Goal: Information Seeking & Learning: Find specific fact

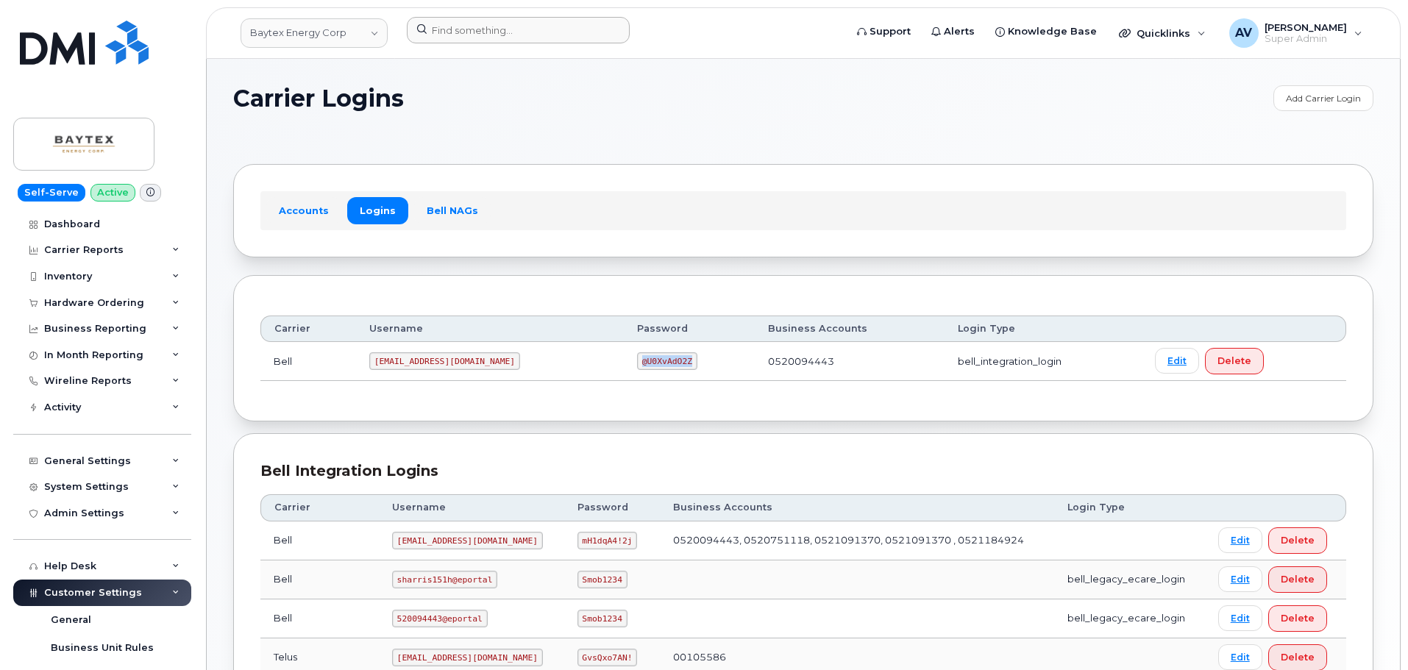
scroll to position [335, 0]
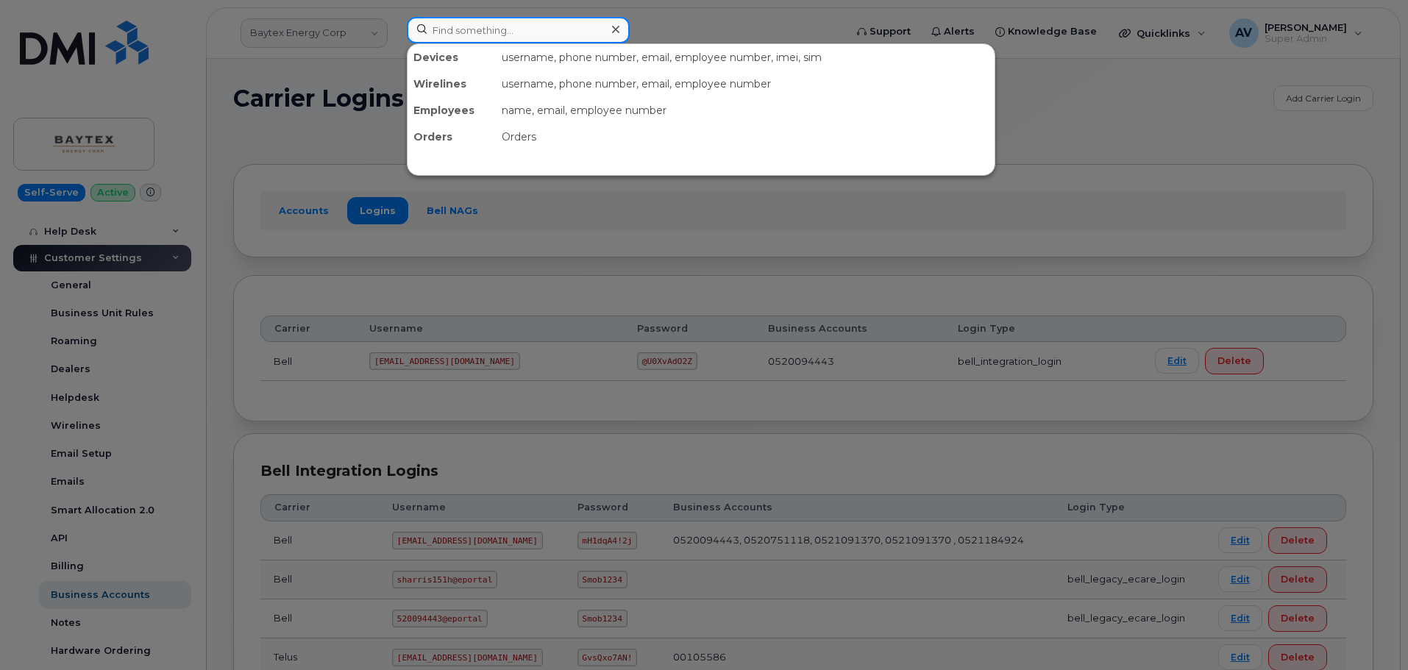
click at [519, 36] on input at bounding box center [518, 30] width 223 height 26
paste input "299631"
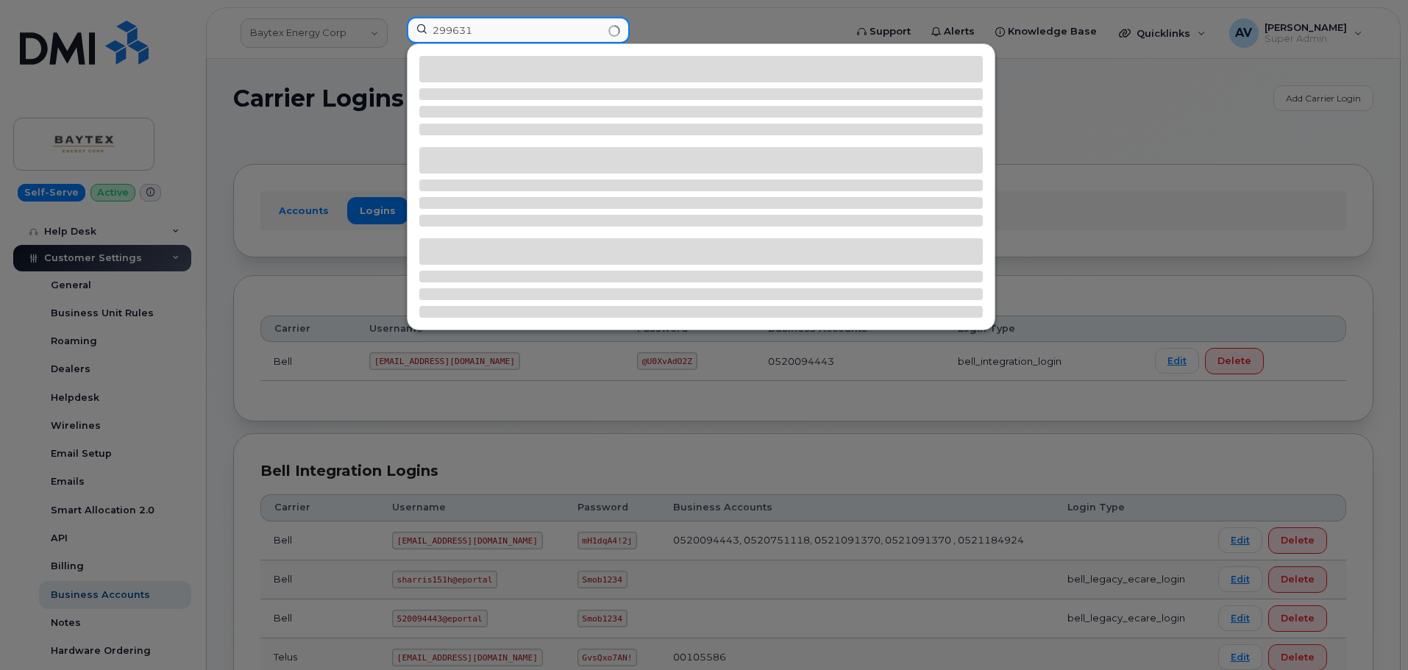
type input "299631"
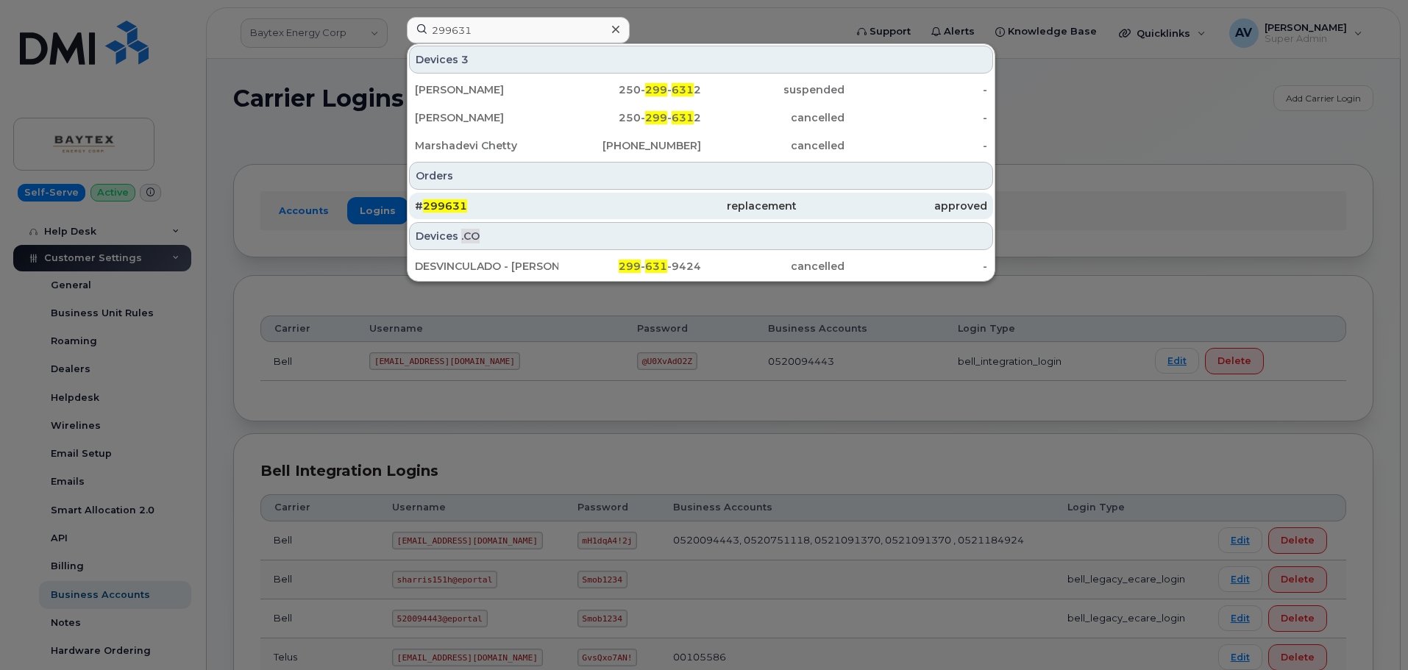
click at [567, 211] on div "# 299631" at bounding box center [510, 206] width 191 height 15
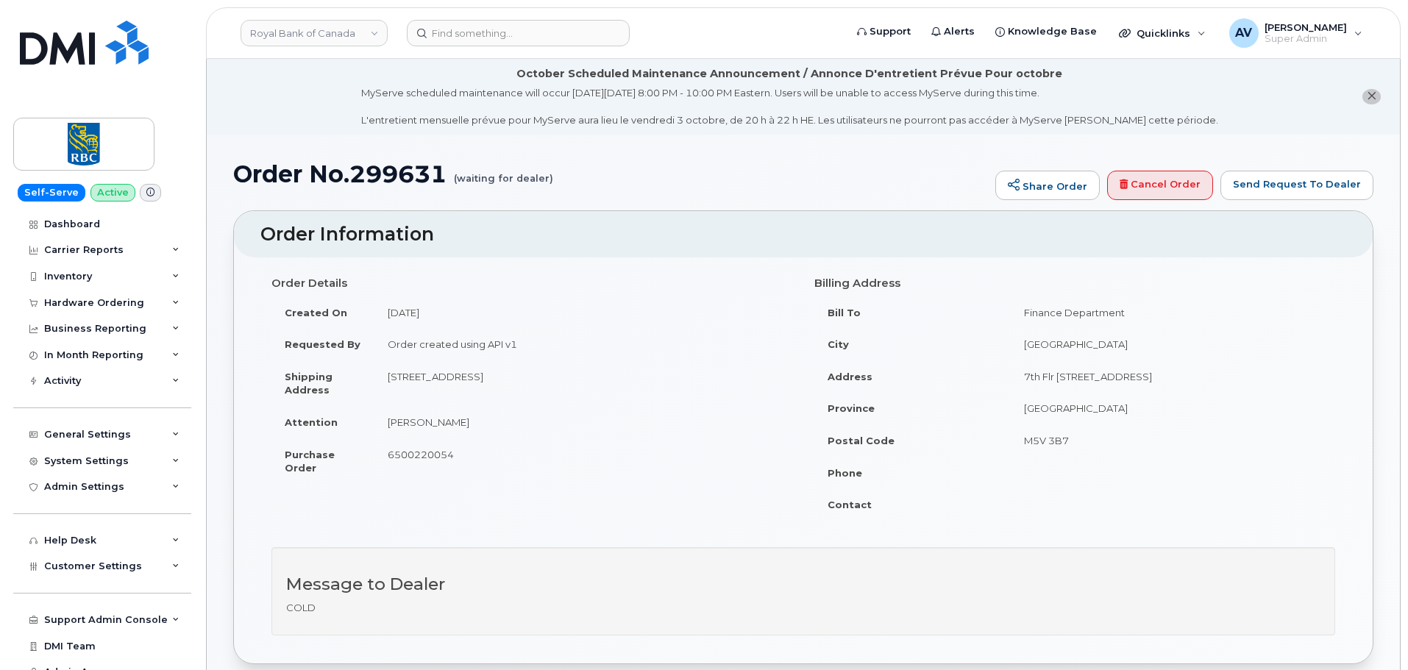
click at [411, 178] on h1 "Order No.299631 (waiting for dealer)" at bounding box center [610, 174] width 755 height 26
copy h1 "299631"
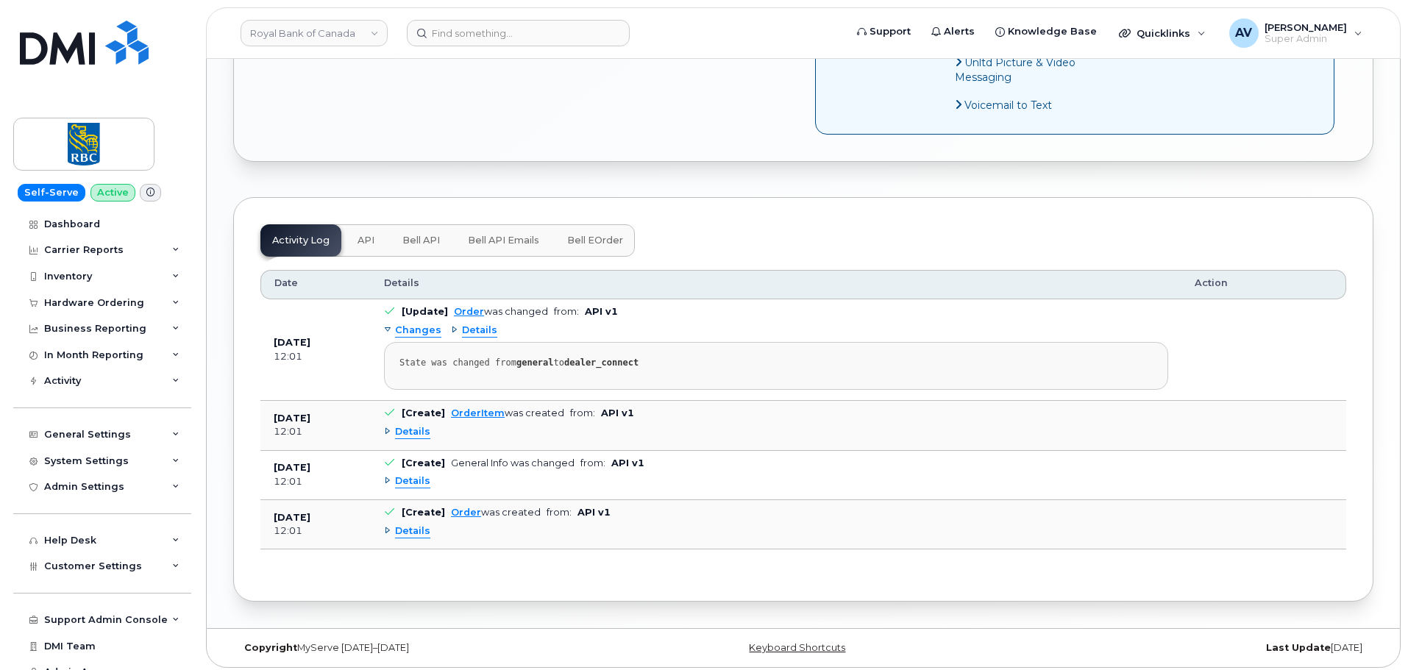
scroll to position [1453, 0]
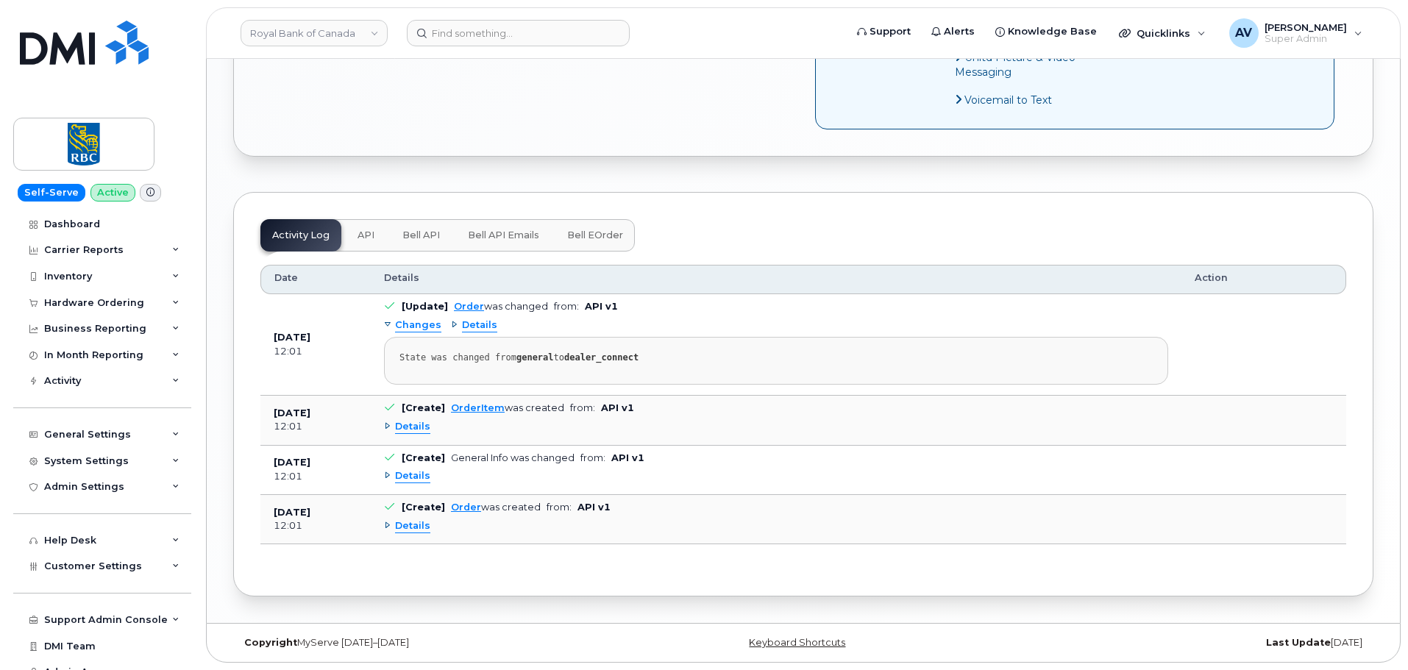
click at [477, 327] on span "Details" at bounding box center [479, 326] width 35 height 14
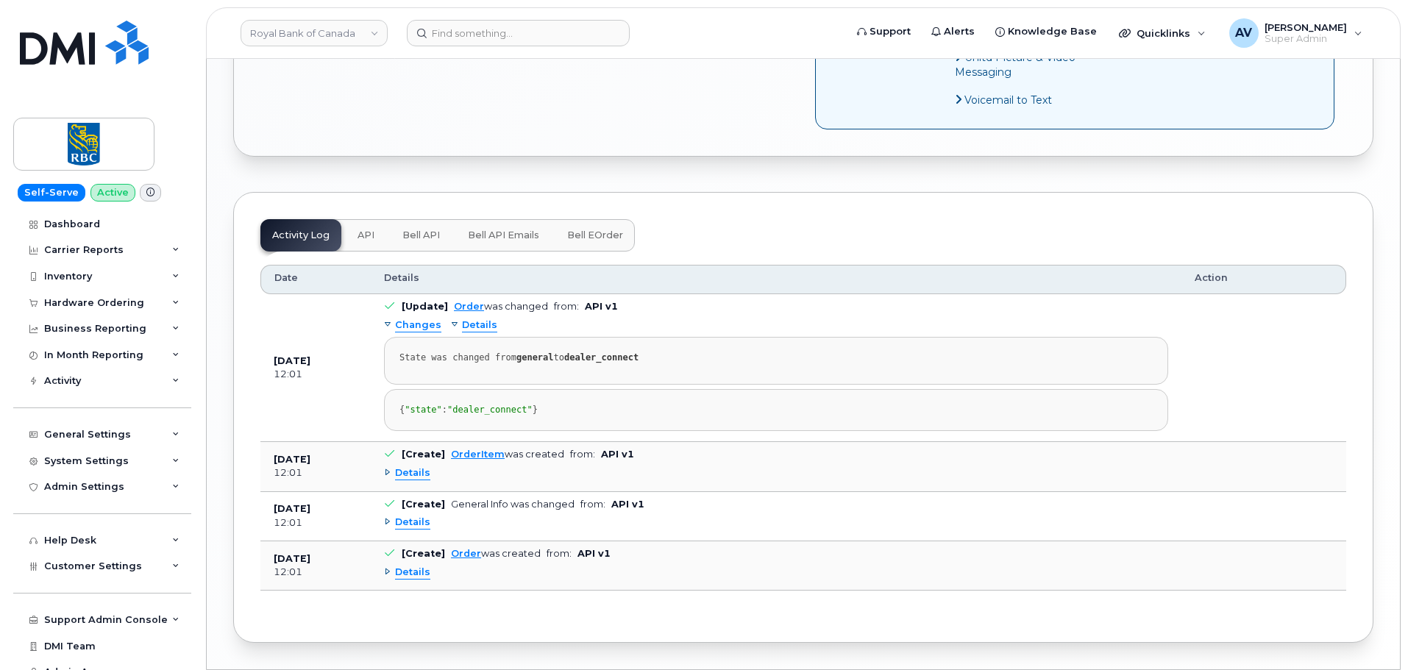
click at [419, 327] on span "Changes" at bounding box center [418, 326] width 46 height 14
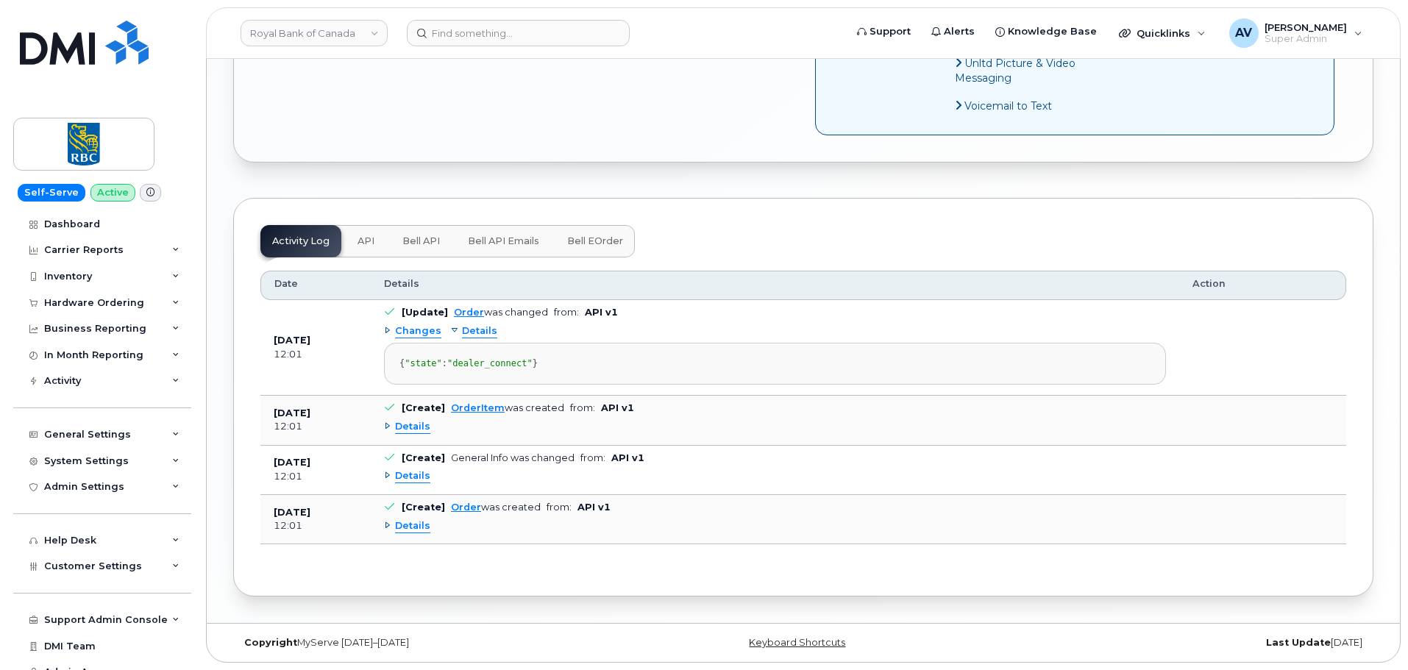
click at [419, 327] on span "Changes" at bounding box center [418, 332] width 46 height 14
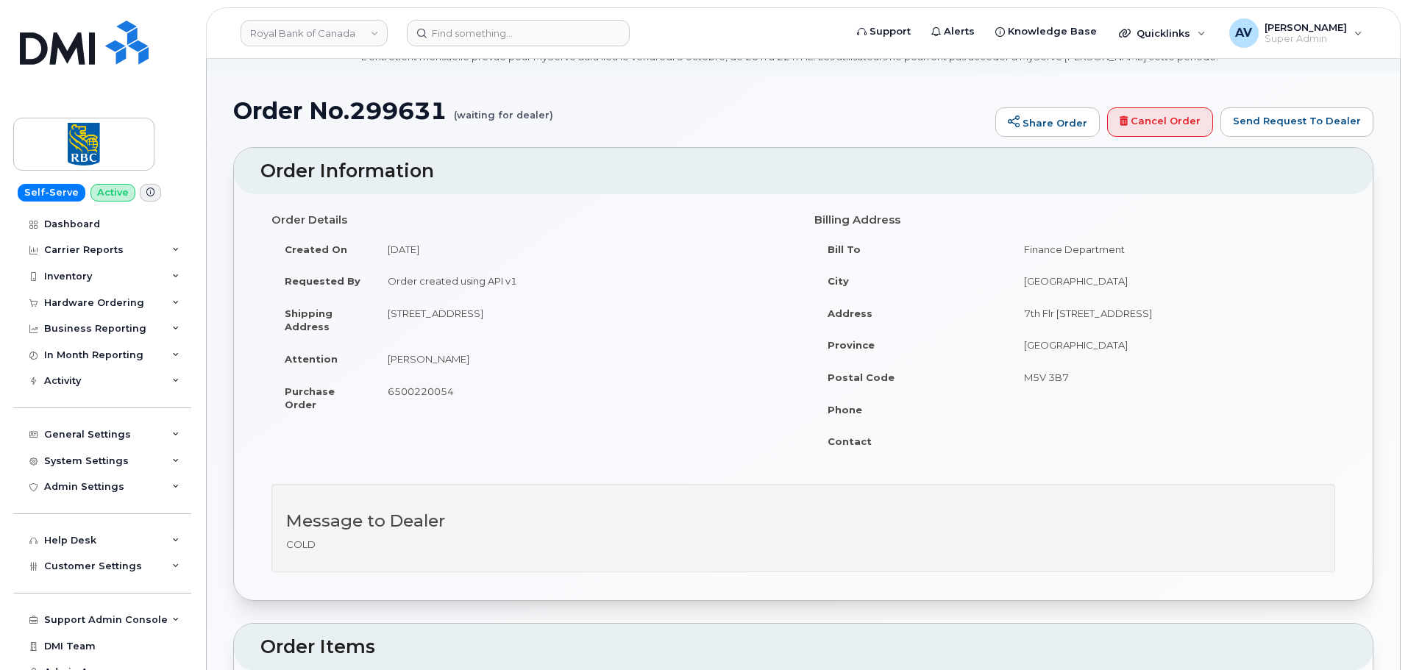
scroll to position [55, 0]
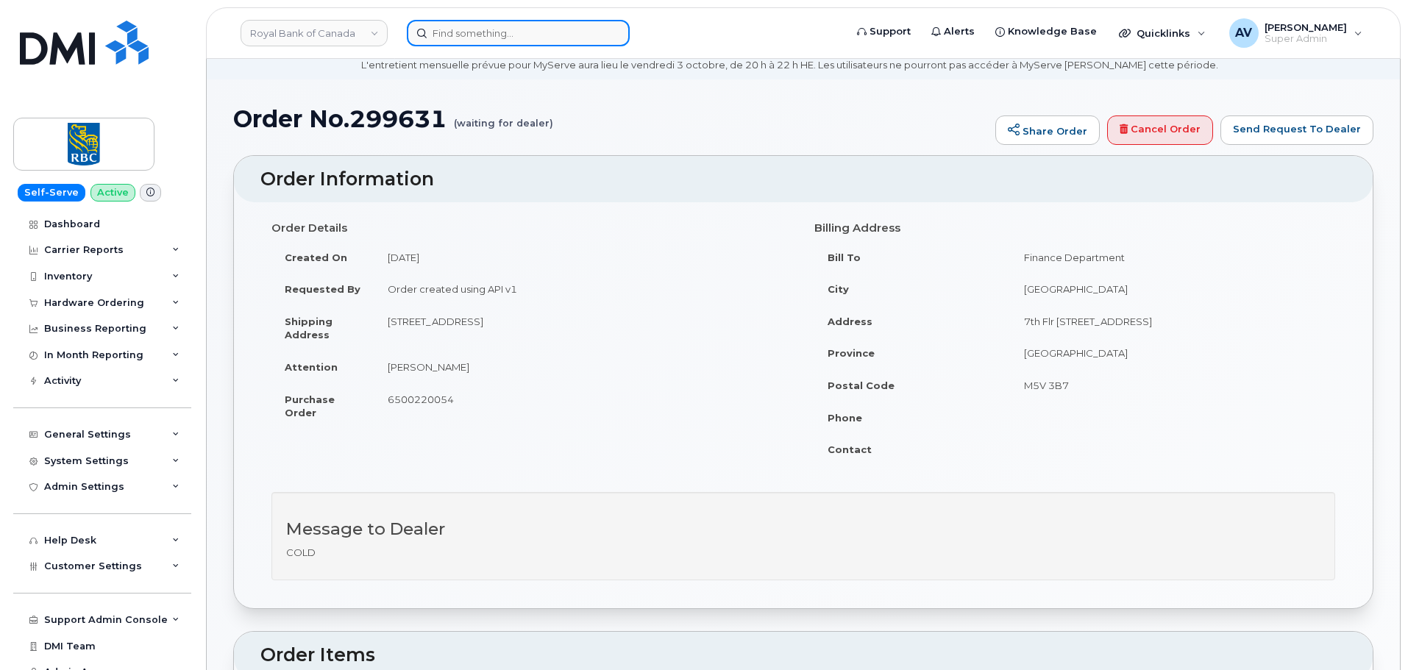
click at [536, 38] on input at bounding box center [518, 33] width 223 height 26
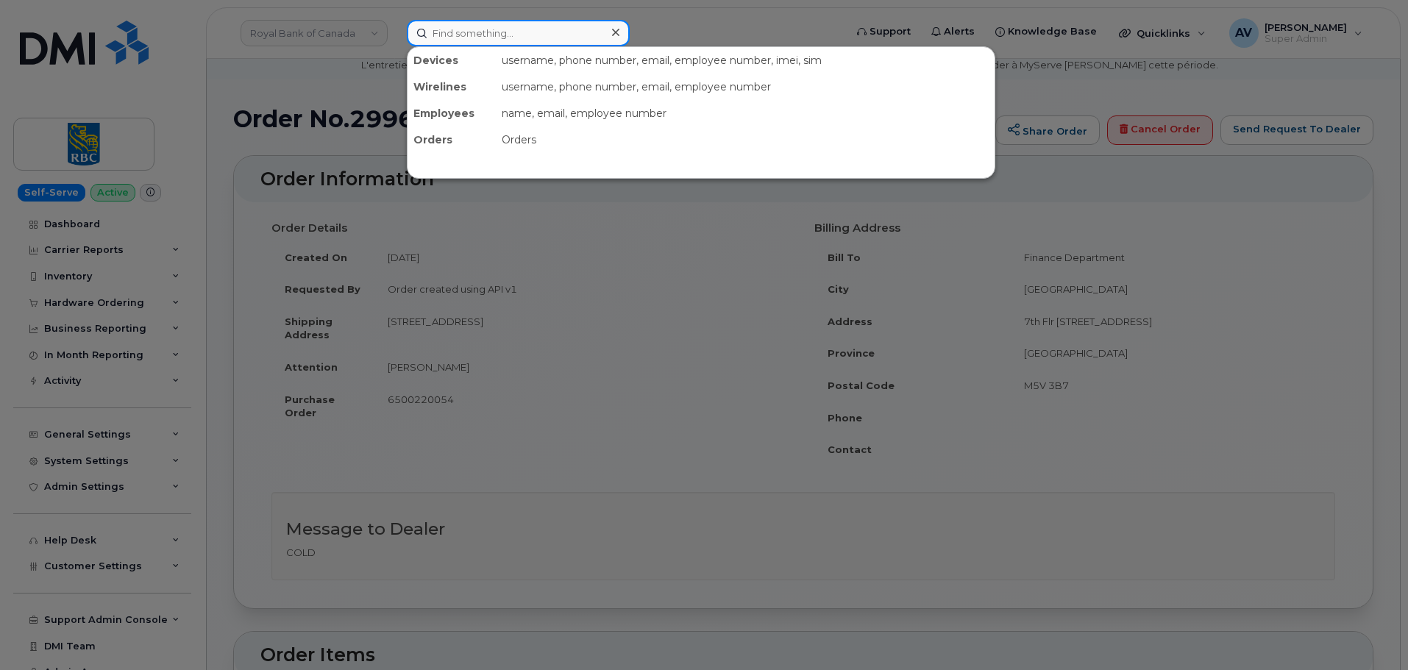
paste input "299749"
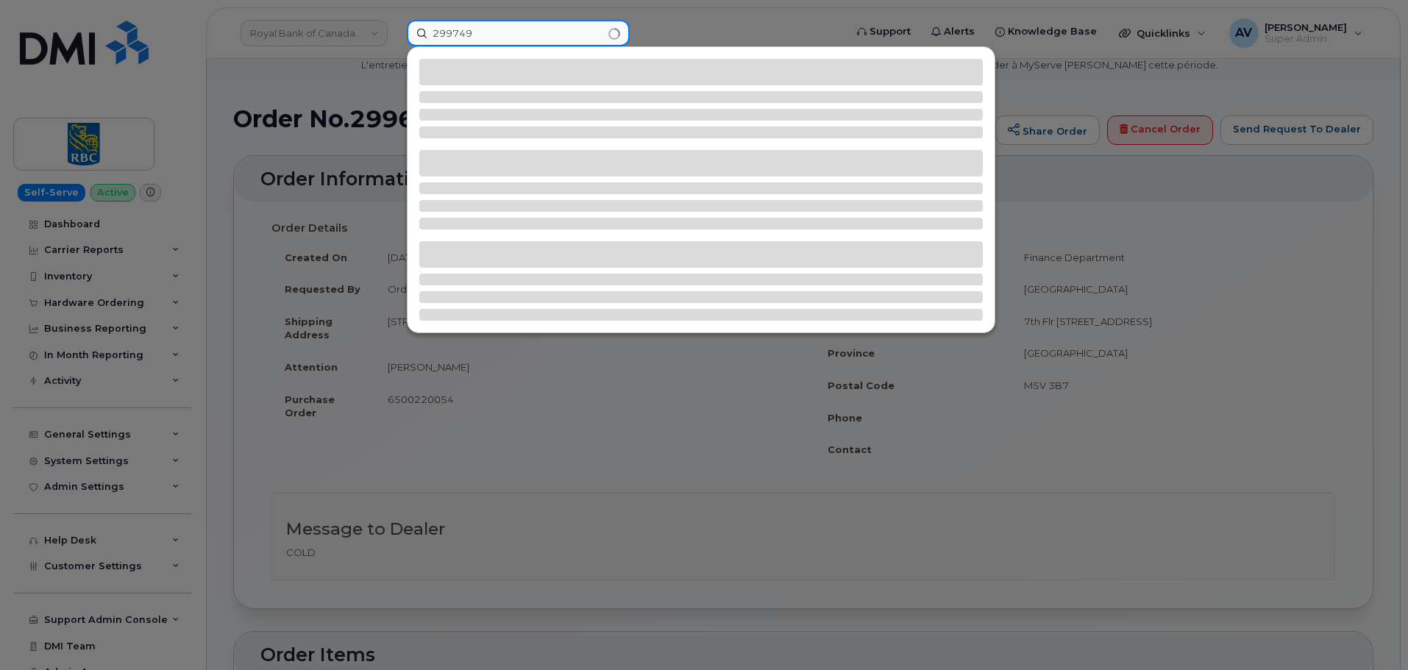
type input "299749"
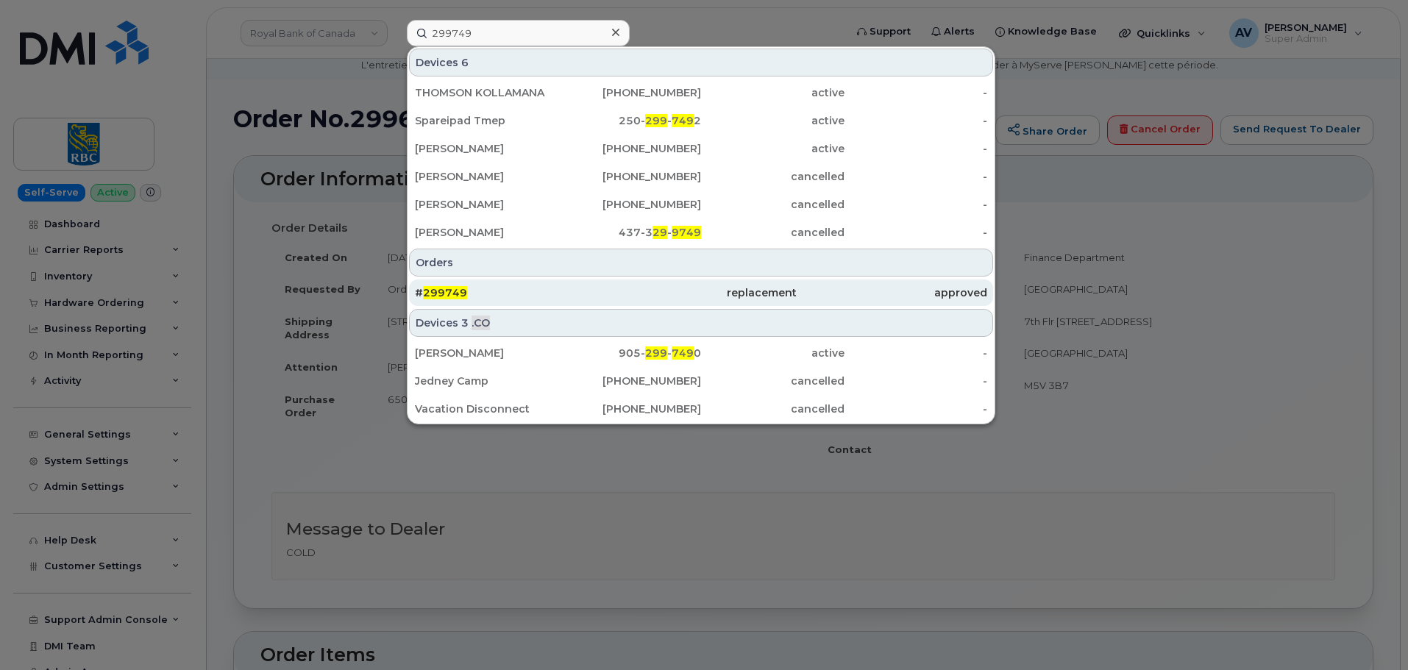
click at [586, 295] on div "# 299749" at bounding box center [510, 293] width 191 height 15
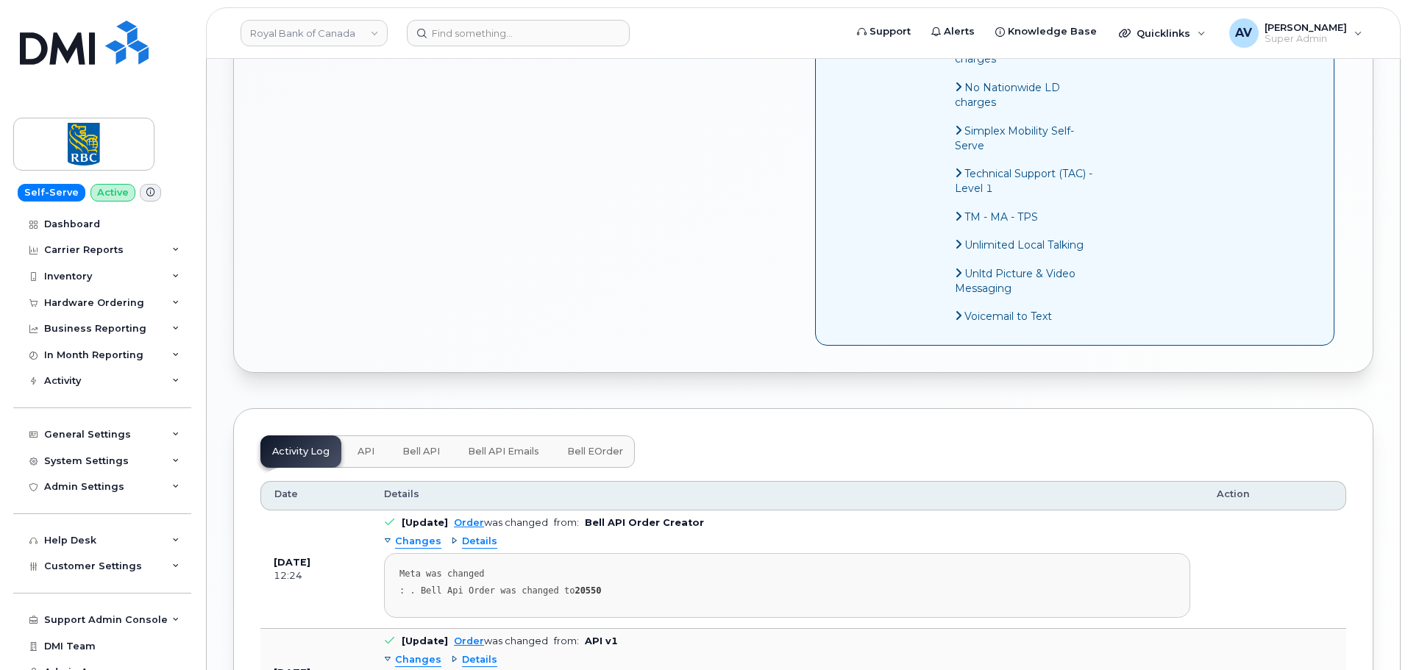
scroll to position [1177, 0]
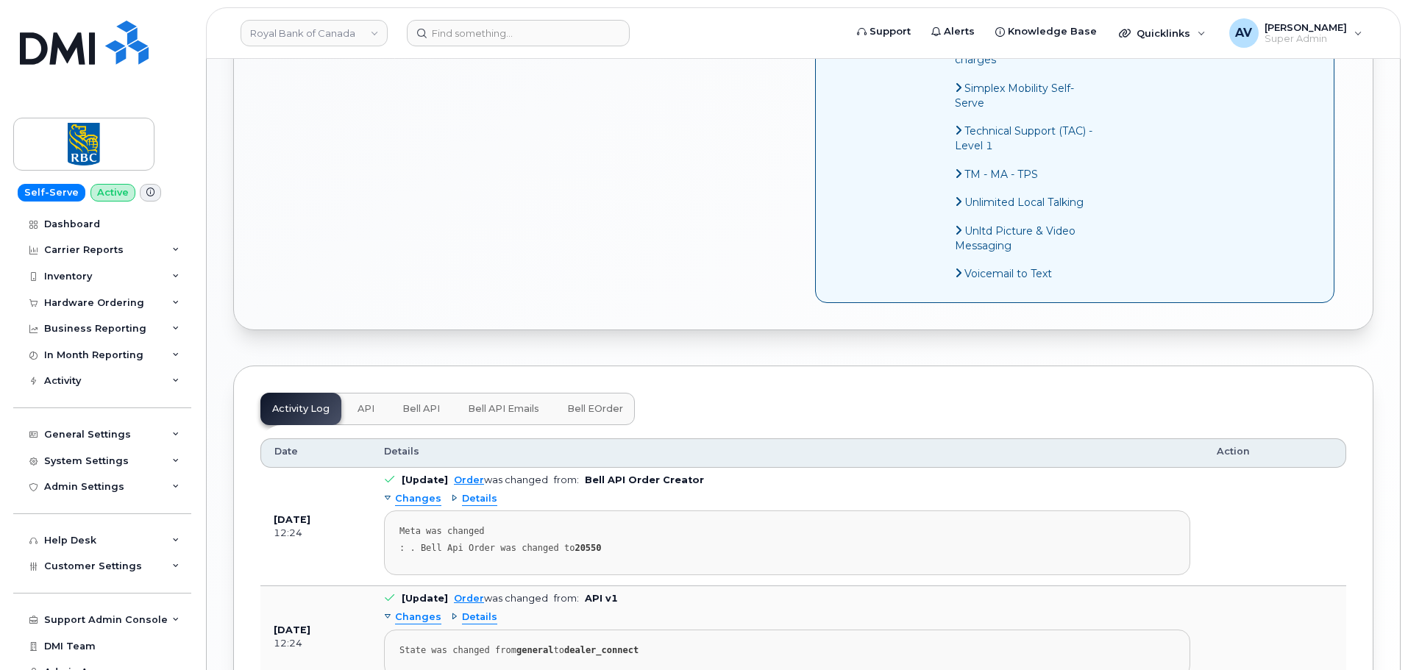
click at [433, 411] on span "Bell API" at bounding box center [421, 409] width 38 height 12
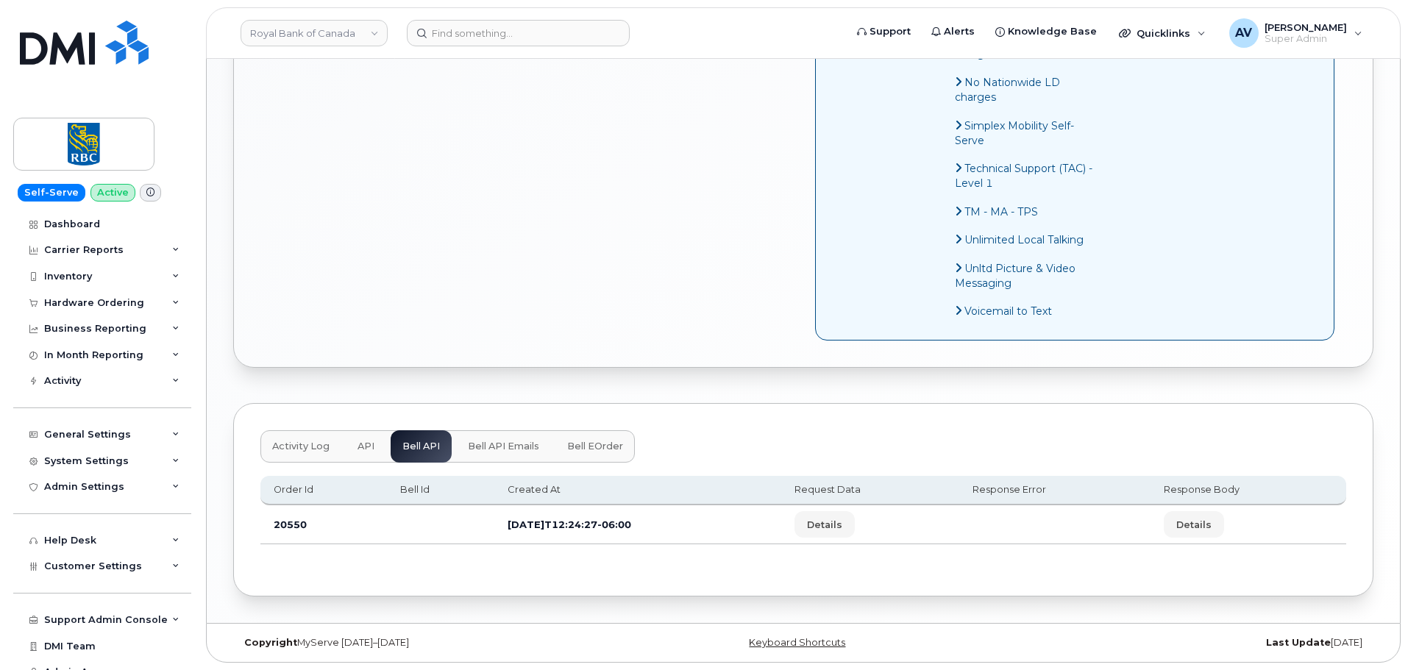
scroll to position [1140, 0]
click at [374, 447] on button "API" at bounding box center [366, 446] width 40 height 32
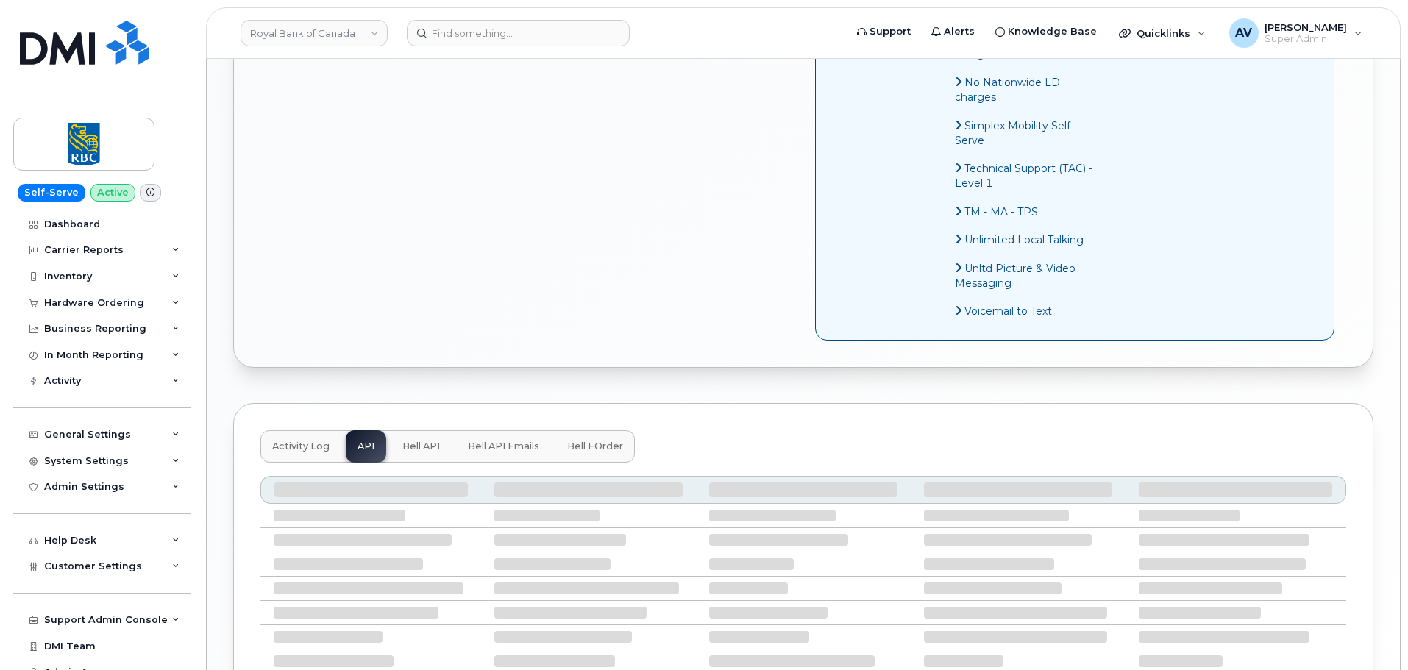
click at [421, 448] on span "Bell API" at bounding box center [421, 447] width 38 height 12
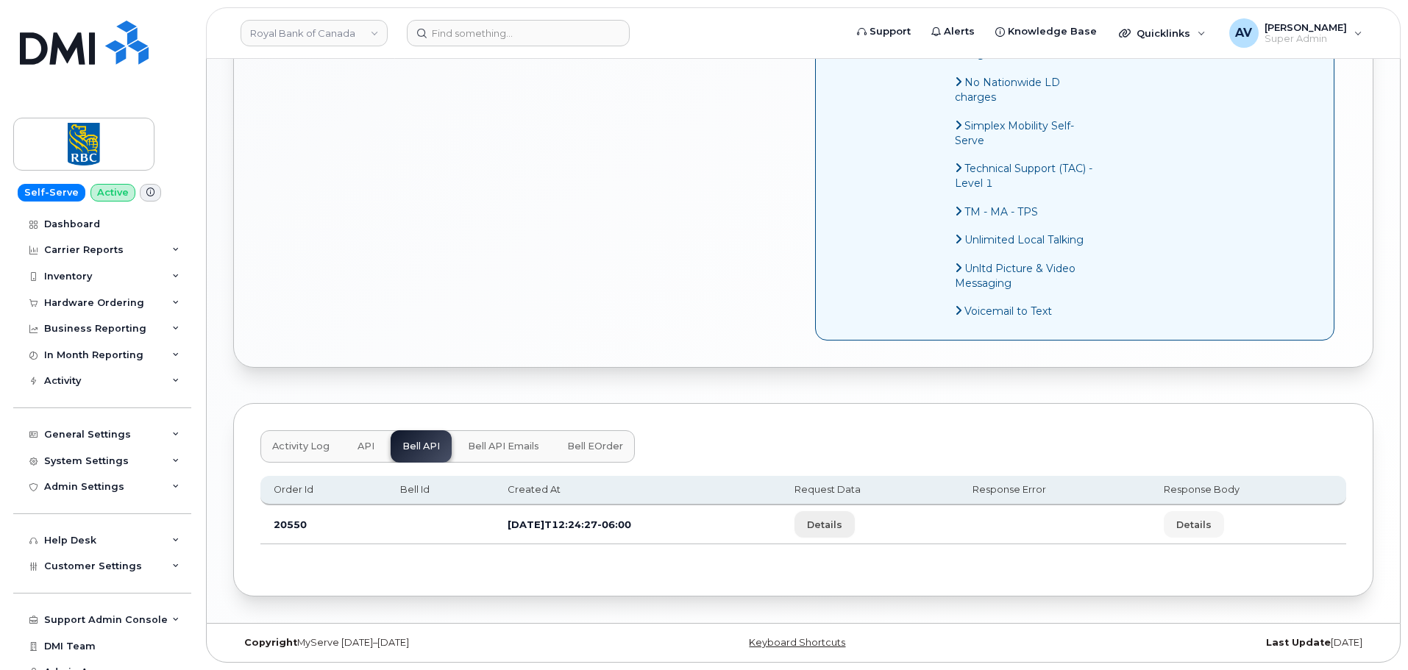
click at [843, 526] on span "Details" at bounding box center [824, 525] width 35 height 14
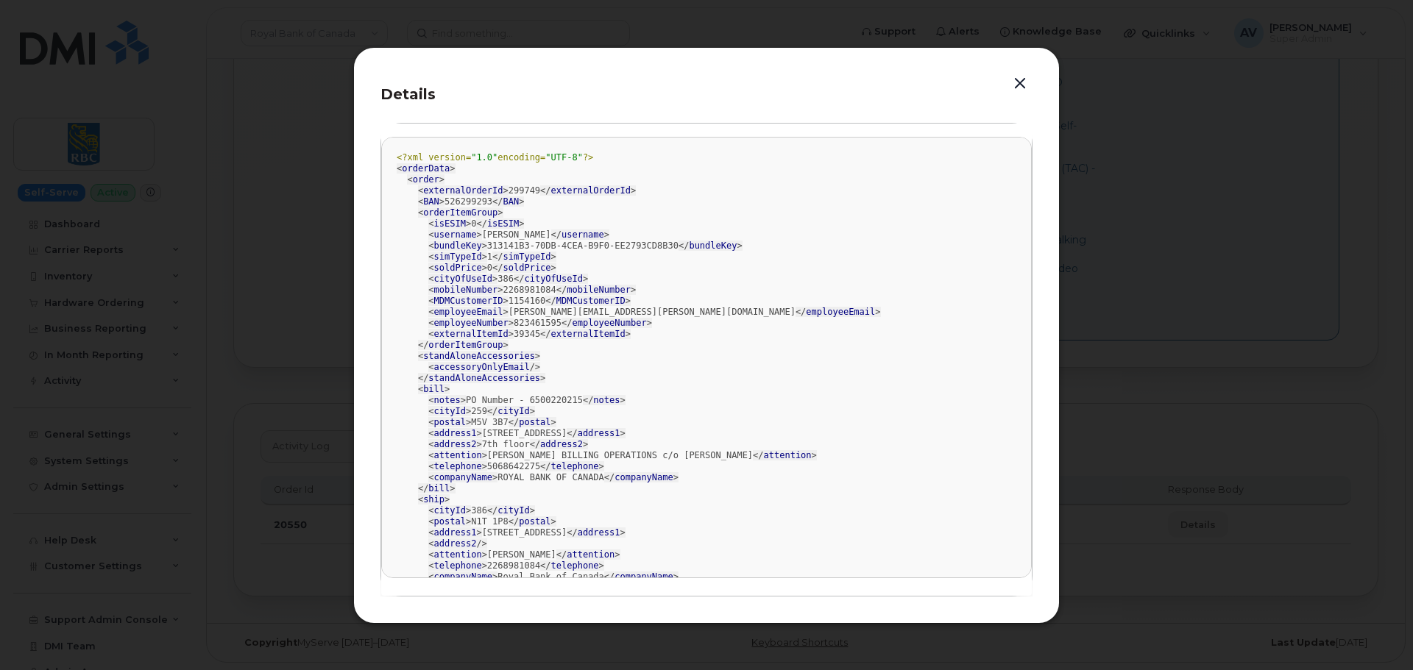
click at [1017, 79] on button "button" at bounding box center [1020, 84] width 22 height 21
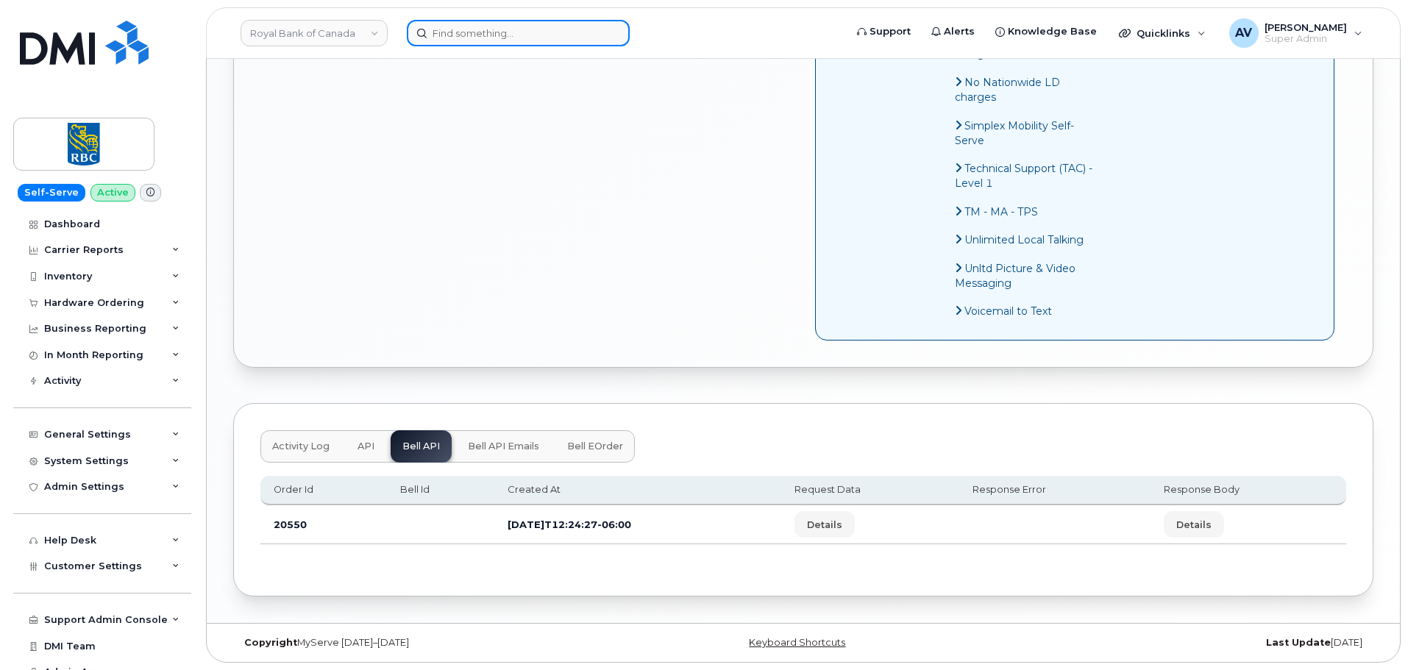
click at [509, 44] on input at bounding box center [518, 33] width 223 height 26
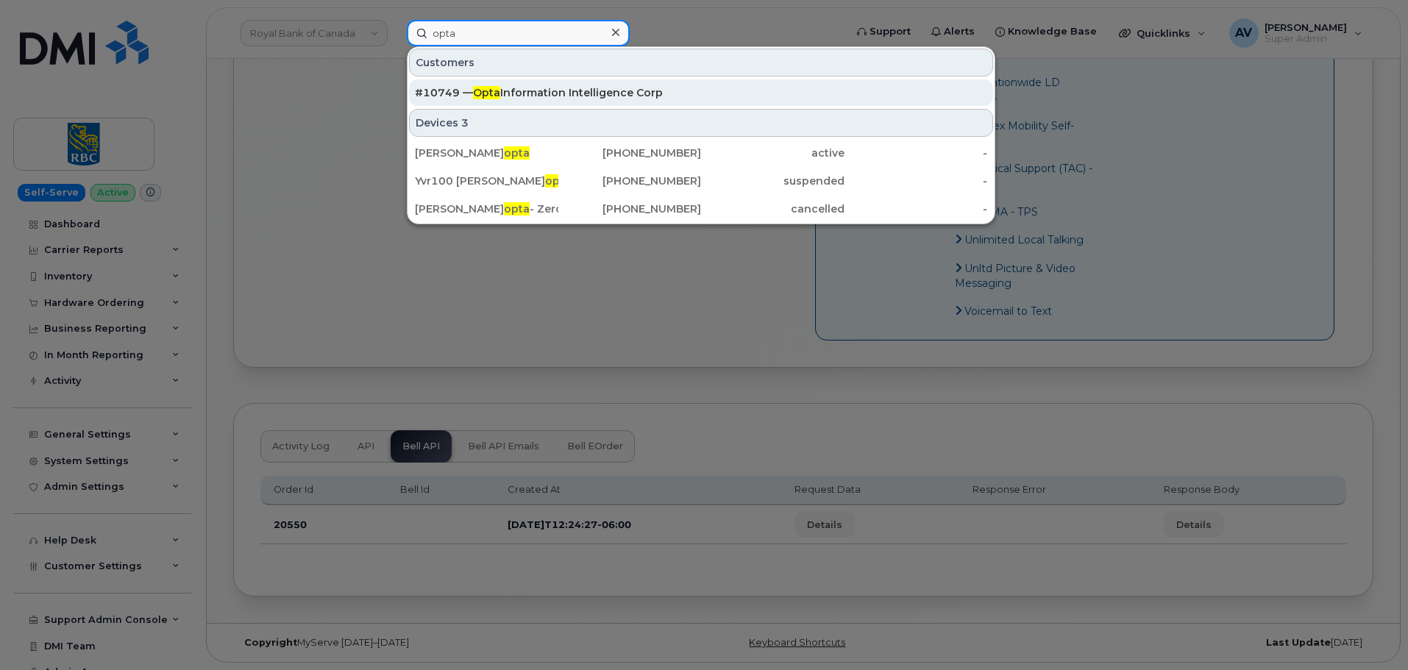
type input "opta"
click at [566, 91] on div "#10749 — Opta Information Intelligence Corp" at bounding box center [701, 92] width 572 height 15
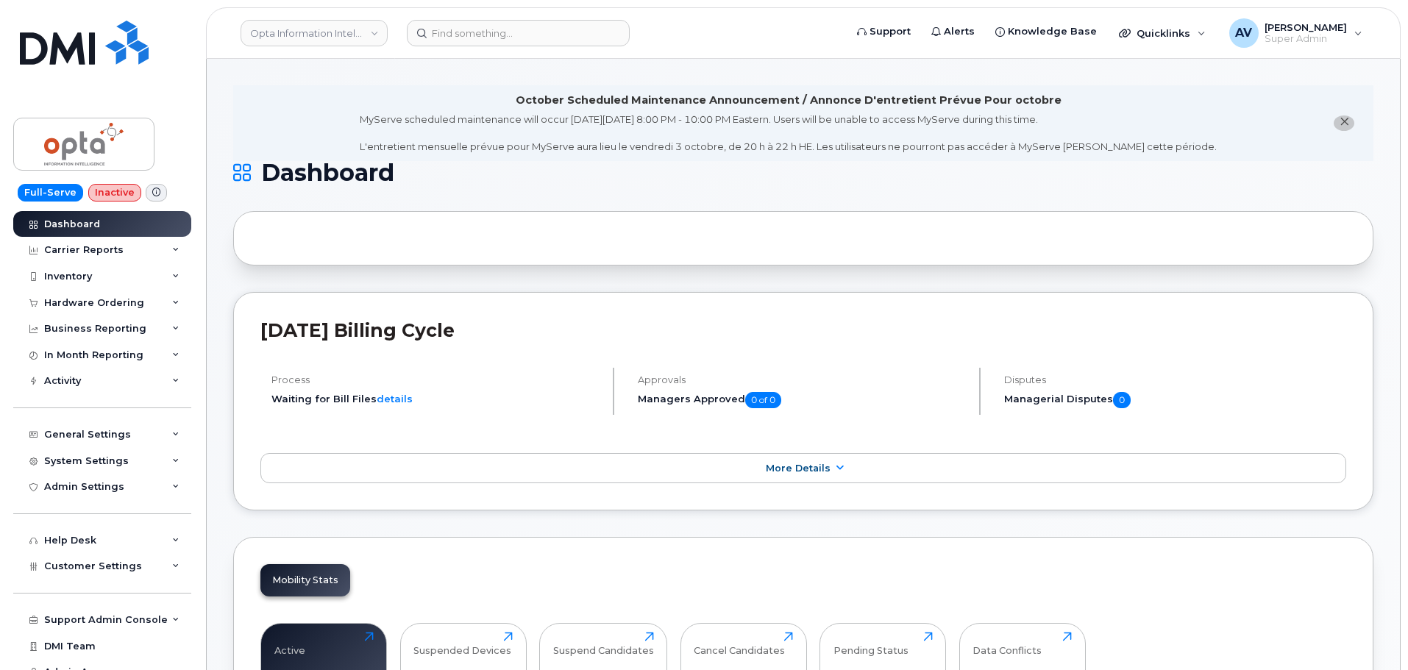
click at [153, 193] on icon at bounding box center [156, 192] width 8 height 8
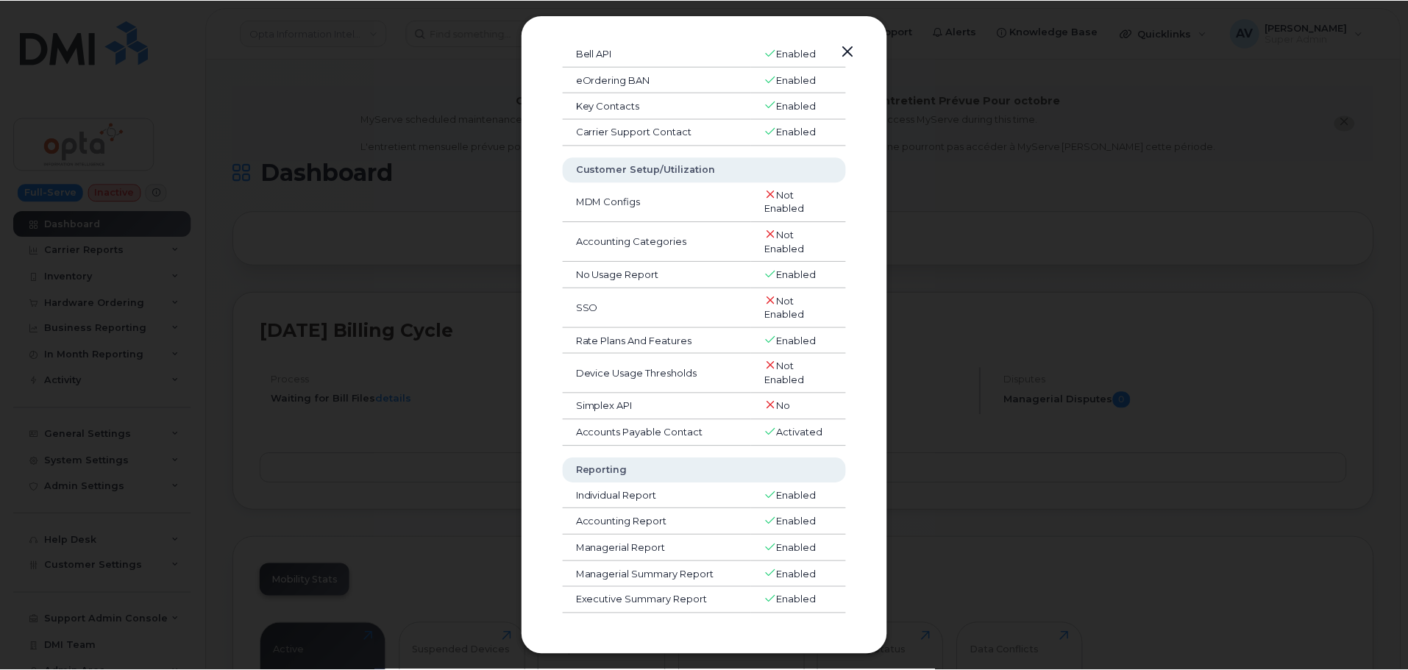
scroll to position [74, 0]
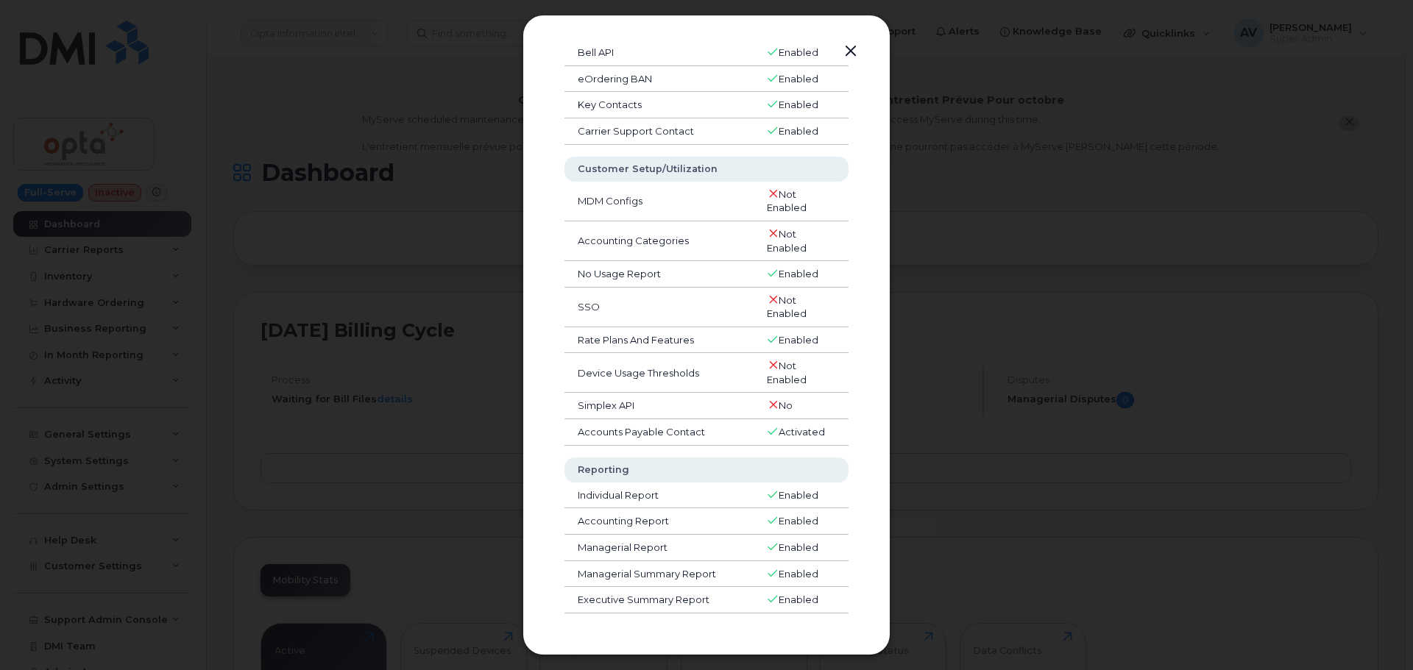
click at [844, 53] on button "button" at bounding box center [851, 51] width 22 height 21
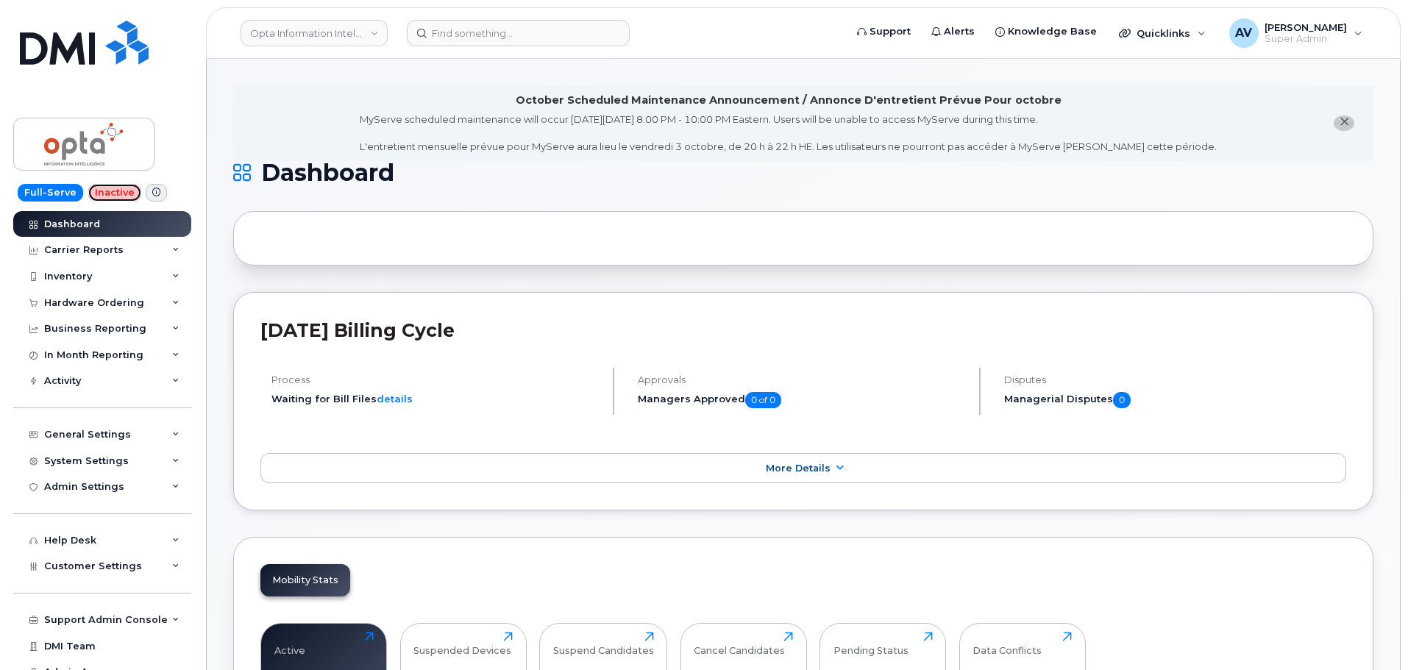
click at [113, 196] on span "Inactive" at bounding box center [114, 193] width 53 height 18
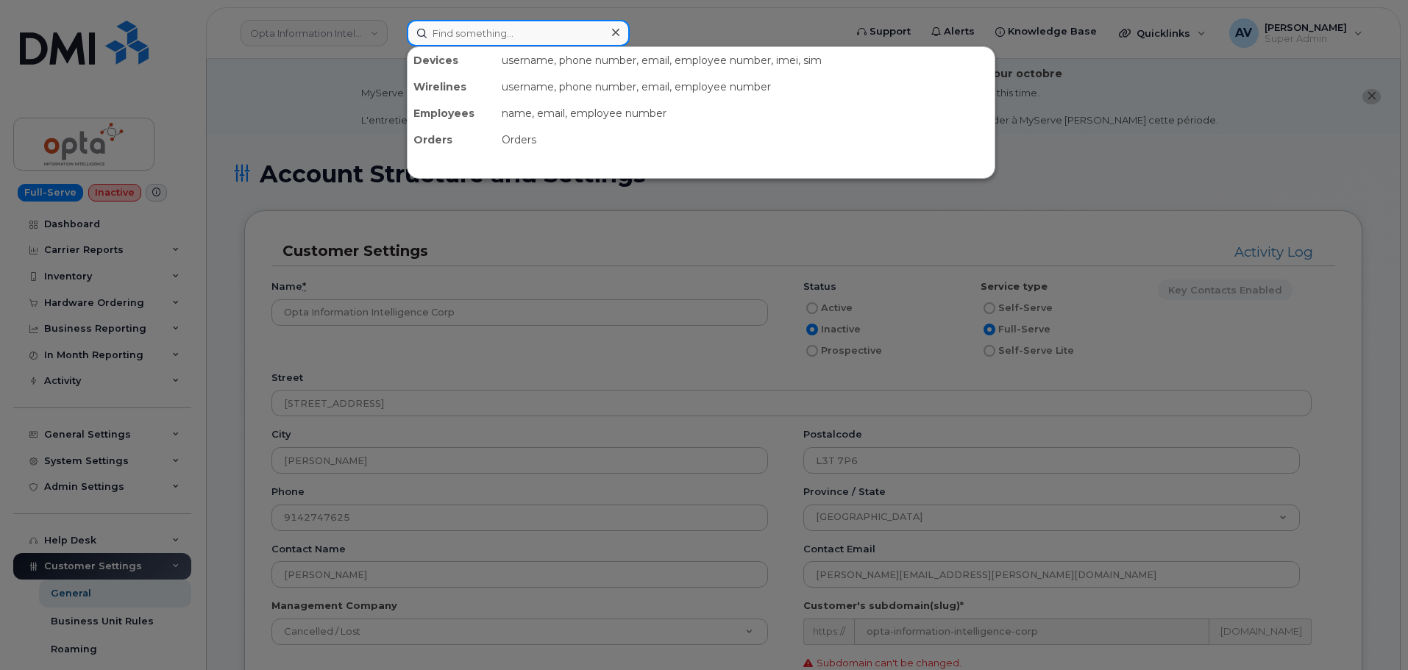
click at [536, 25] on input at bounding box center [518, 33] width 223 height 26
paste input "[PERSON_NAME]"
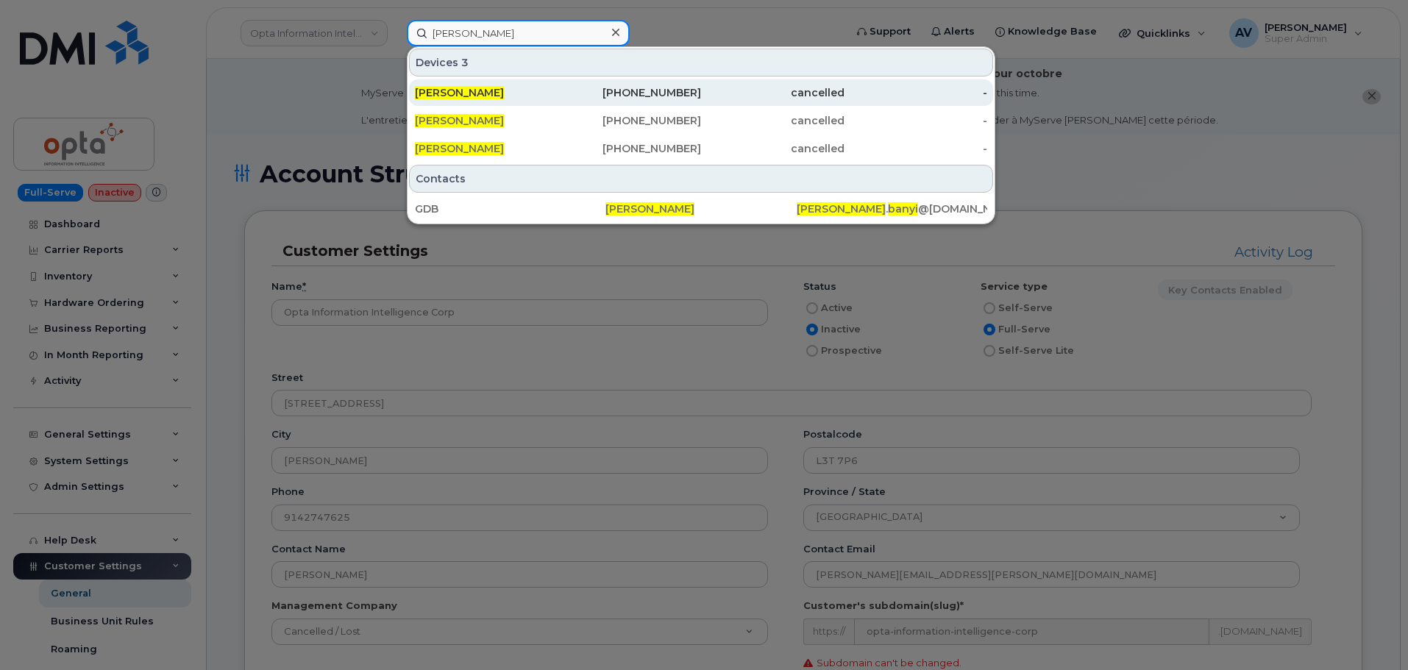
type input "[PERSON_NAME]"
click at [546, 89] on div "[PERSON_NAME]" at bounding box center [486, 92] width 143 height 15
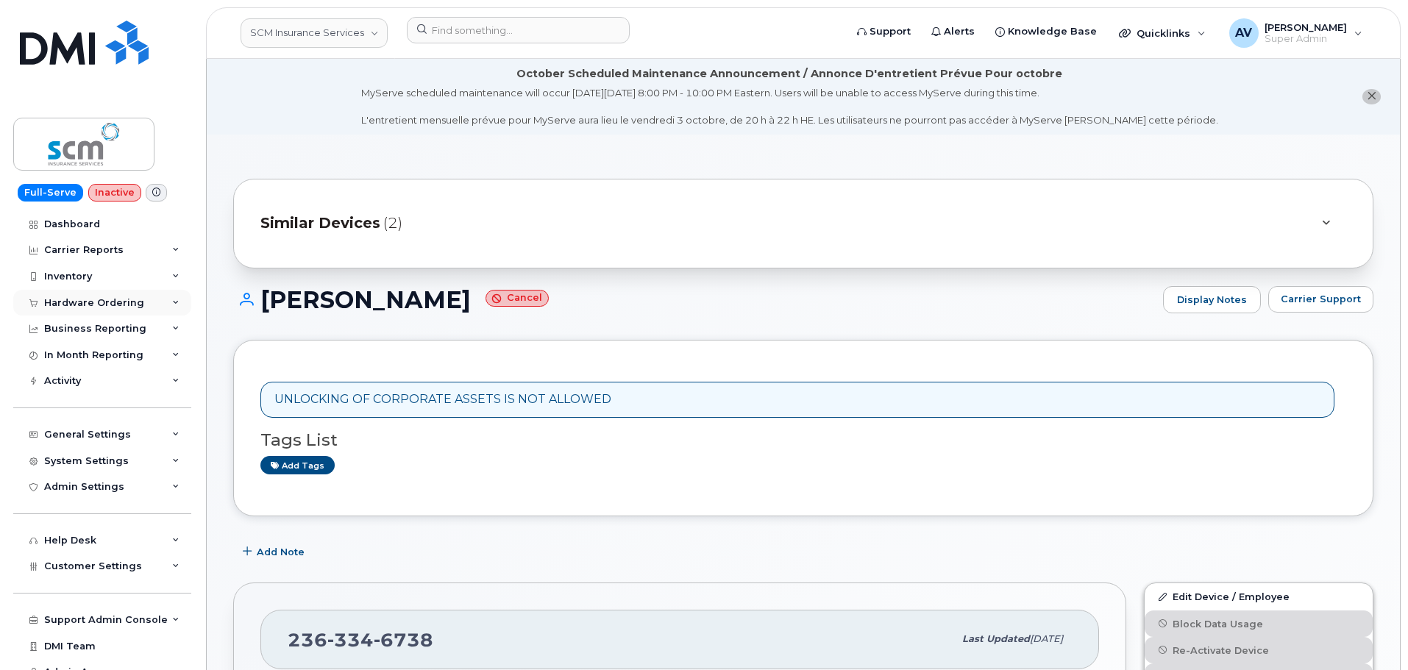
click at [107, 302] on div "Hardware Ordering" at bounding box center [94, 303] width 100 height 12
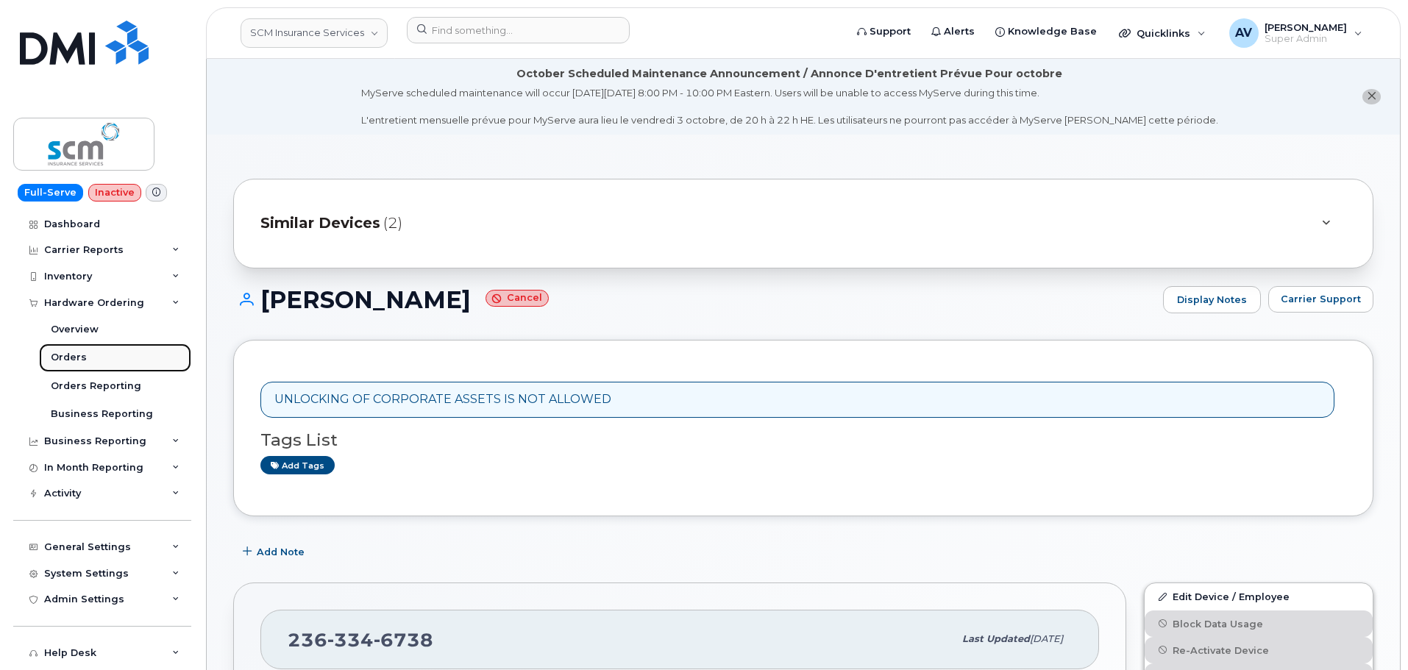
click at [98, 355] on link "Orders" at bounding box center [115, 358] width 152 height 28
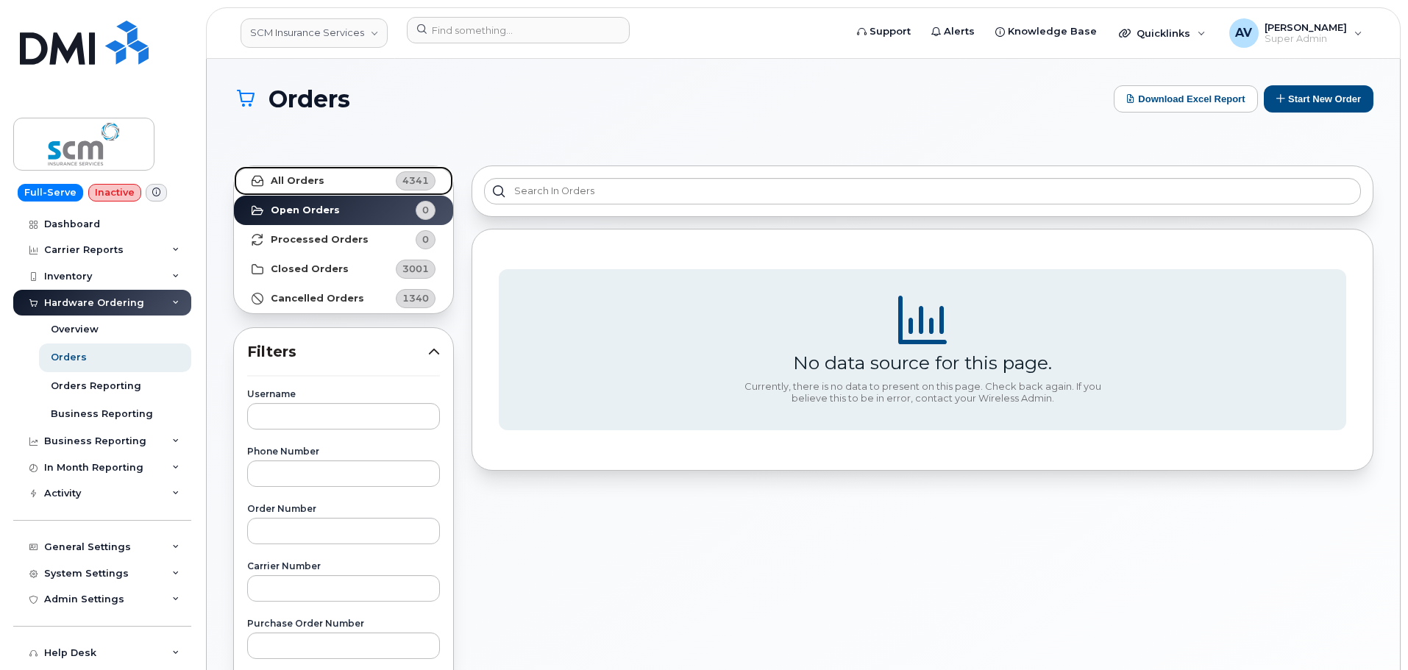
click at [309, 180] on strong "All Orders" at bounding box center [298, 181] width 54 height 12
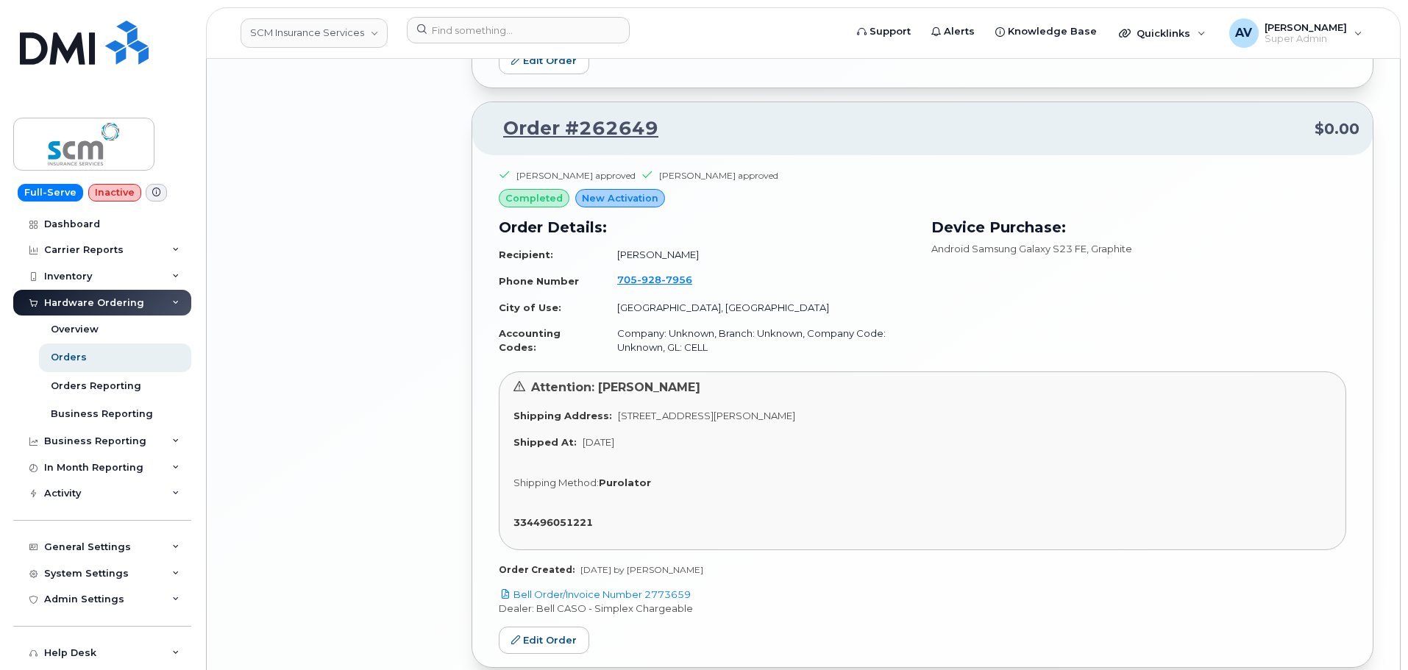
scroll to position [2974, 0]
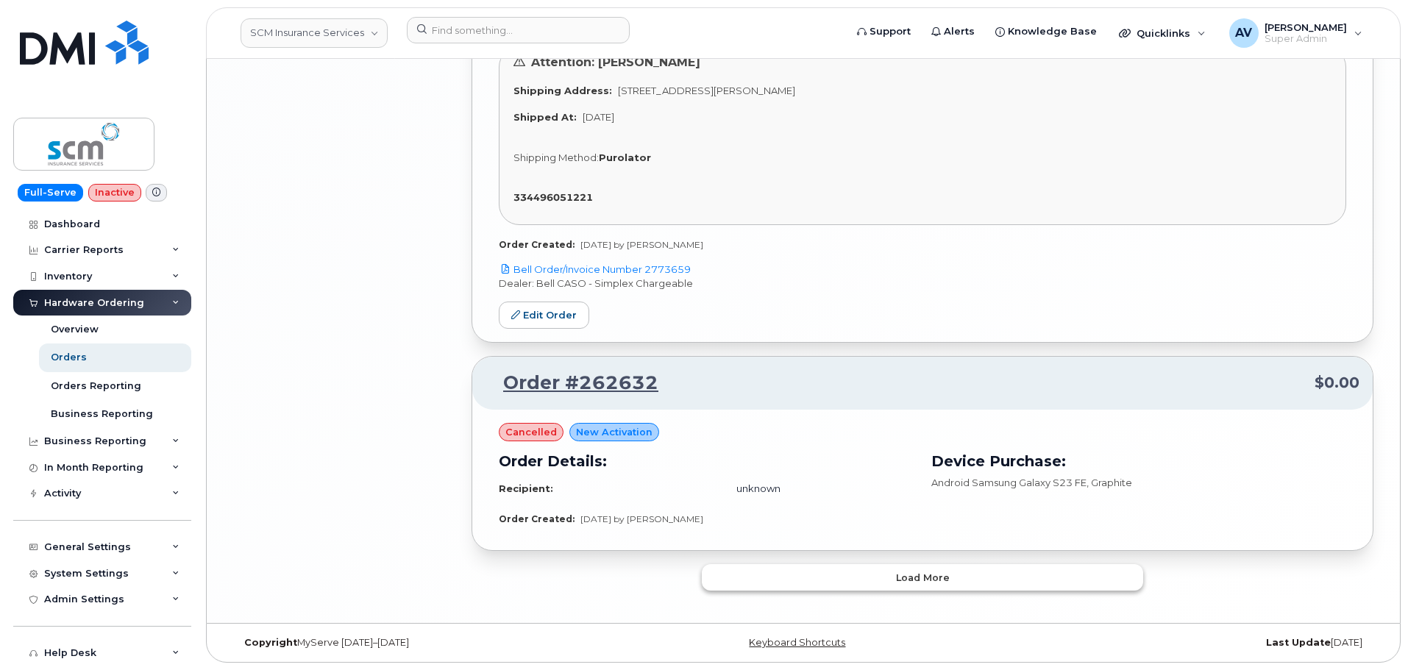
click at [1016, 581] on button "Load more" at bounding box center [922, 577] width 441 height 26
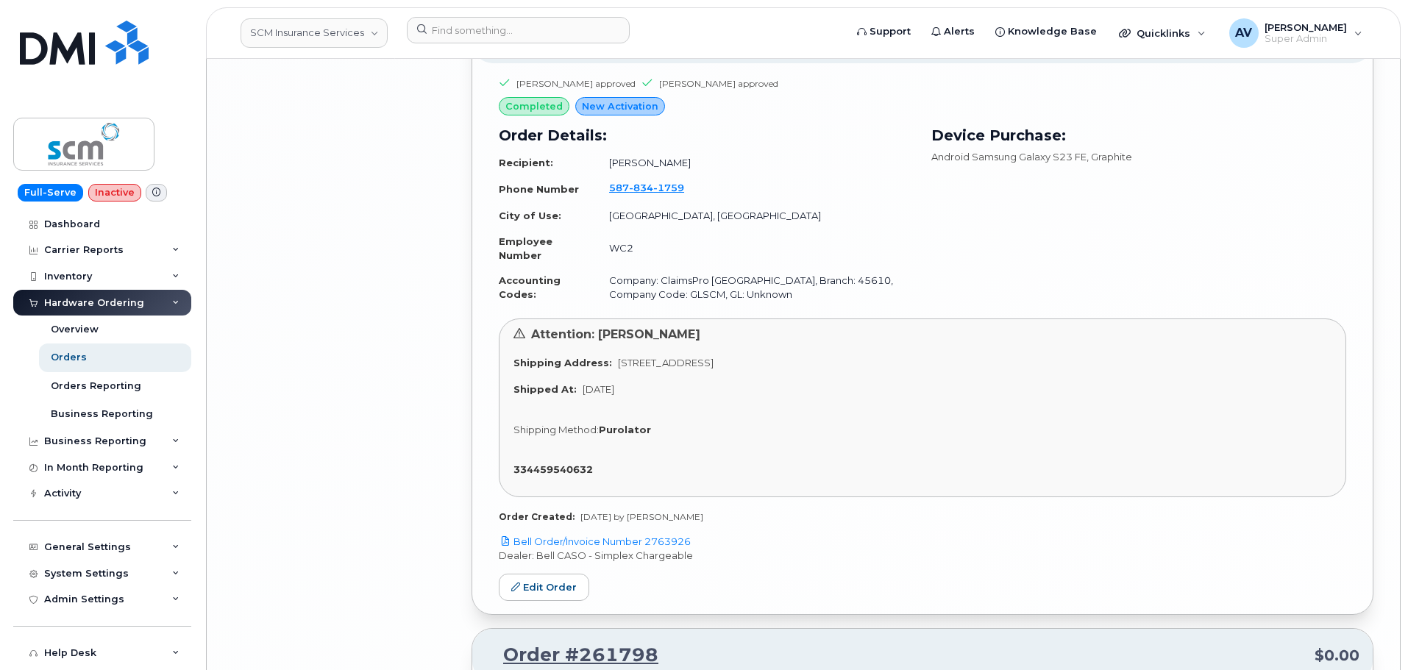
scroll to position [6065, 0]
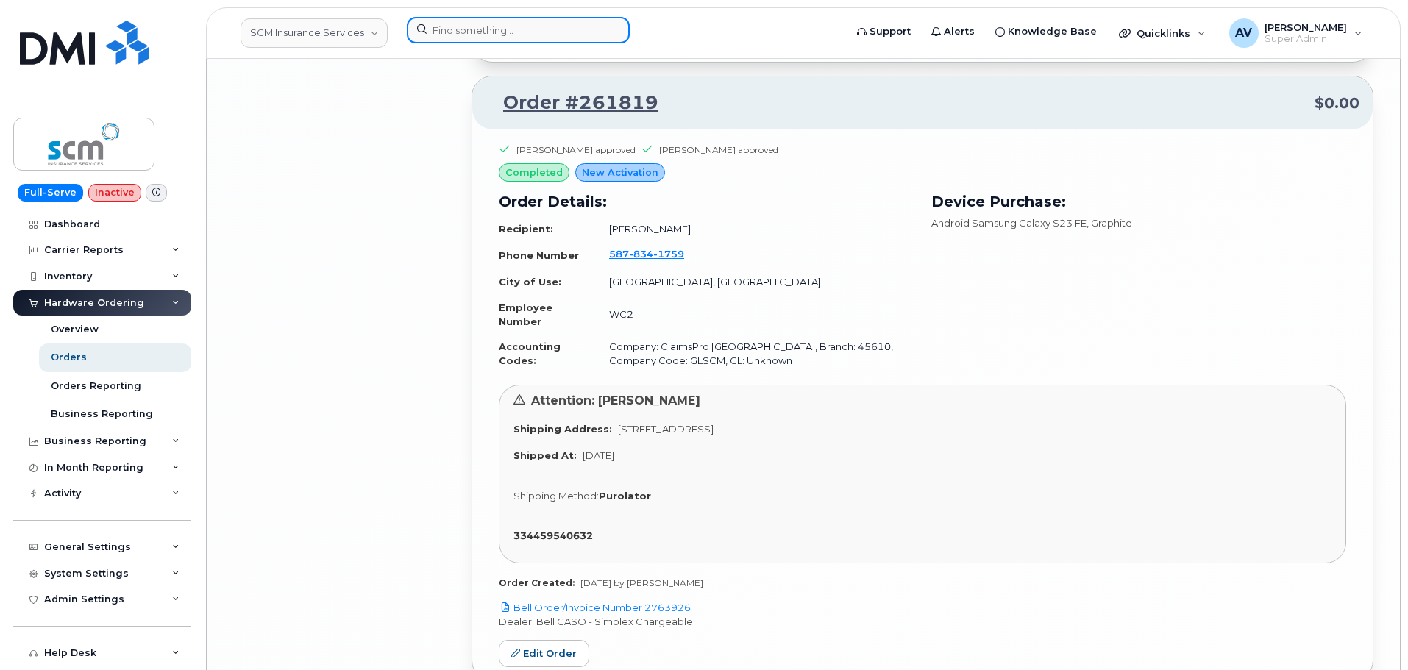
click at [516, 32] on input at bounding box center [518, 30] width 223 height 26
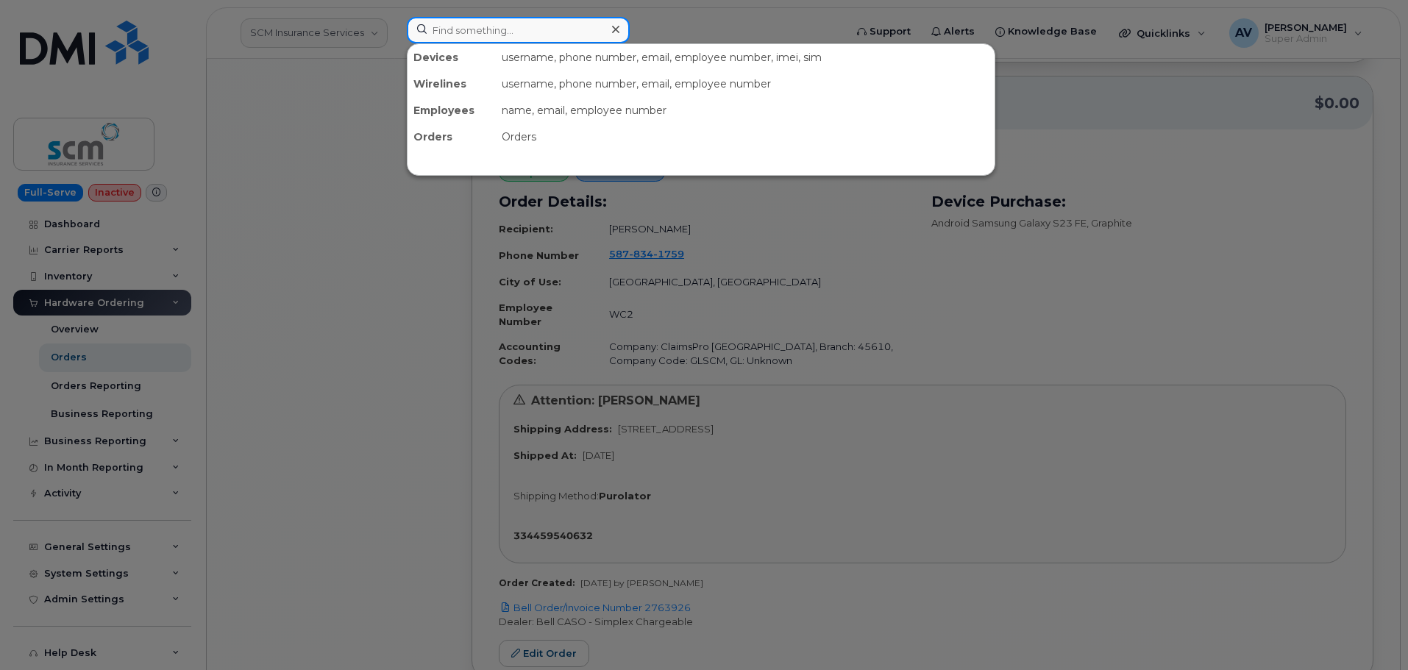
paste input "[PERSON_NAME]"
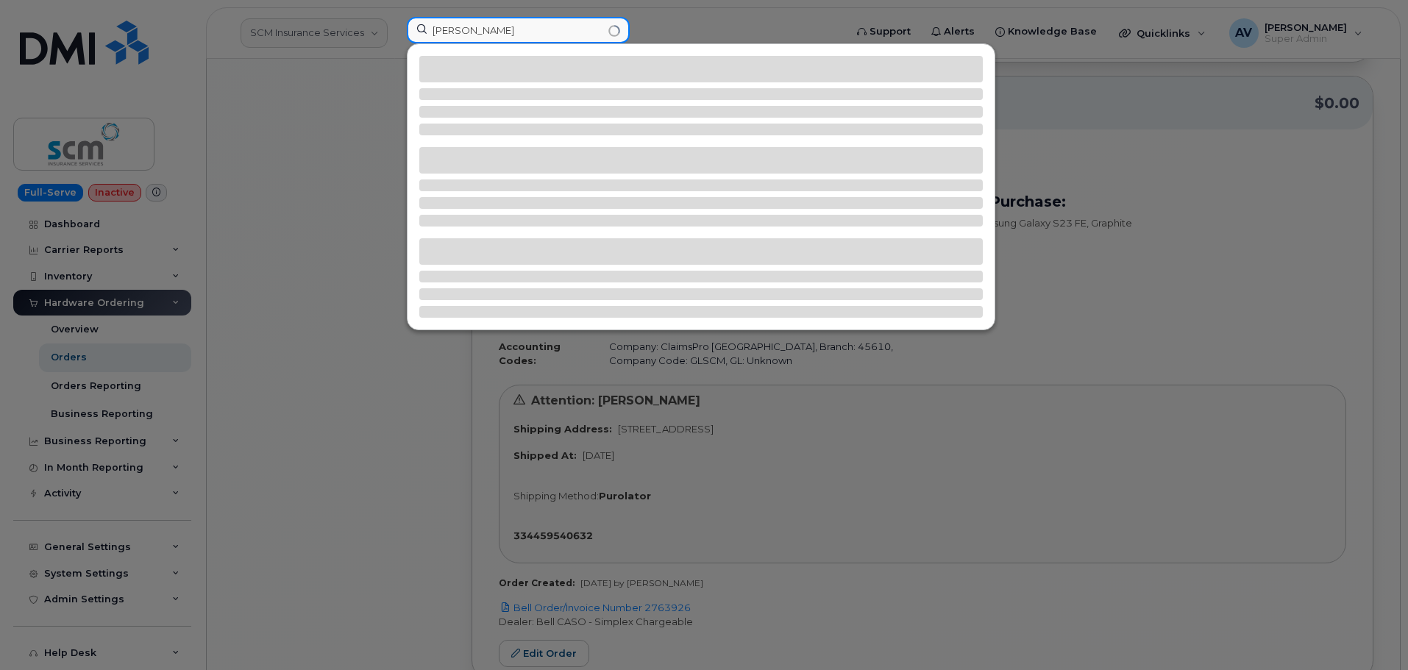
type input "[PERSON_NAME]"
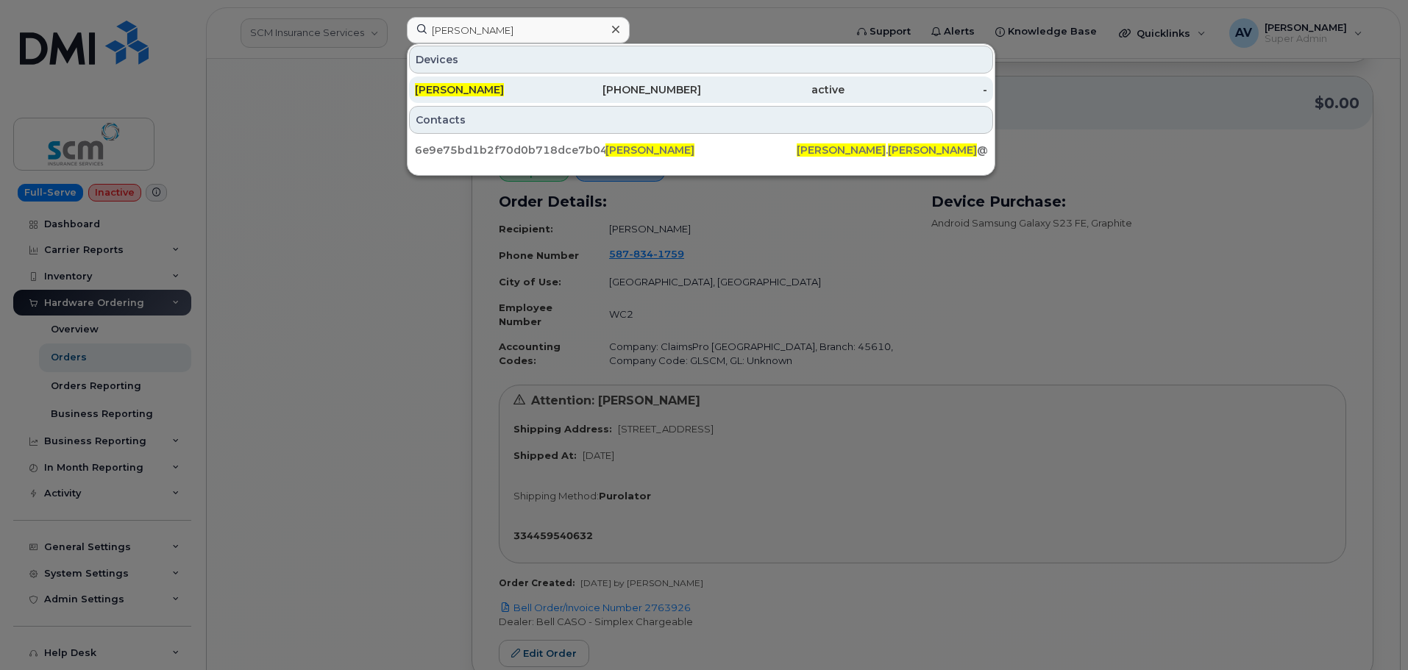
click at [519, 88] on div "[PERSON_NAME]" at bounding box center [486, 89] width 143 height 15
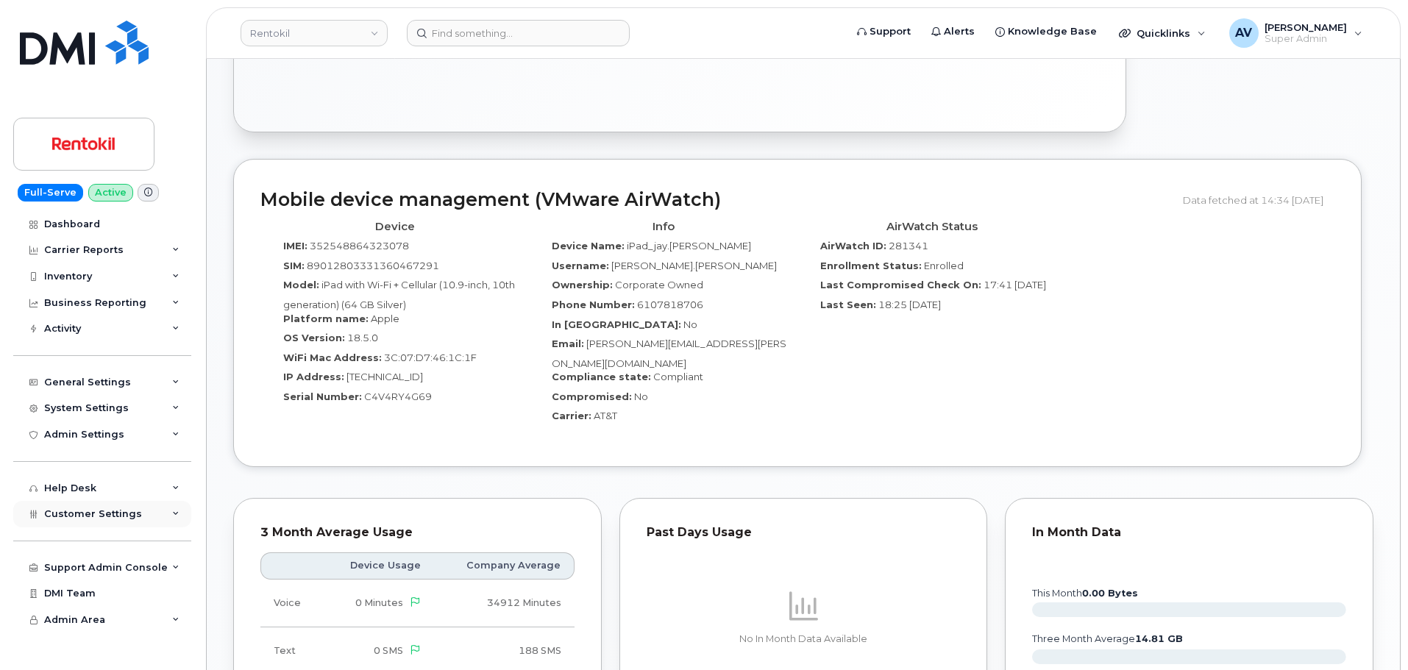
scroll to position [809, 0]
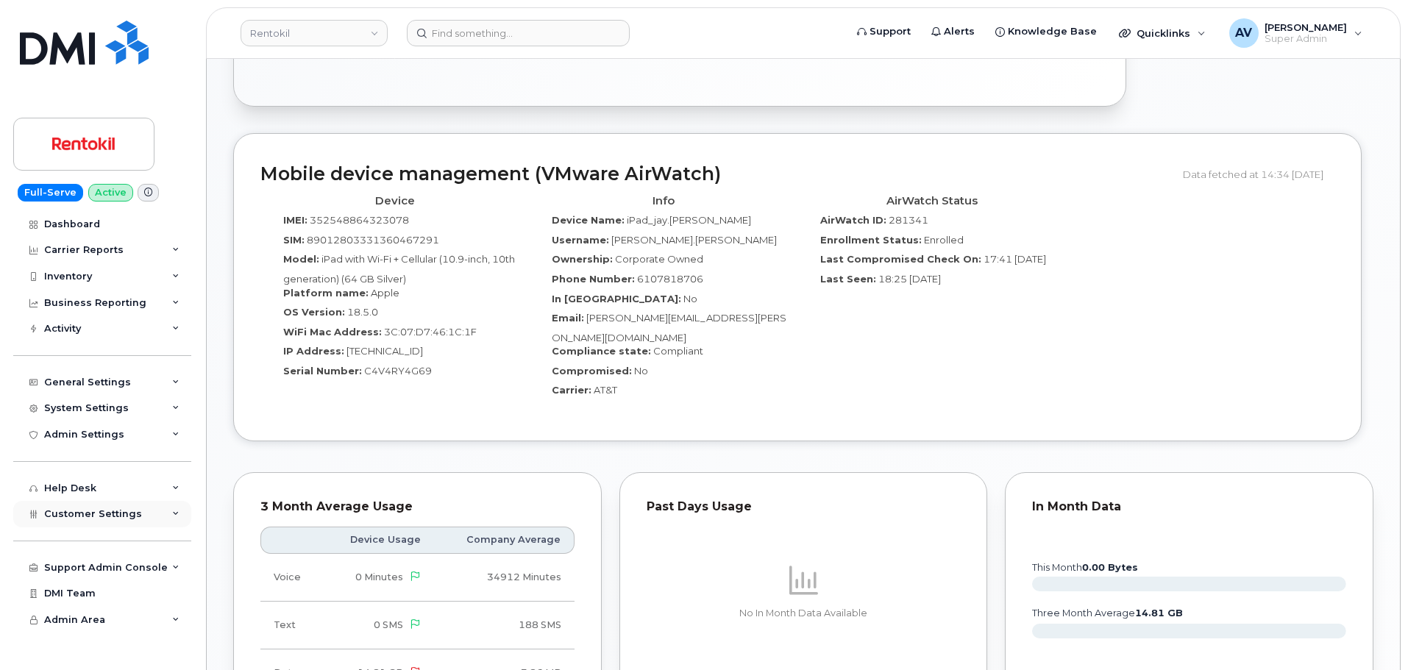
click at [137, 514] on div "Customer Settings" at bounding box center [102, 514] width 178 height 26
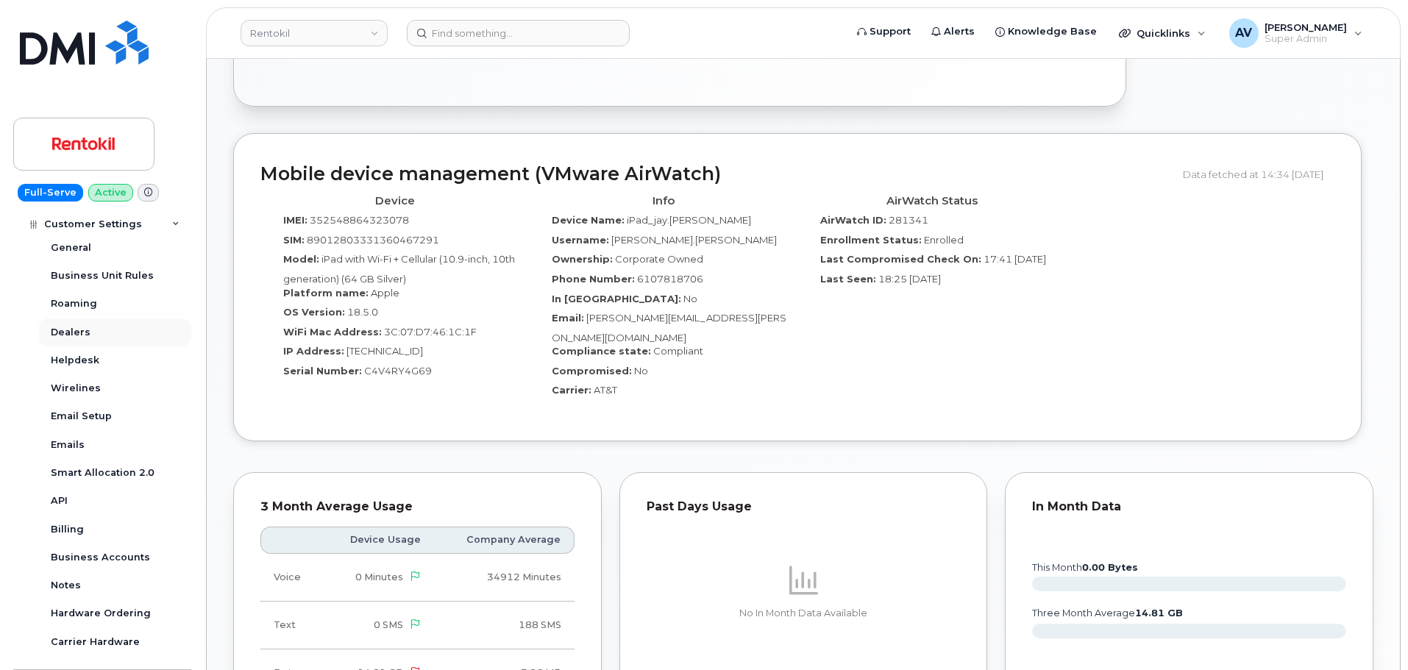
scroll to position [294, 0]
click at [113, 555] on div "Business Accounts" at bounding box center [100, 556] width 99 height 13
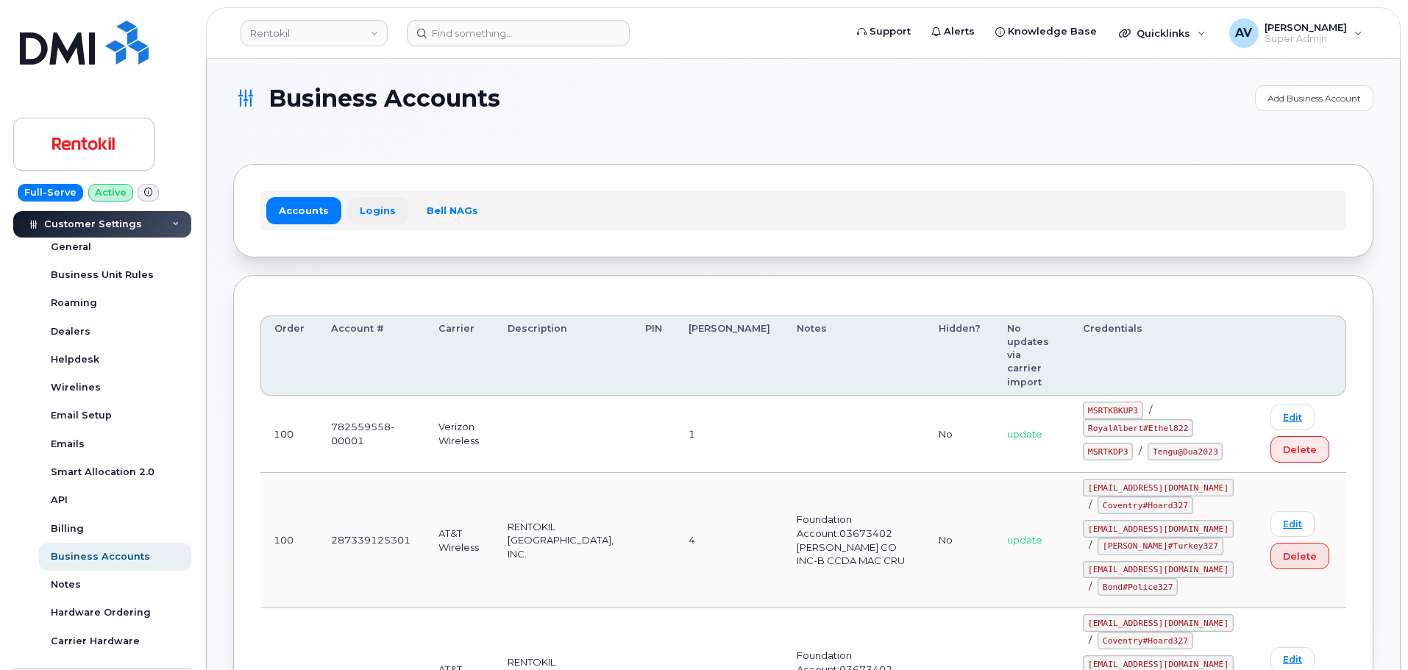
click at [369, 211] on link "Logins" at bounding box center [377, 210] width 61 height 26
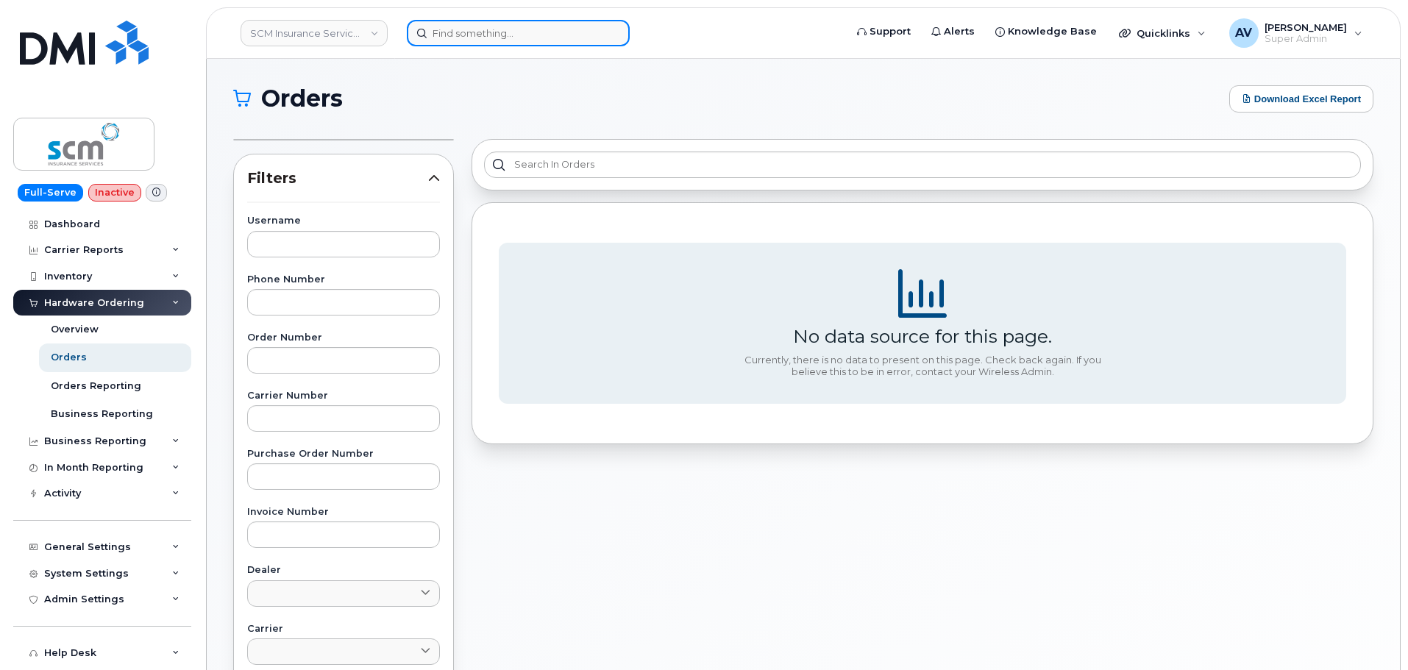
click at [539, 37] on input at bounding box center [518, 33] width 223 height 26
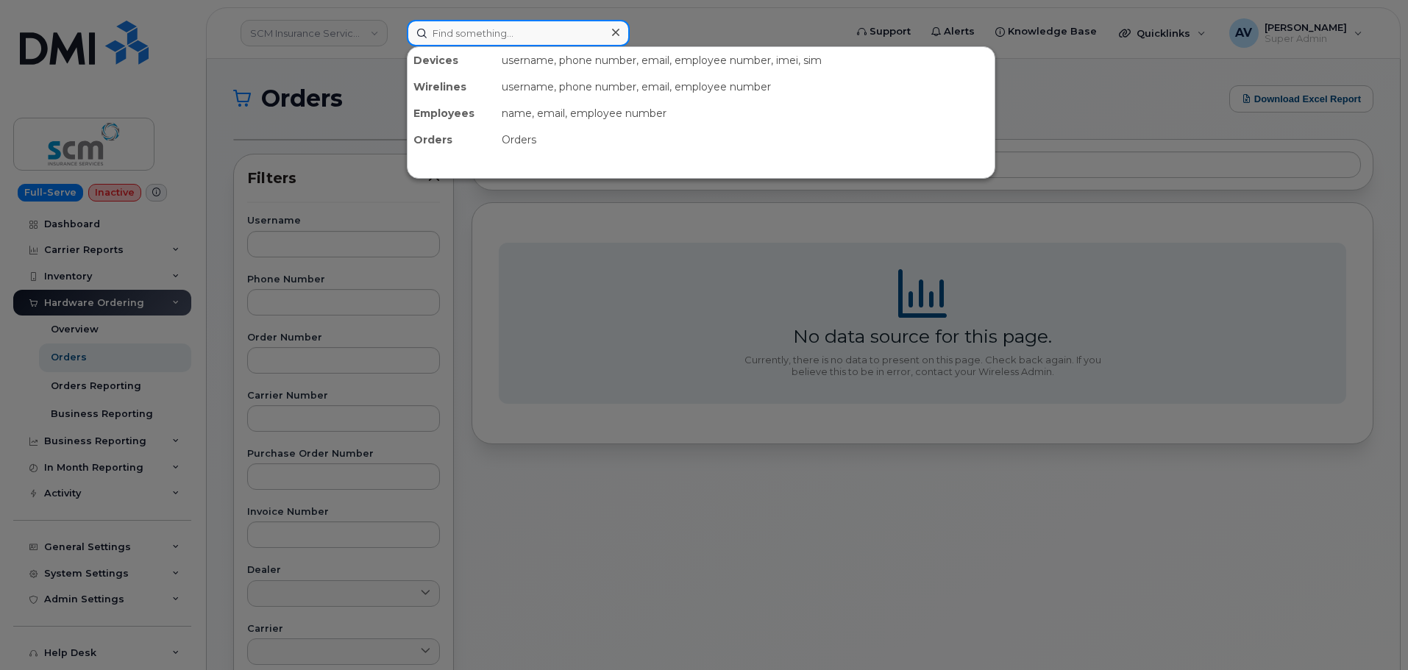
paste input "7024986830"
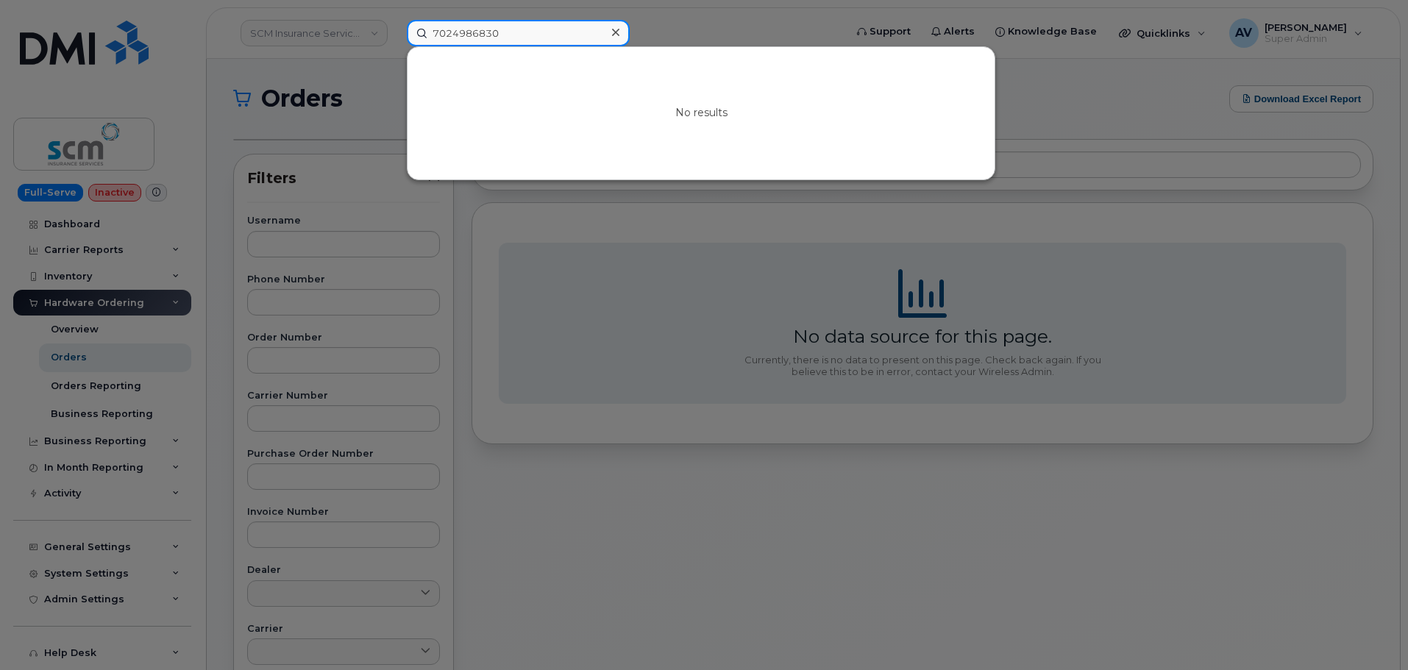
drag, startPoint x: 533, startPoint y: 29, endPoint x: 405, endPoint y: 43, distance: 128.8
click at [405, 43] on div "7024986830 No results" at bounding box center [621, 33] width 452 height 26
paste input "Jay Sauser"
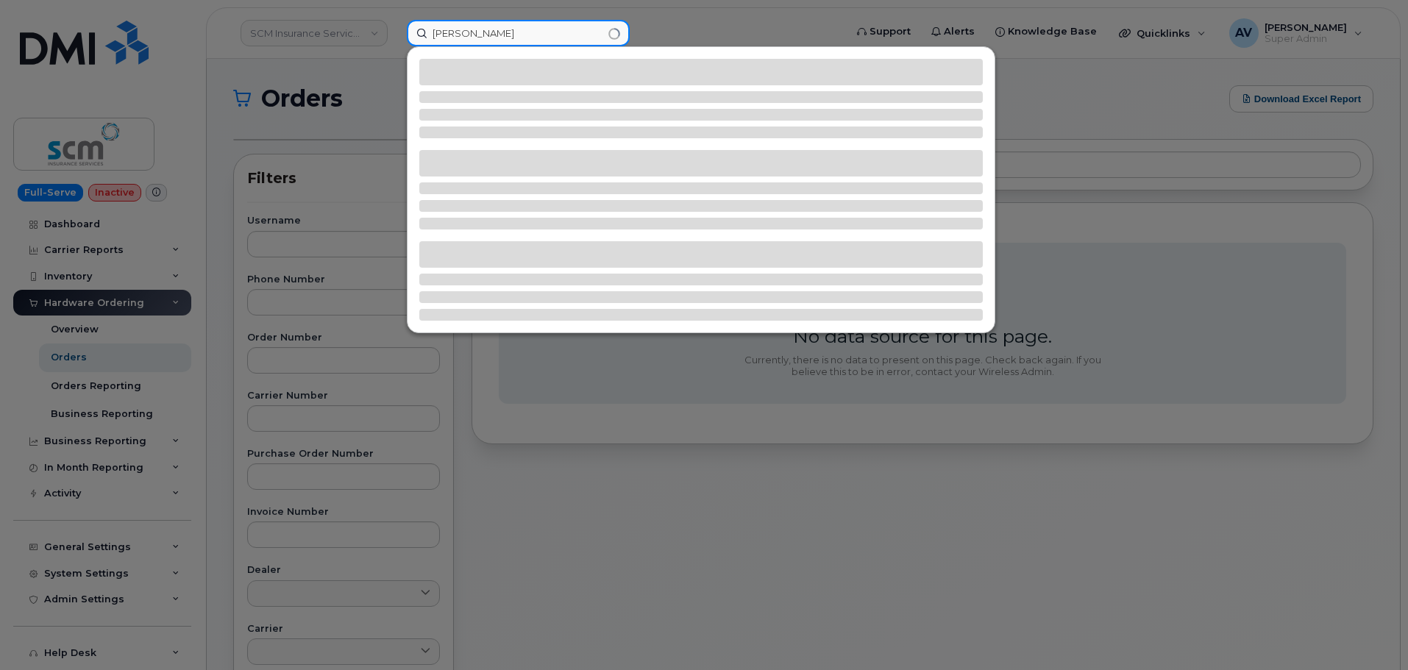
type input "Jay Sauser"
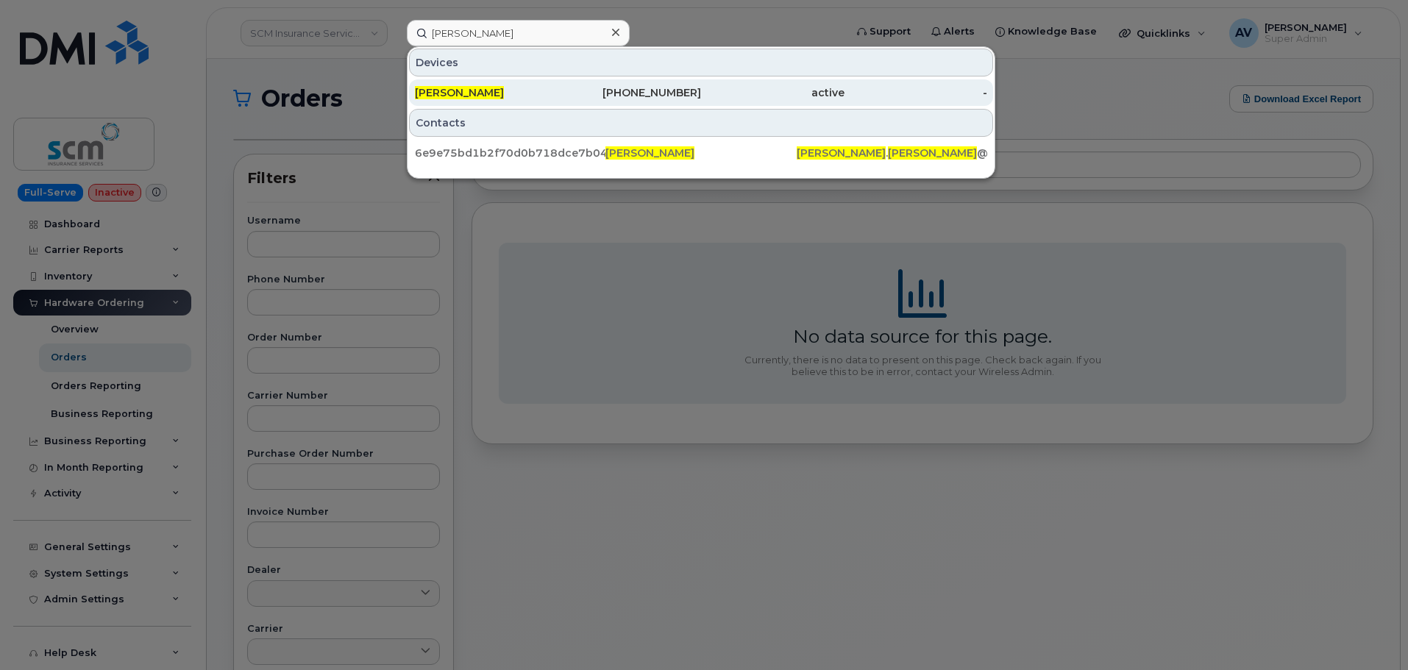
click at [545, 91] on div "JAY SAUSER" at bounding box center [486, 92] width 143 height 15
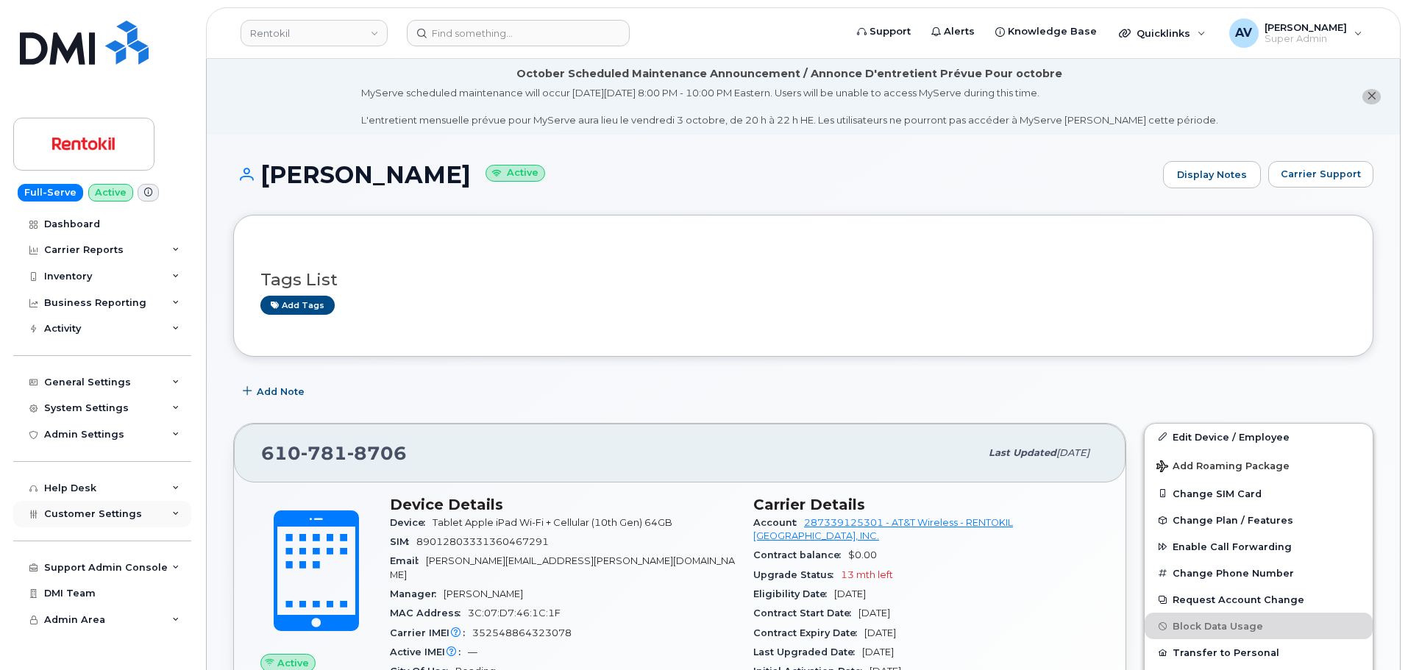
click at [134, 517] on span "Customer Settings" at bounding box center [93, 513] width 98 height 11
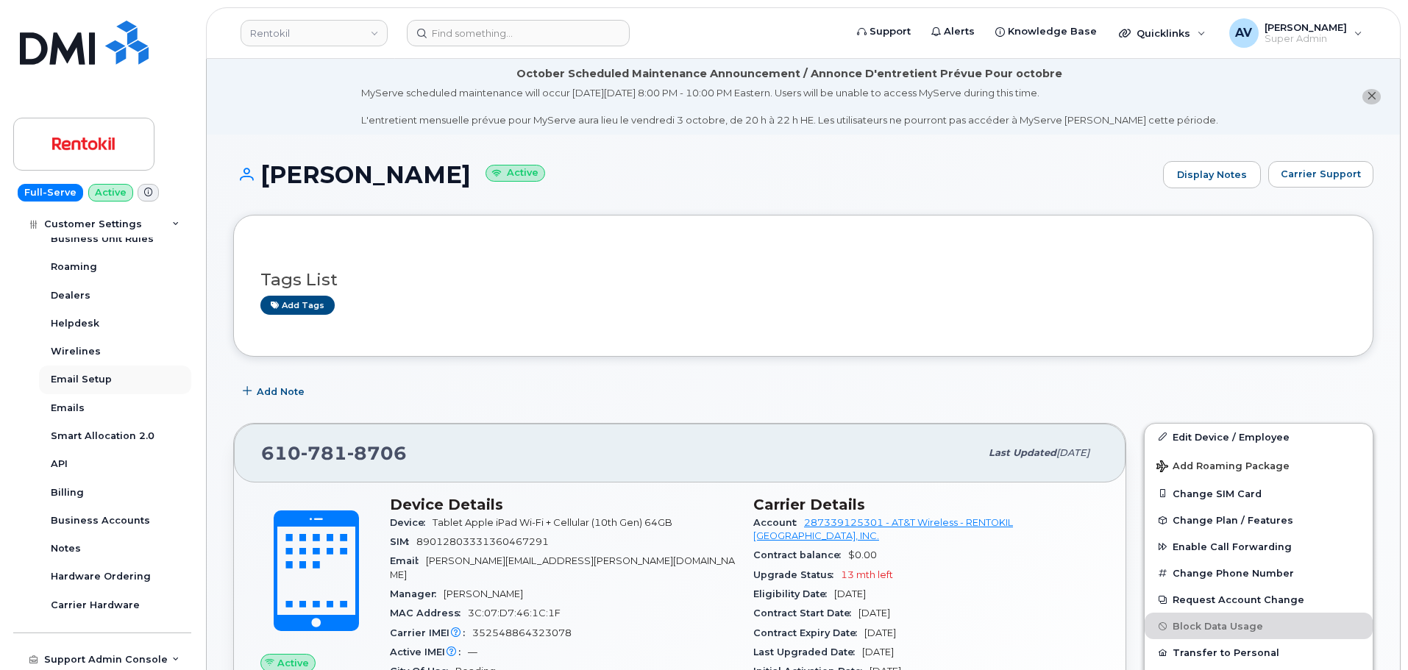
scroll to position [368, 0]
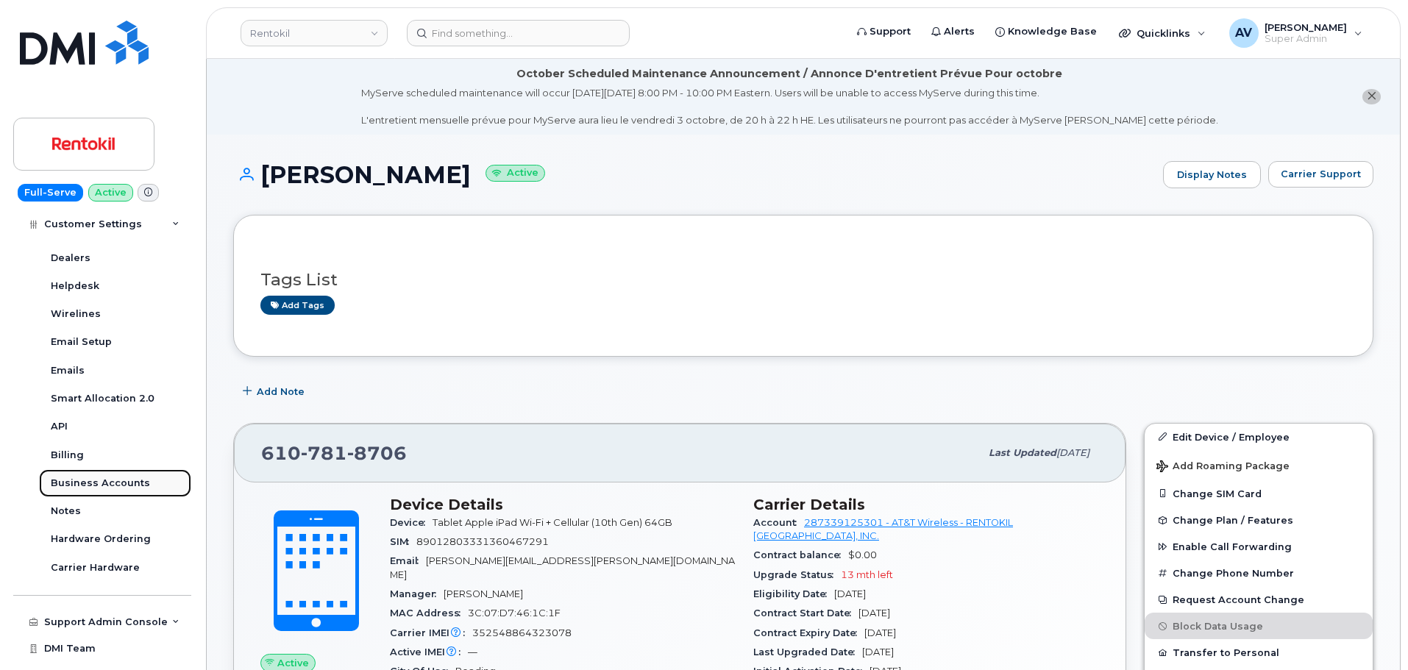
click at [123, 480] on div "Business Accounts" at bounding box center [100, 483] width 99 height 13
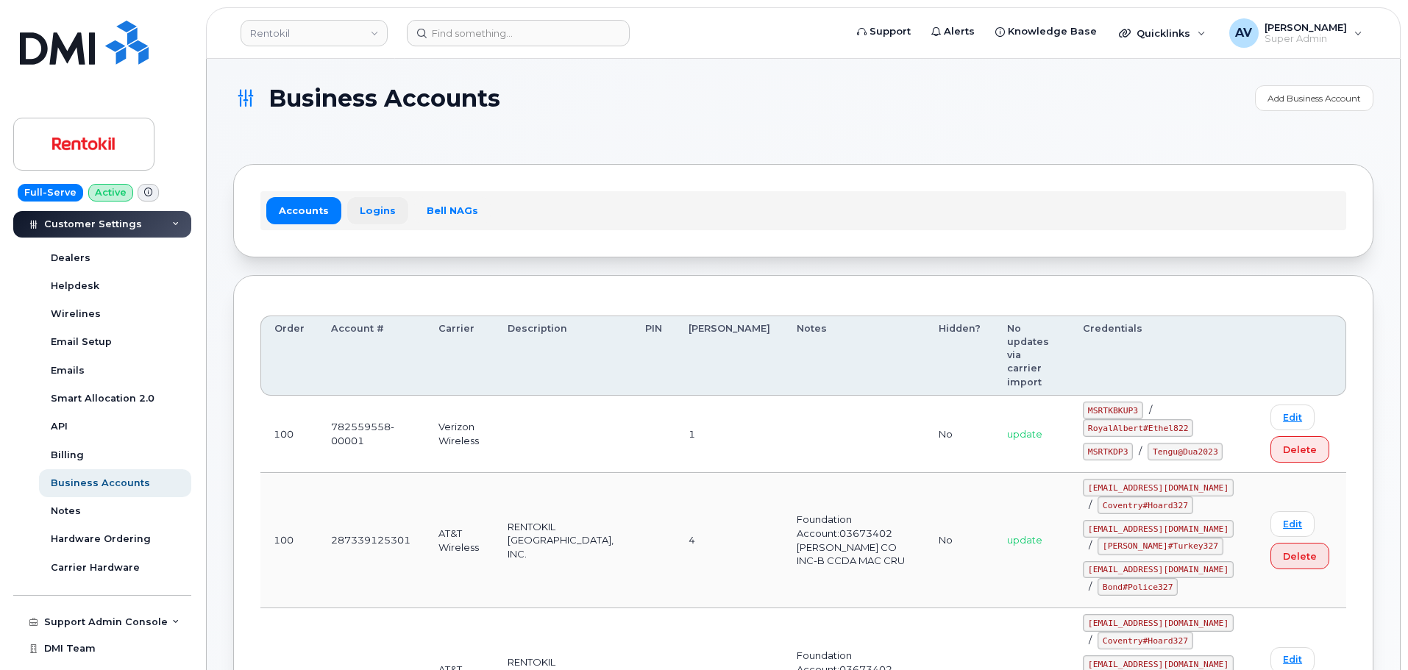
click at [369, 213] on link "Logins" at bounding box center [377, 210] width 61 height 26
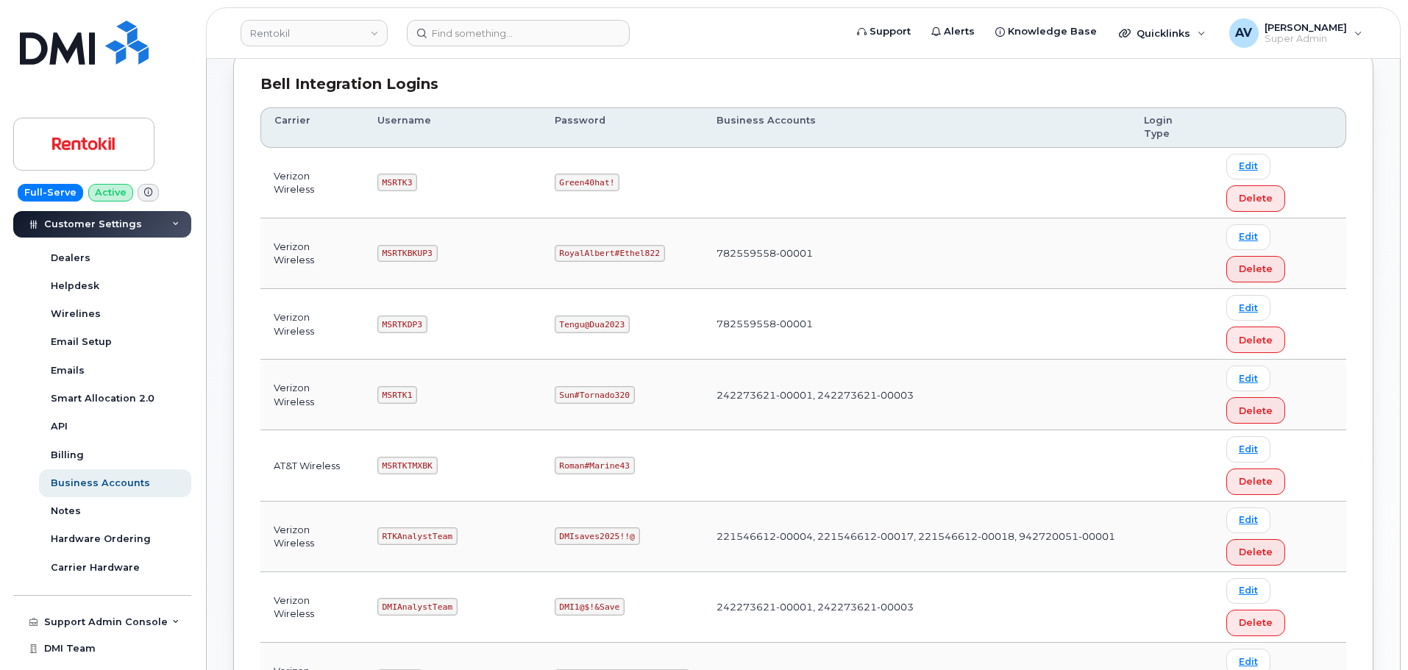
scroll to position [221, 0]
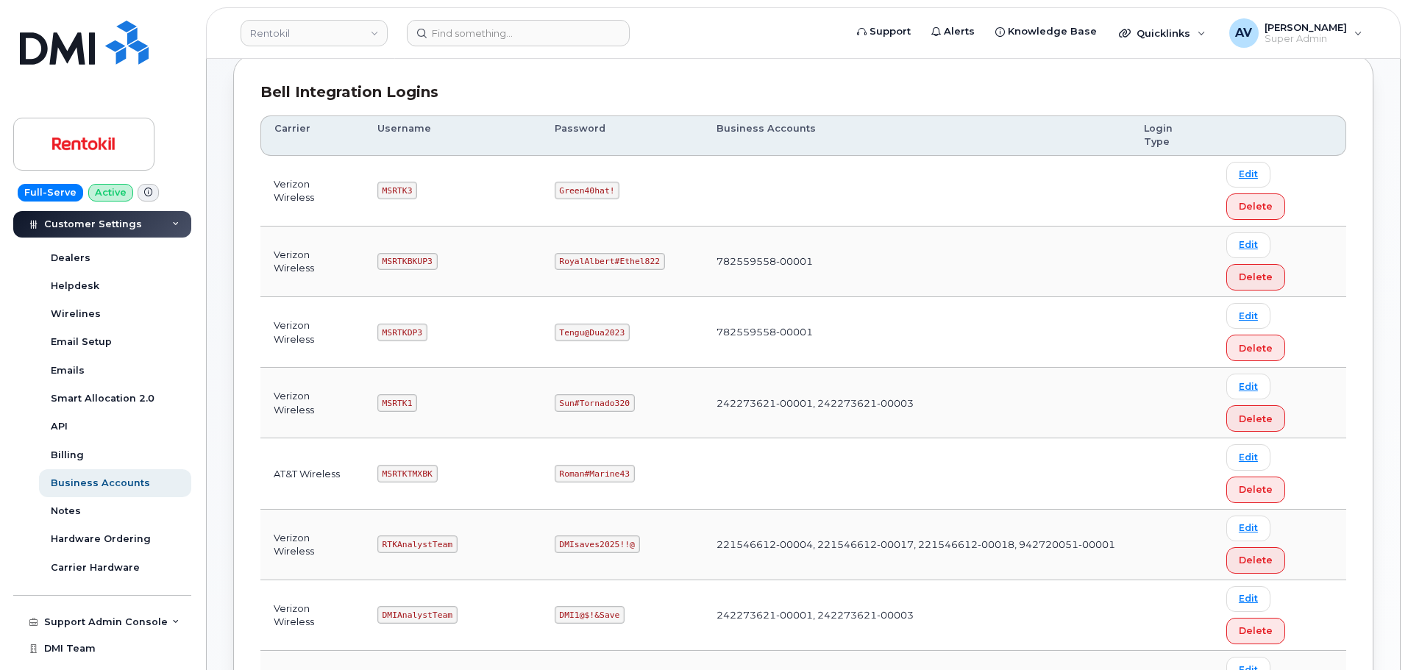
copy code "Ms-rentokil@dminc.com"
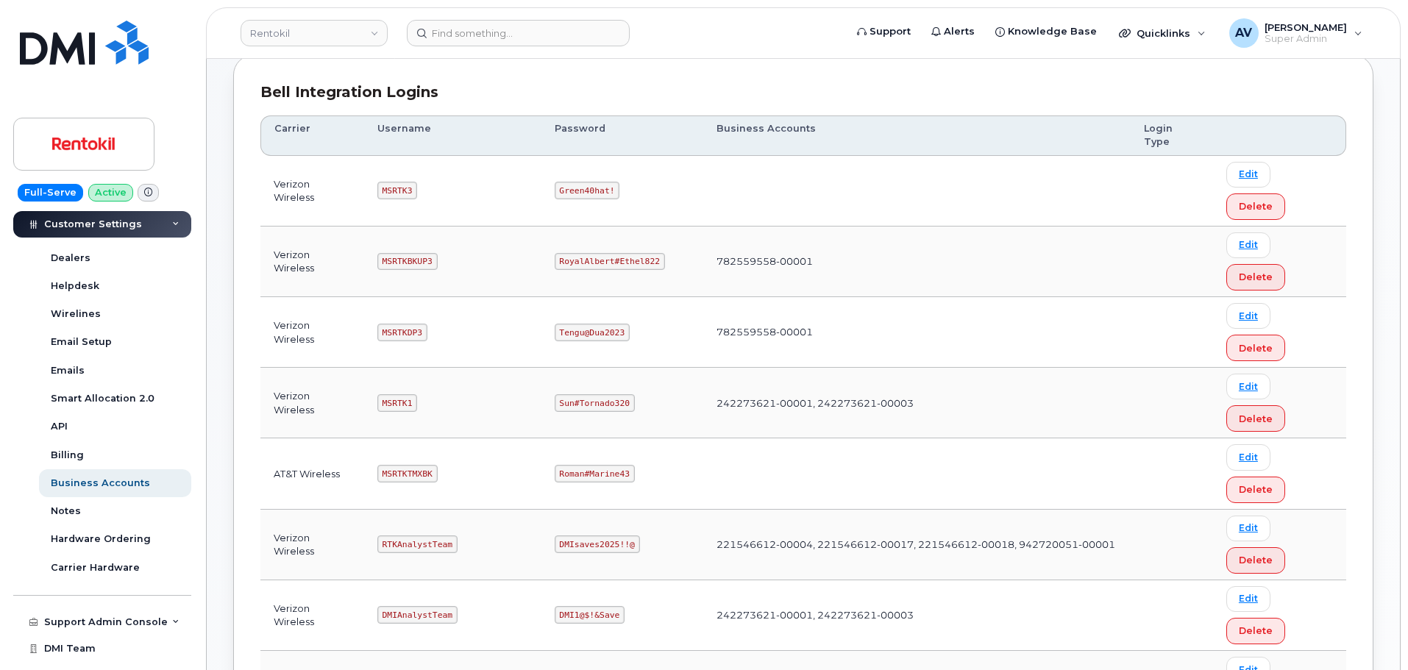
copy code "Coventry#Hoard327"
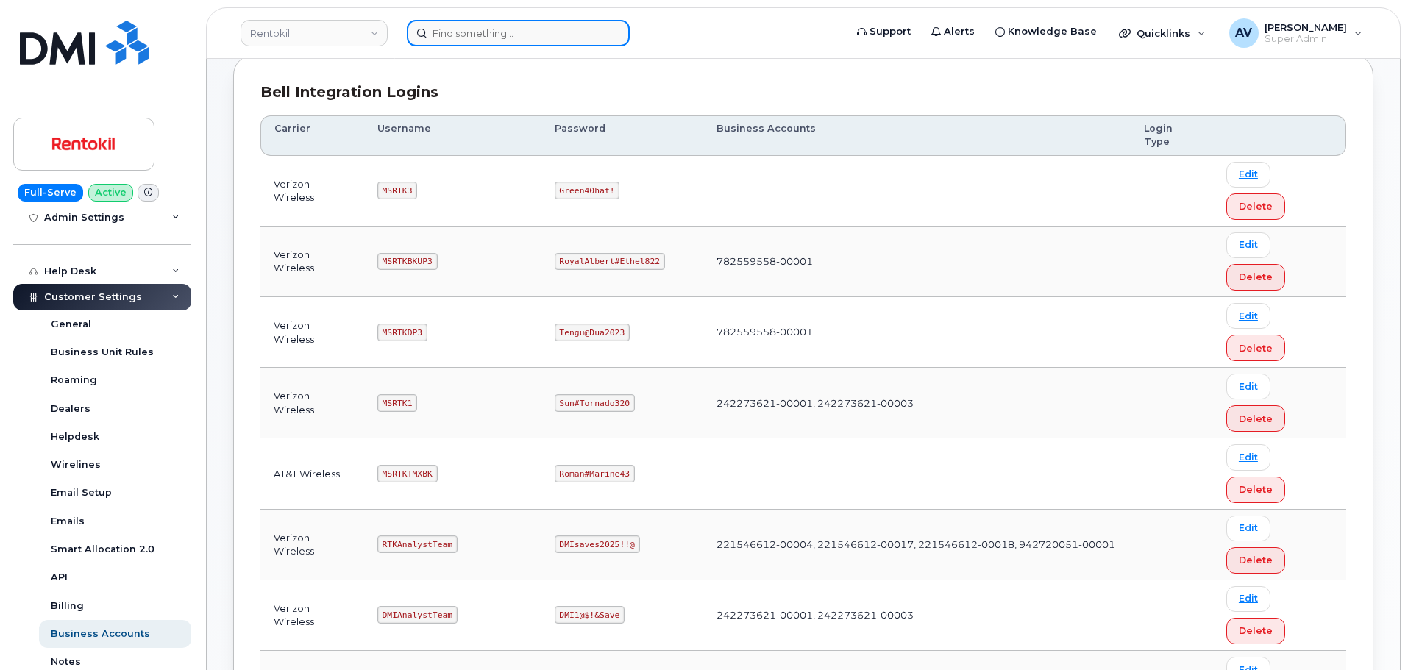
click at [547, 38] on input at bounding box center [518, 33] width 223 height 26
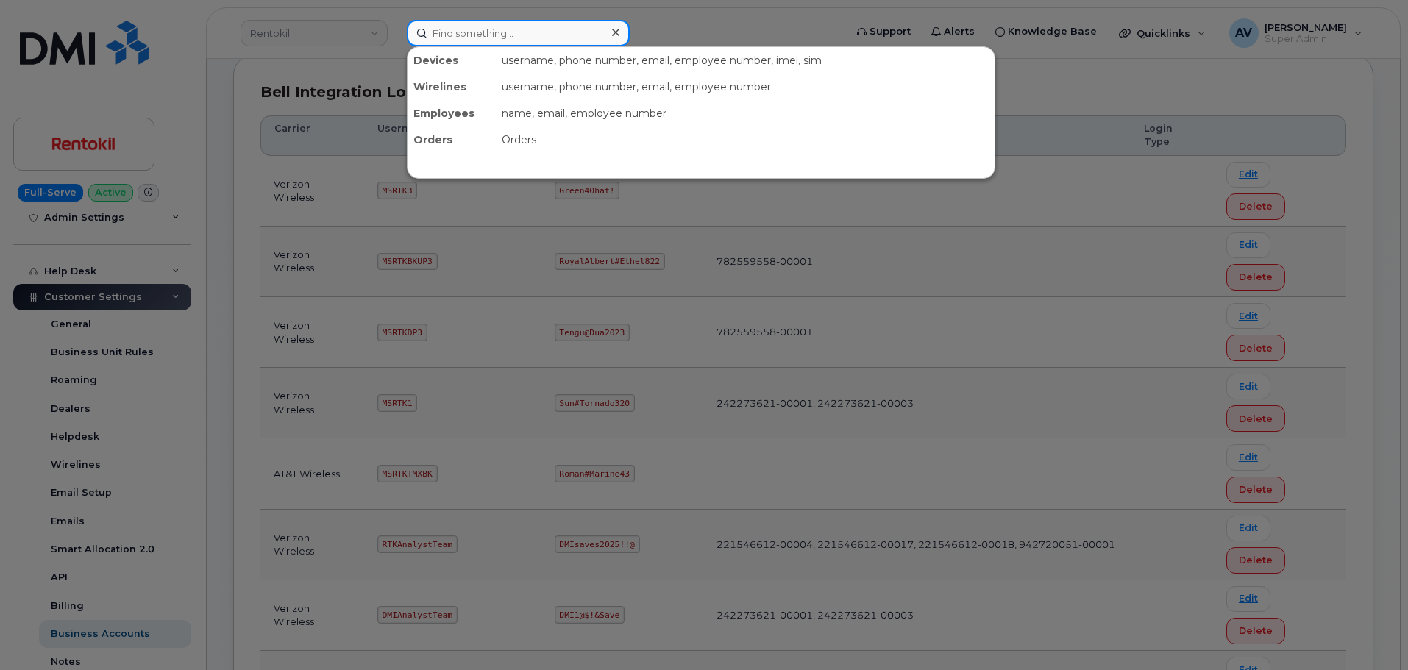
paste input "[PERSON_NAME]"
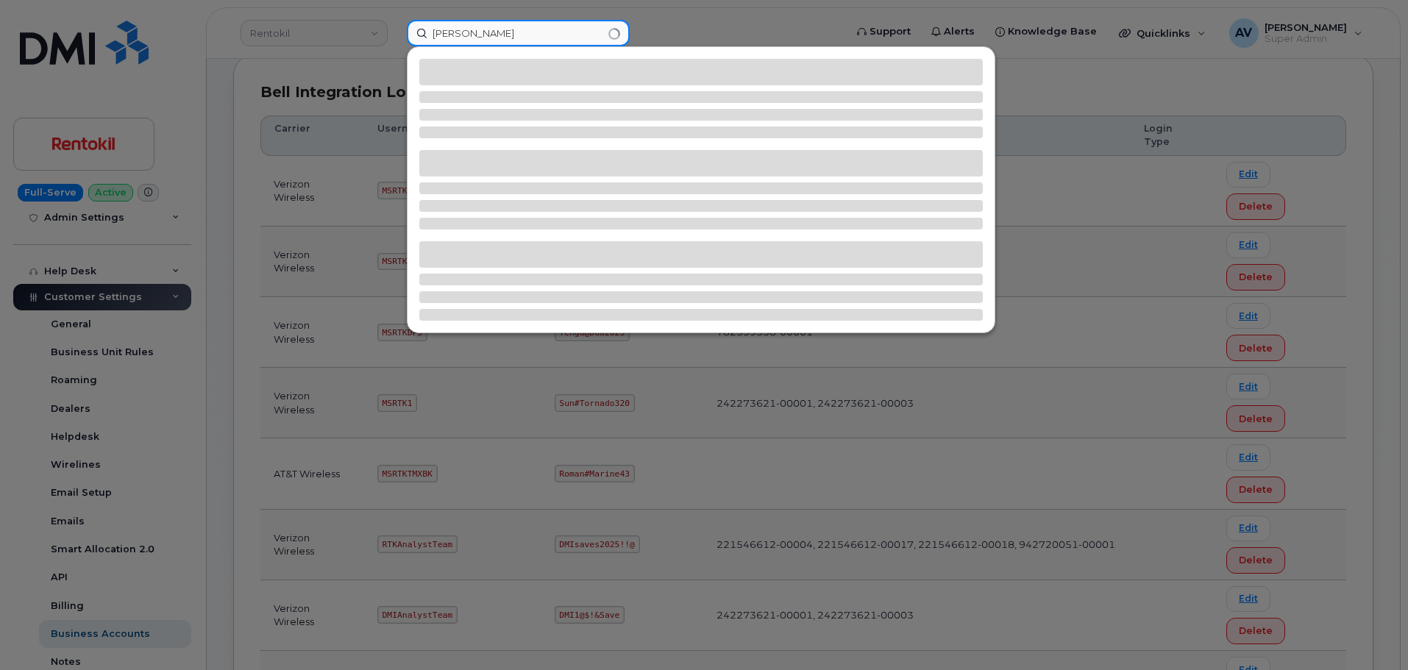
type input "[PERSON_NAME]"
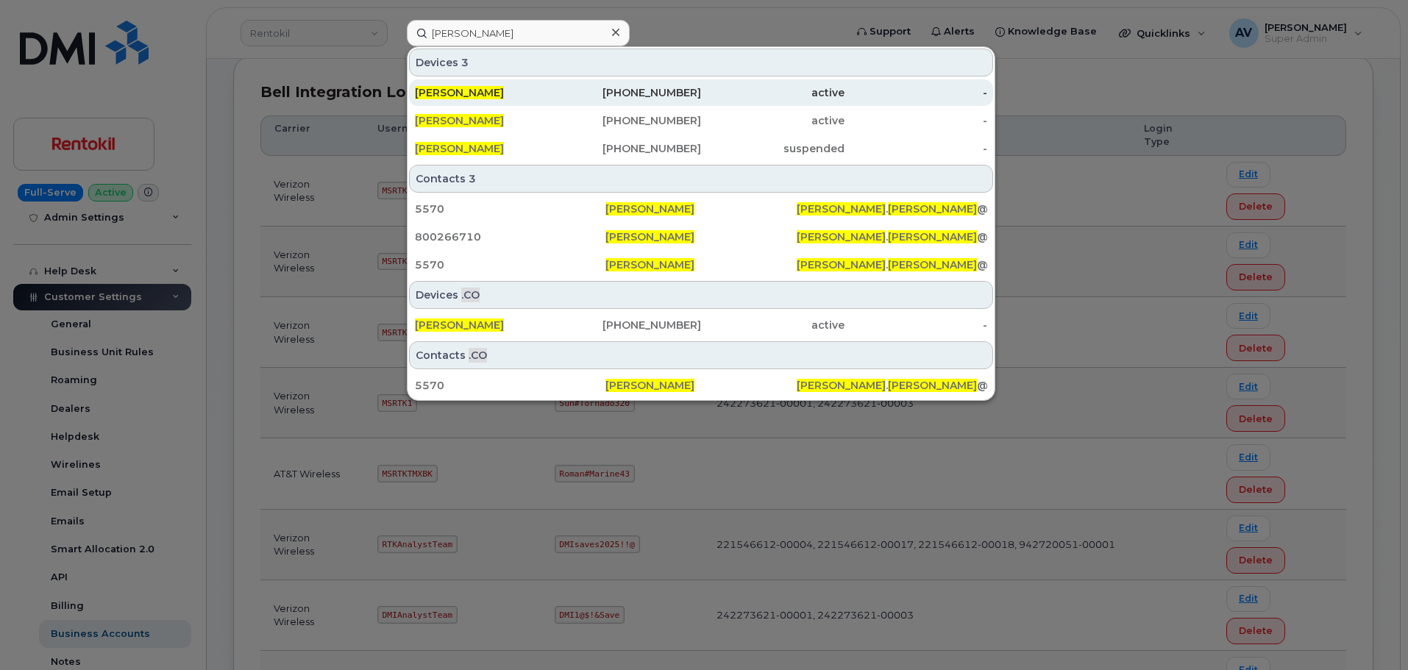
click at [584, 91] on div "506-261-0956" at bounding box center [629, 92] width 143 height 15
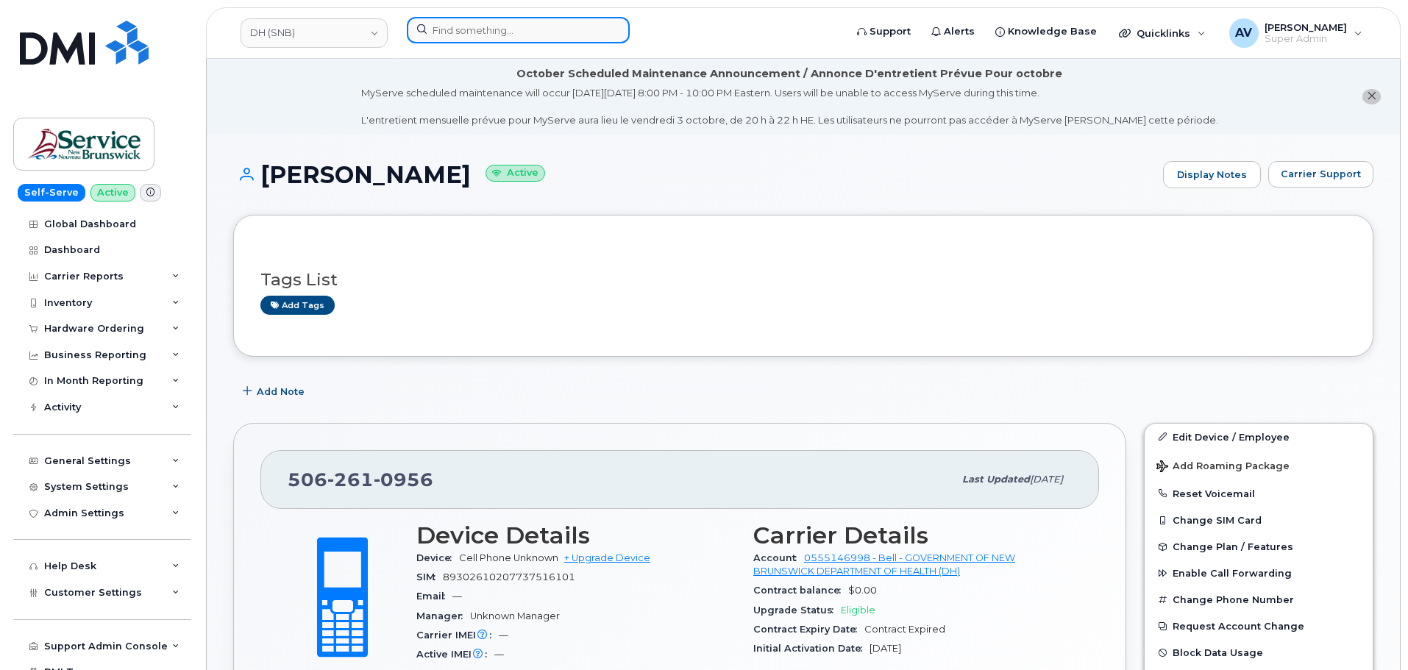
click at [529, 31] on input at bounding box center [518, 30] width 223 height 26
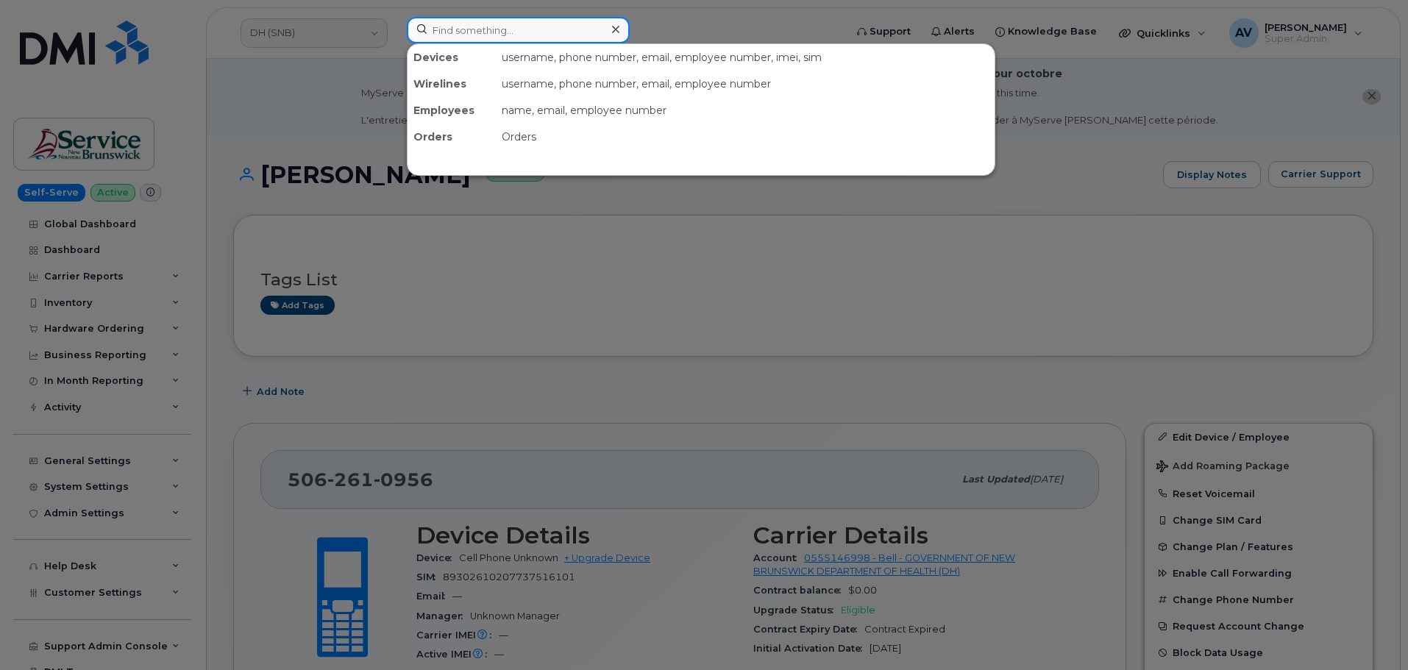
paste input "110215.1751"
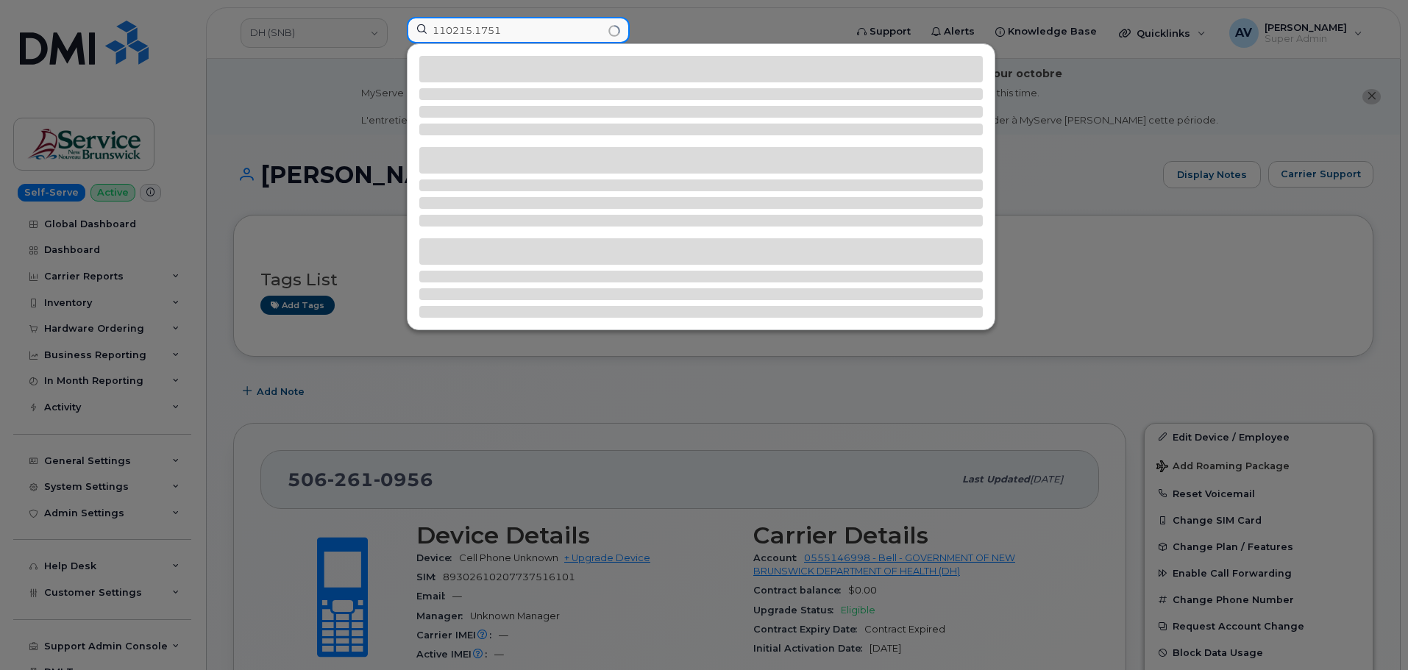
drag, startPoint x: 525, startPoint y: 29, endPoint x: 377, endPoint y: 33, distance: 148.7
click at [395, 33] on div "110215.1751" at bounding box center [621, 33] width 452 height 32
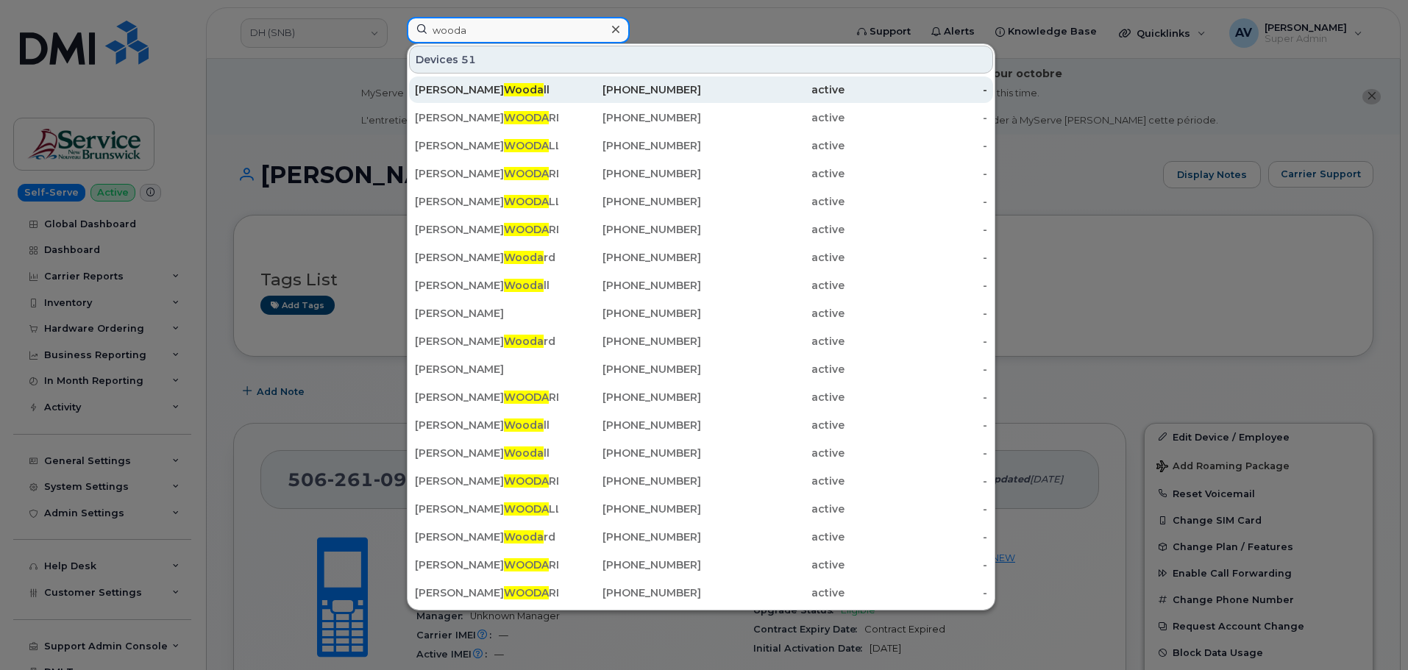
type input "wooda"
click at [495, 87] on div "Matt Wooda ll" at bounding box center [486, 89] width 143 height 15
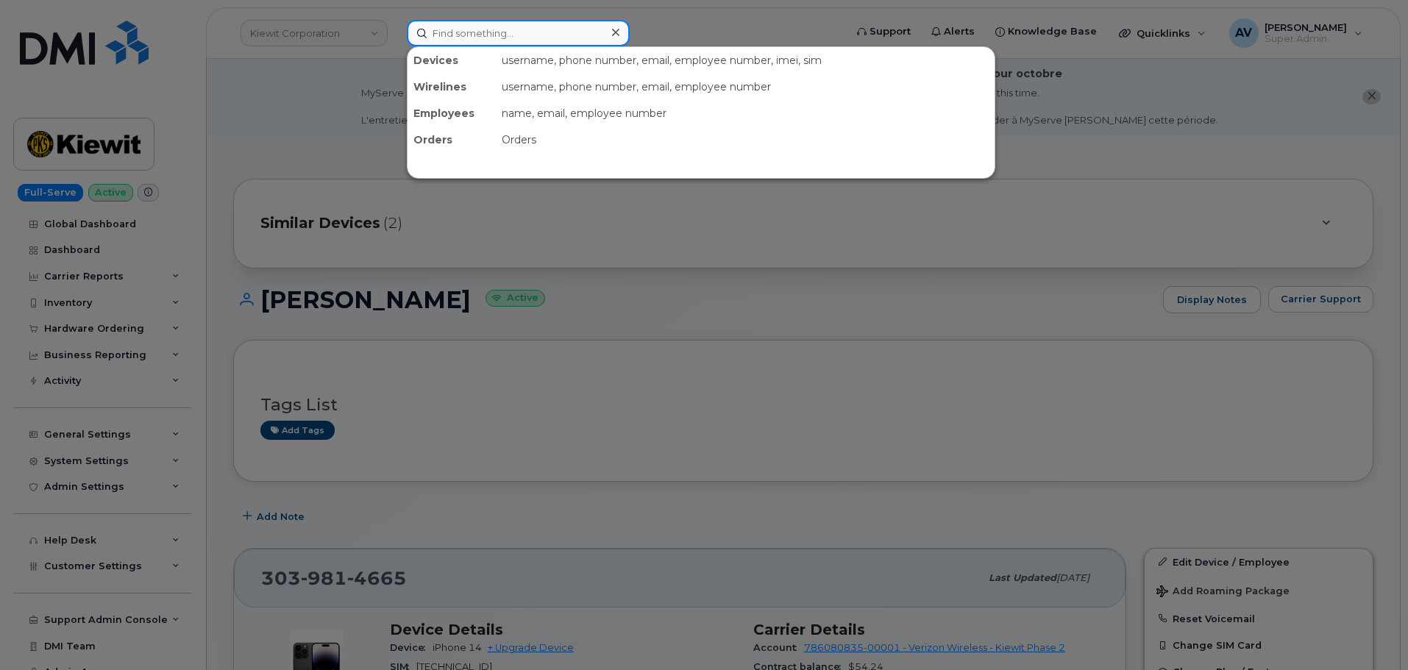
drag, startPoint x: 543, startPoint y: 35, endPoint x: 490, endPoint y: 34, distance: 53.0
click at [490, 34] on input at bounding box center [518, 33] width 223 height 26
click at [589, 332] on div at bounding box center [704, 335] width 1408 height 670
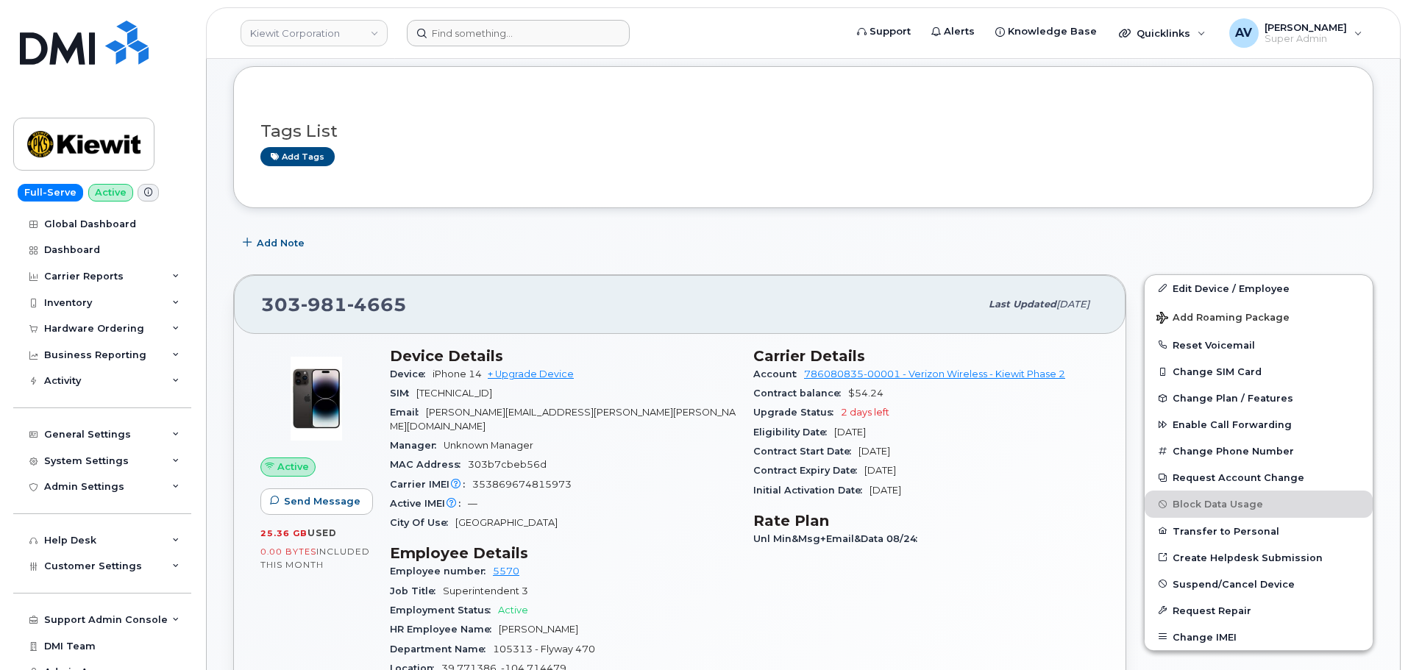
scroll to position [294, 0]
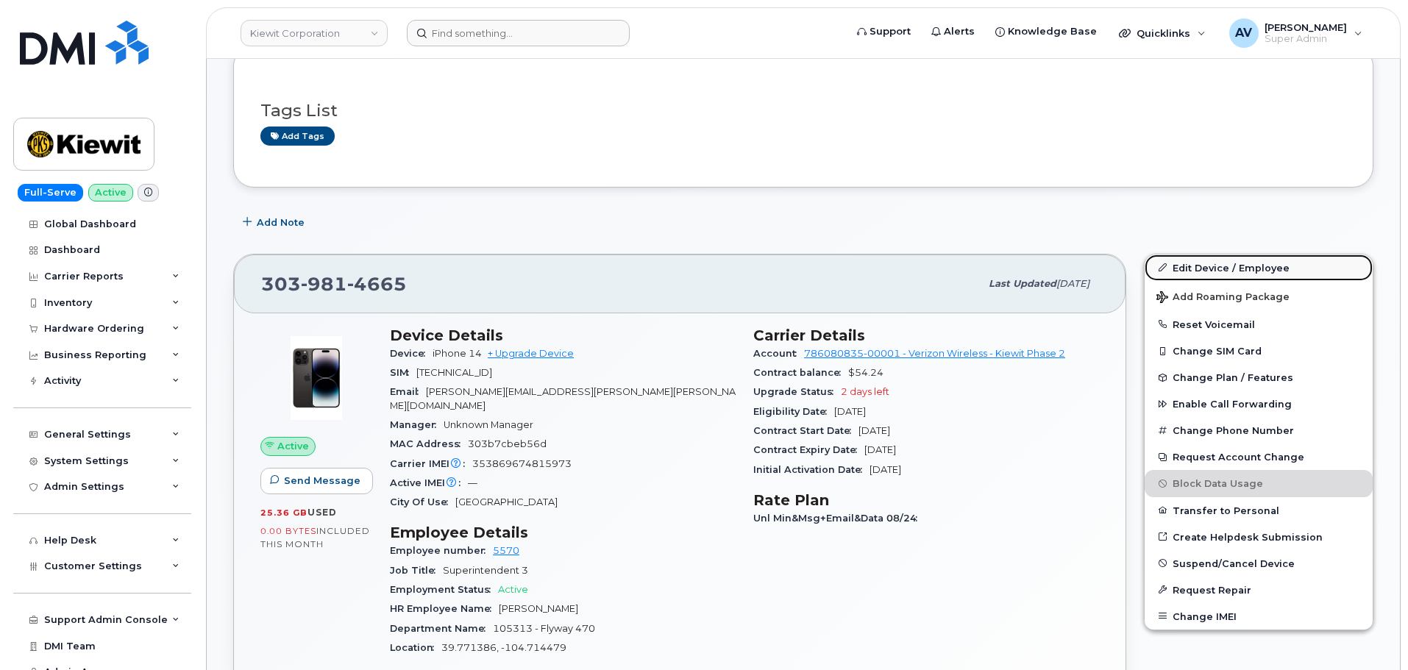
click at [1252, 269] on link "Edit Device / Employee" at bounding box center [1259, 268] width 228 height 26
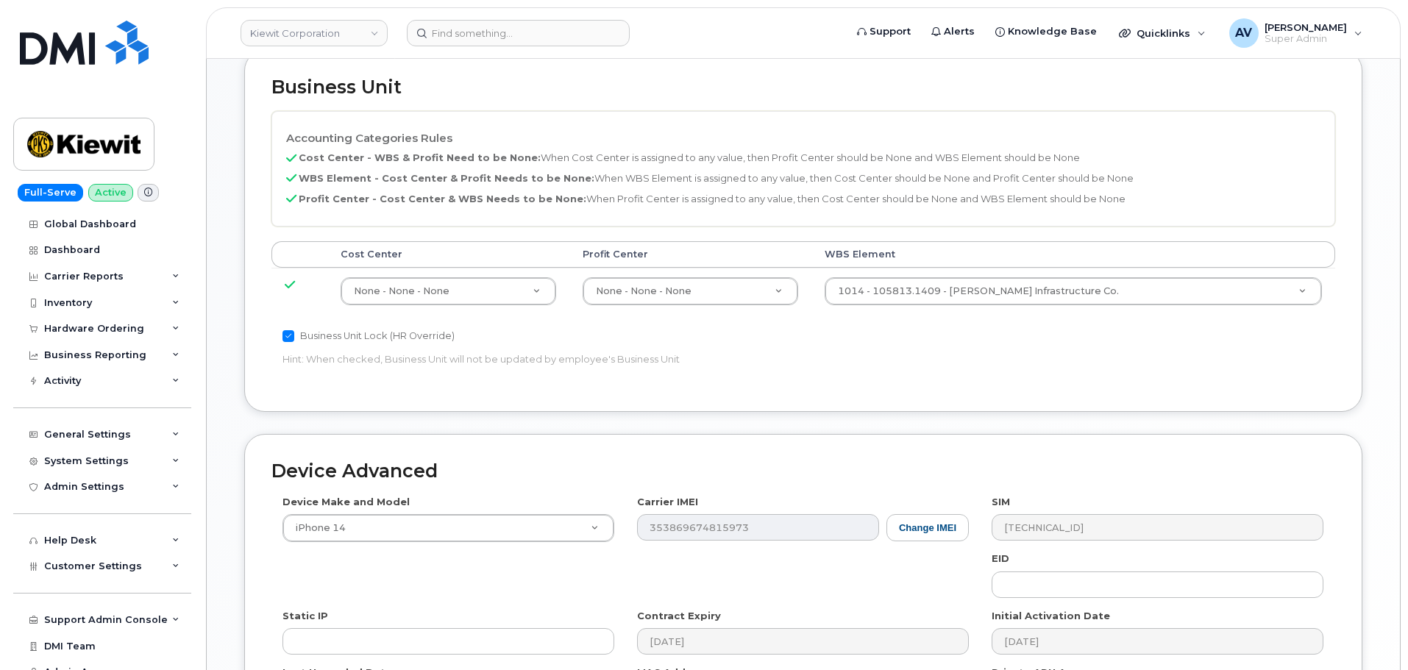
scroll to position [736, 0]
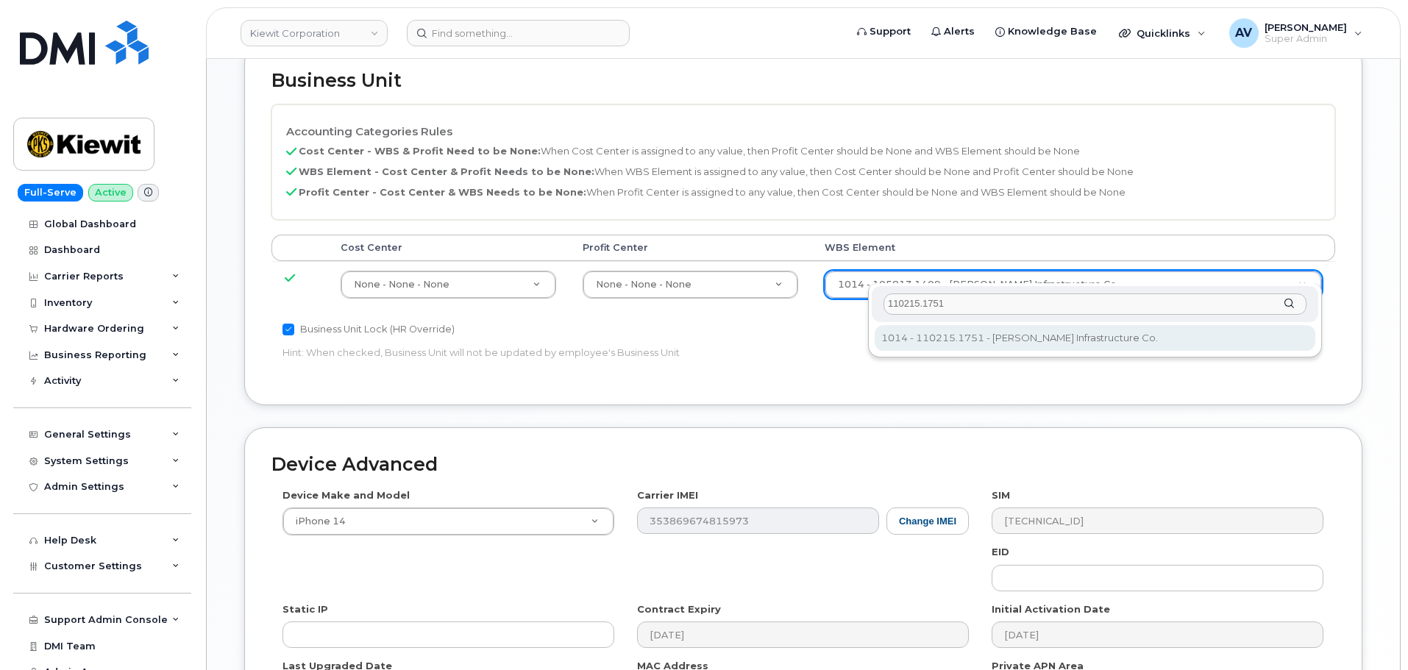
type input "110215.1751"
type input "33465987"
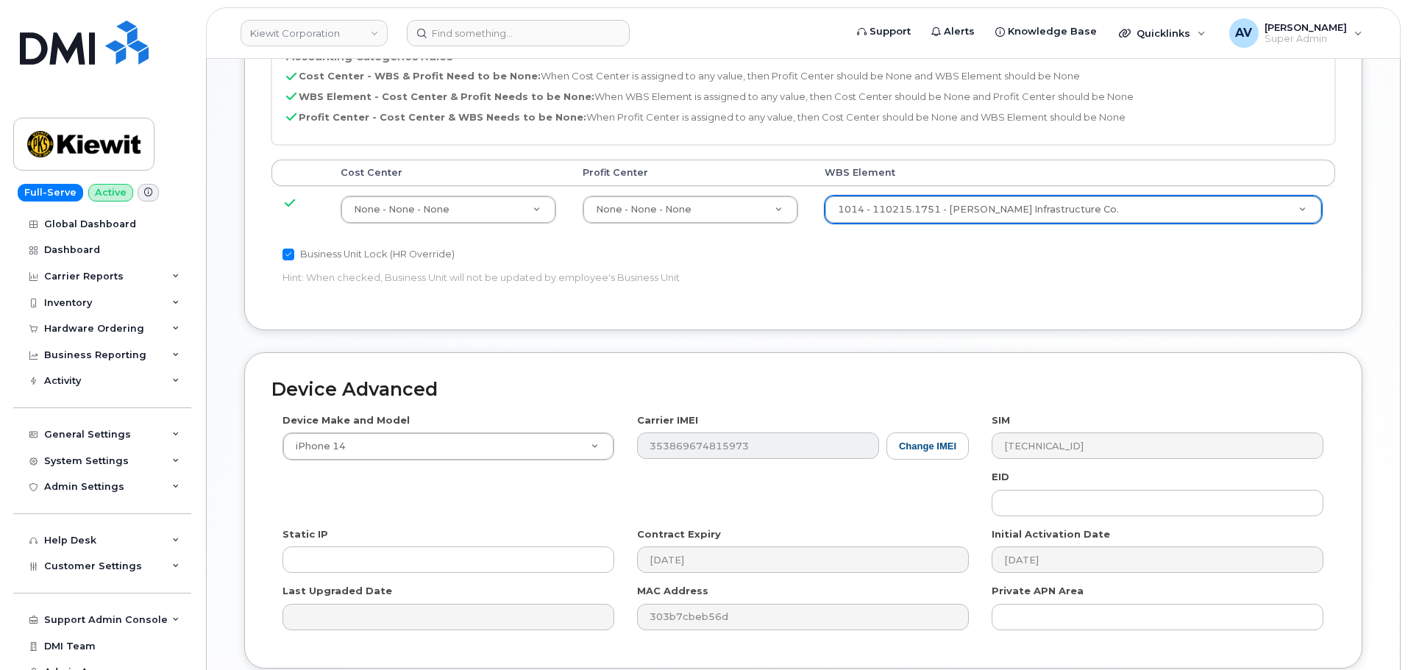
scroll to position [918, 0]
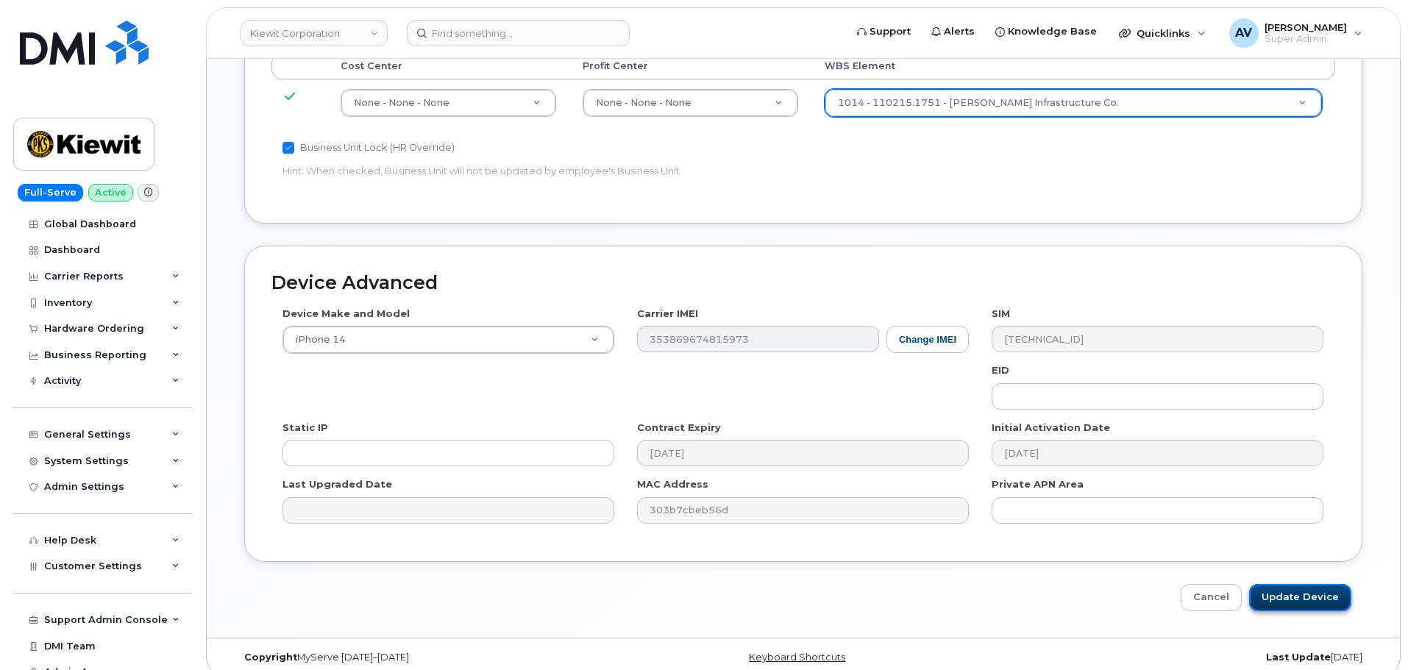
click at [1286, 584] on input "Update Device" at bounding box center [1300, 597] width 102 height 27
type input "Saving..."
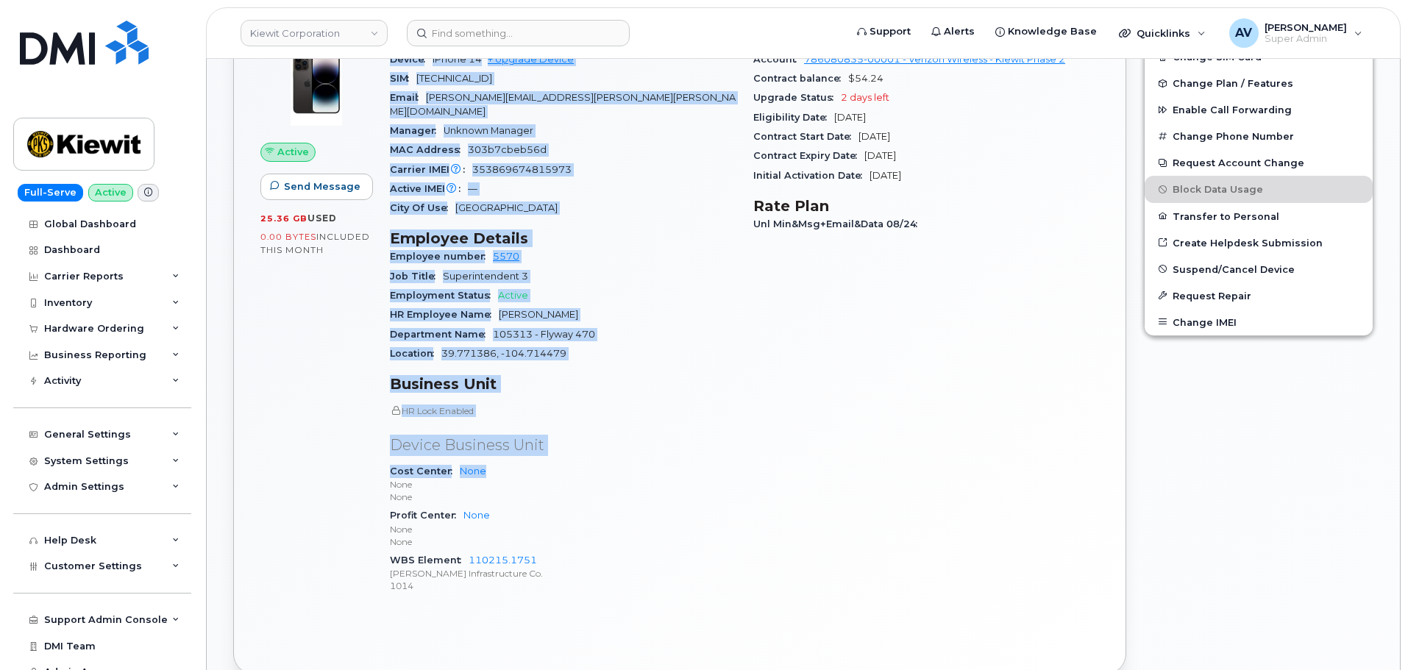
scroll to position [662, 0]
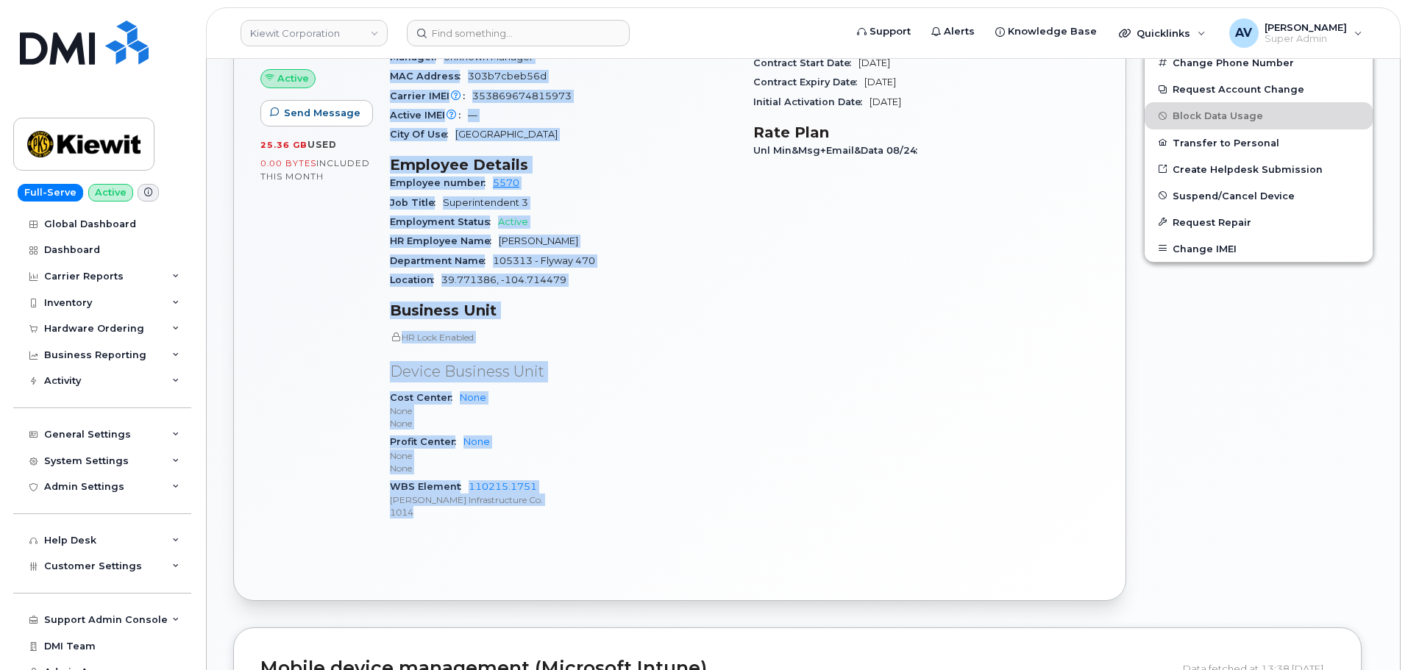
drag, startPoint x: 390, startPoint y: 361, endPoint x: 539, endPoint y: 494, distance: 200.1
click at [539, 494] on div "Device Details Device iPhone 14 + Upgrade Device SIM 89148000011485055519 Email…" at bounding box center [563, 246] width 364 height 593
copy div "Device Details Device iPhone 14 + Upgrade Device SIM 89148000011485055519 Email…"
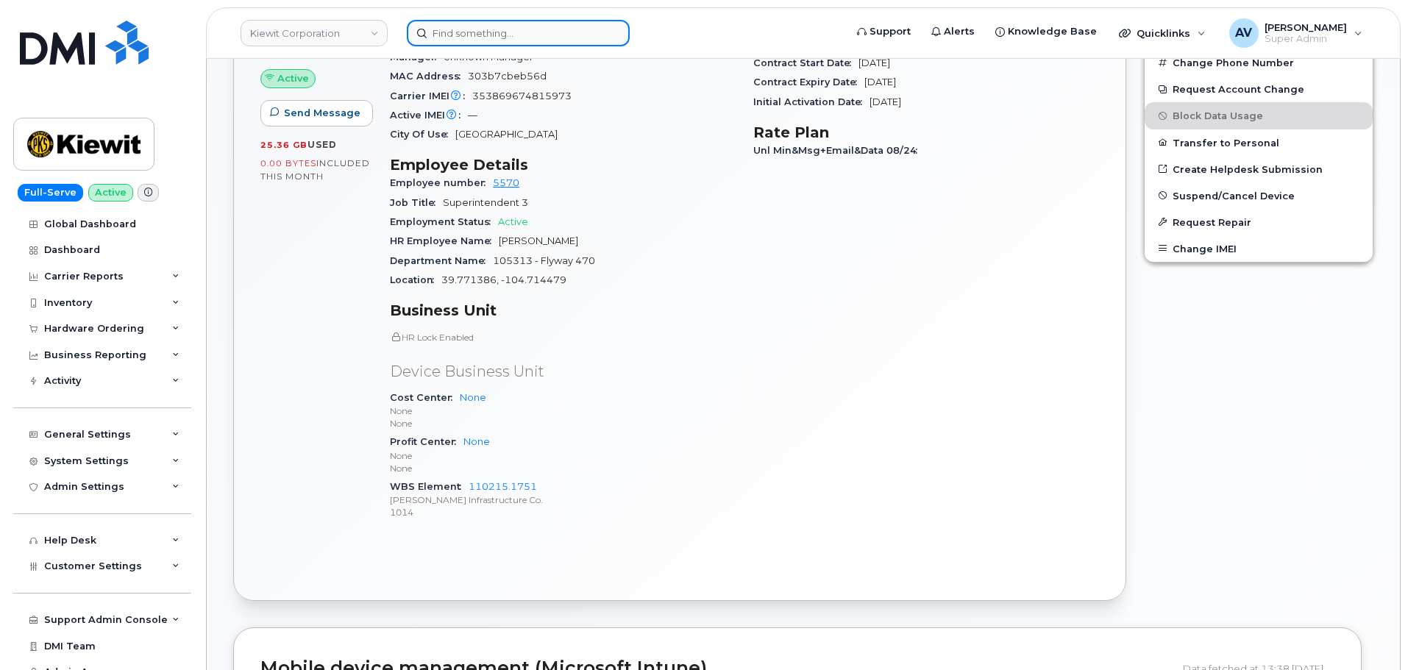
click at [556, 36] on input at bounding box center [518, 33] width 223 height 26
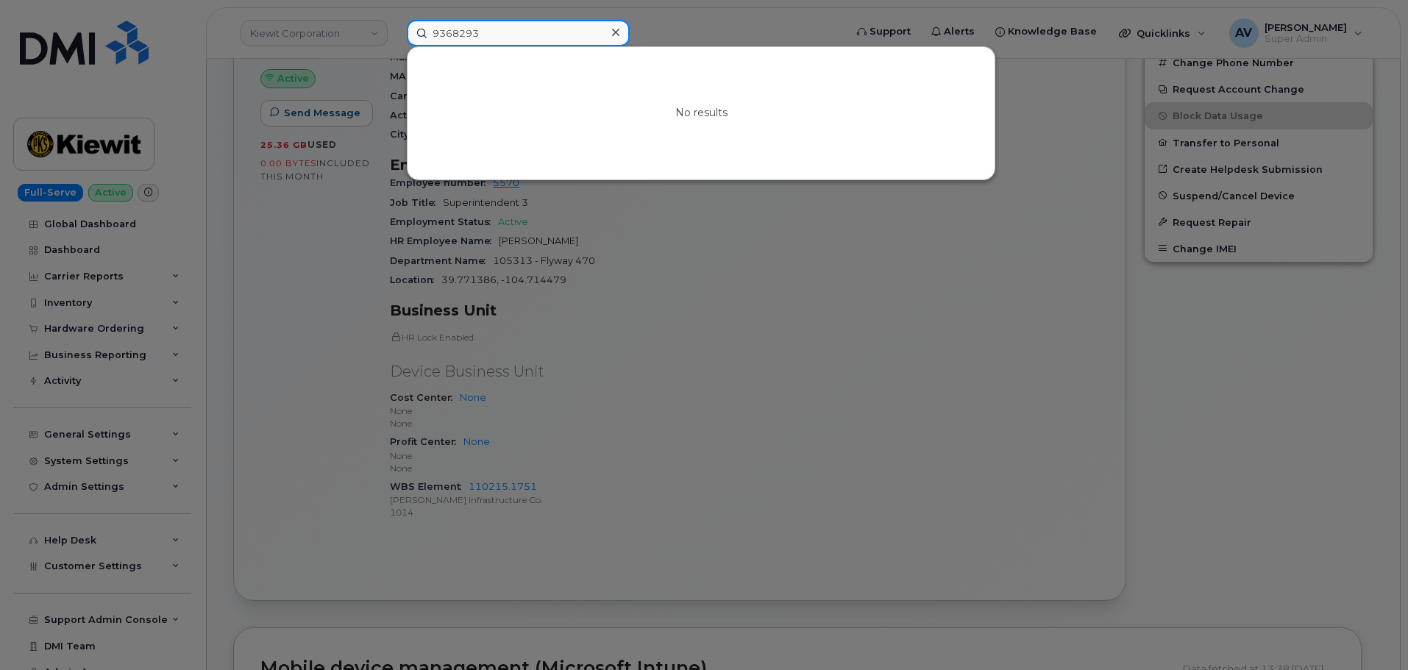
click at [435, 33] on input "9368293" at bounding box center [518, 33] width 223 height 26
click at [492, 37] on input "4029368293" at bounding box center [518, 33] width 223 height 26
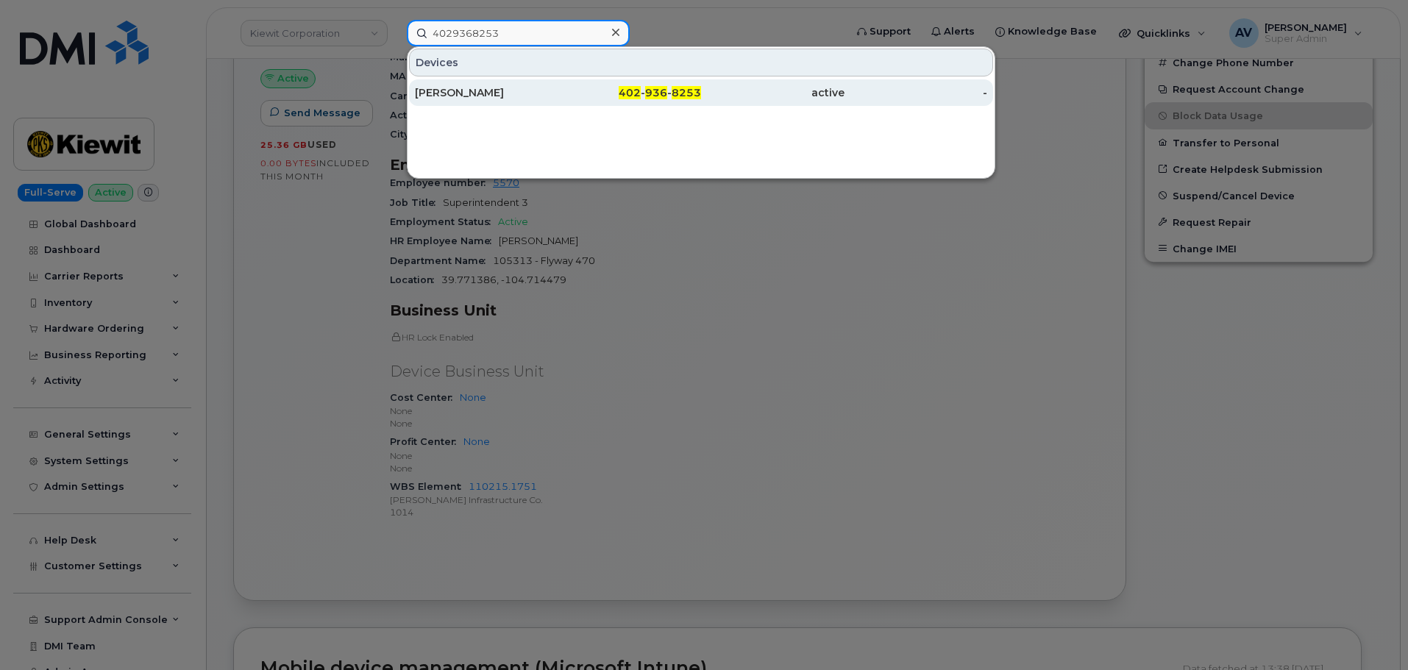
type input "4029368253"
click at [564, 93] on div "402 - 936 - 8253" at bounding box center [629, 92] width 143 height 15
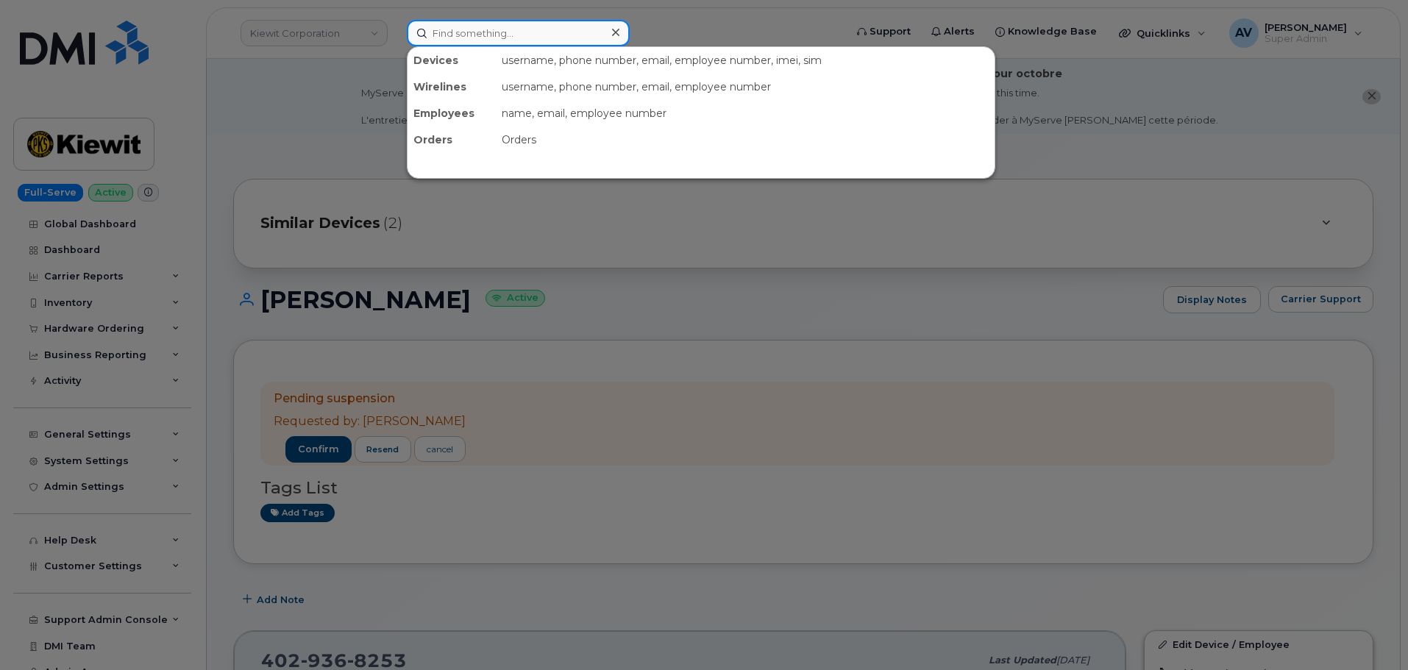
click at [540, 37] on input at bounding box center [518, 33] width 223 height 26
paste input "[PHONE_NUMBER]"
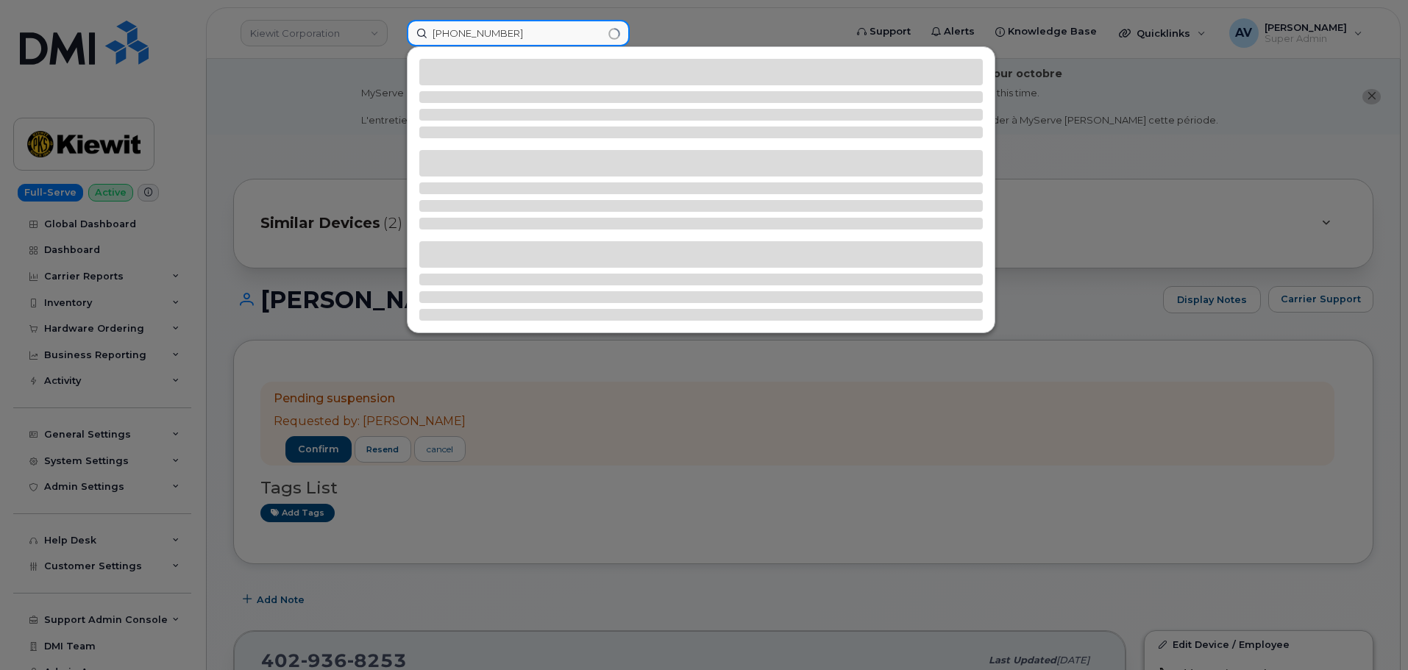
type input "[PHONE_NUMBER]"
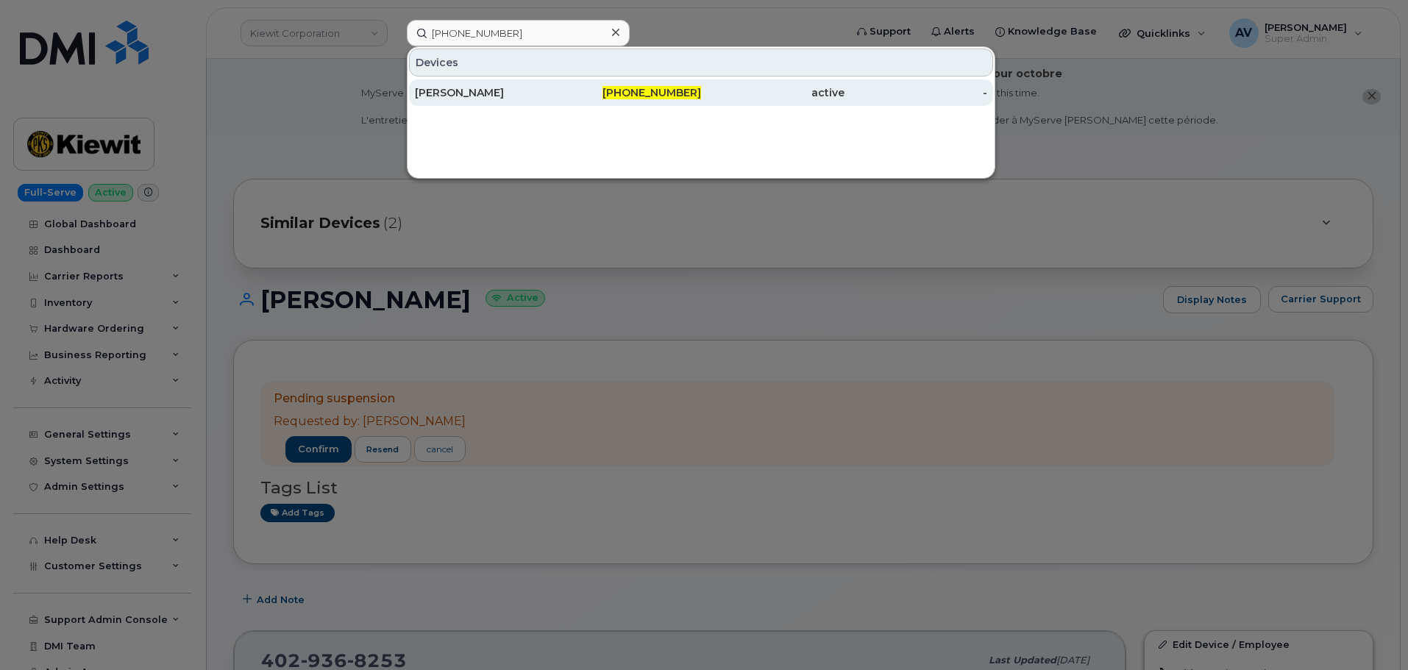
click at [538, 93] on div "[PERSON_NAME]" at bounding box center [486, 92] width 143 height 15
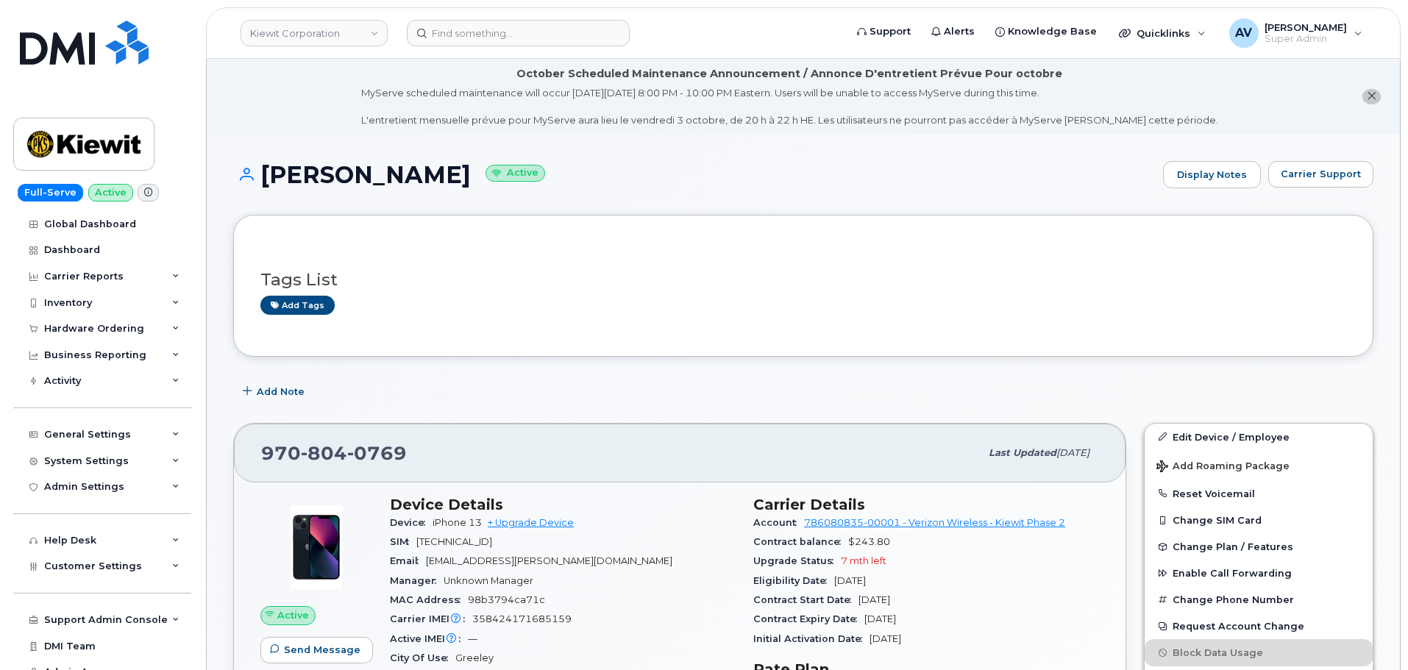
scroll to position [221, 0]
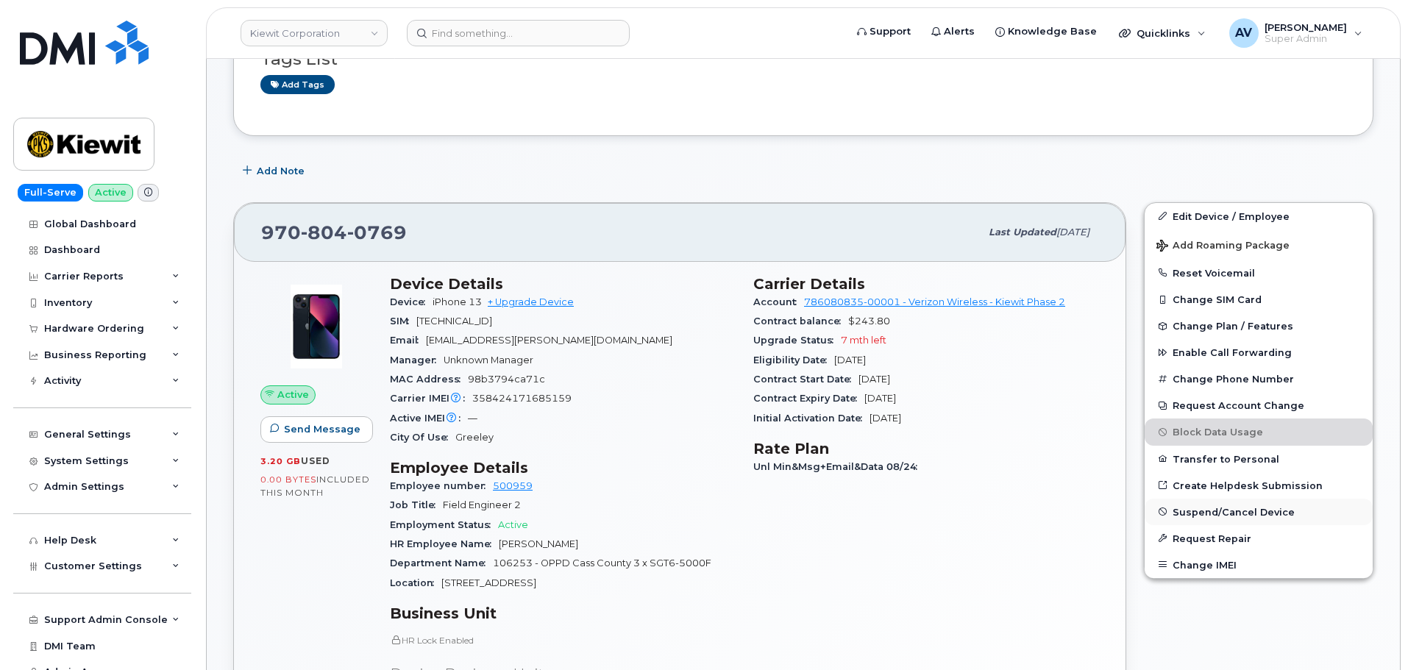
click at [1208, 513] on span "Suspend/Cancel Device" at bounding box center [1234, 511] width 122 height 11
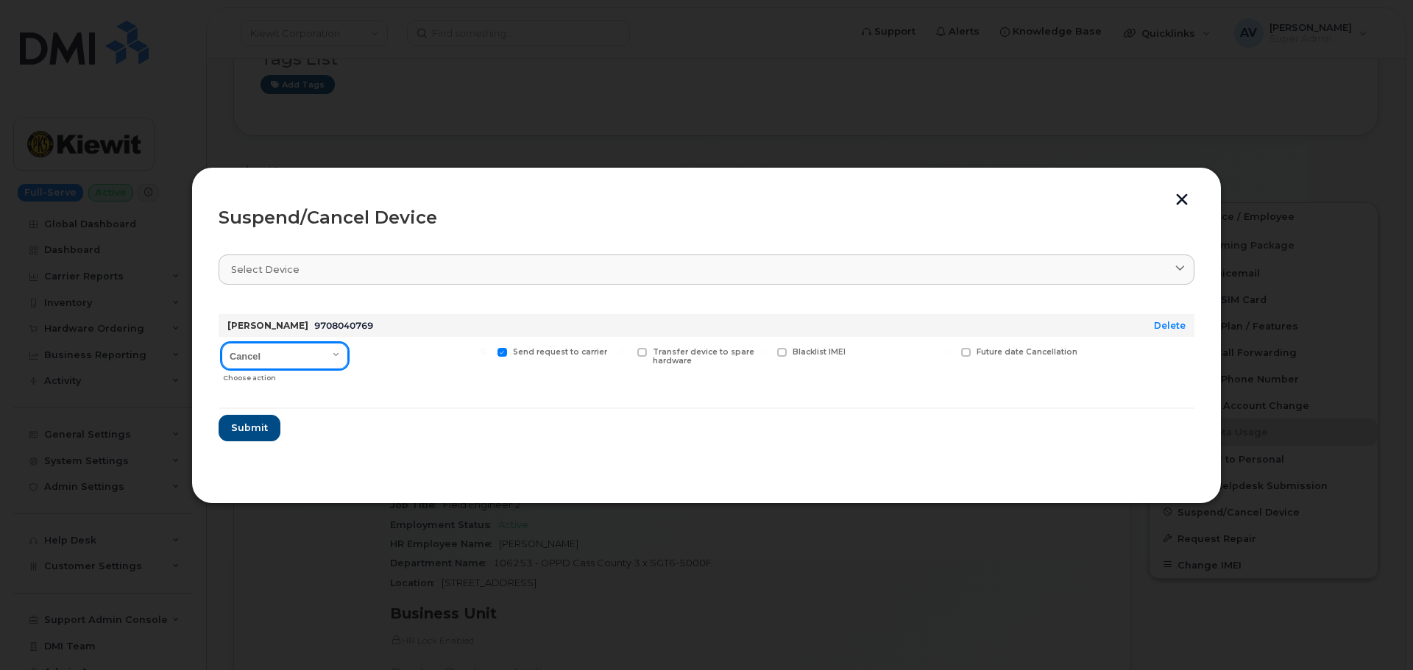
click at [283, 358] on select "Cancel Suspend - Reduced Rate Suspend - Full Rate Suspend - Lost Device/Stolen …" at bounding box center [284, 356] width 127 height 26
select select "[object Object]"
click at [221, 343] on select "Cancel Suspend - Reduced Rate Suspend - Full Rate Suspend - Lost Device/Stolen …" at bounding box center [284, 356] width 127 height 26
click at [261, 426] on span "Submit" at bounding box center [248, 428] width 37 height 14
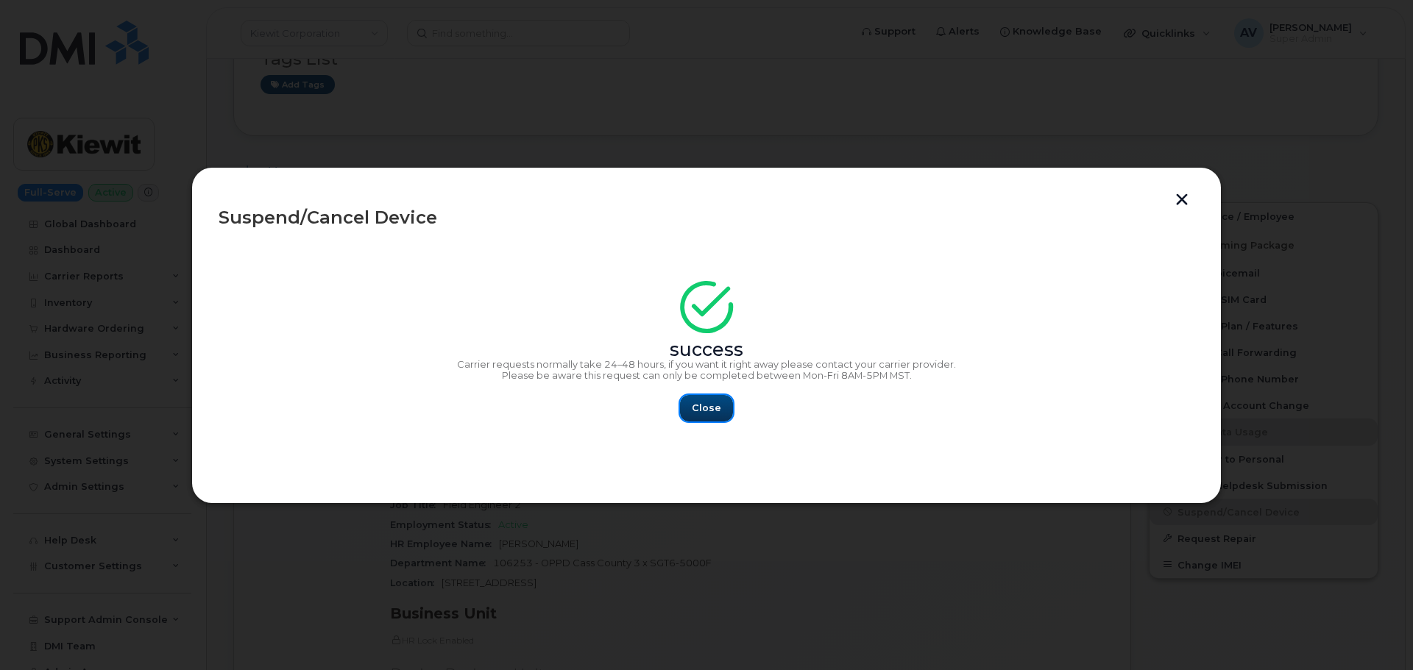
click at [719, 408] on span "Close" at bounding box center [706, 408] width 29 height 14
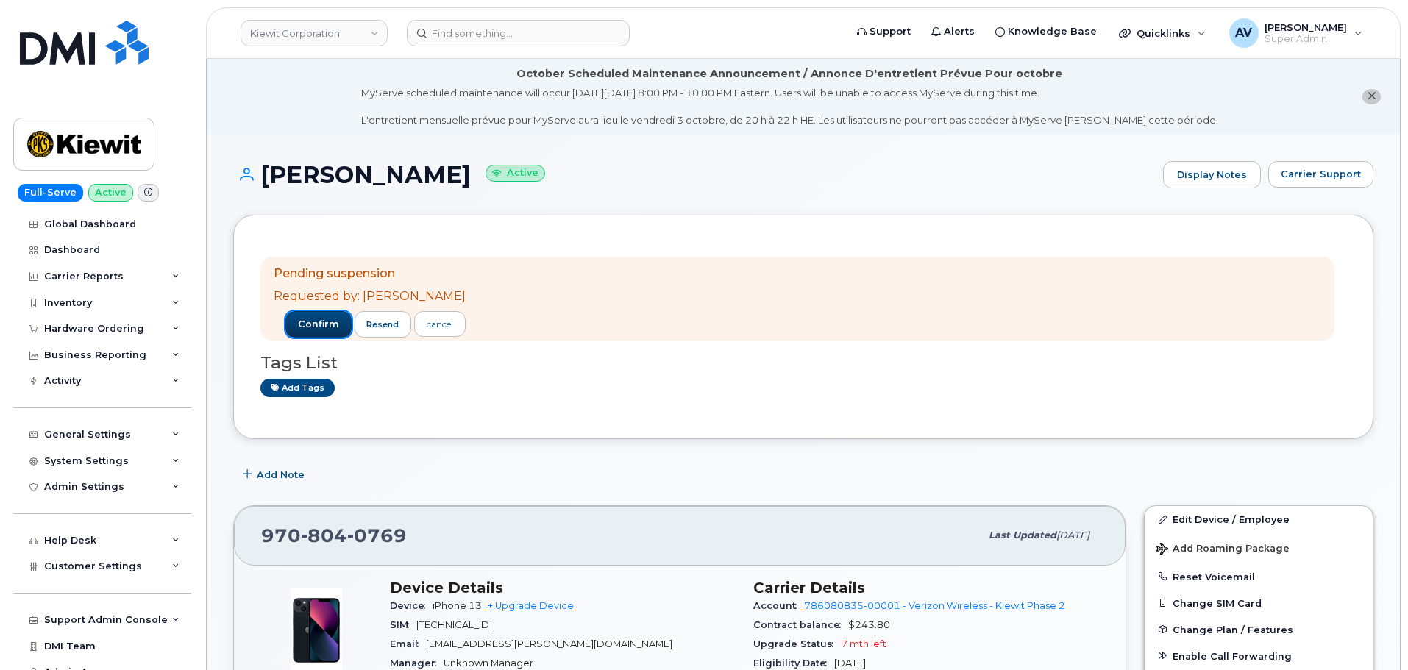
click at [309, 320] on span "confirm" at bounding box center [318, 324] width 41 height 13
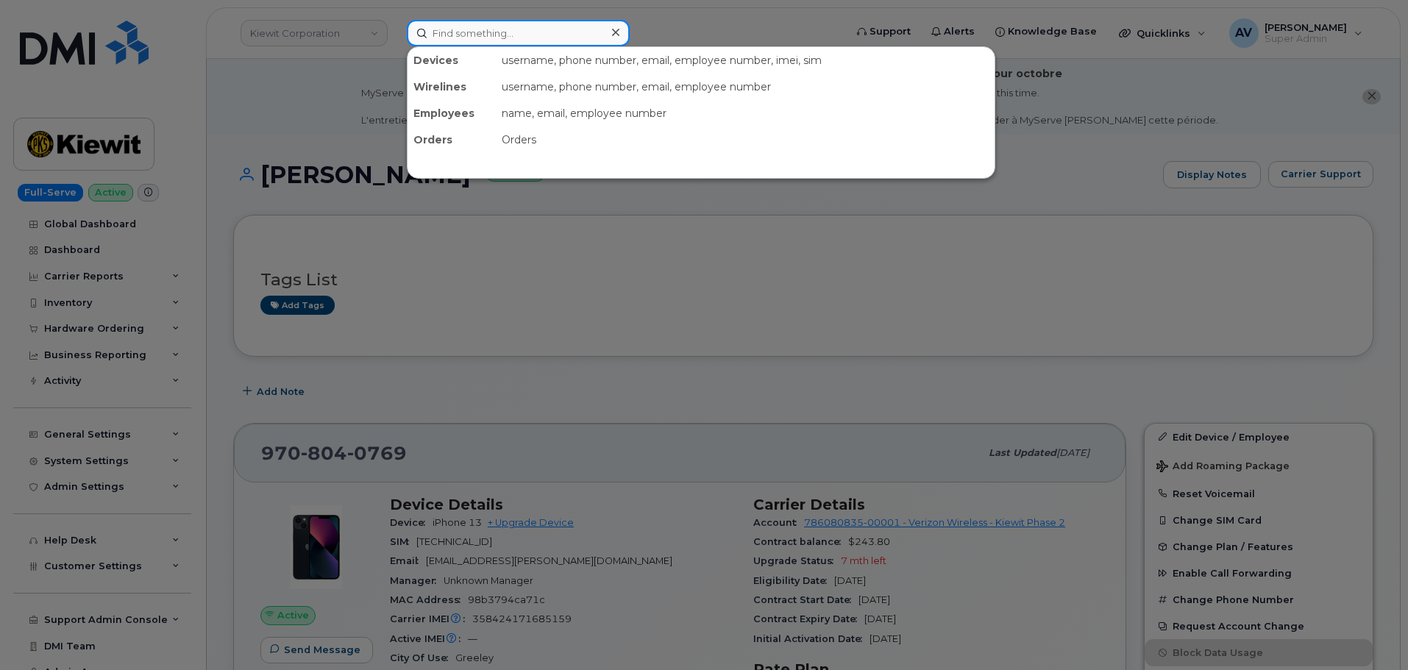
click at [581, 29] on input at bounding box center [518, 33] width 223 height 26
paste input "[PERSON_NAME]"
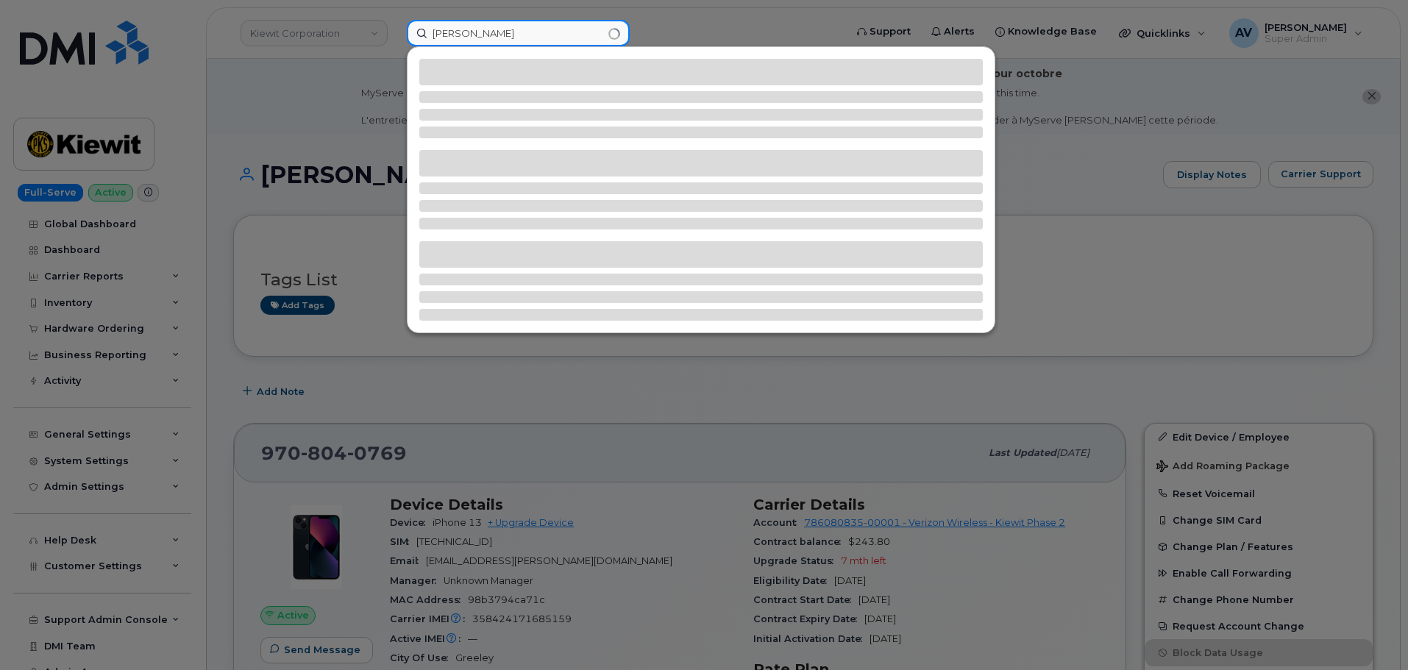
type input "[PERSON_NAME]"
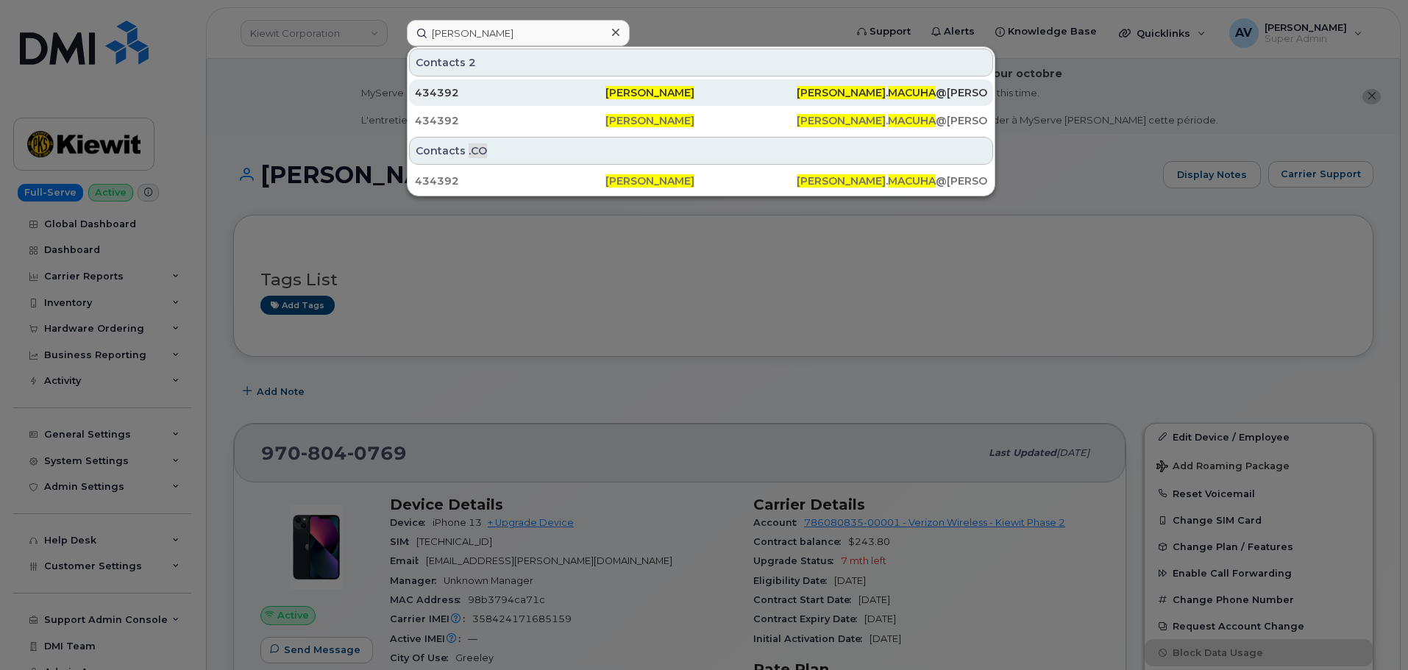
click at [550, 97] on div "434392" at bounding box center [510, 92] width 191 height 15
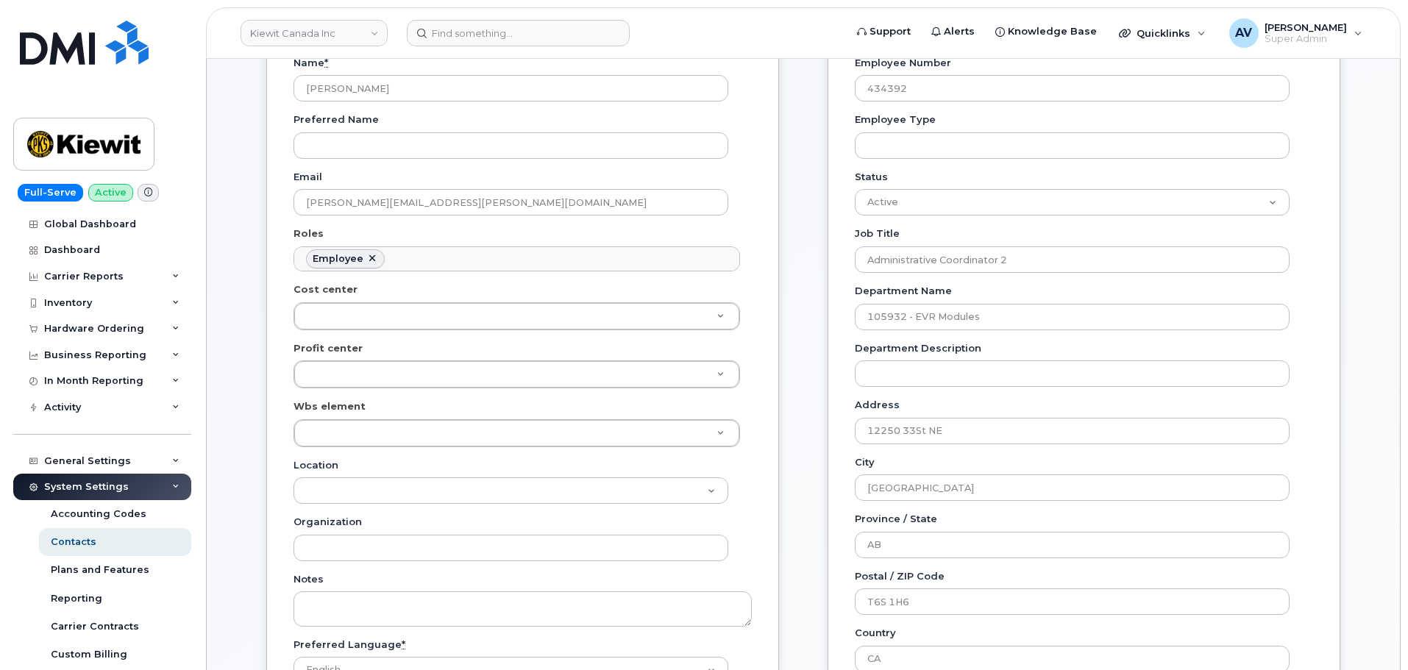
scroll to position [368, 0]
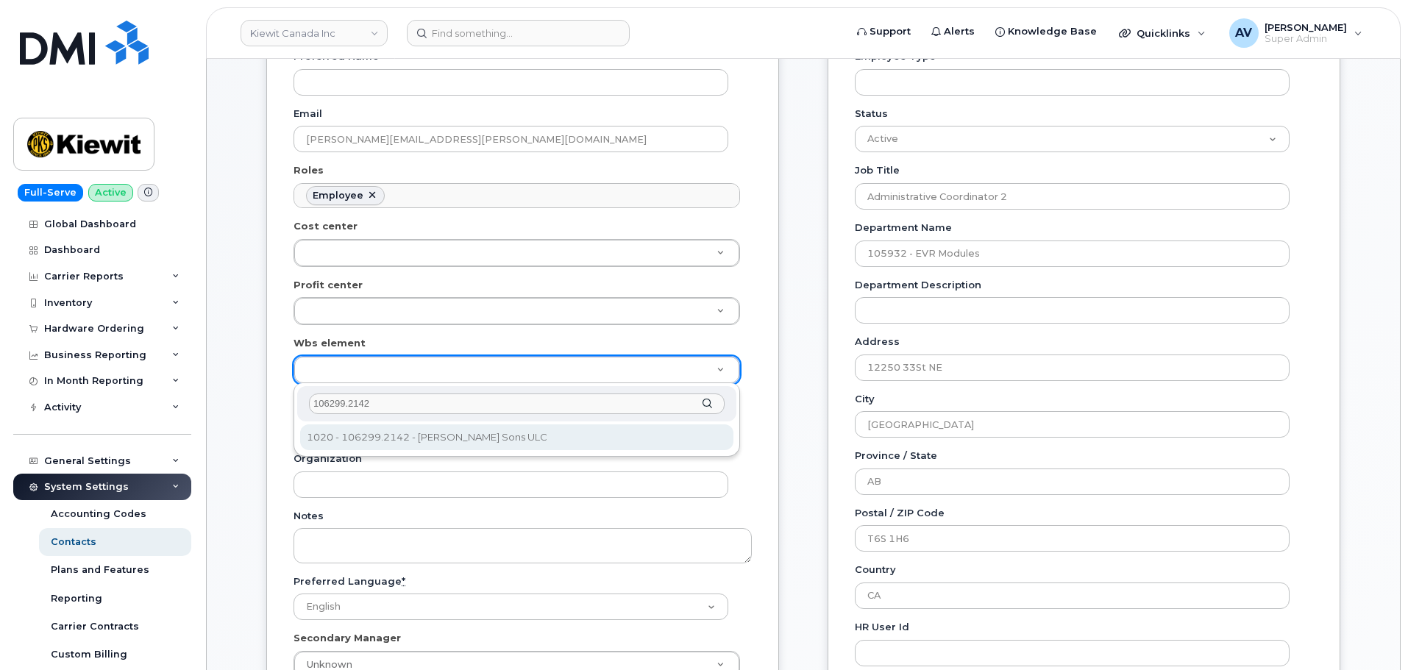
type input "106299.2142"
type input "35135699"
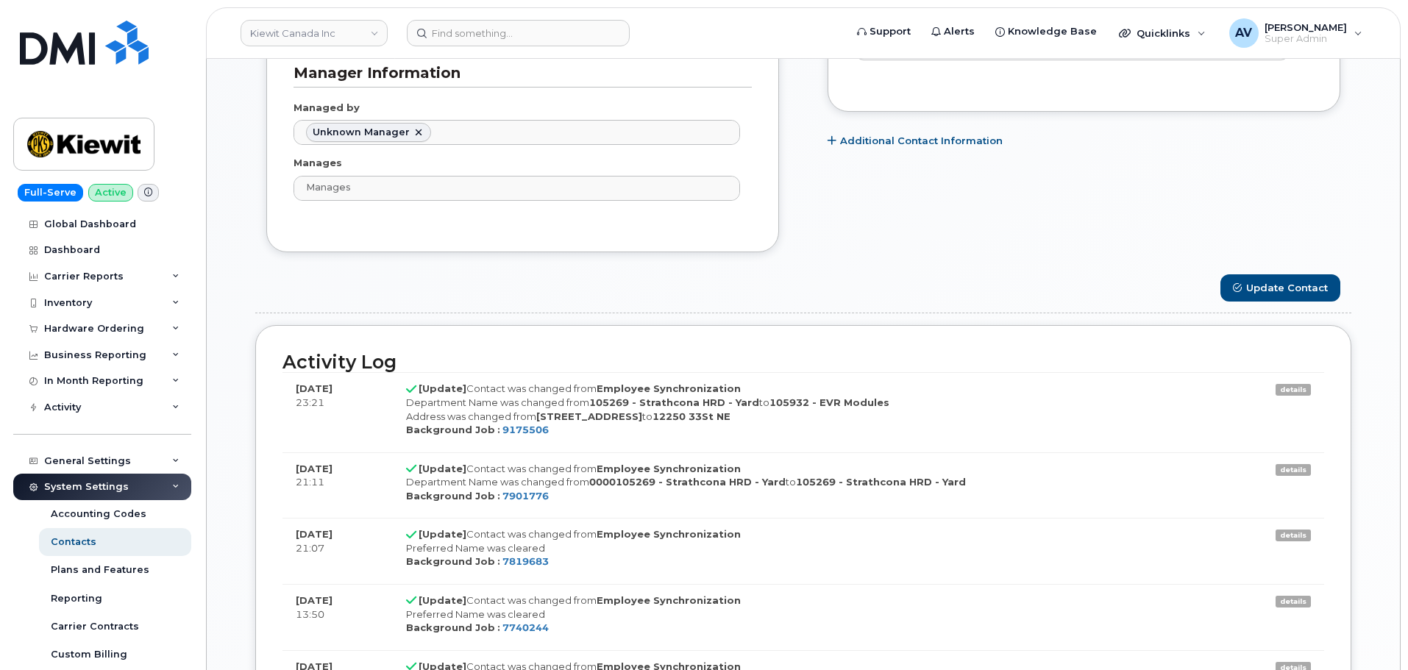
scroll to position [1104, 0]
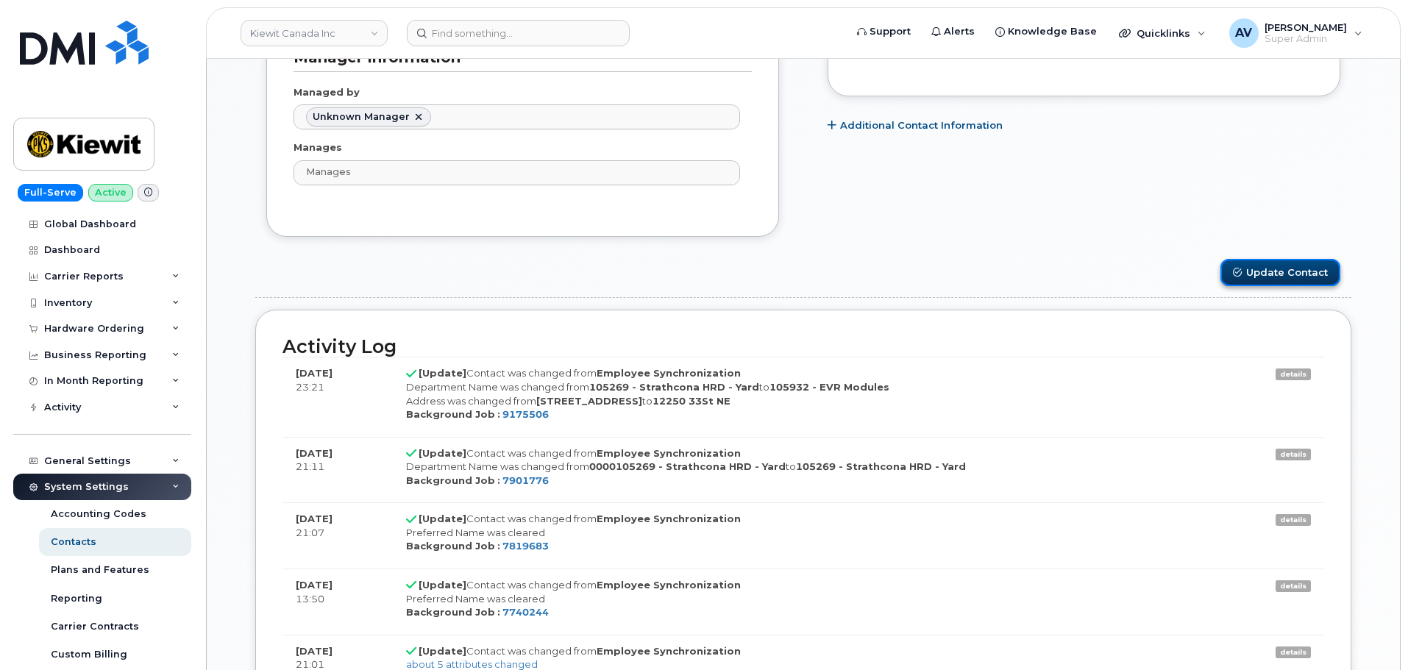
click at [1273, 274] on button "Update Contact" at bounding box center [1281, 272] width 120 height 27
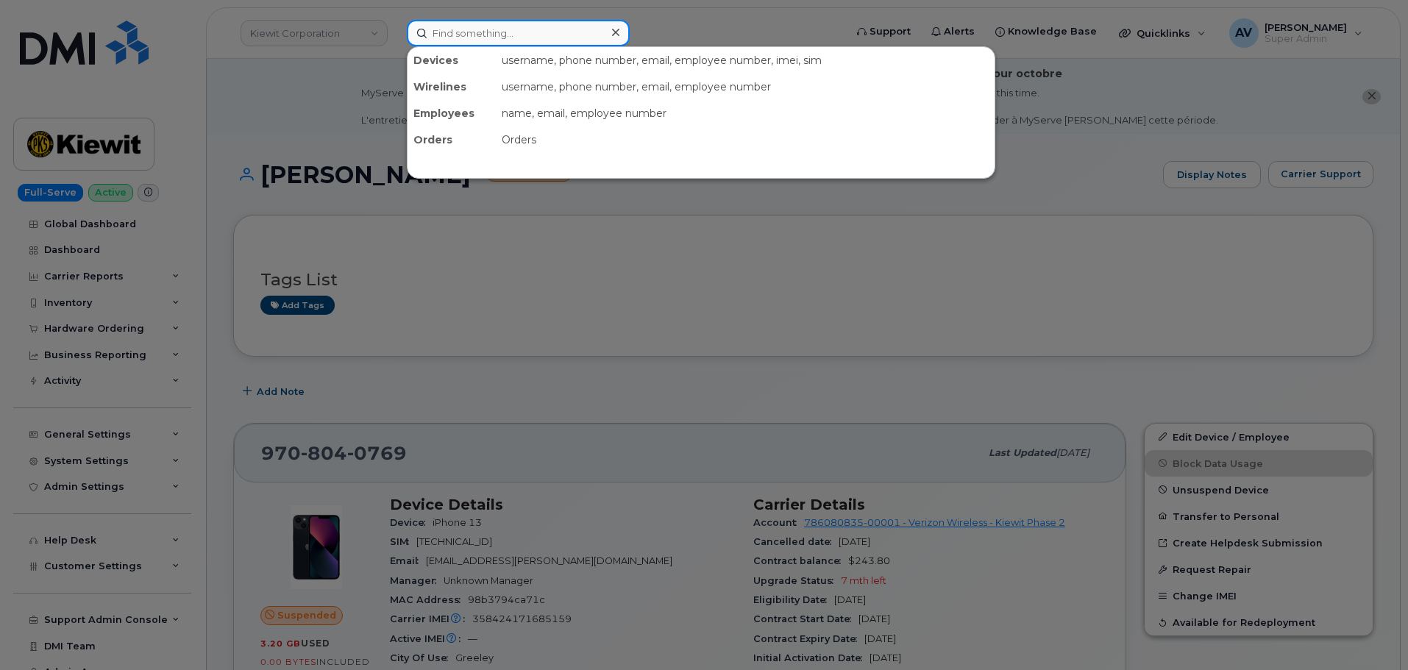
click at [586, 32] on input at bounding box center [518, 33] width 223 height 26
paste input "4383041356"
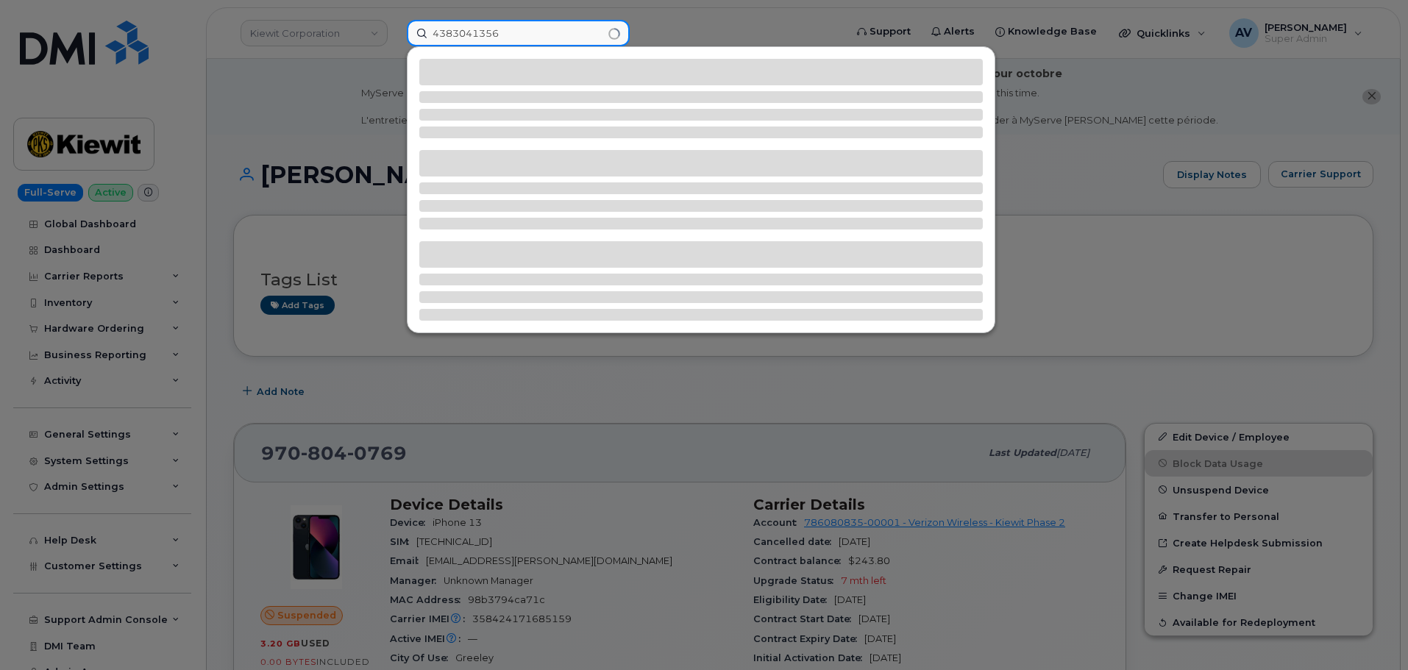
type input "4383041356"
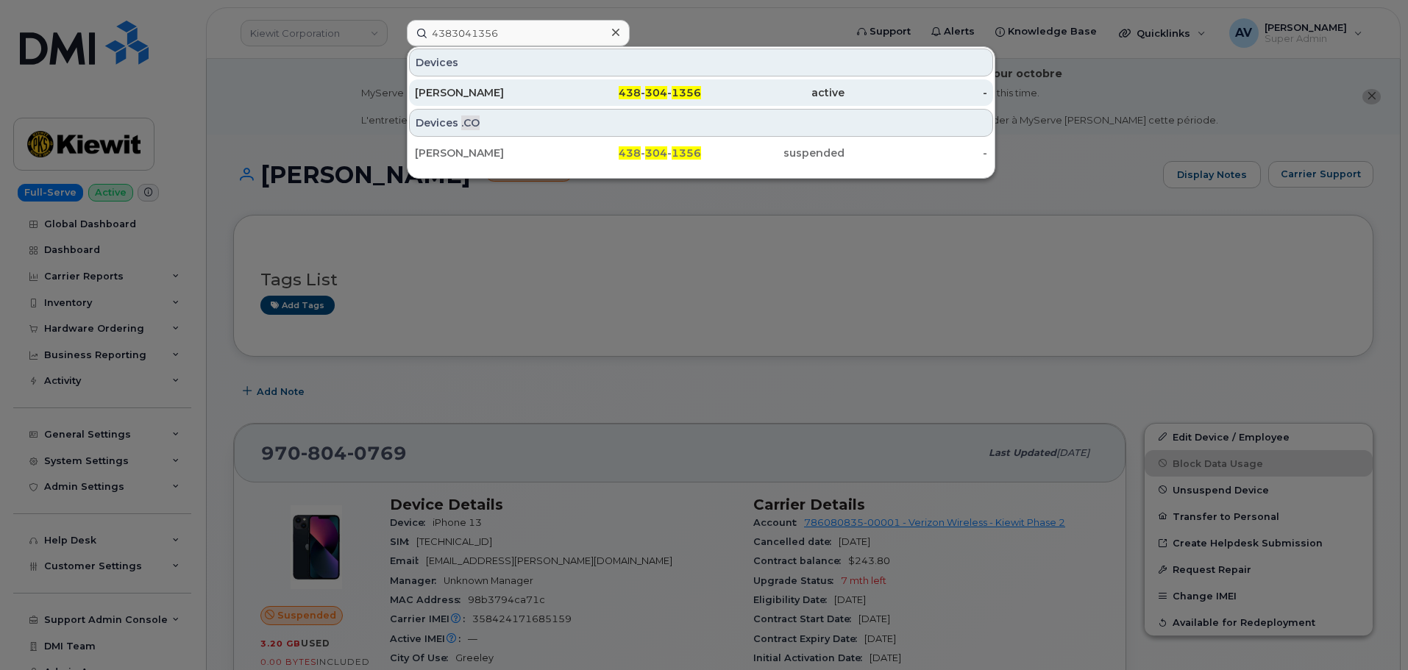
click at [556, 93] on div "Kim Grenon" at bounding box center [486, 92] width 143 height 15
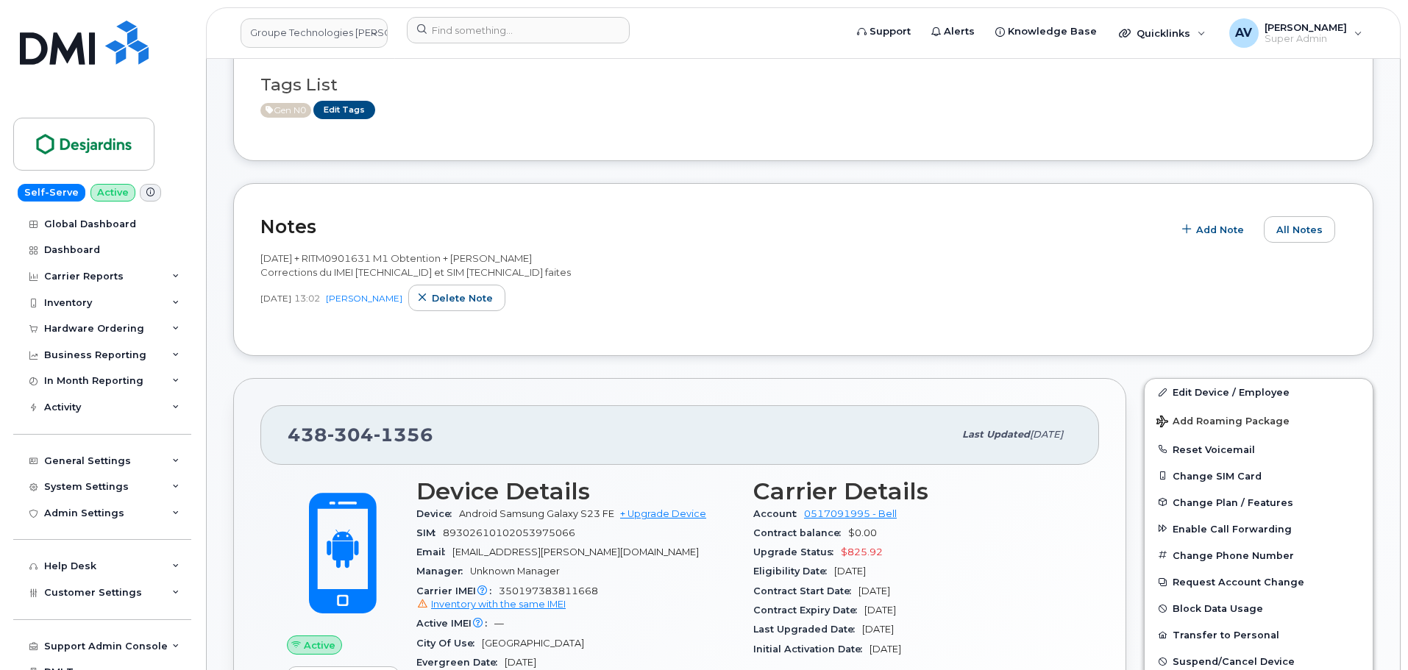
scroll to position [441, 0]
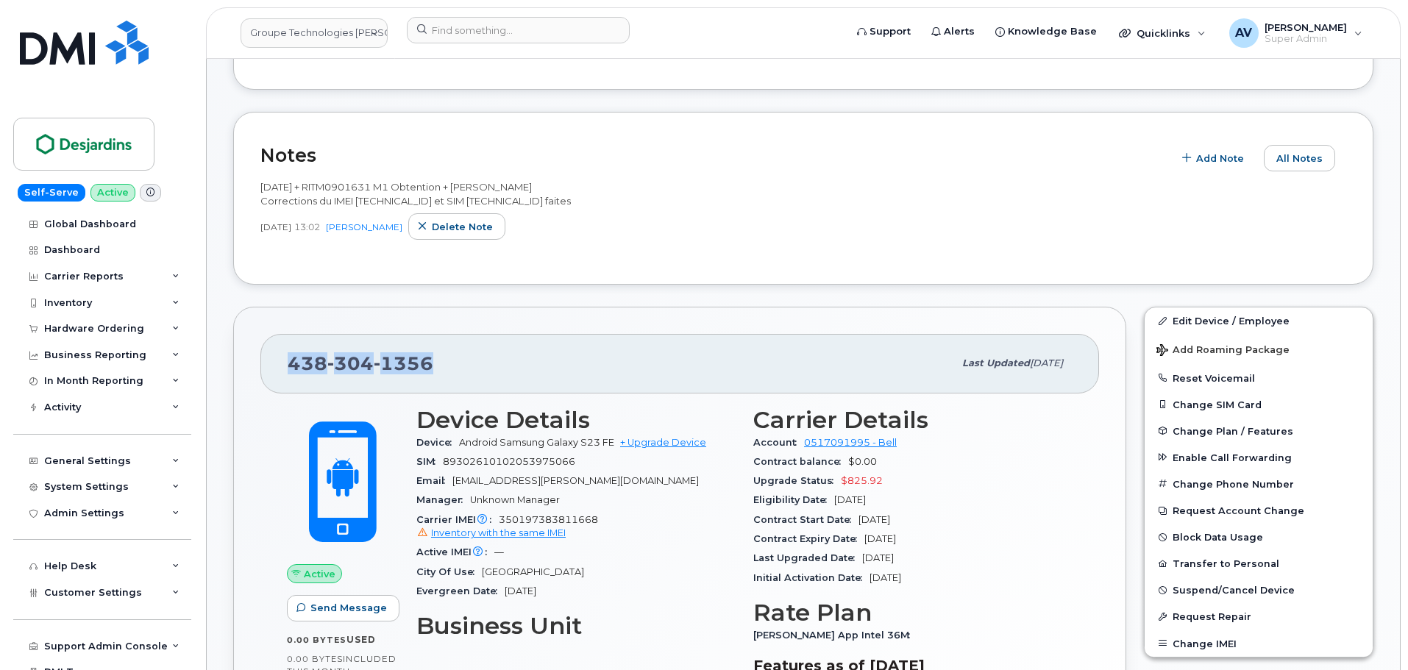
drag, startPoint x: 435, startPoint y: 361, endPoint x: 286, endPoint y: 370, distance: 149.6
click at [286, 370] on div "438 304 1356 Last updated Oct 03, 2025" at bounding box center [679, 363] width 839 height 59
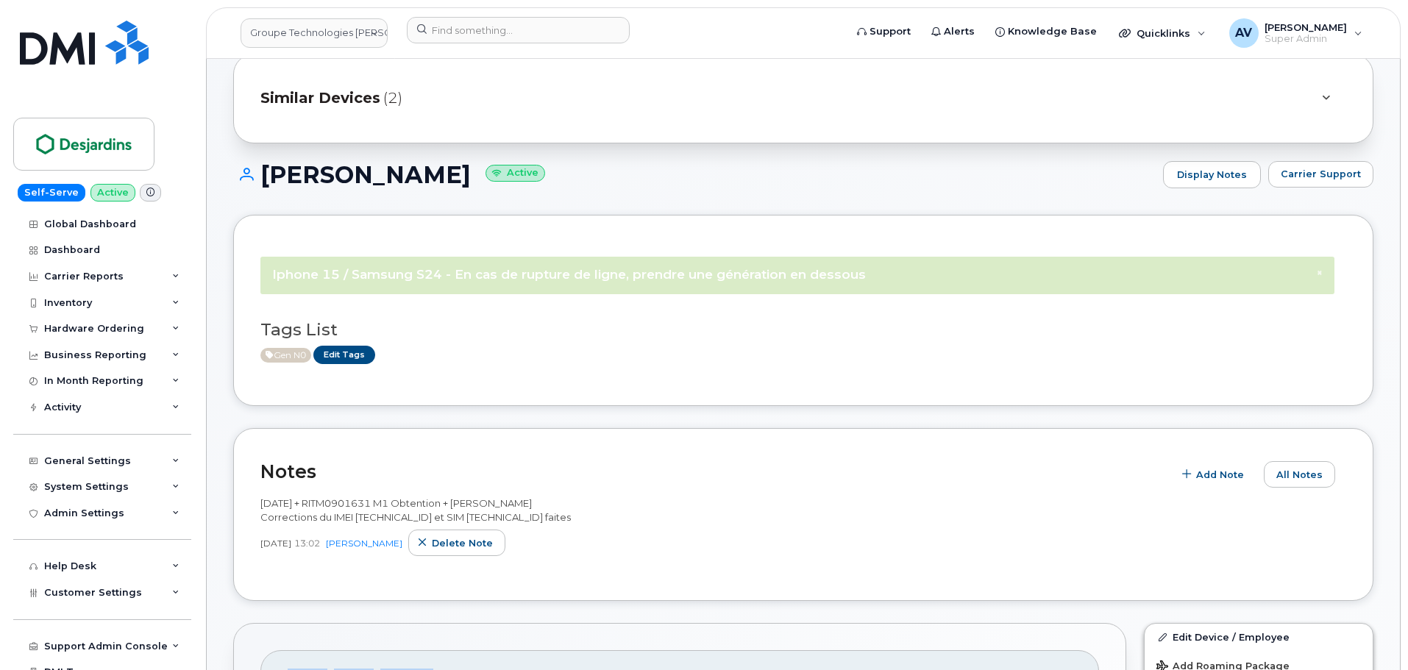
scroll to position [74, 0]
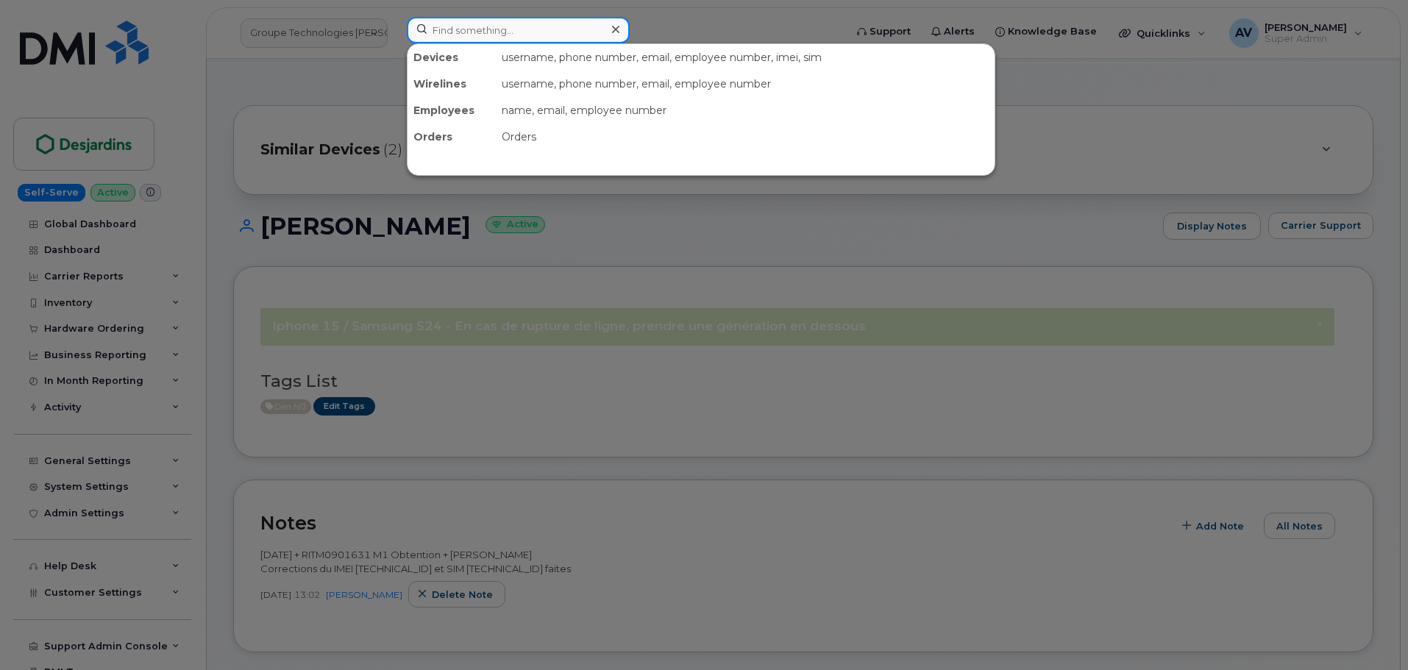
click at [567, 35] on input at bounding box center [518, 30] width 223 height 26
paste input "7803709657"
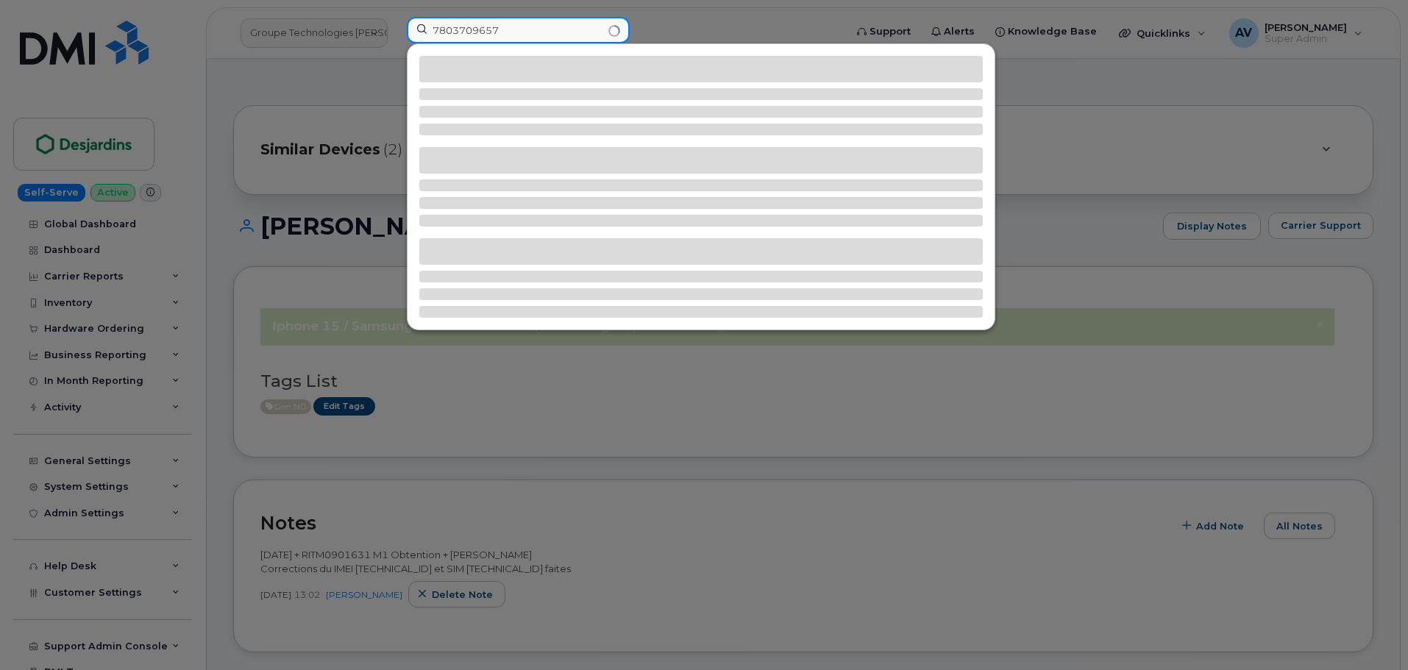
type input "7803709657"
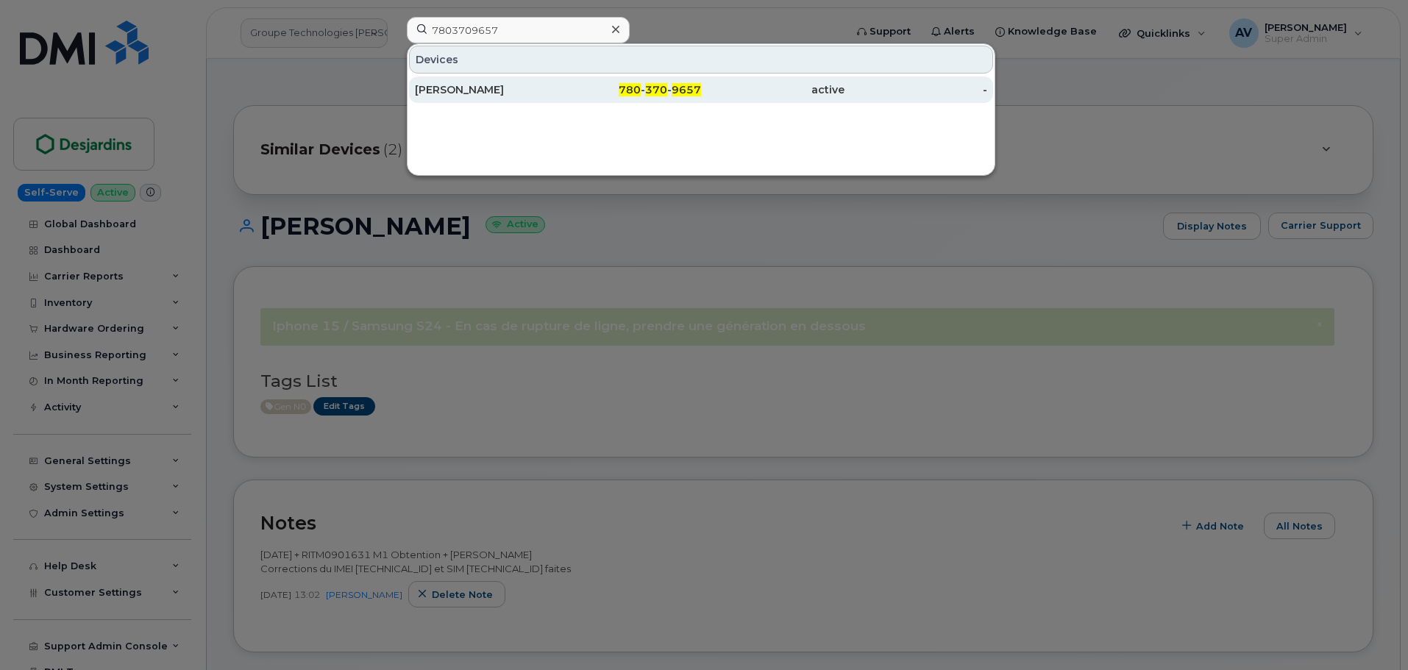
click at [531, 90] on div "SHARON HE" at bounding box center [486, 89] width 143 height 15
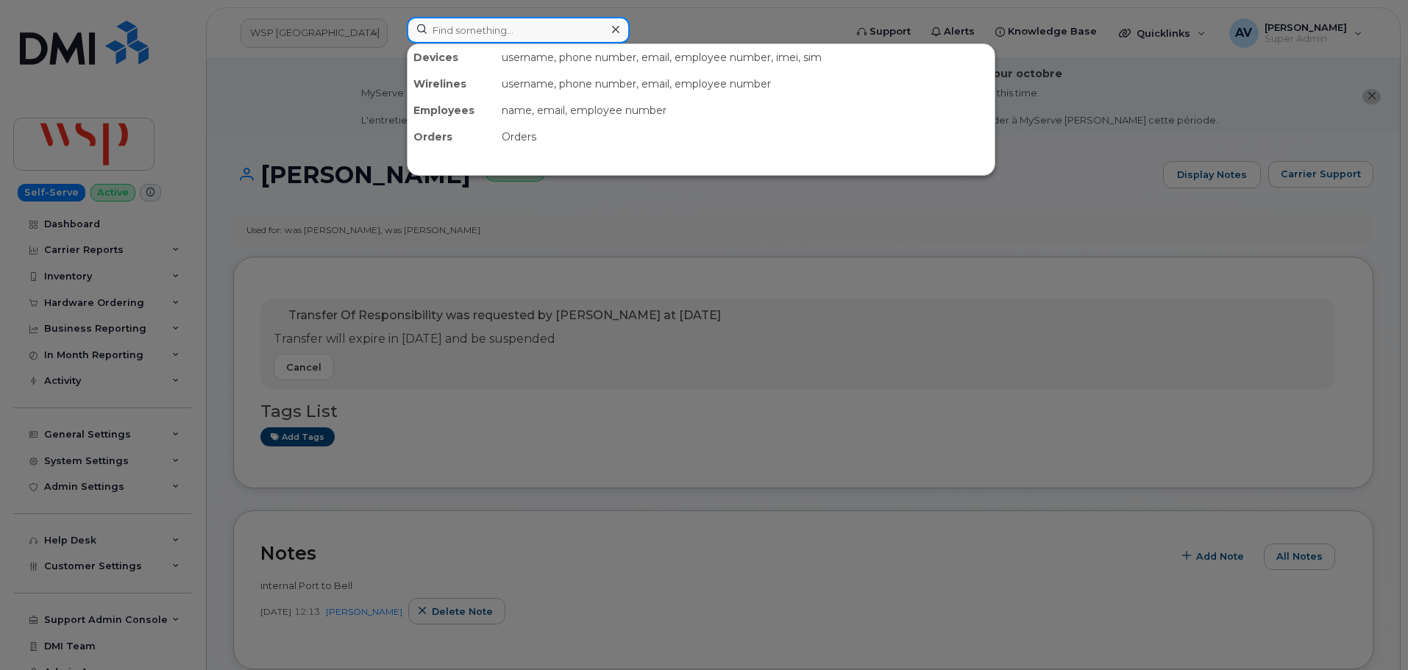
click at [510, 30] on input at bounding box center [518, 30] width 223 height 26
paste input "682-395-3228"
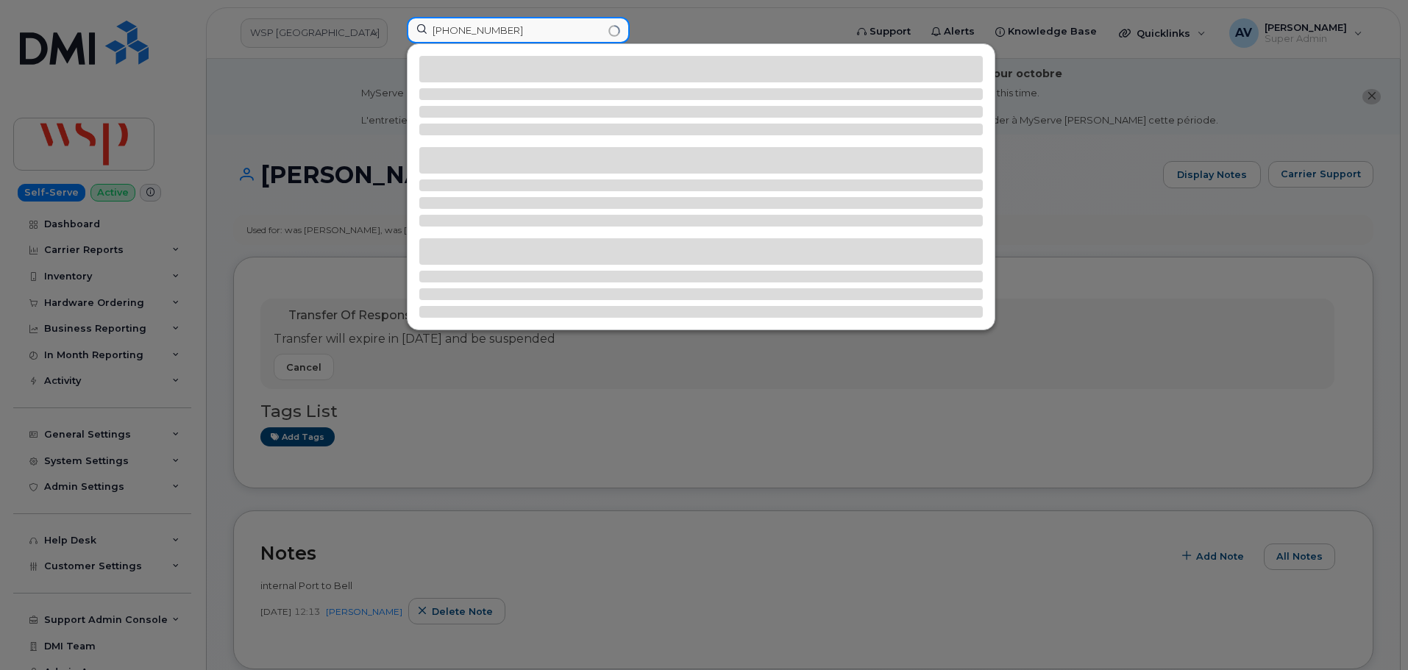
type input "682-395-3228"
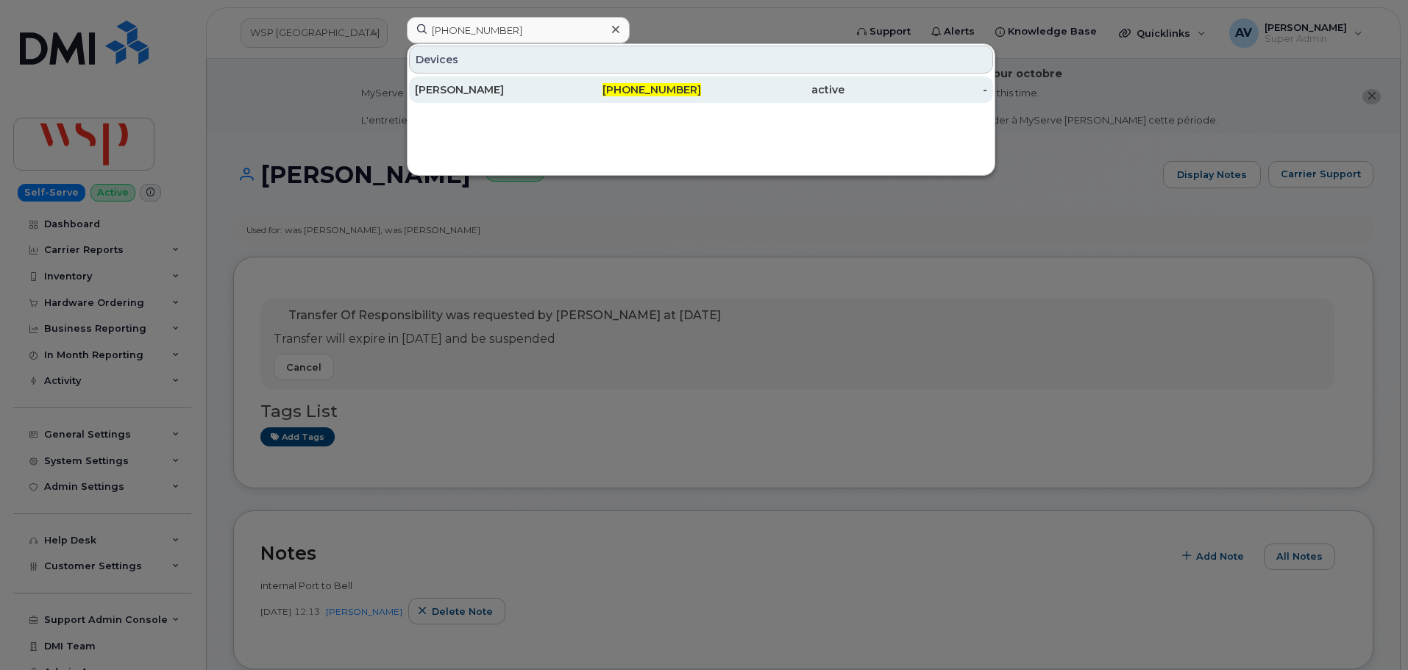
click at [538, 88] on div "[PERSON_NAME]" at bounding box center [486, 89] width 143 height 15
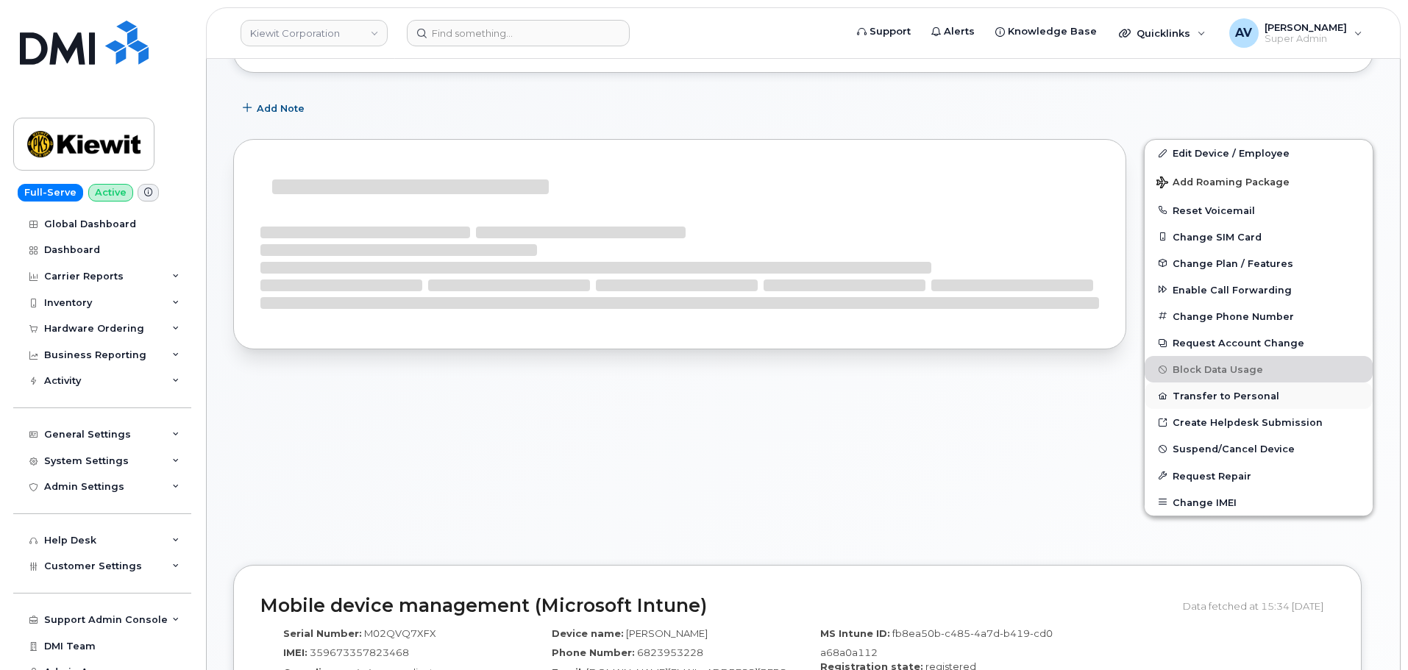
scroll to position [283, 0]
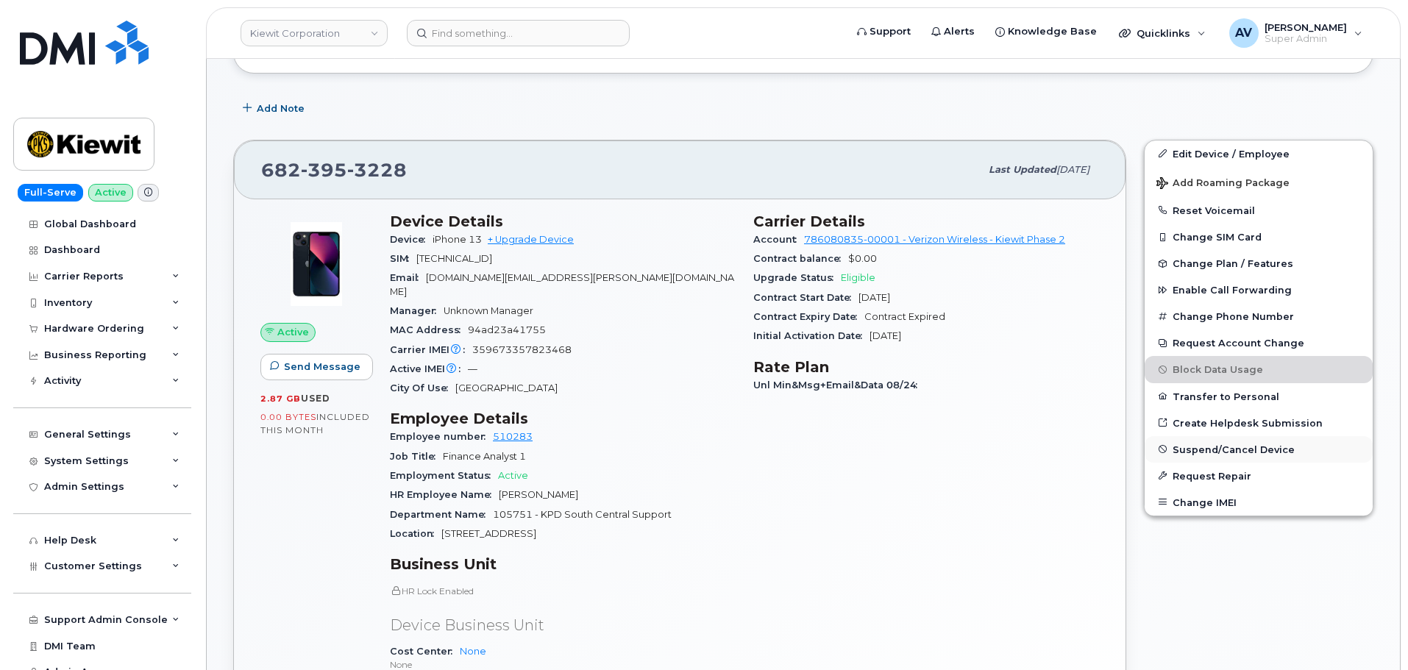
click at [1213, 448] on span "Suspend/Cancel Device" at bounding box center [1234, 449] width 122 height 11
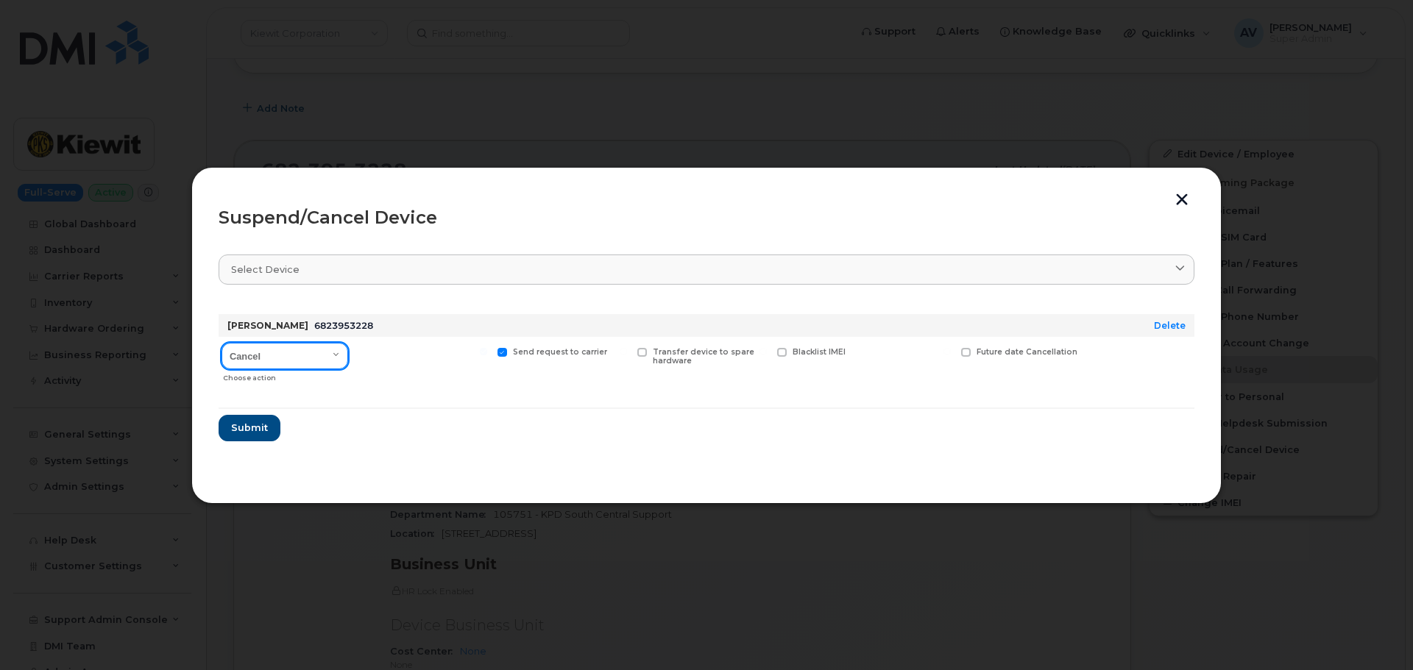
click at [299, 361] on select "Cancel Suspend - Reduced Rate Suspend - Full Rate Suspend - Lost Device/Stolen …" at bounding box center [284, 356] width 127 height 26
select select "[object Object]"
click at [221, 343] on select "Cancel Suspend - Reduced Rate Suspend - Full Rate Suspend - Lost Device/Stolen …" at bounding box center [284, 356] width 127 height 26
click at [263, 420] on button "Submit" at bounding box center [249, 428] width 60 height 26
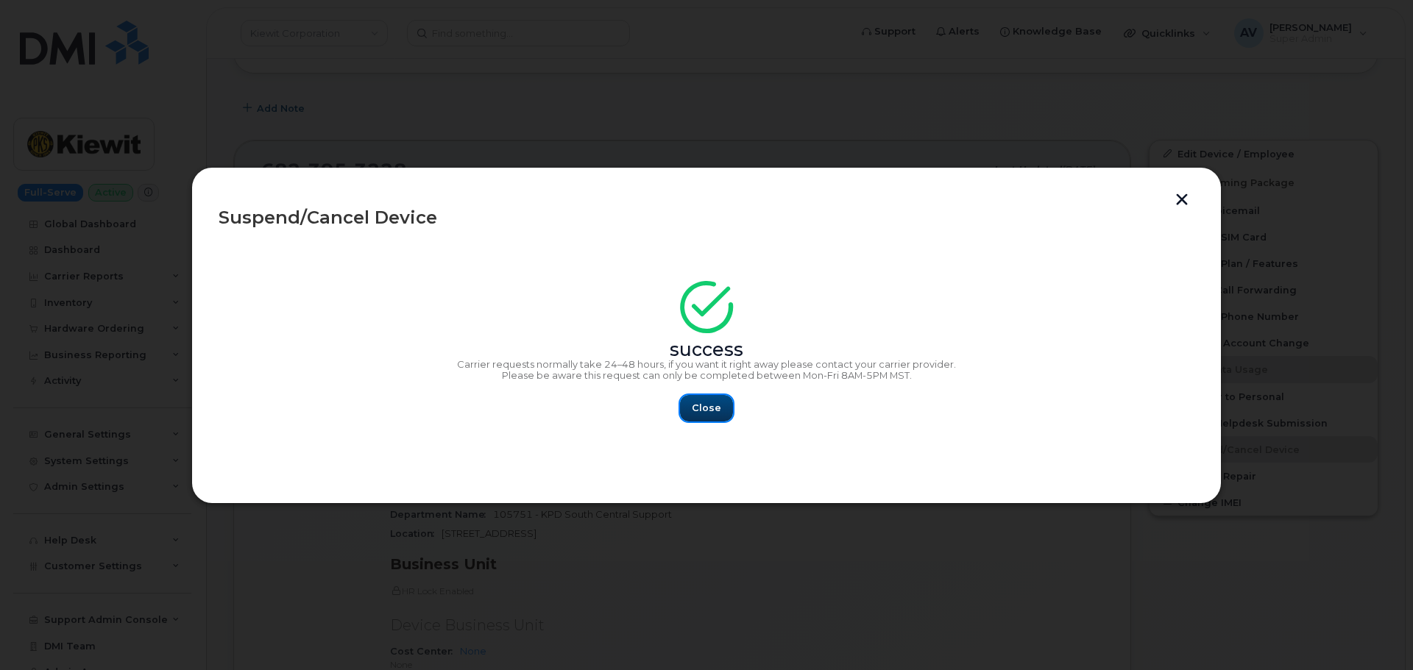
click at [711, 404] on span "Close" at bounding box center [706, 408] width 29 height 14
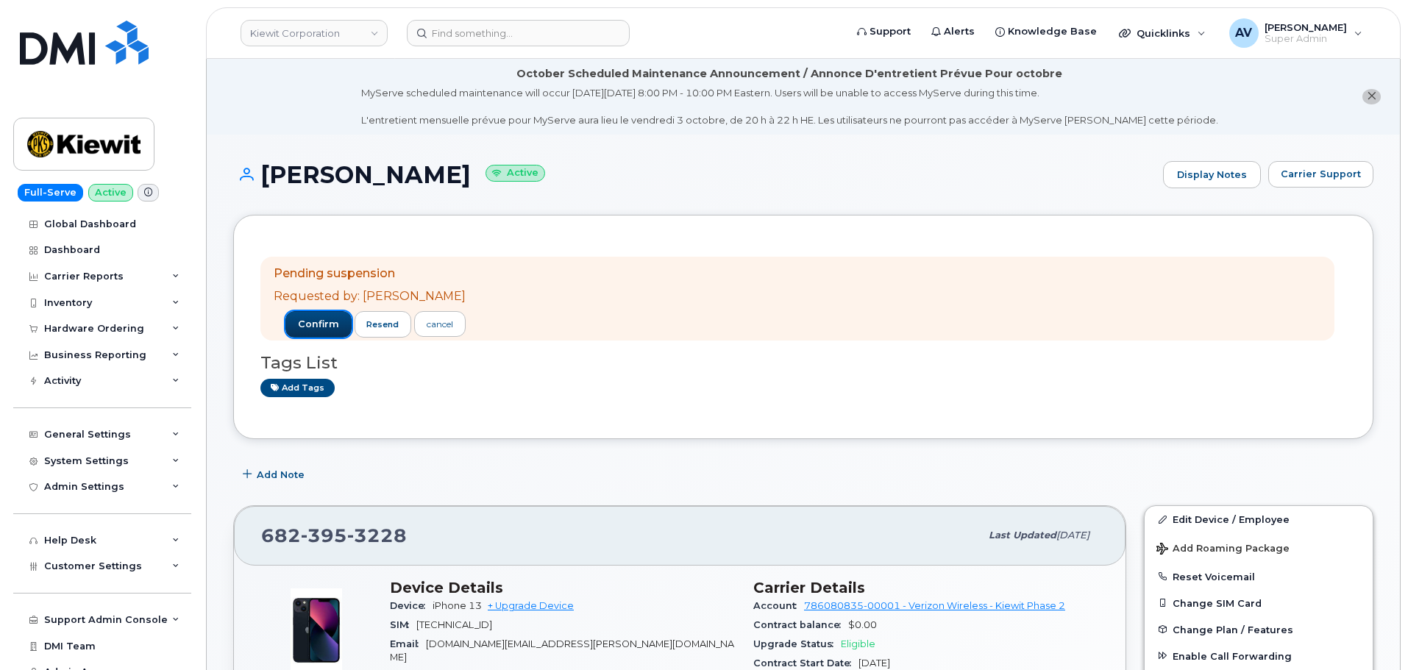
click at [315, 324] on span "confirm" at bounding box center [318, 324] width 41 height 13
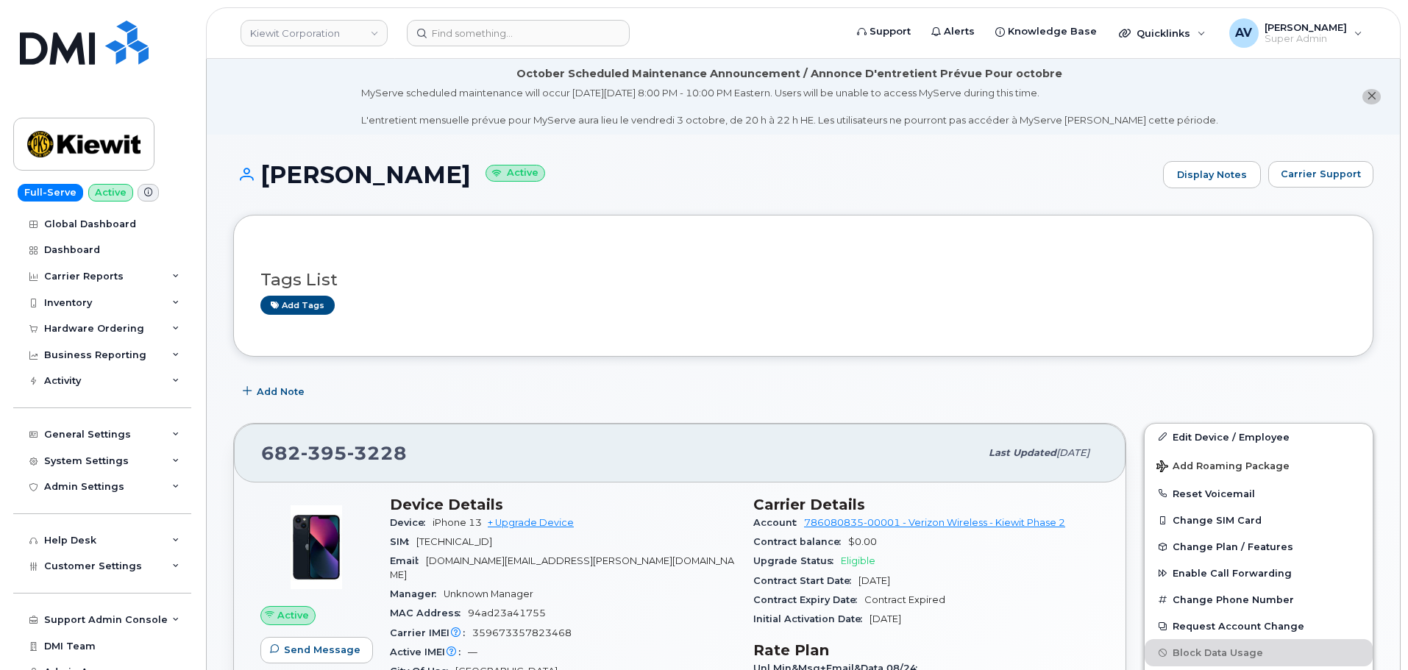
click at [567, 46] on header "[PERSON_NAME] Corporation Support Alerts Knowledge Base Quicklinks Suspend / Ca…" at bounding box center [803, 33] width 1195 height 52
click at [569, 38] on input at bounding box center [518, 33] width 223 height 26
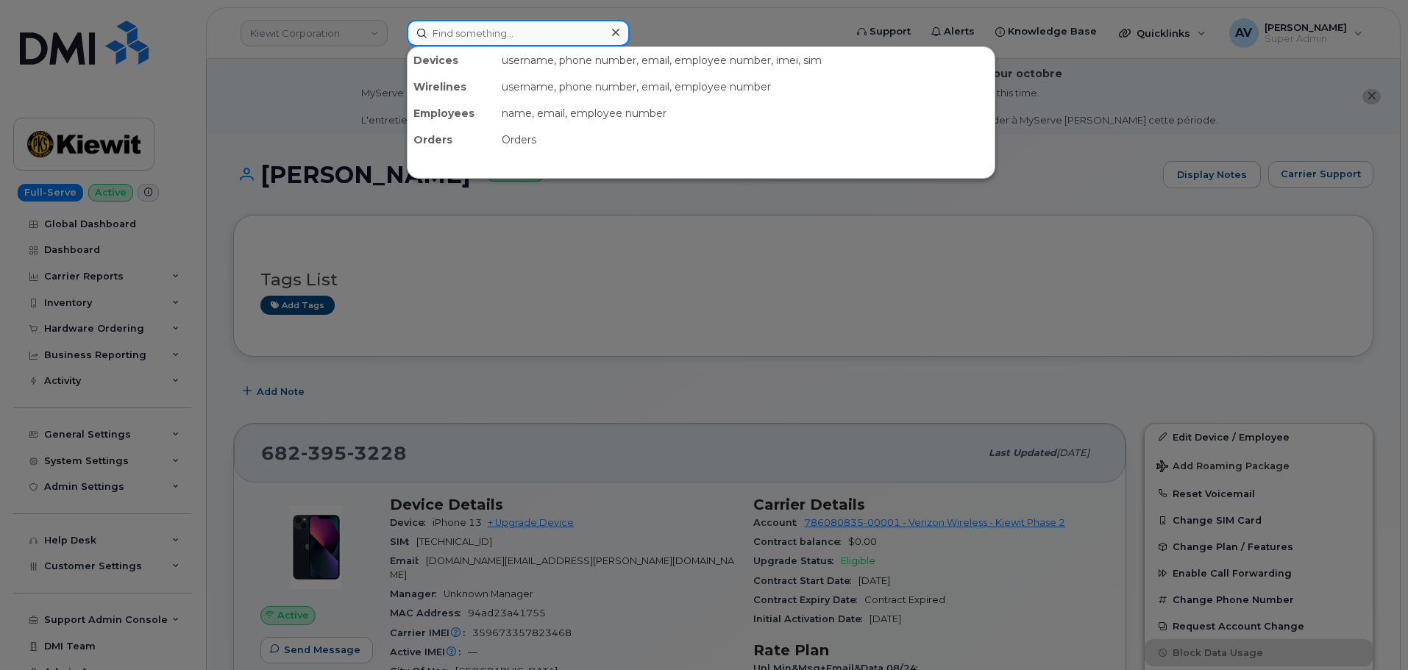
paste input "[PHONE_NUMBER]"
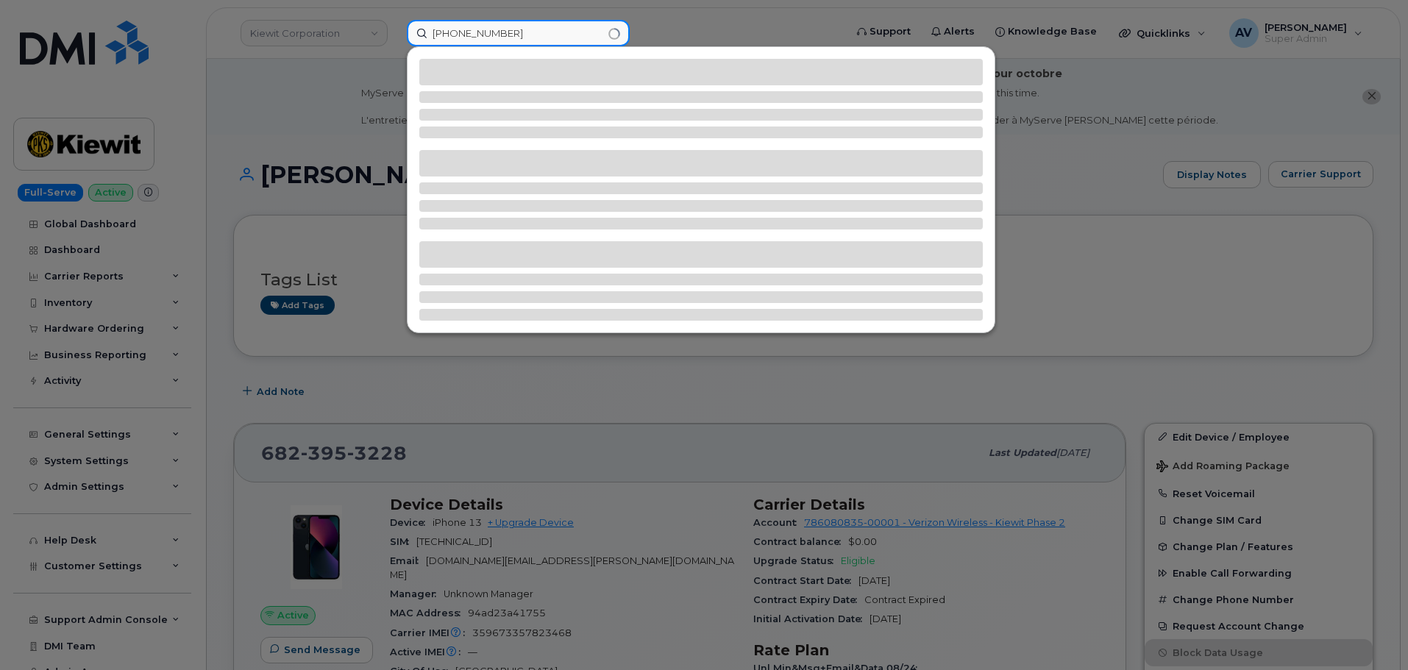
type input "[PHONE_NUMBER]"
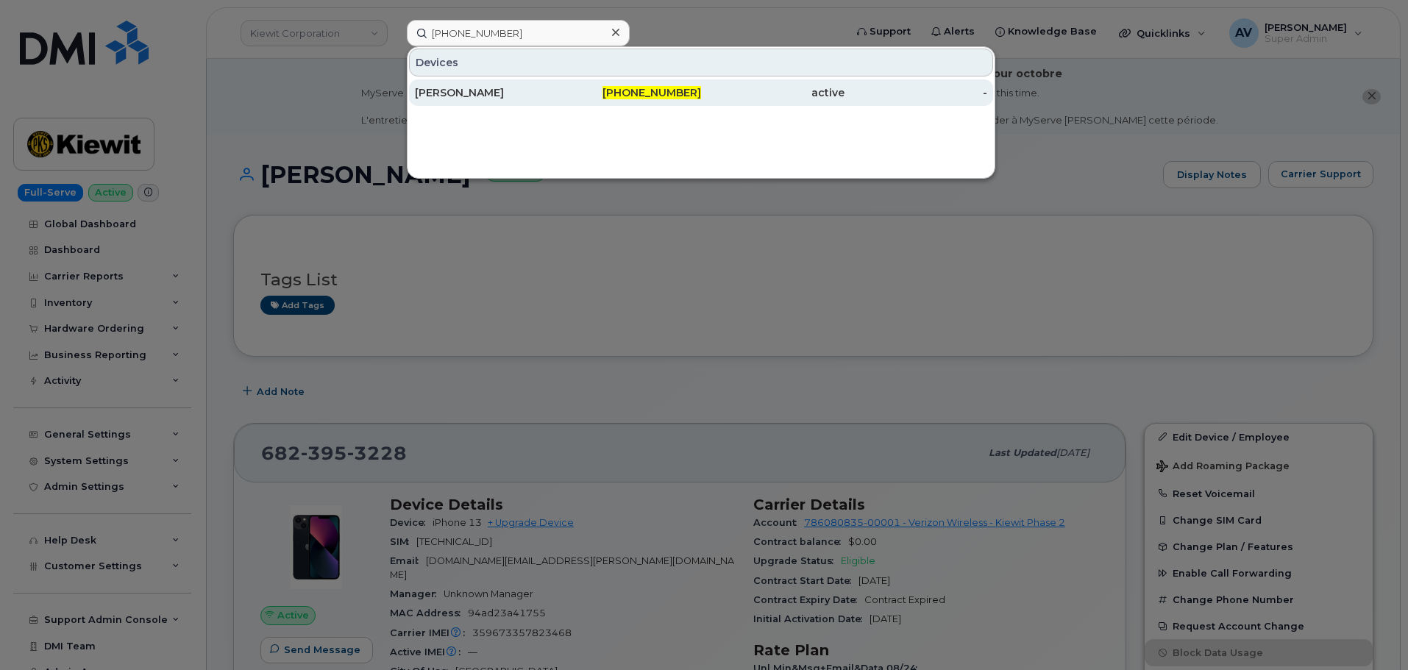
click at [527, 93] on div "[PERSON_NAME]" at bounding box center [486, 92] width 143 height 15
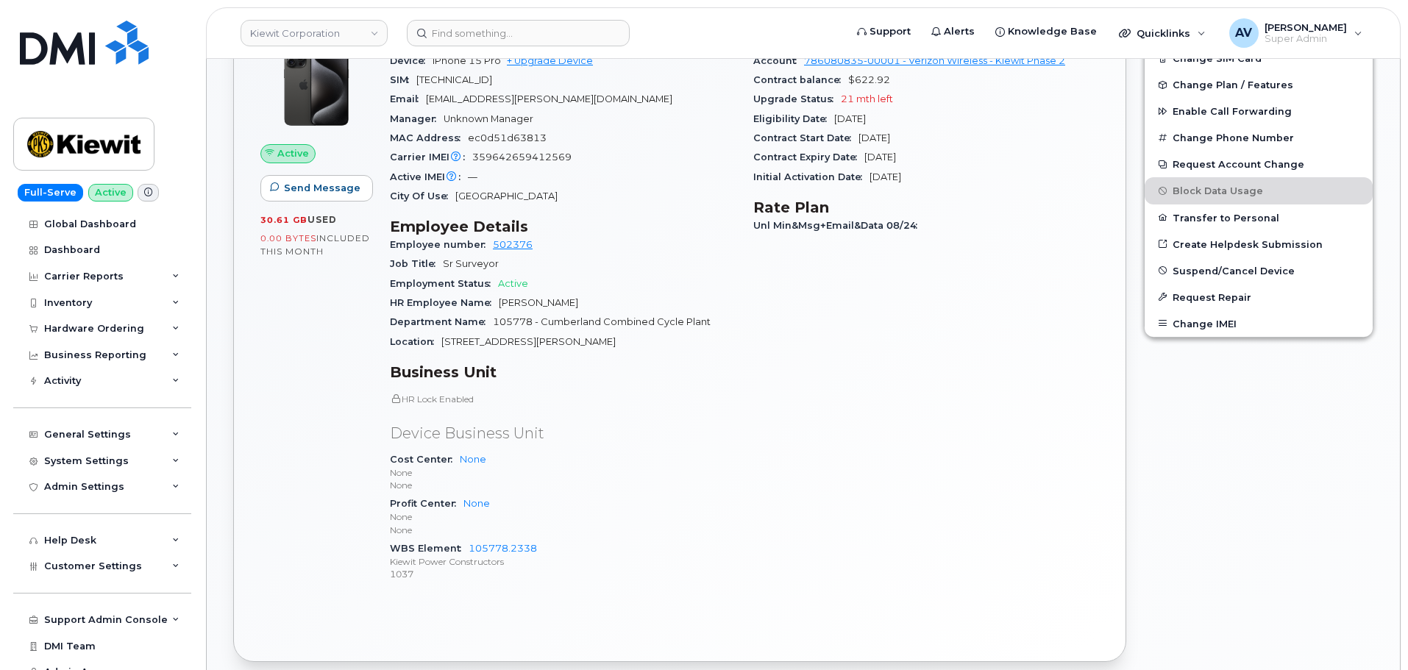
scroll to position [589, 0]
click at [1219, 267] on span "Suspend/Cancel Device" at bounding box center [1234, 268] width 122 height 11
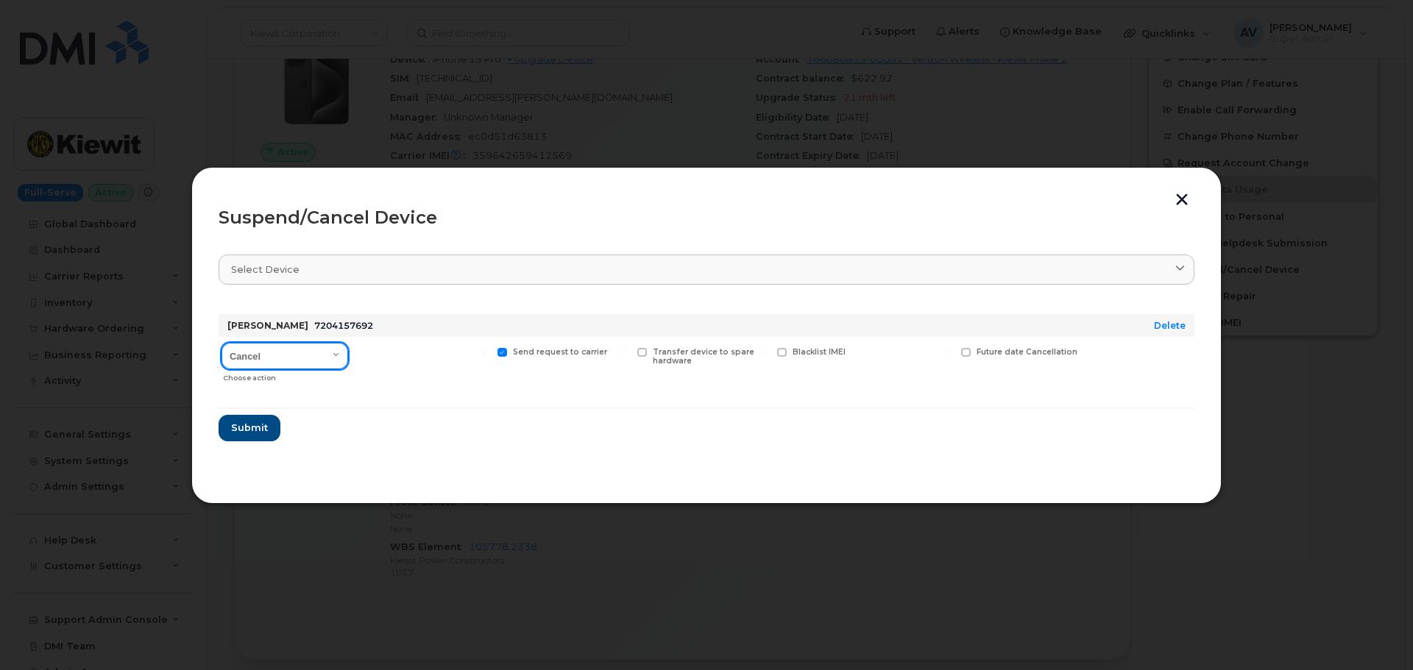
click at [260, 349] on select "Cancel Suspend - Reduced Rate Suspend - Full Rate Suspend - Lost Device/Stolen …" at bounding box center [284, 356] width 127 height 26
select select "[object Object]"
click at [221, 343] on select "Cancel Suspend - Reduced Rate Suspend - Full Rate Suspend - Lost Device/Stolen …" at bounding box center [284, 356] width 127 height 26
click at [258, 425] on span "Submit" at bounding box center [248, 428] width 37 height 14
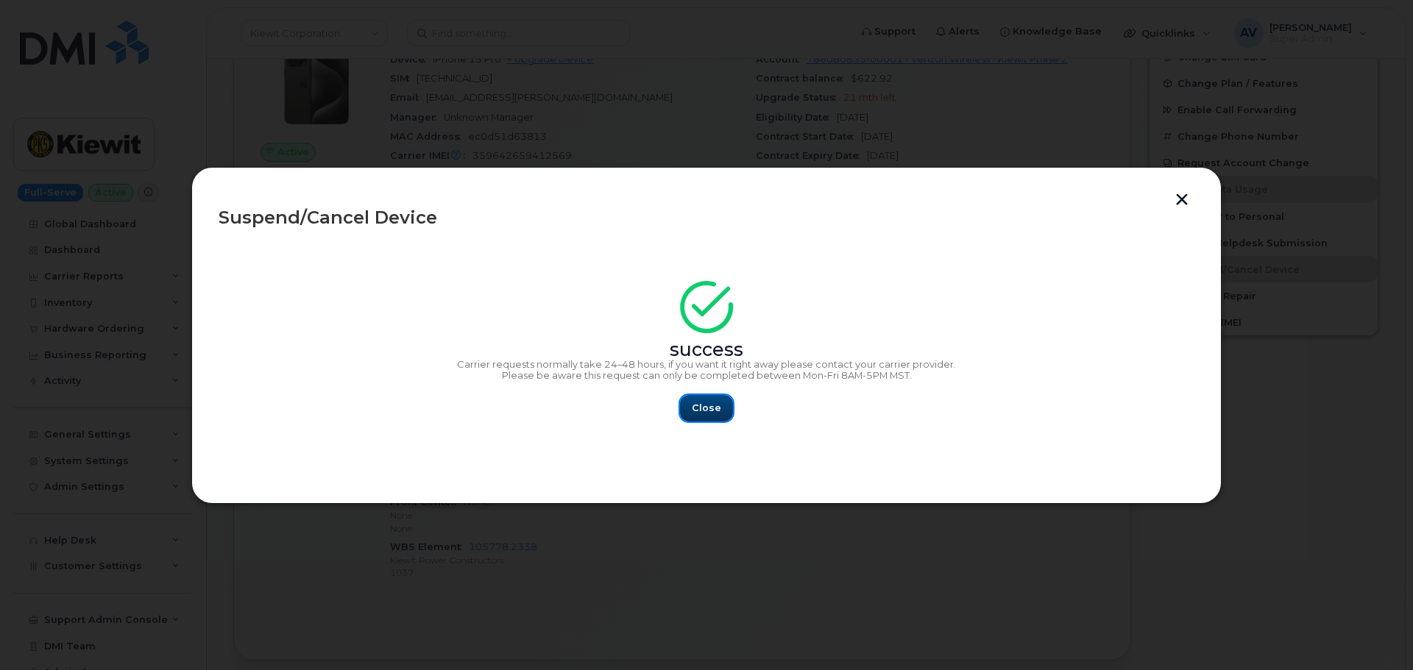
click at [698, 407] on span "Close" at bounding box center [706, 408] width 29 height 14
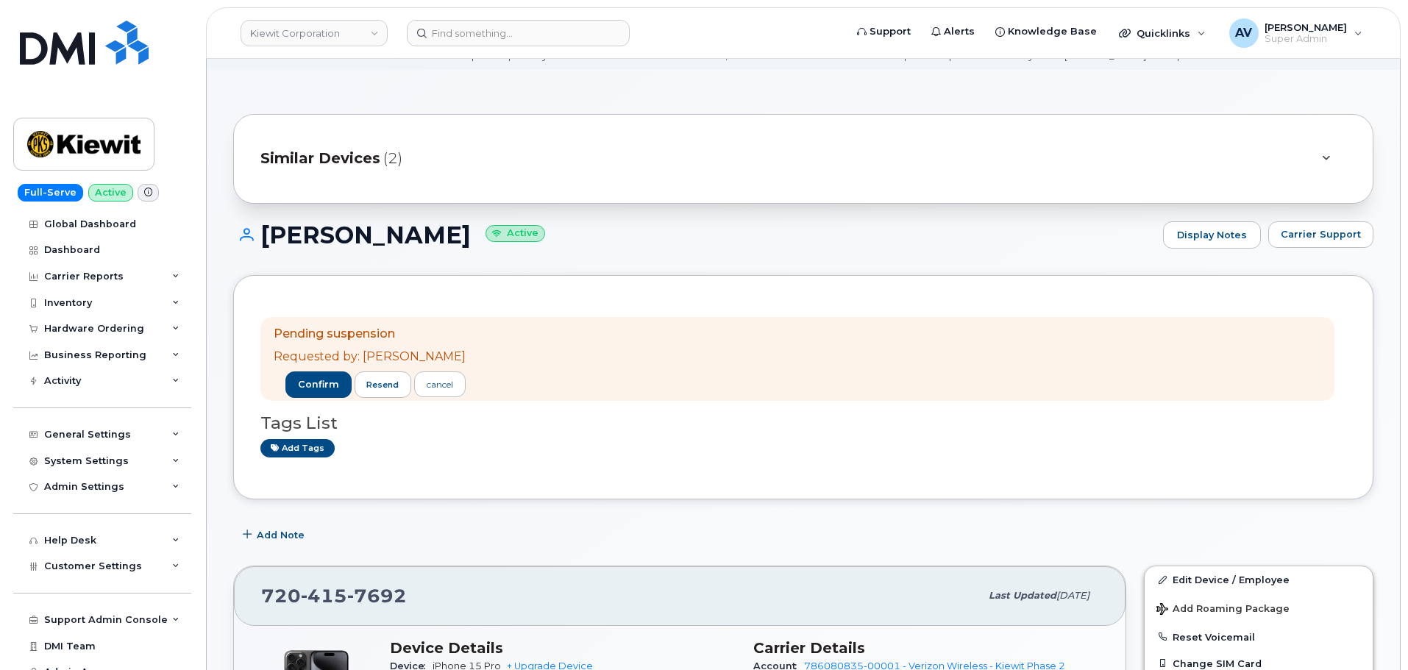
scroll to position [147, 0]
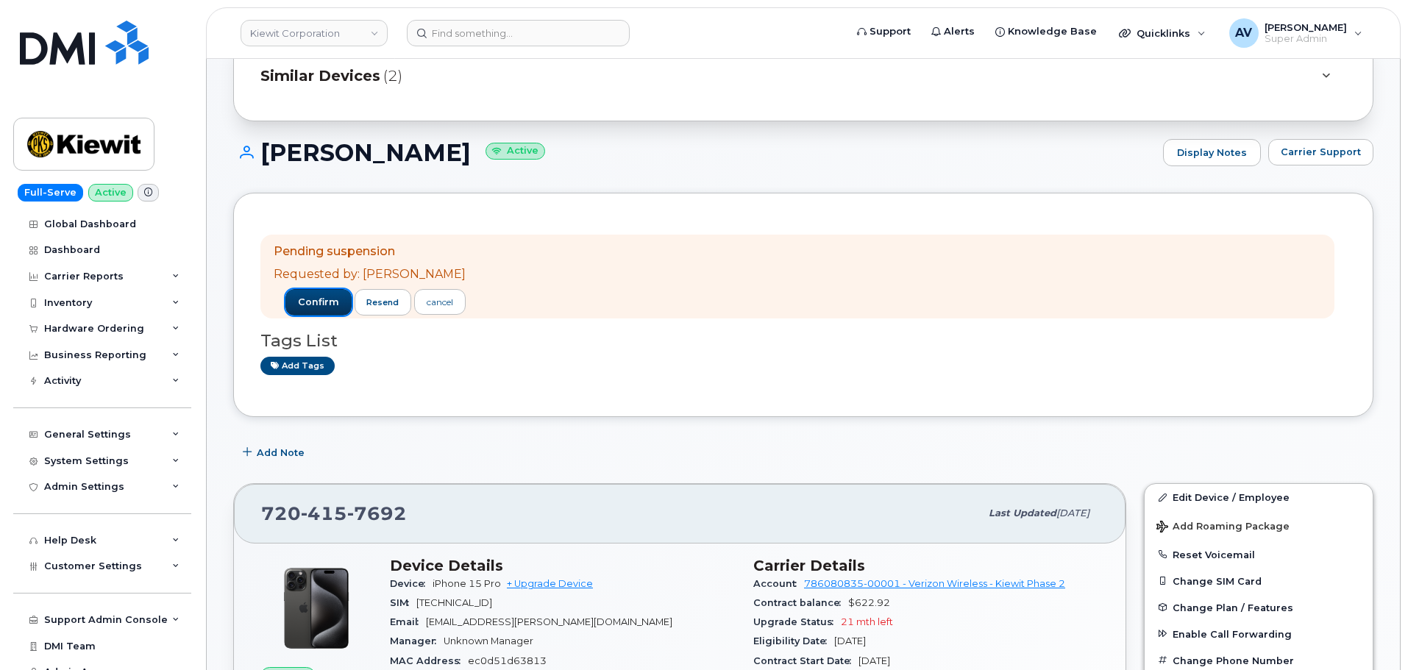
click at [305, 300] on span "confirm" at bounding box center [318, 302] width 41 height 13
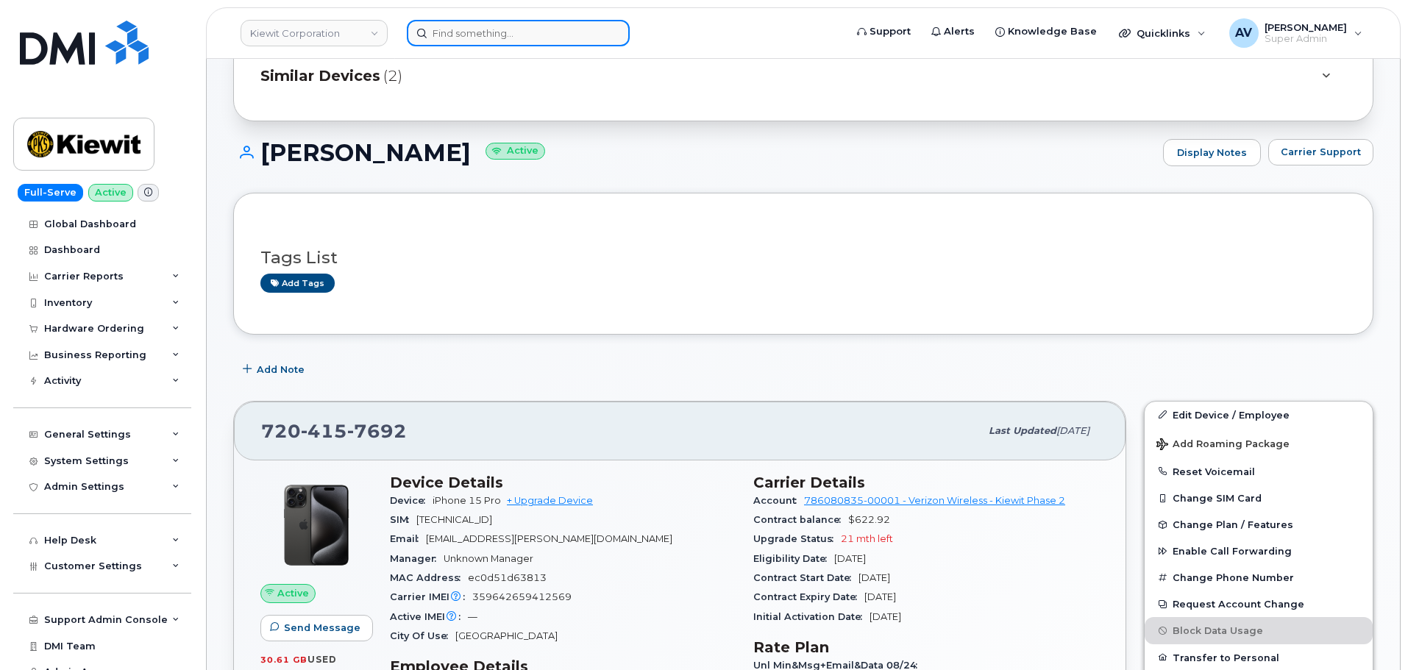
click at [469, 34] on input at bounding box center [518, 33] width 223 height 26
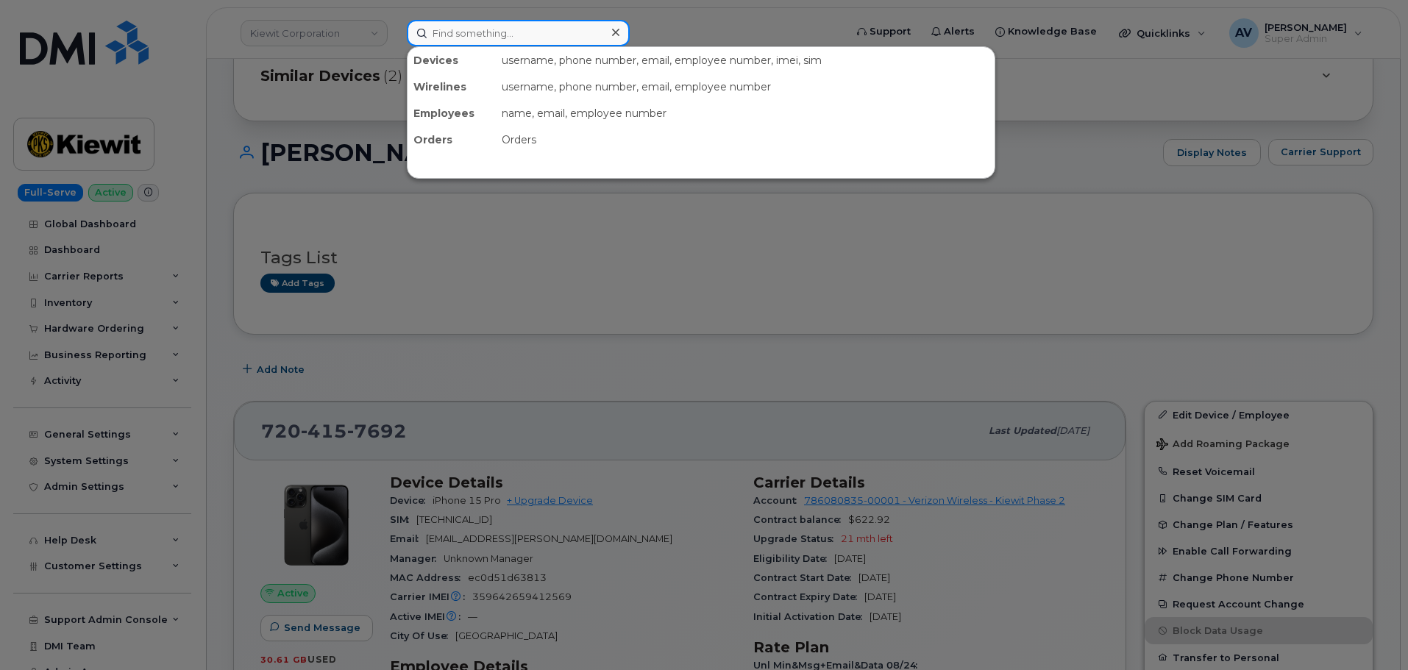
paste input "907-535-1419"
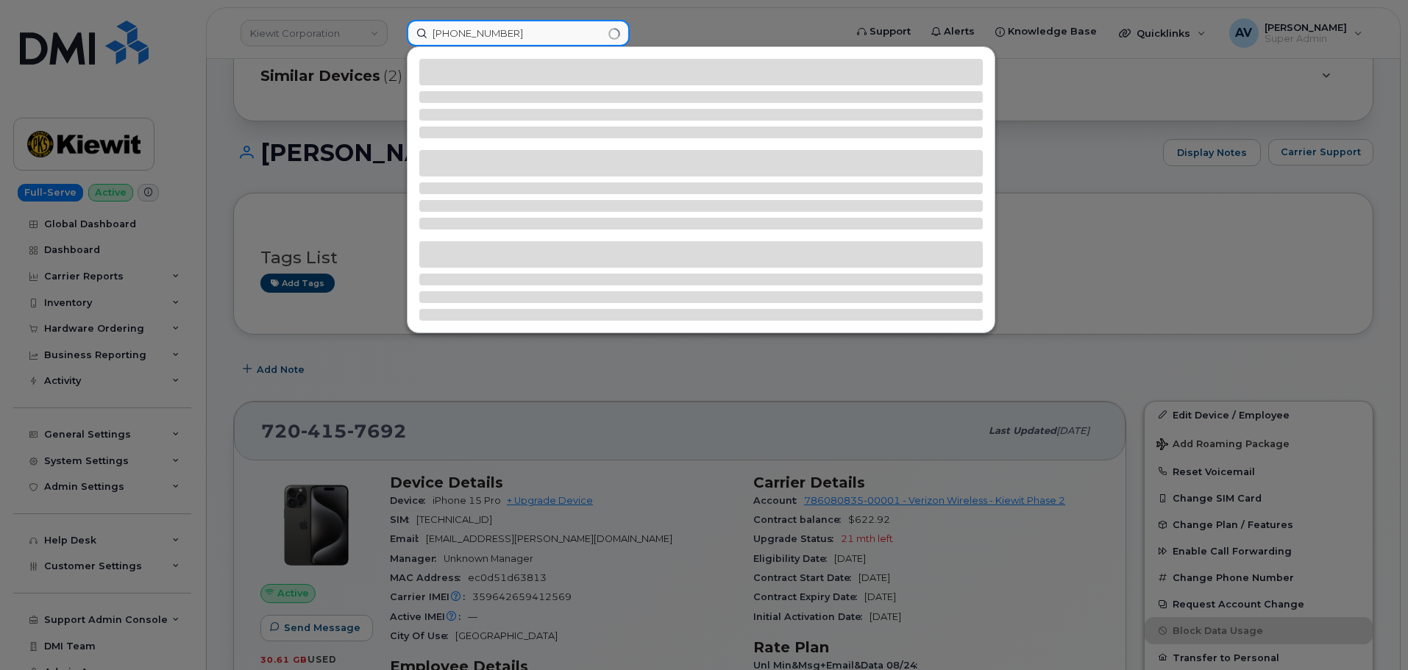
type input "907-535-1419"
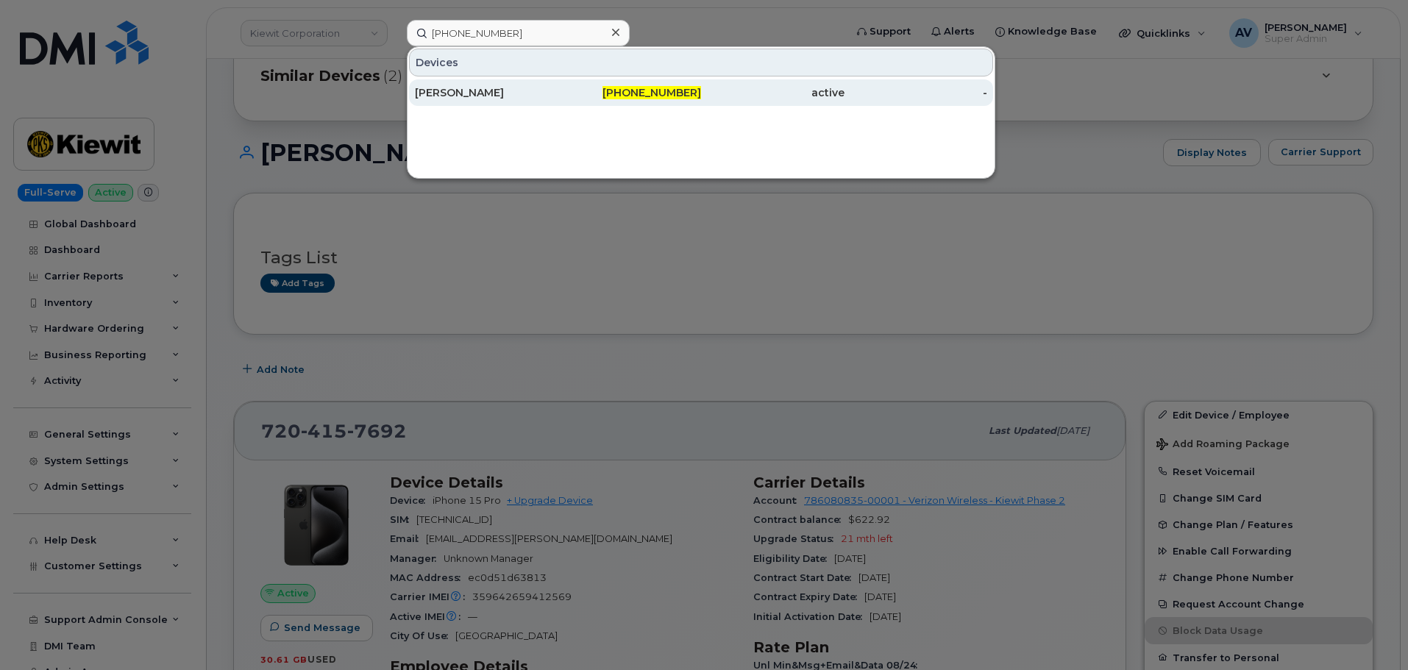
click at [543, 96] on div "ISAAC SANDOVAL" at bounding box center [486, 92] width 143 height 15
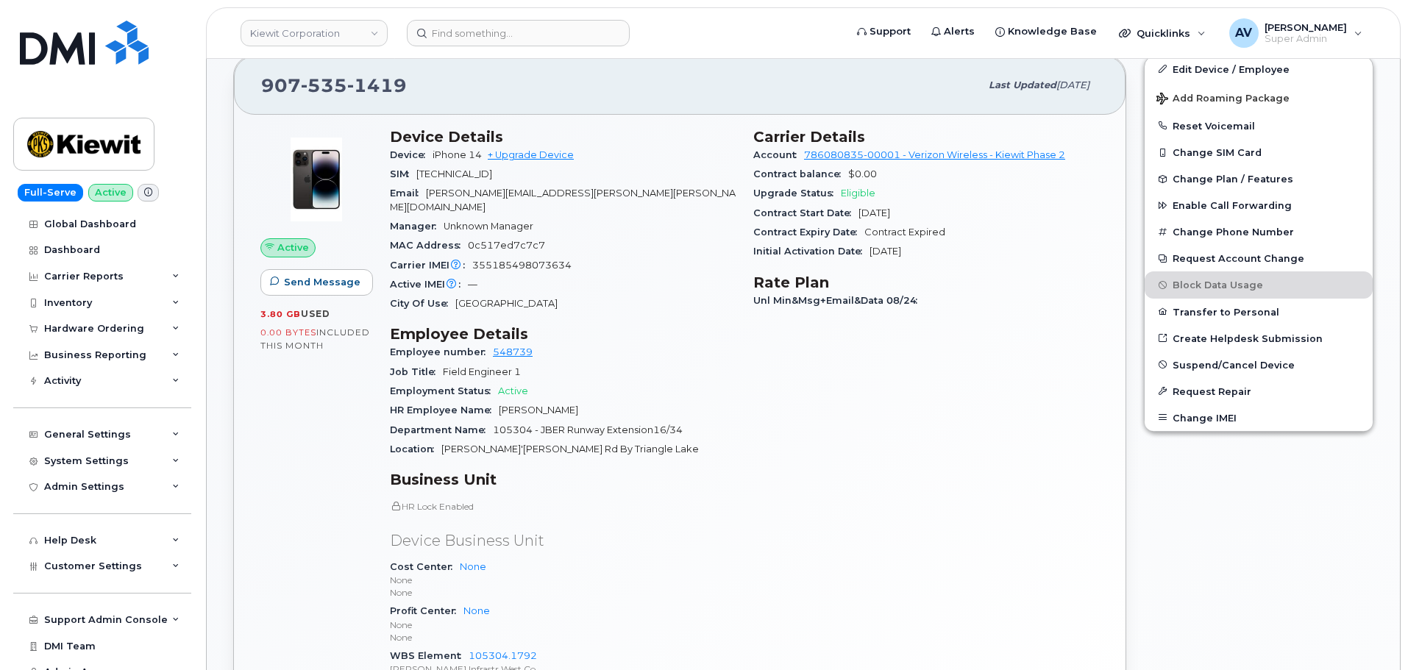
scroll to position [441, 0]
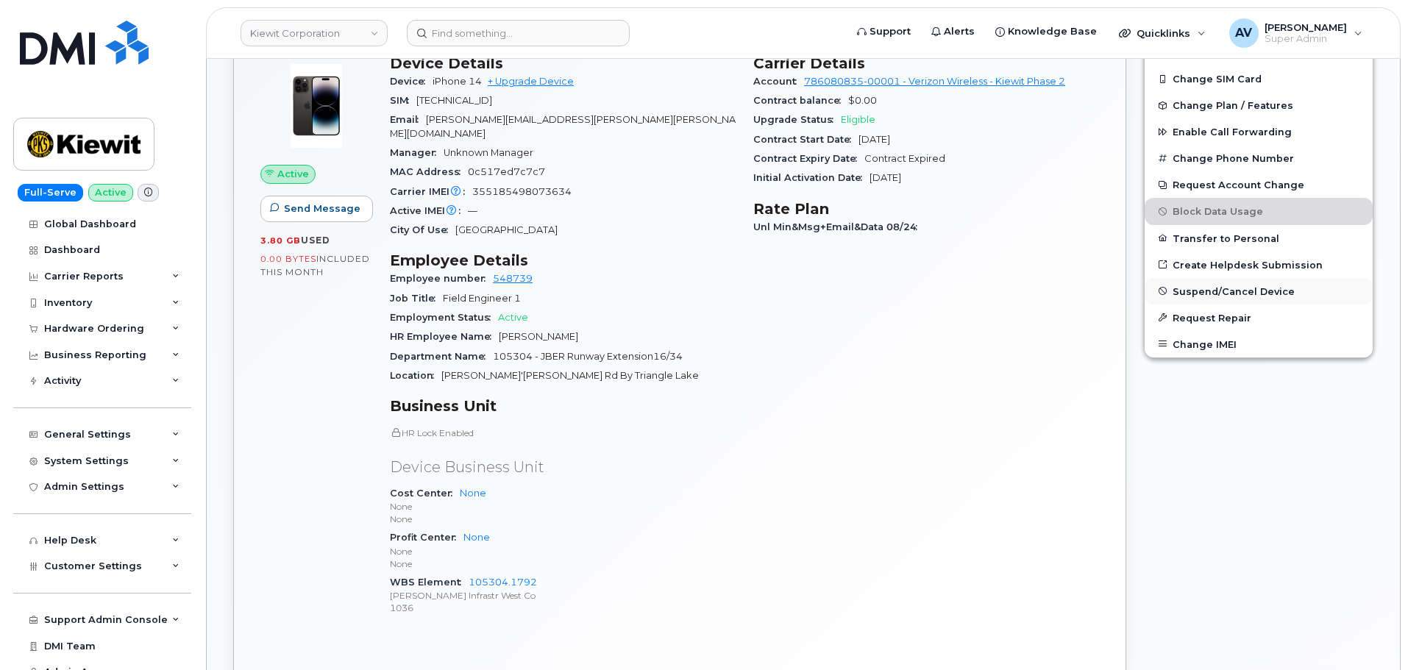
click at [1191, 291] on span "Suspend/Cancel Device" at bounding box center [1234, 291] width 122 height 11
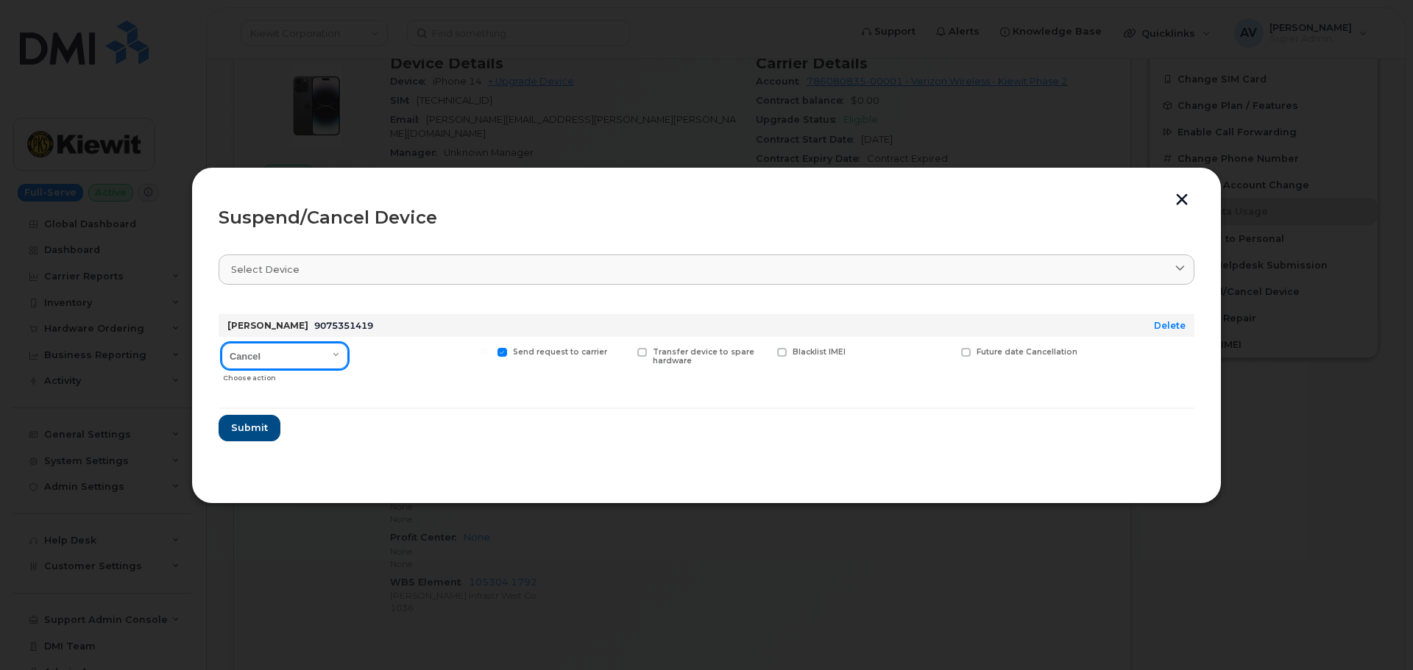
click at [251, 358] on select "Cancel Suspend - Reduced Rate Suspend - Full Rate Suspend - Lost Device/Stolen …" at bounding box center [284, 356] width 127 height 26
select select "[object Object]"
click at [221, 343] on select "Cancel Suspend - Reduced Rate Suspend - Full Rate Suspend - Lost Device/Stolen …" at bounding box center [284, 356] width 127 height 26
click at [258, 423] on span "Submit" at bounding box center [248, 428] width 37 height 14
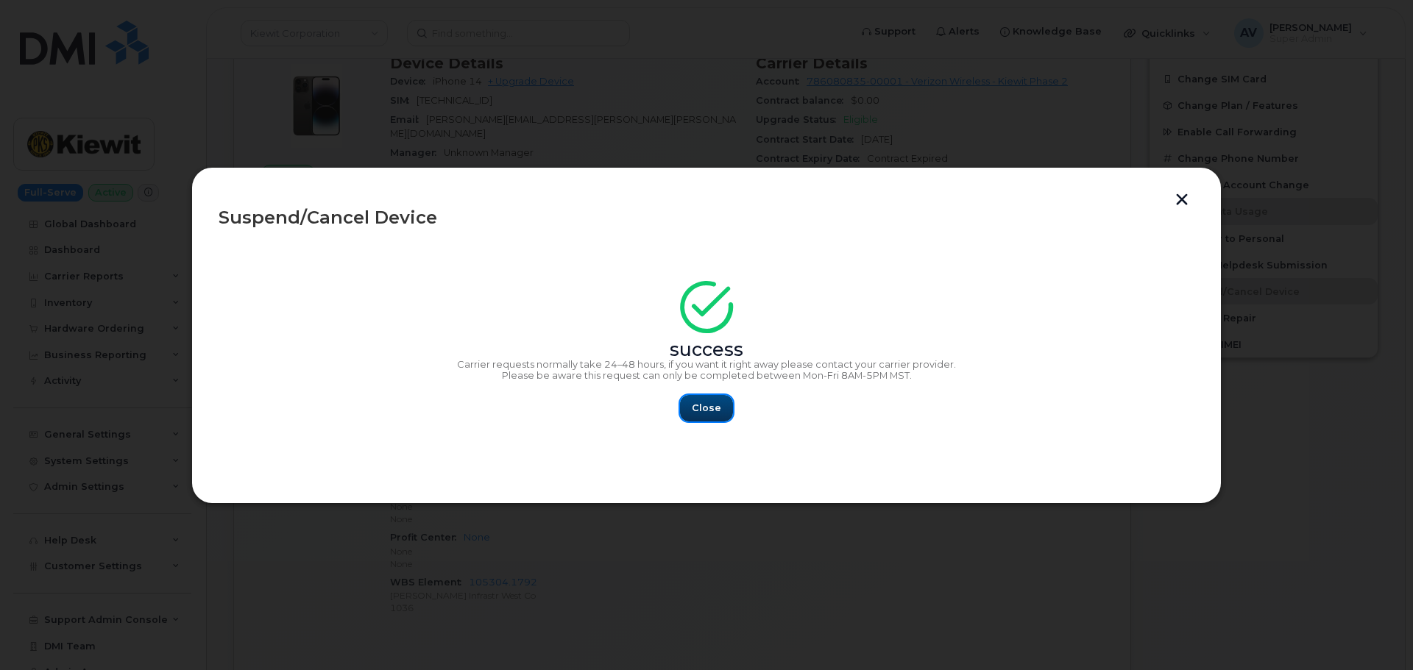
drag, startPoint x: 715, startPoint y: 406, endPoint x: 704, endPoint y: 306, distance: 100.7
click at [714, 403] on span "Close" at bounding box center [706, 408] width 29 height 14
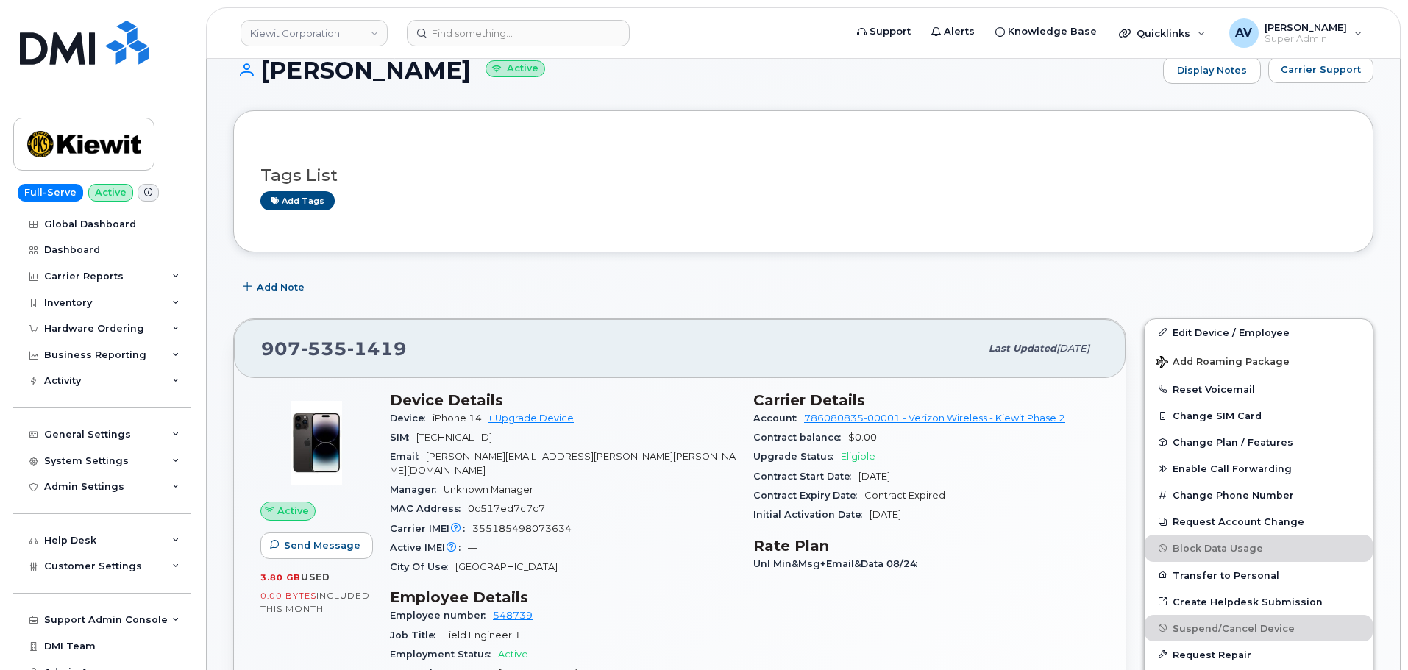
scroll to position [74, 0]
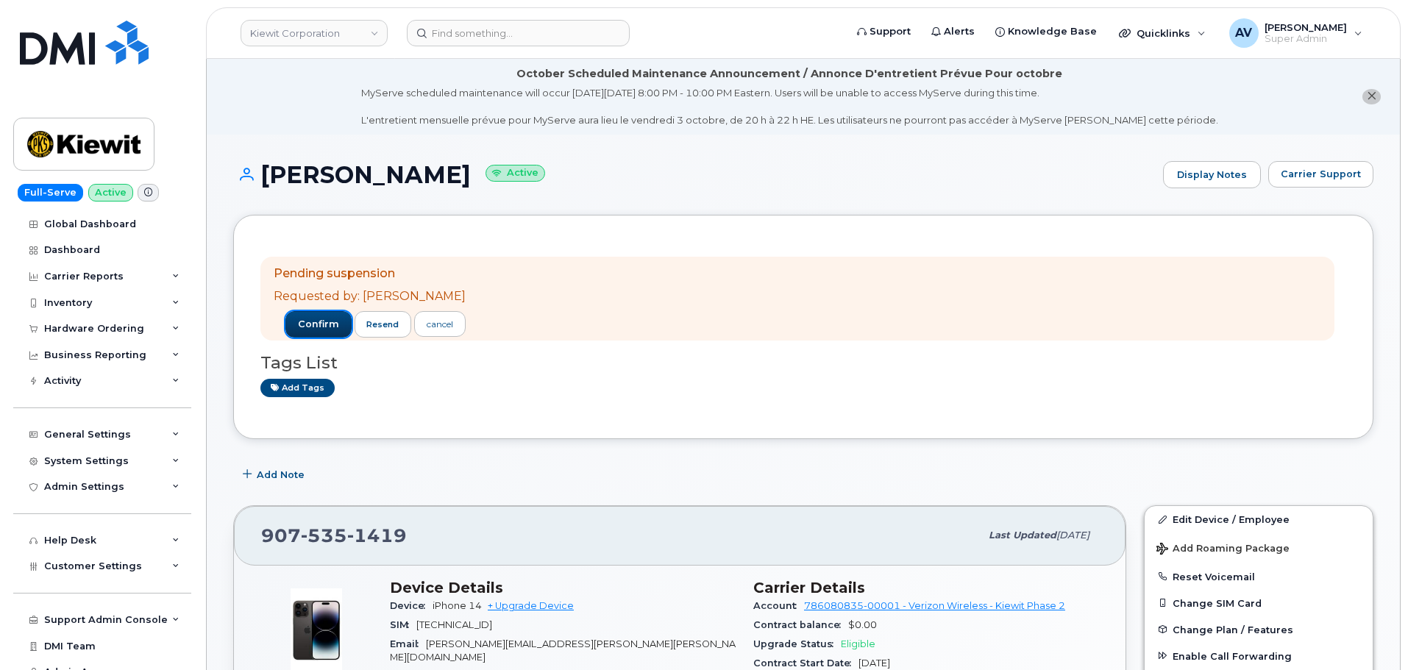
click at [315, 322] on span "confirm" at bounding box center [318, 324] width 41 height 13
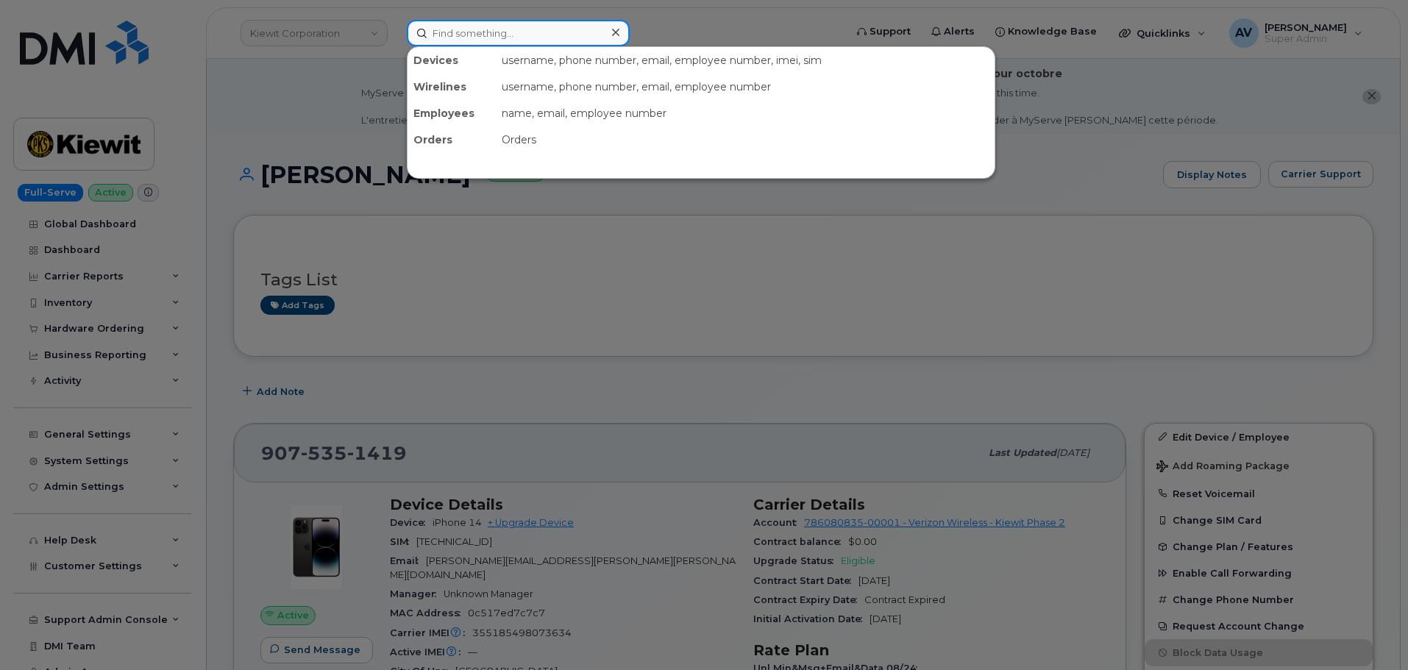
click at [506, 37] on input at bounding box center [518, 33] width 223 height 26
paste input "[PHONE_NUMBER]"
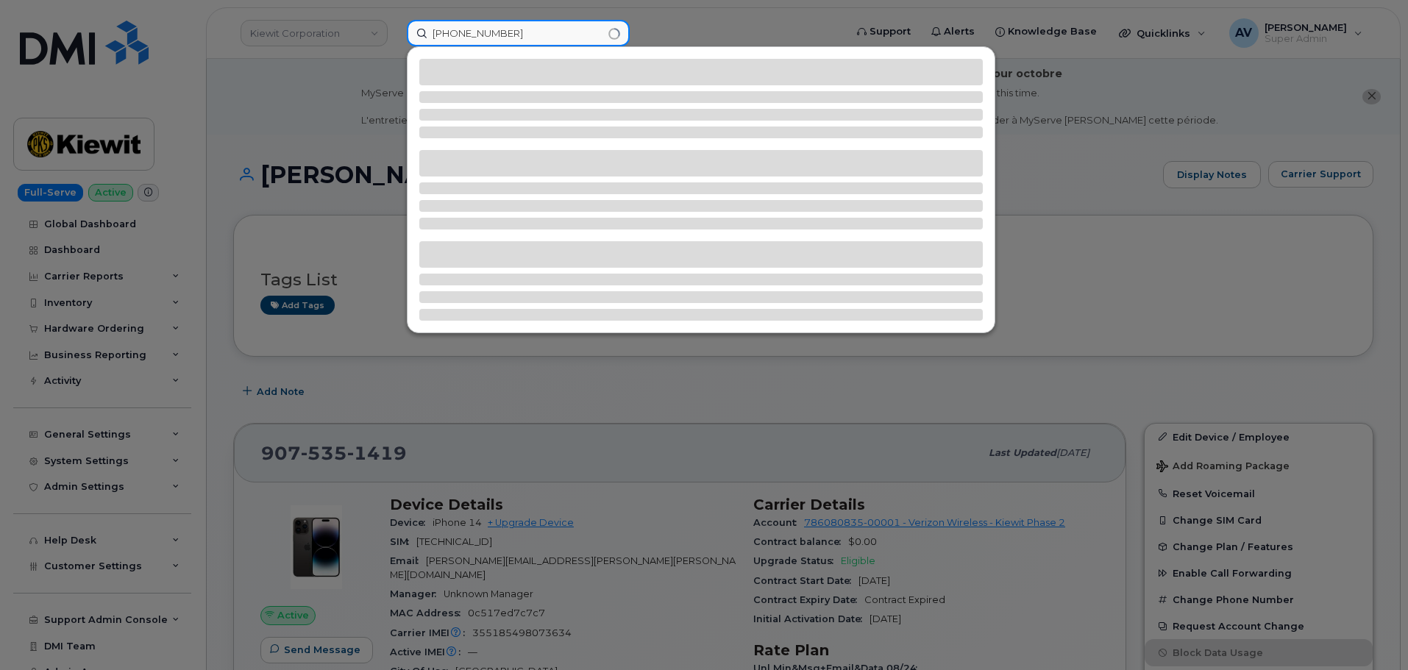
type input "[PHONE_NUMBER]"
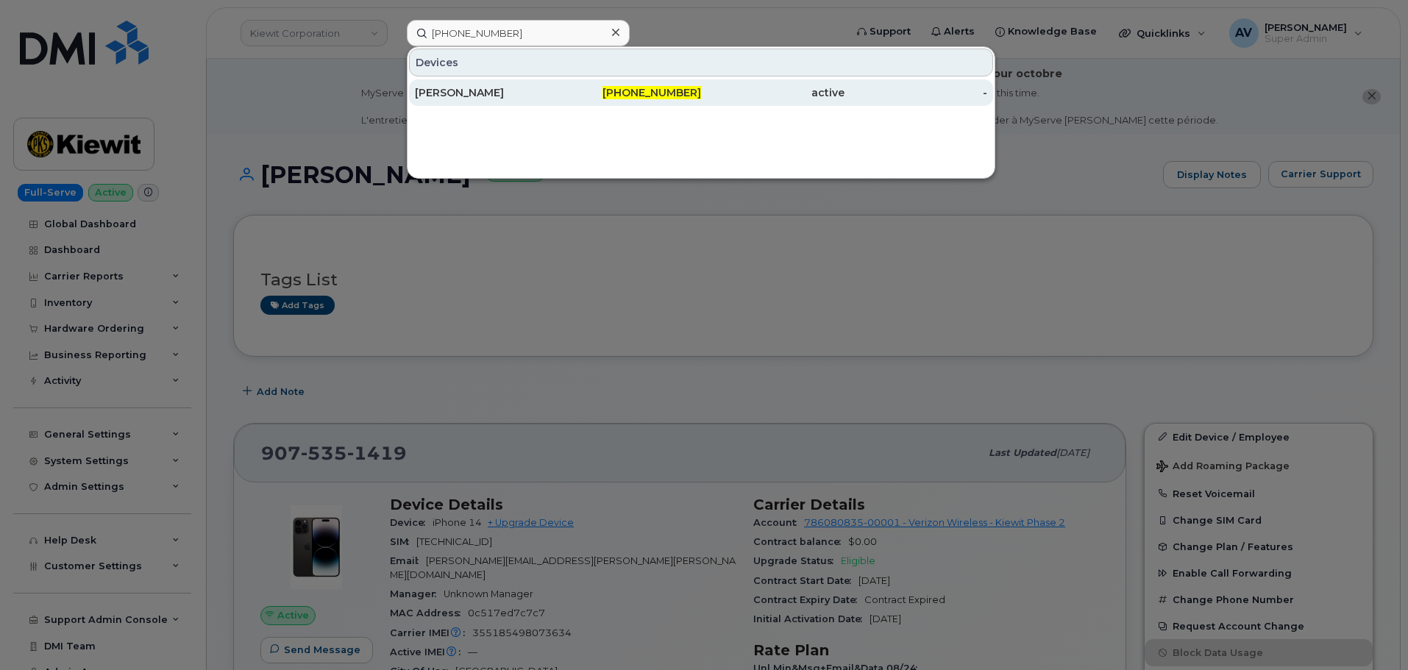
click at [551, 94] on div "[PERSON_NAME]" at bounding box center [486, 92] width 143 height 15
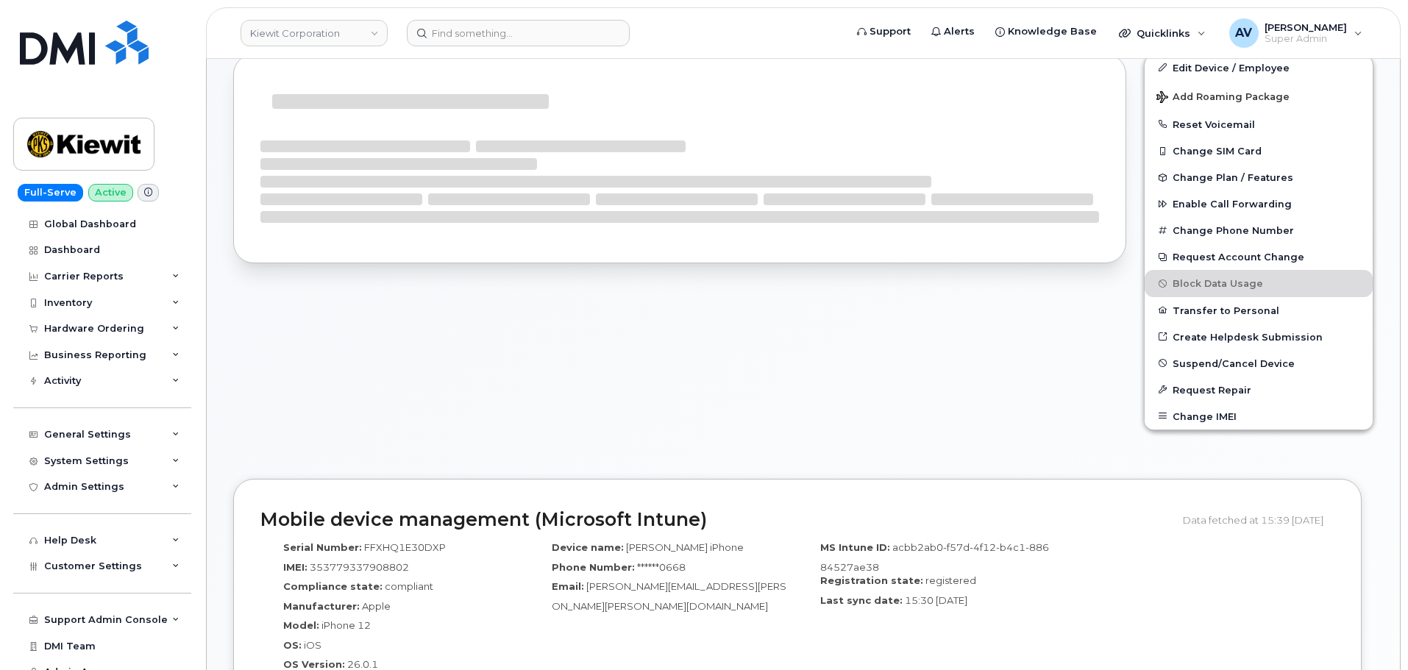
scroll to position [357, 0]
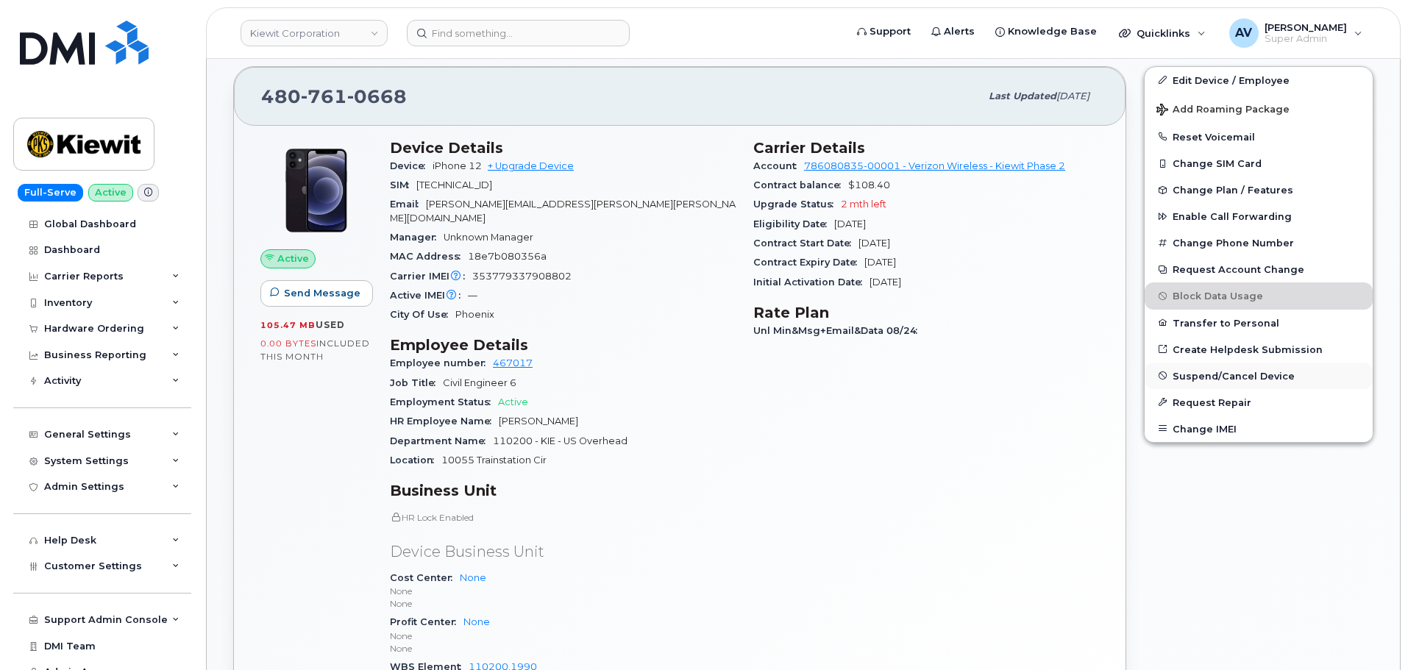
click at [1201, 383] on button "Suspend/Cancel Device" at bounding box center [1259, 376] width 228 height 26
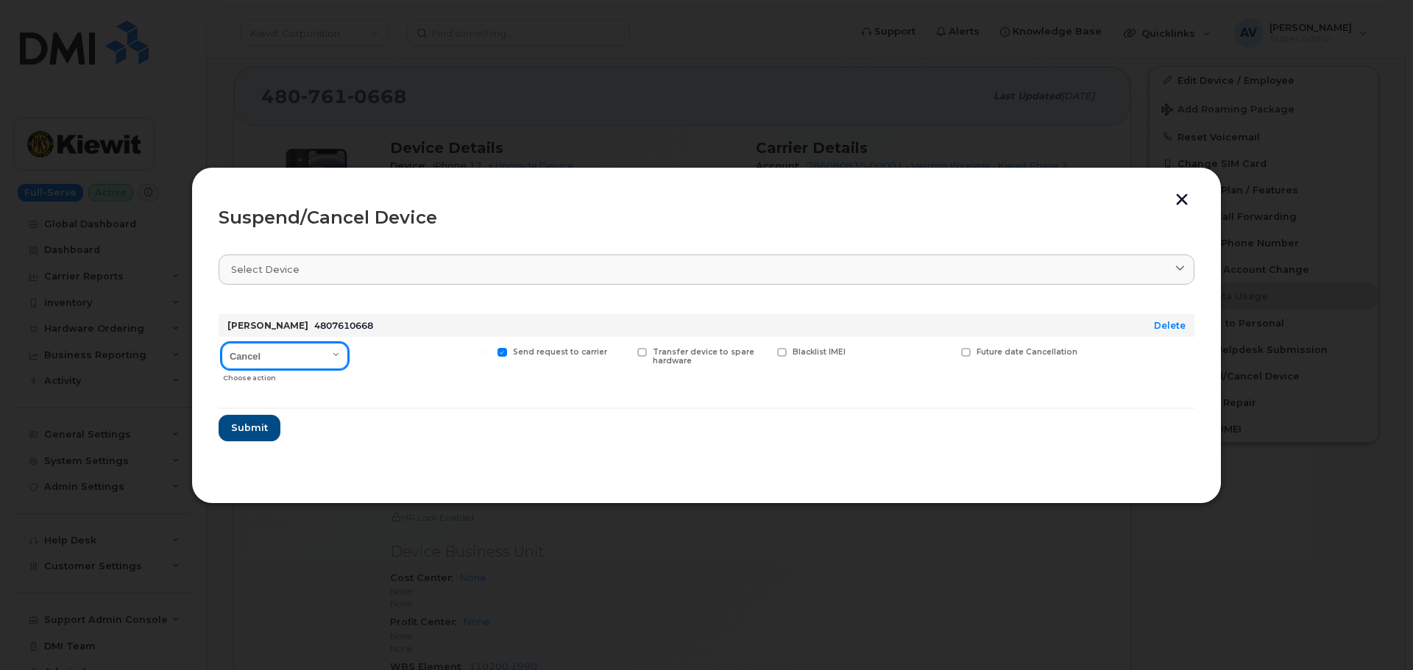
click at [325, 353] on select "Cancel Suspend - Reduced Rate Suspend - Full Rate Suspend - Lost Device/Stolen …" at bounding box center [284, 356] width 127 height 26
select select "[object Object]"
click at [221, 343] on select "Cancel Suspend - Reduced Rate Suspend - Full Rate Suspend - Lost Device/Stolen …" at bounding box center [284, 356] width 127 height 26
click at [258, 425] on span "Submit" at bounding box center [248, 428] width 37 height 14
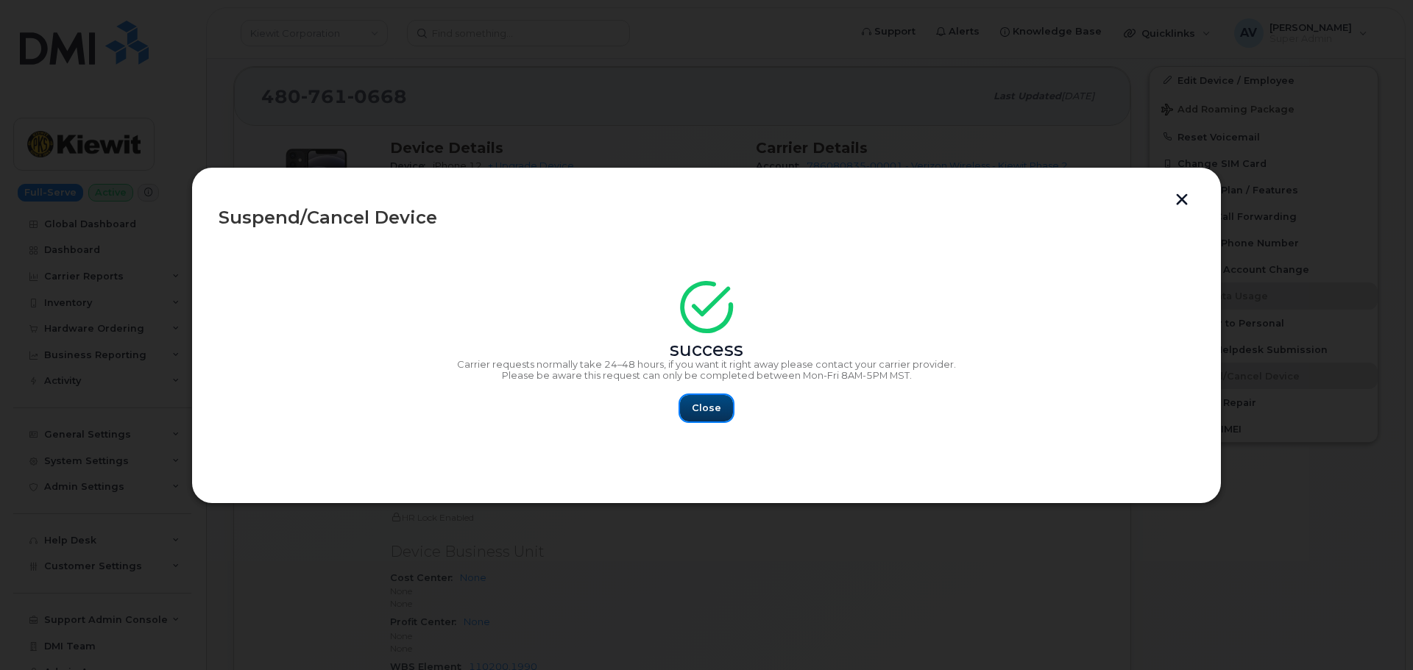
click at [701, 408] on span "Close" at bounding box center [706, 408] width 29 height 14
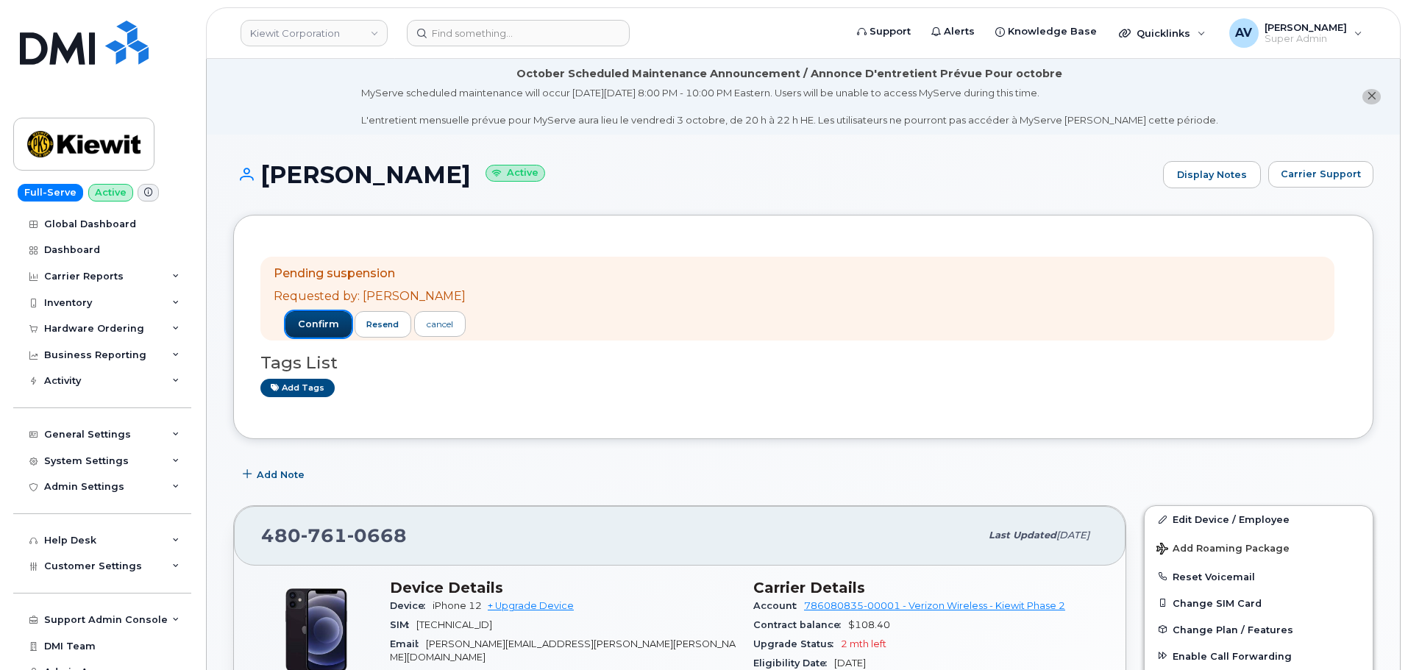
click at [304, 325] on span "confirm" at bounding box center [318, 324] width 41 height 13
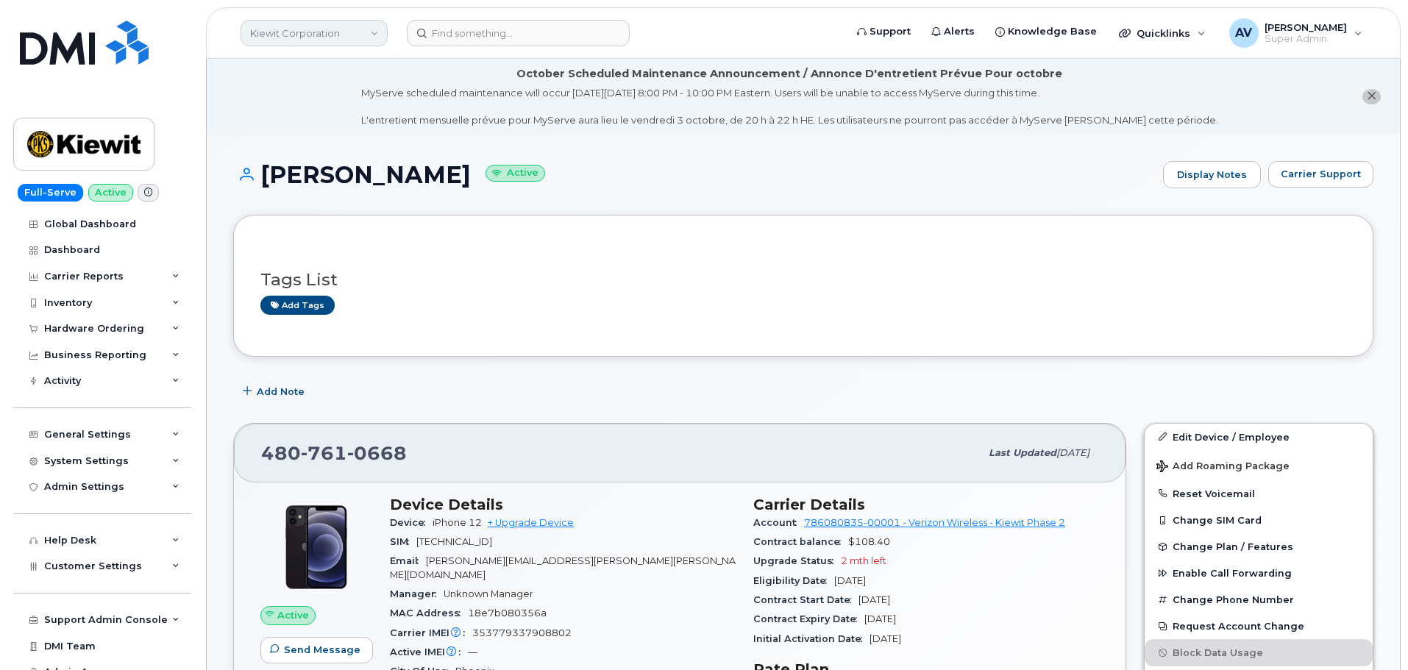
click at [347, 24] on link "Kiewit Corporation" at bounding box center [314, 33] width 147 height 26
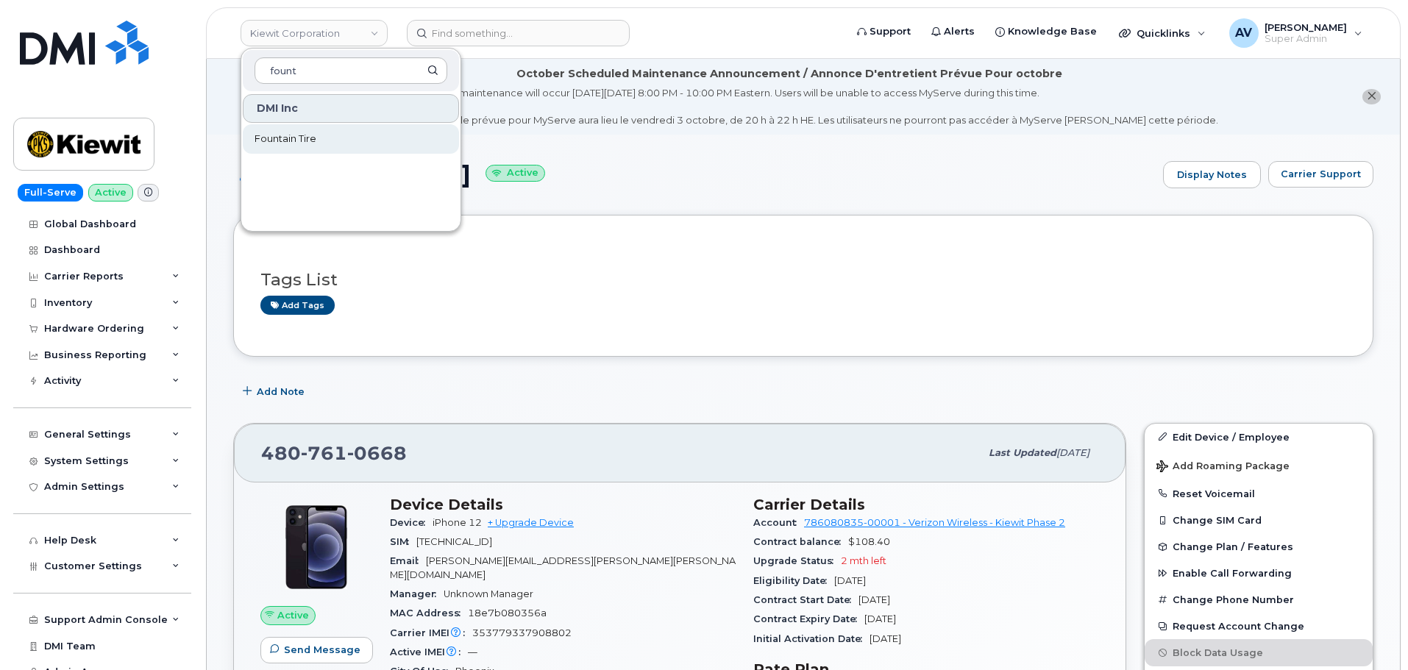
type input "fount"
click at [349, 141] on link "Fountain Tire" at bounding box center [351, 138] width 216 height 29
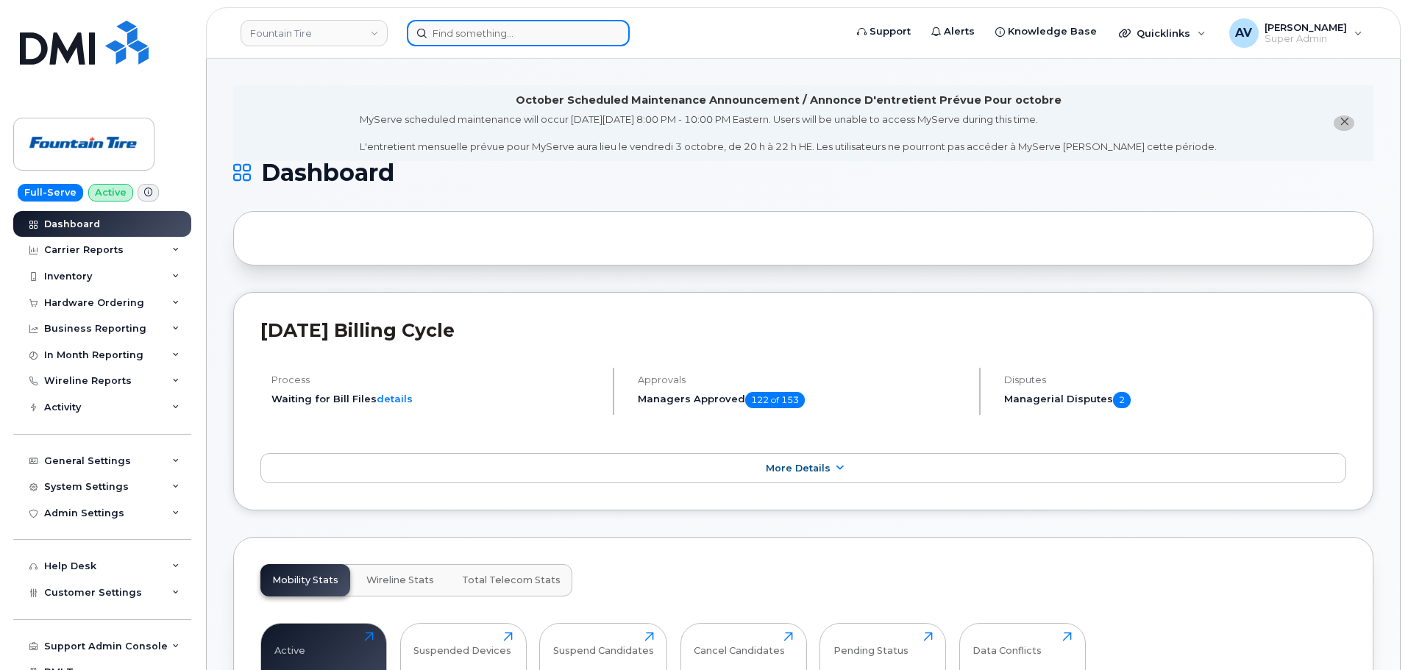
click at [558, 40] on input at bounding box center [518, 33] width 223 height 26
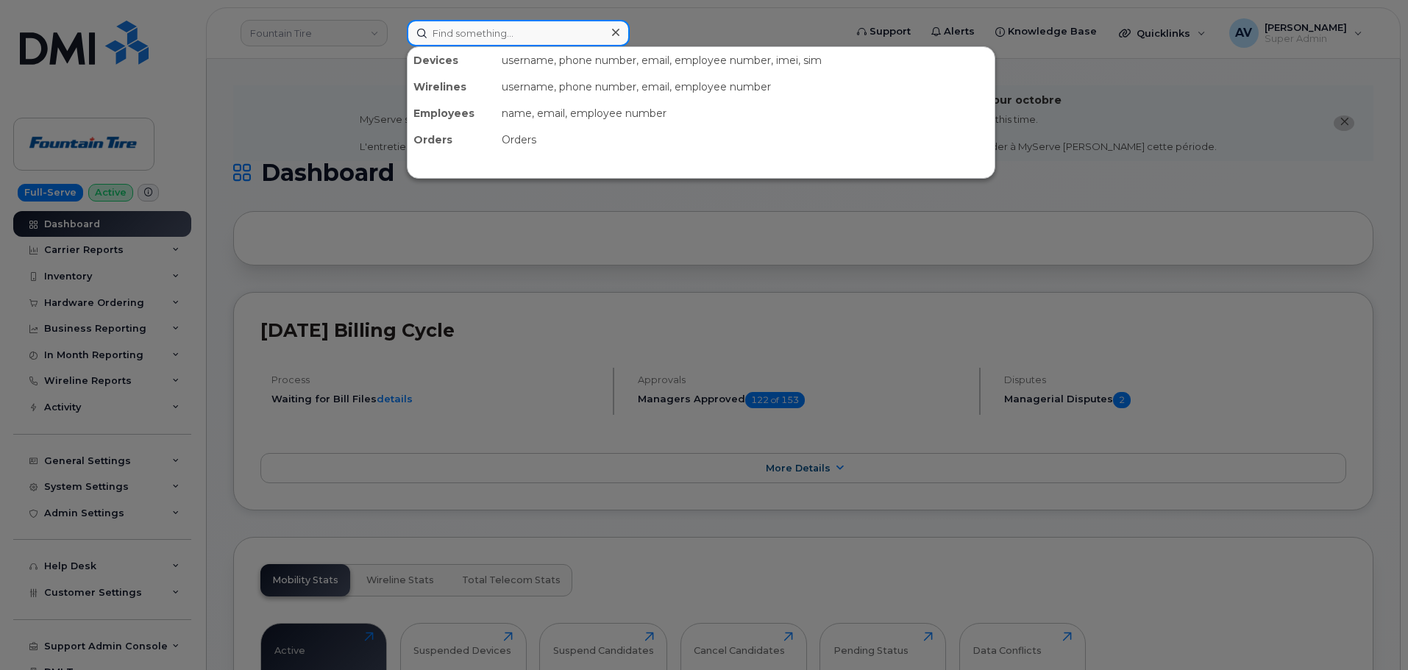
paste input "[PHONE_NUMBER]"
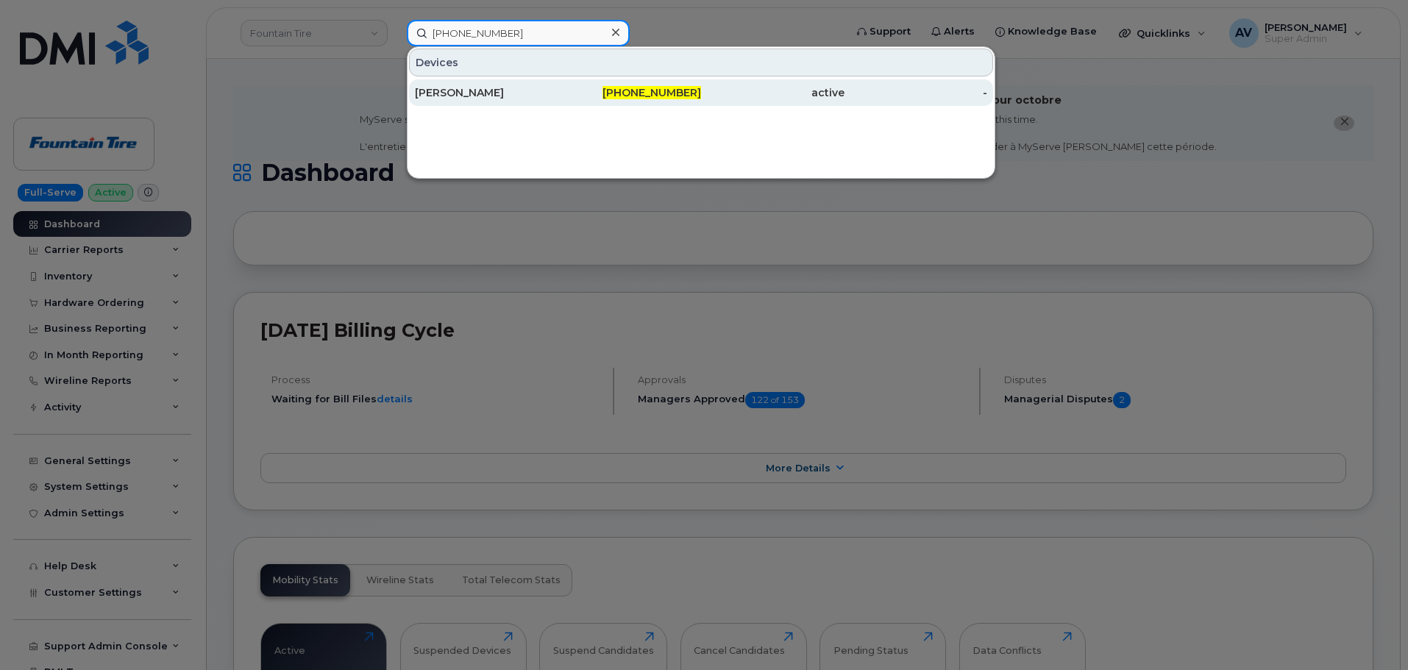
type input "[PHONE_NUMBER]"
click at [546, 89] on div "[PERSON_NAME]" at bounding box center [486, 92] width 143 height 15
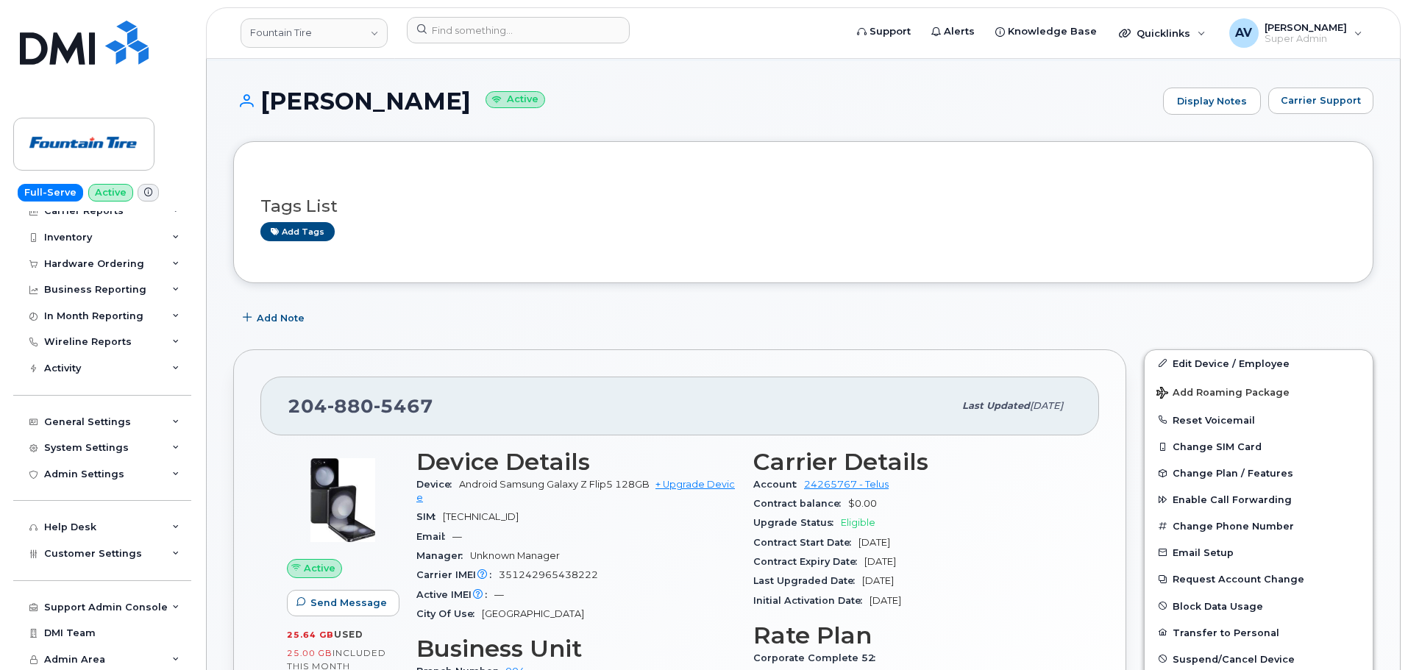
scroll to position [40, 0]
click at [114, 547] on span "Customer Settings" at bounding box center [93, 552] width 98 height 11
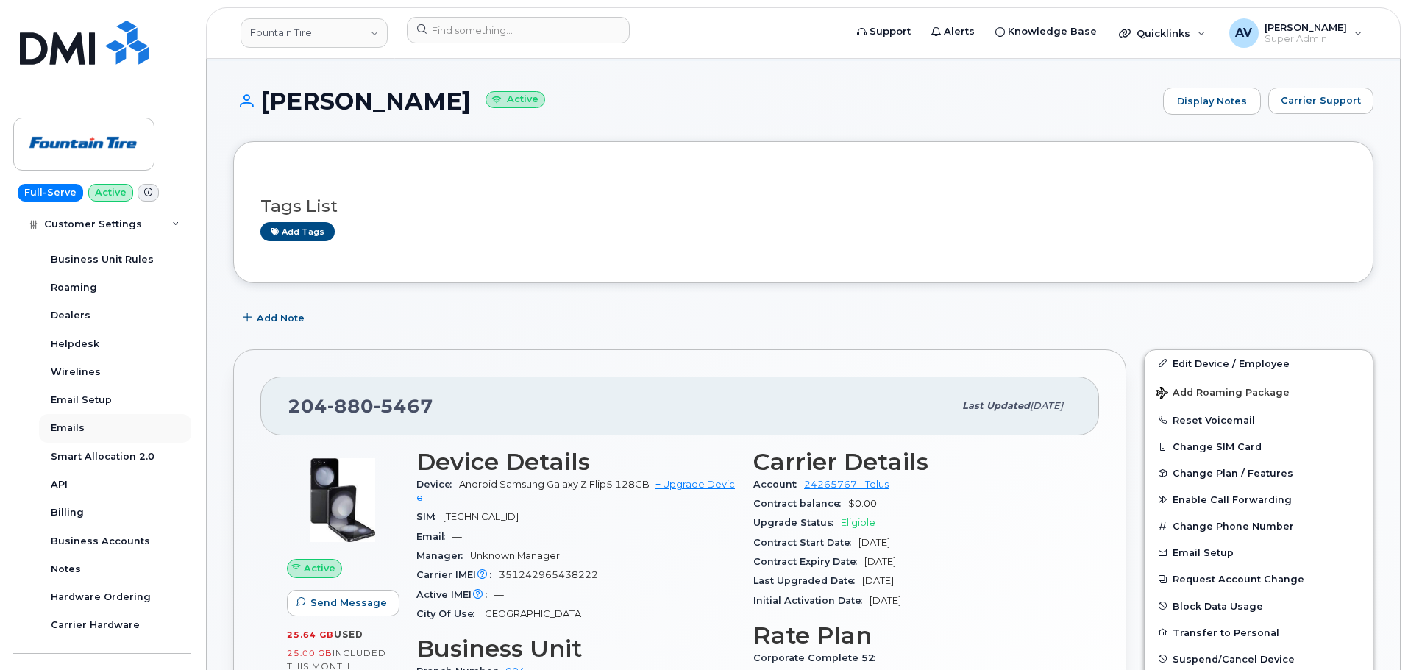
scroll to position [464, 0]
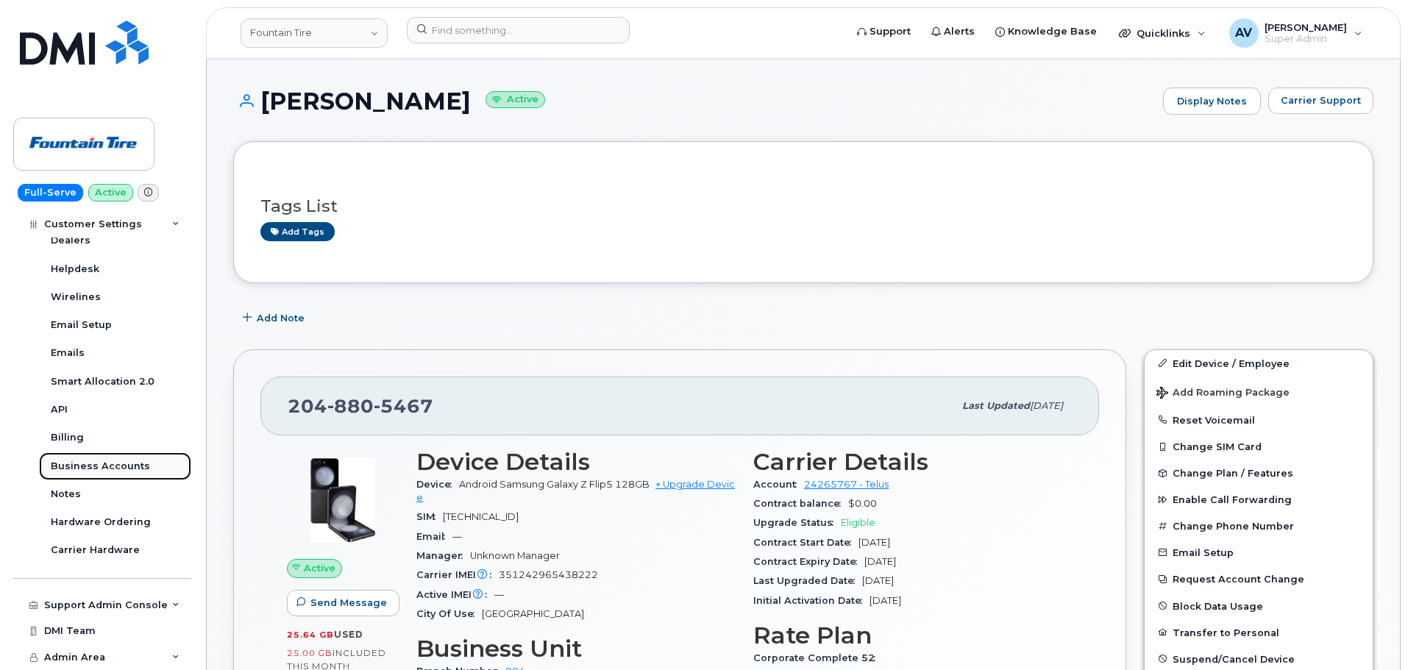
click at [113, 465] on div "Business Accounts" at bounding box center [100, 466] width 99 height 13
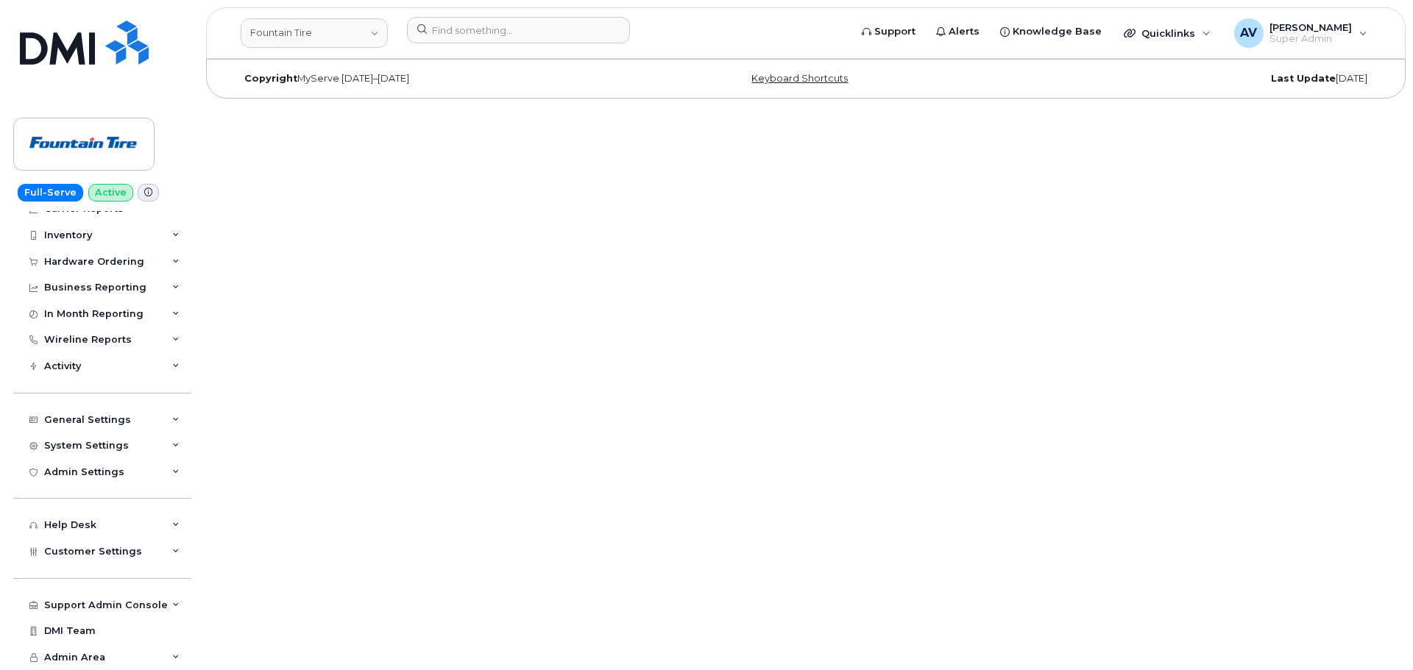
scroll to position [41, 0]
click at [483, 24] on input at bounding box center [518, 30] width 223 height 26
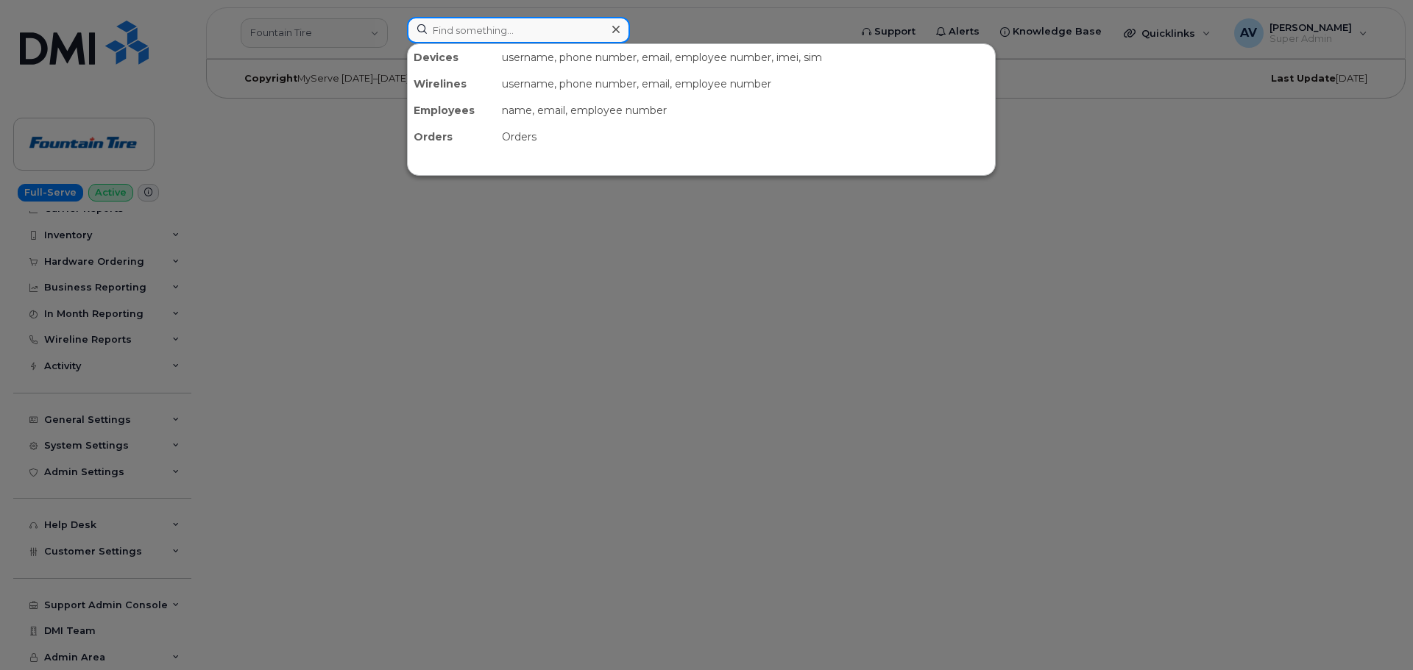
paste input "204-880-5467"
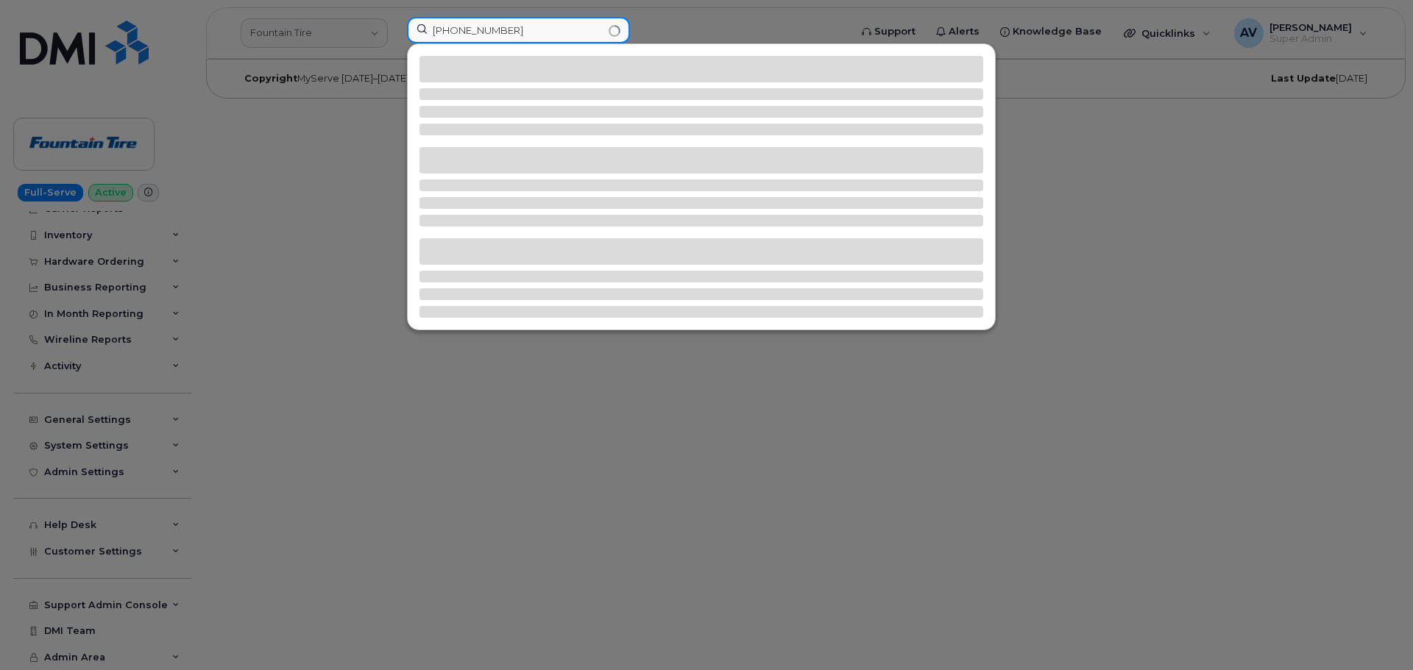
type input "204-880-5467"
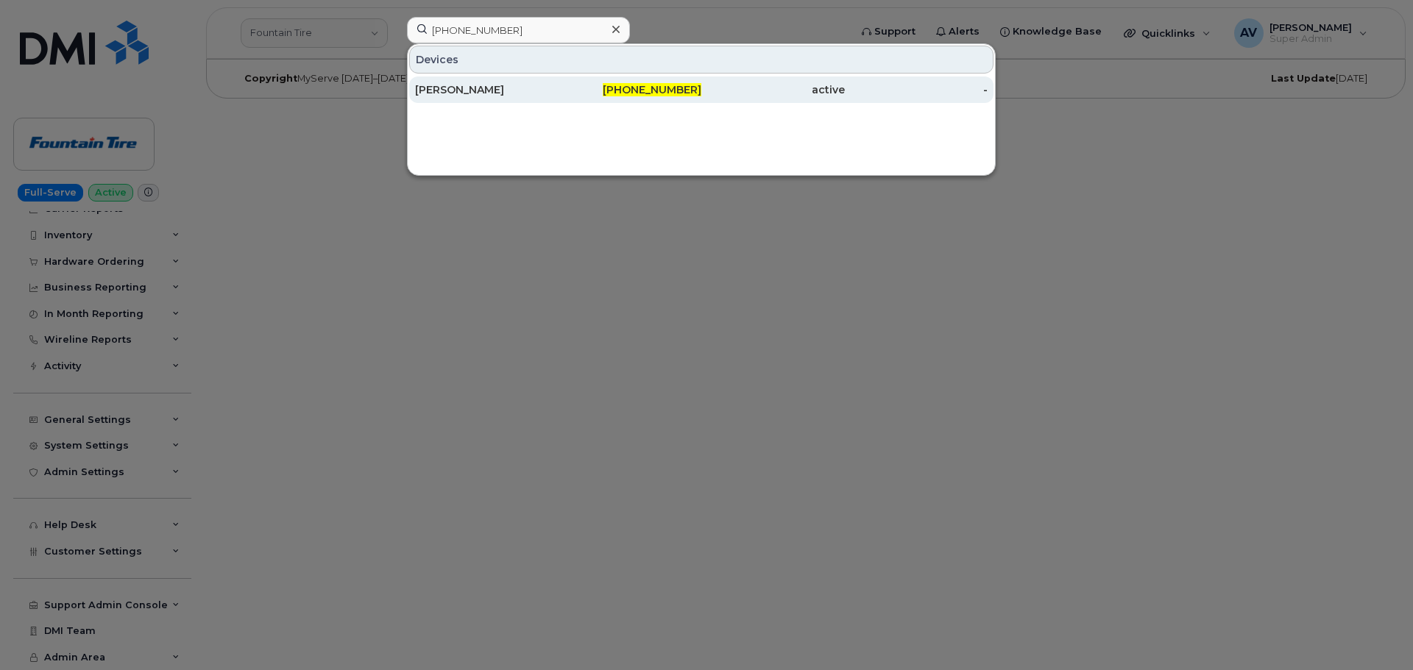
click at [519, 91] on div "Jennifer Denesyk" at bounding box center [486, 89] width 143 height 15
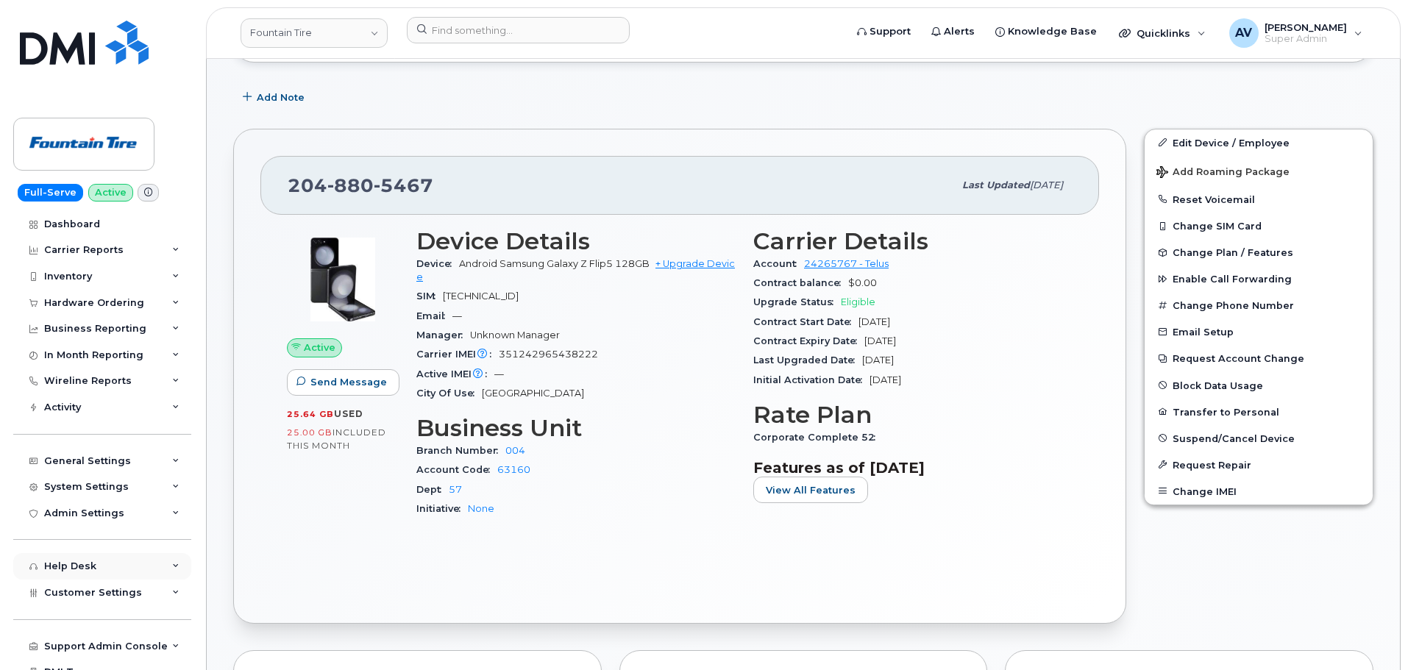
scroll to position [40, 0]
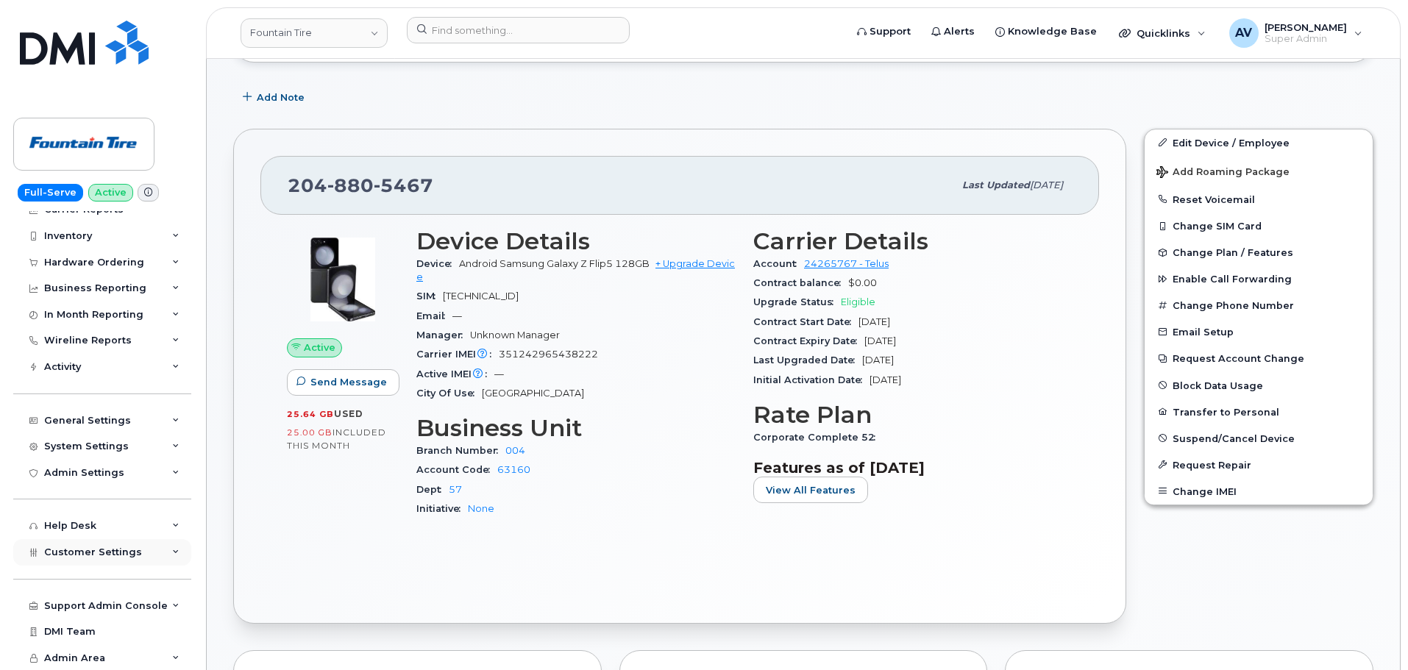
click at [123, 549] on span "Customer Settings" at bounding box center [93, 552] width 98 height 11
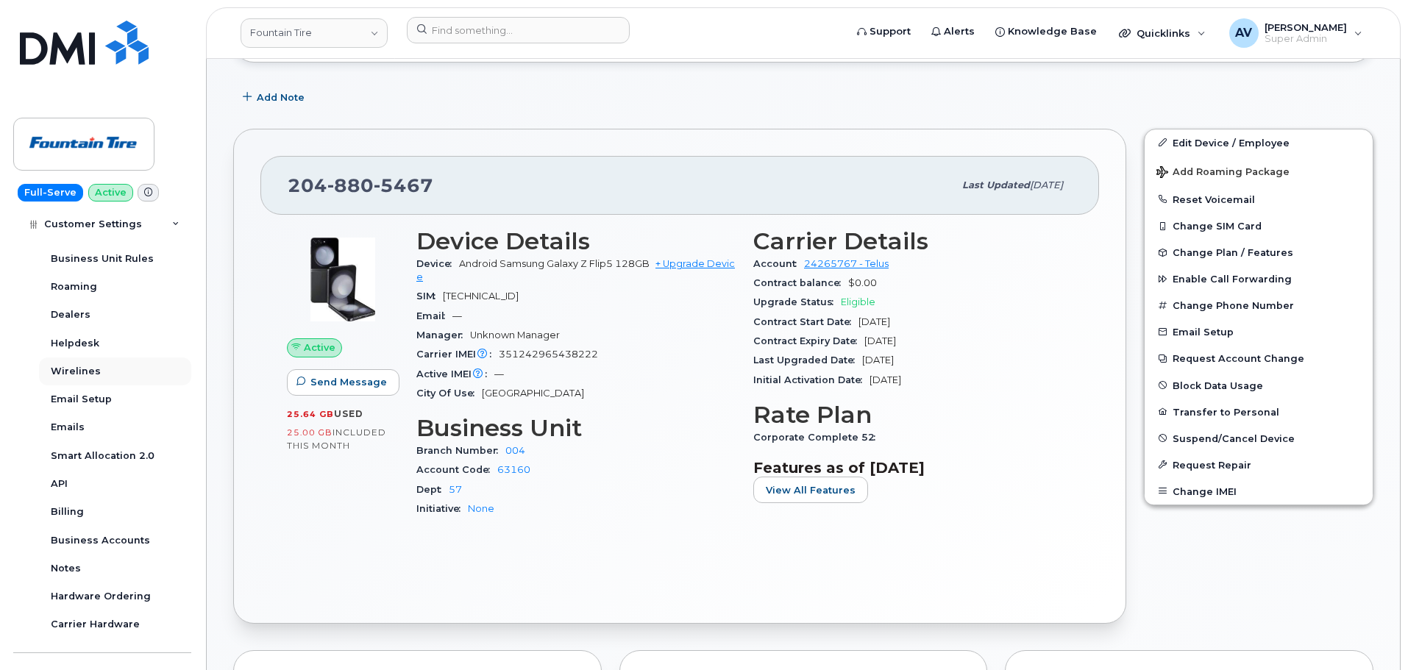
scroll to position [408, 0]
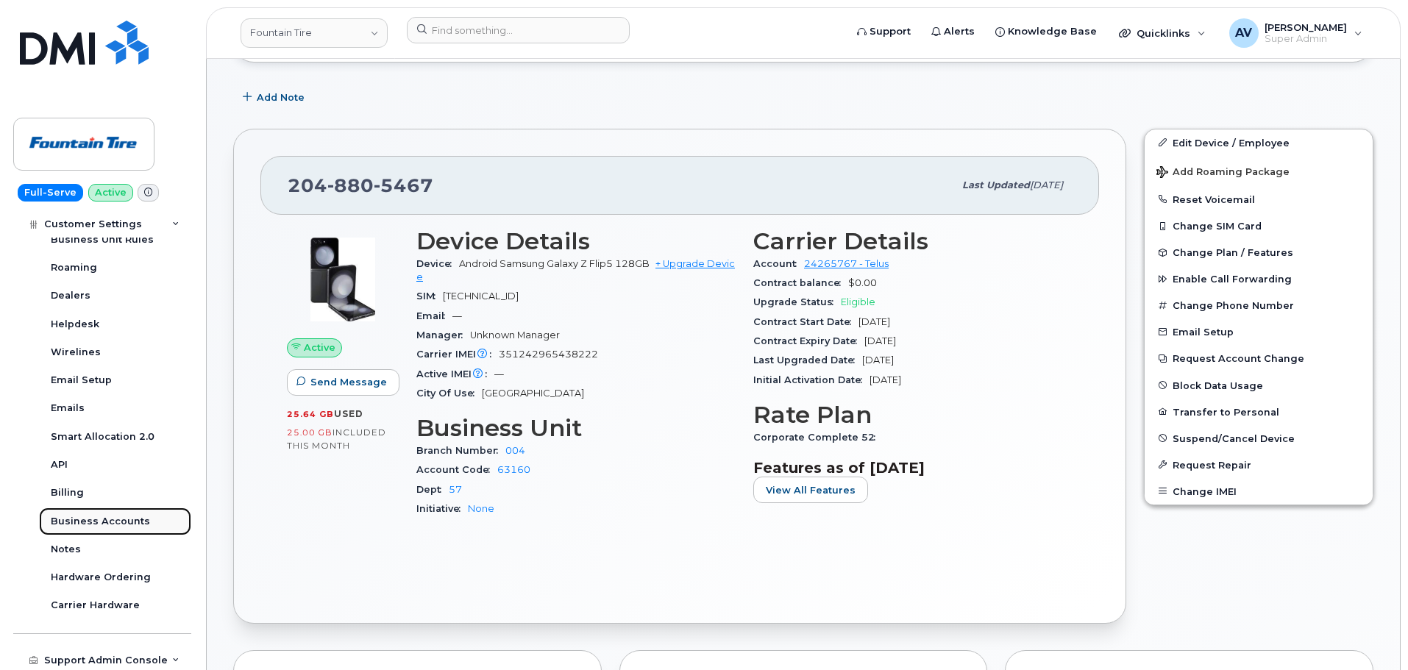
click at [120, 517] on div "Business Accounts" at bounding box center [100, 521] width 99 height 13
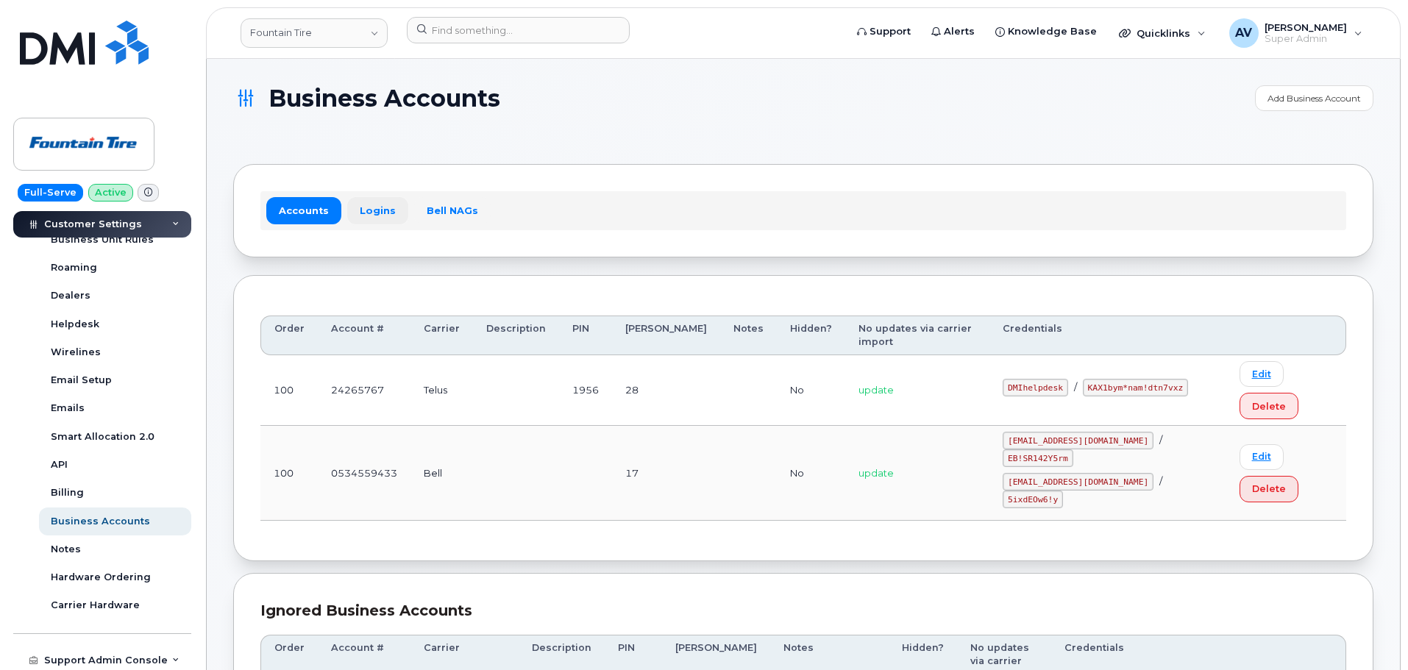
click at [377, 213] on link "Logins" at bounding box center [377, 210] width 61 height 26
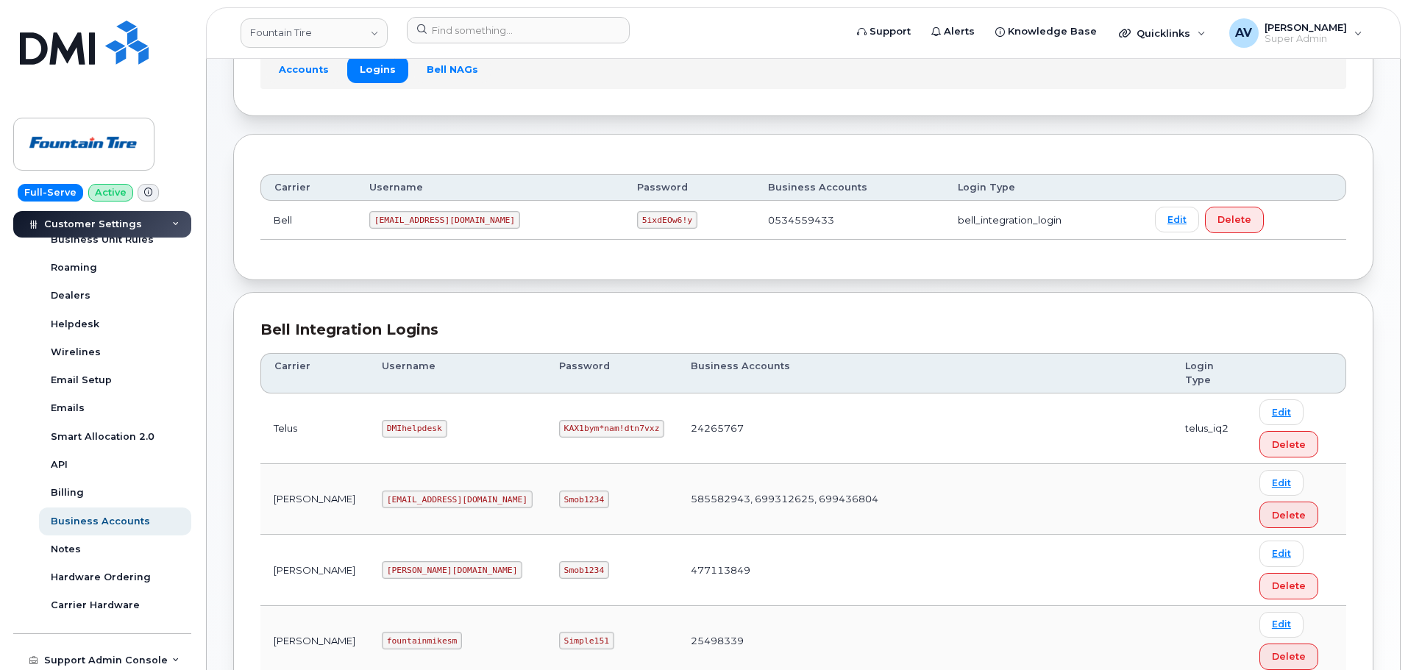
scroll to position [147, 0]
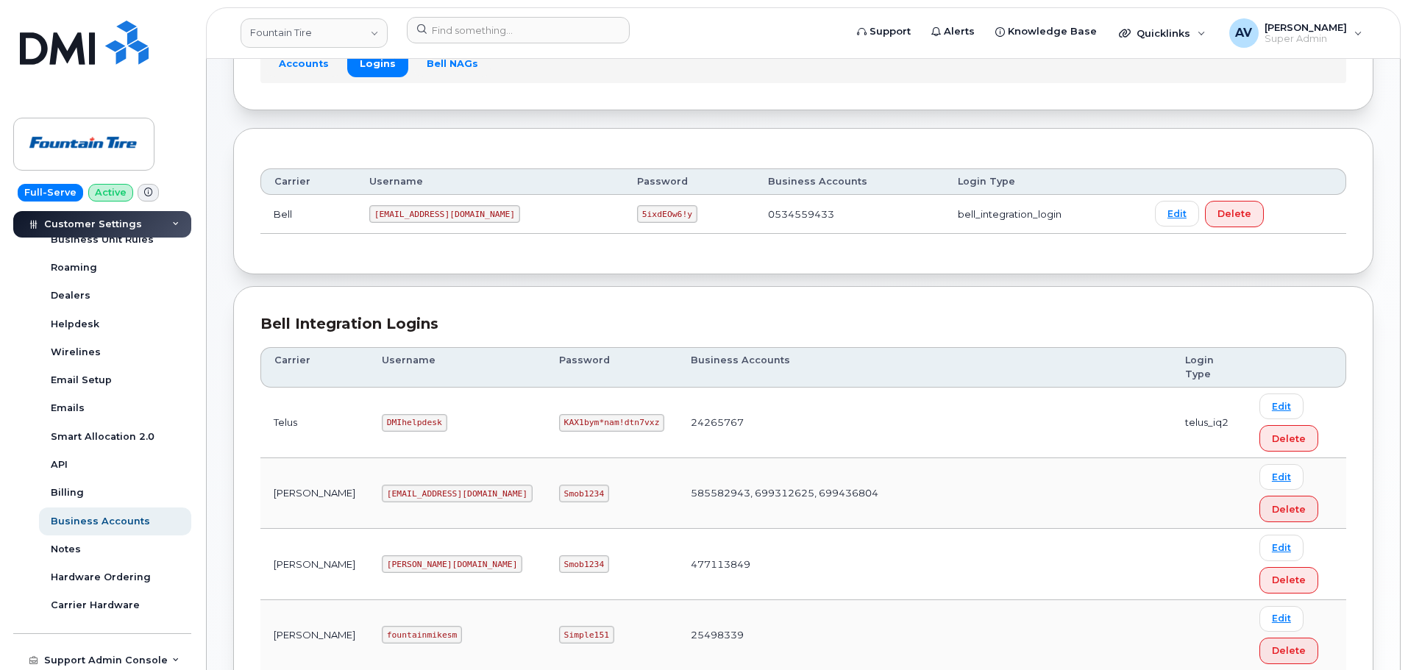
click at [382, 419] on code "DMIhelpdesk" at bounding box center [414, 423] width 65 height 18
copy code "DMIhelpdesk"
click at [559, 423] on code "KAX1bym*nam!dtn7vxz" at bounding box center [611, 423] width 105 height 18
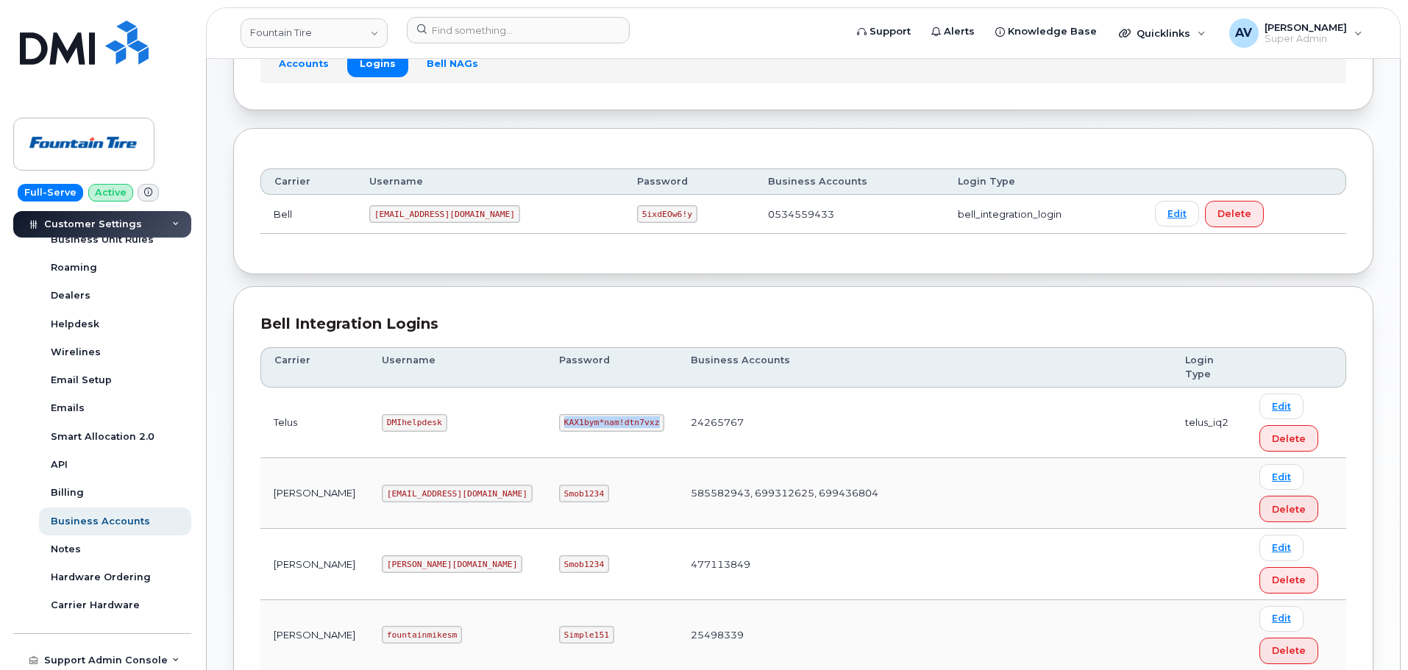
click at [559, 423] on code "KAX1bym*nam!dtn7vxz" at bounding box center [611, 423] width 105 height 18
copy code "KAX1bym*nam!dtn7vxz"
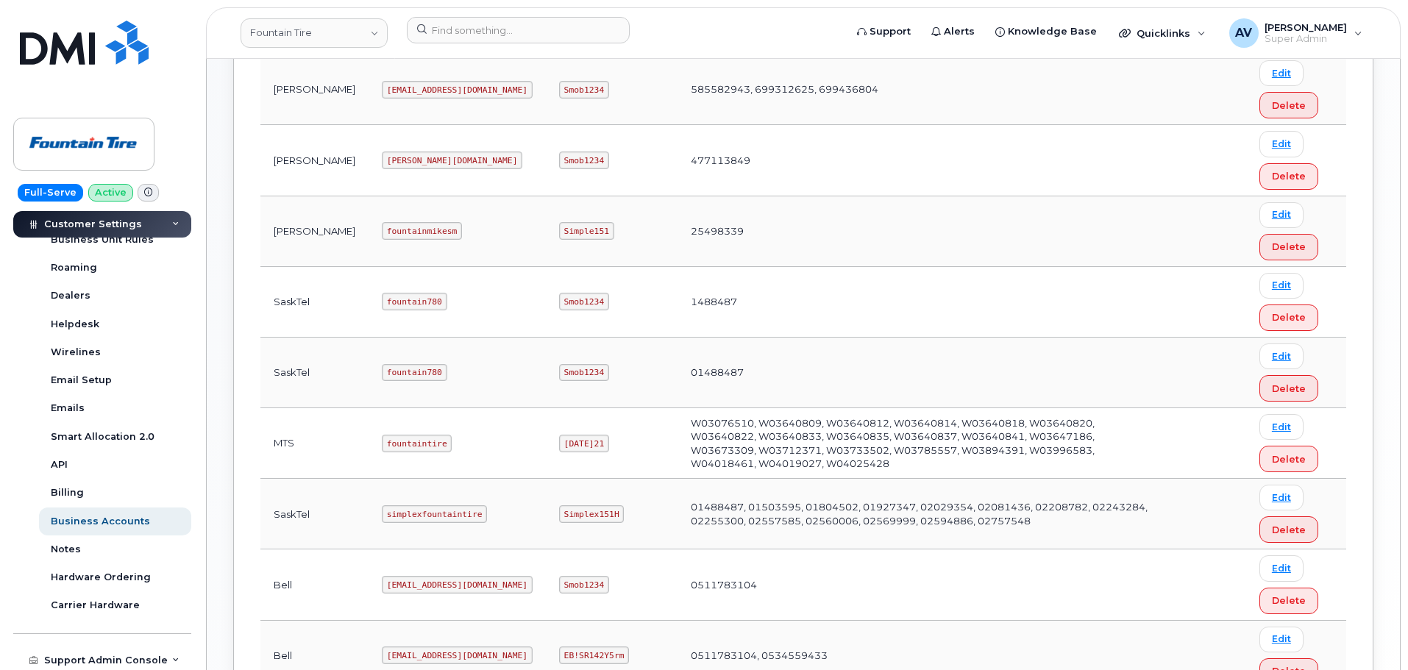
scroll to position [515, 0]
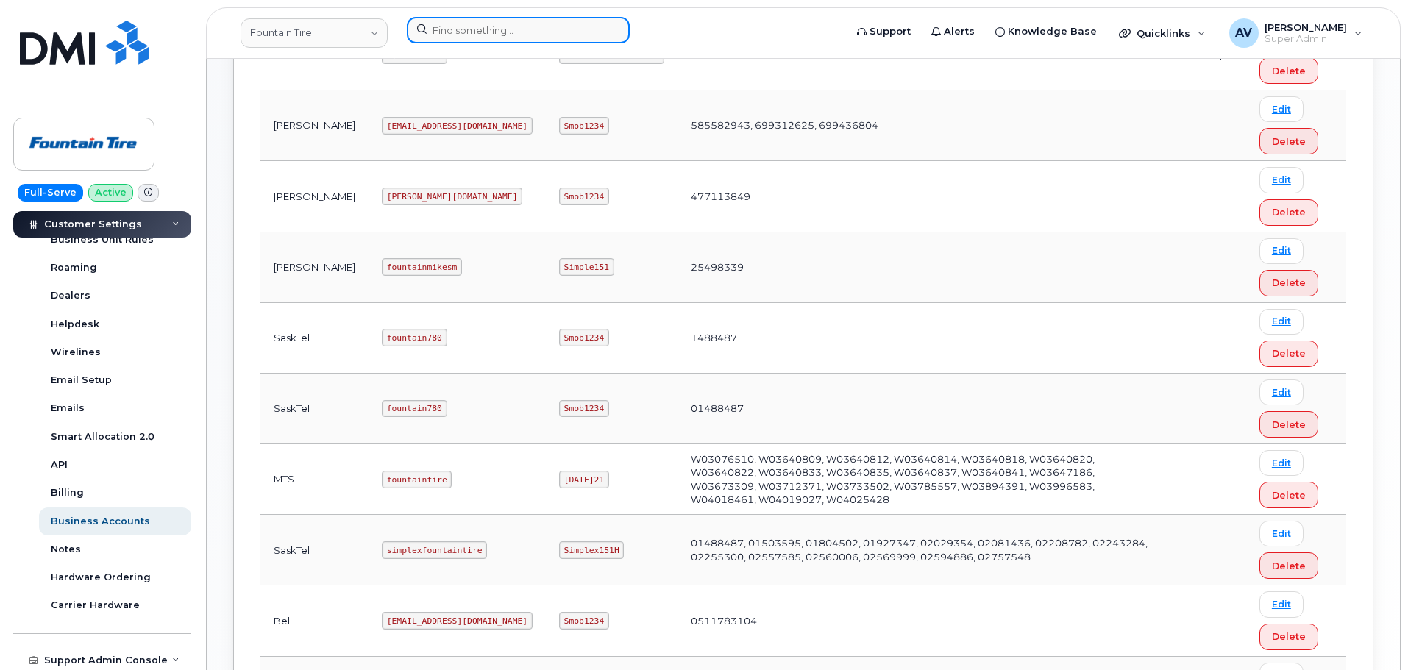
click at [488, 31] on input at bounding box center [518, 30] width 223 height 26
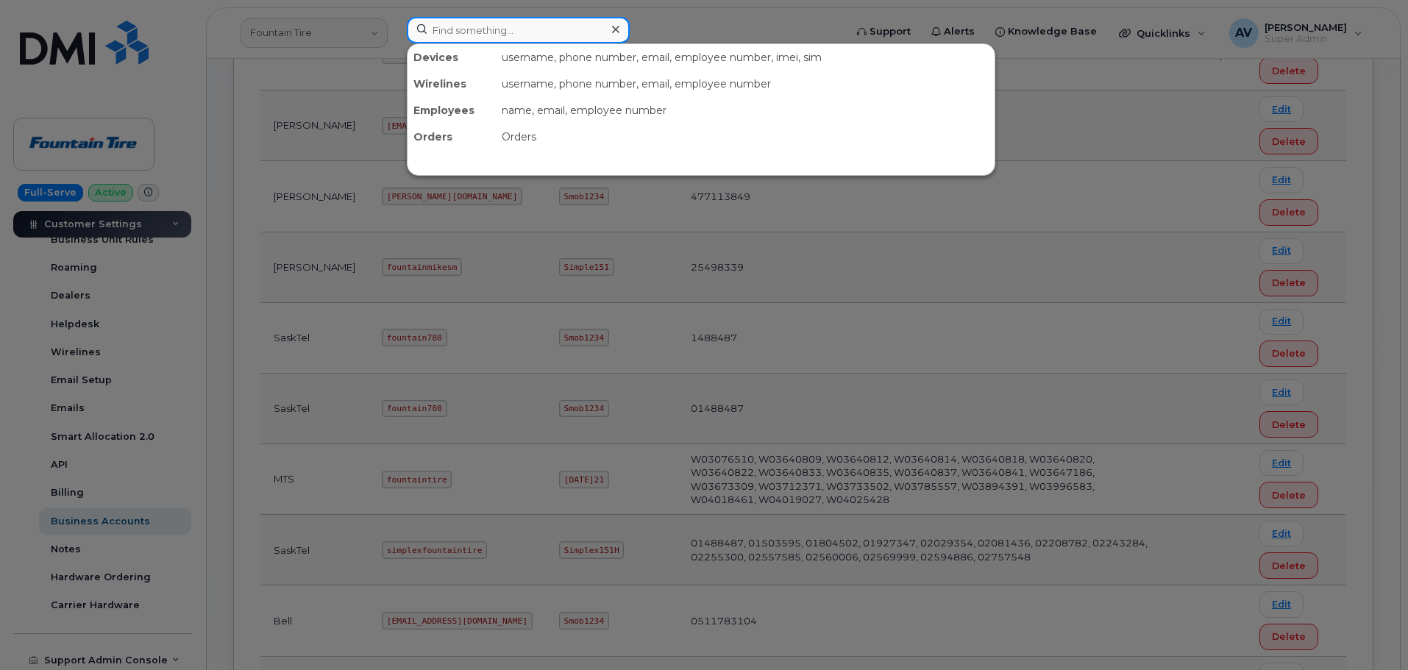
paste input "8642197689"
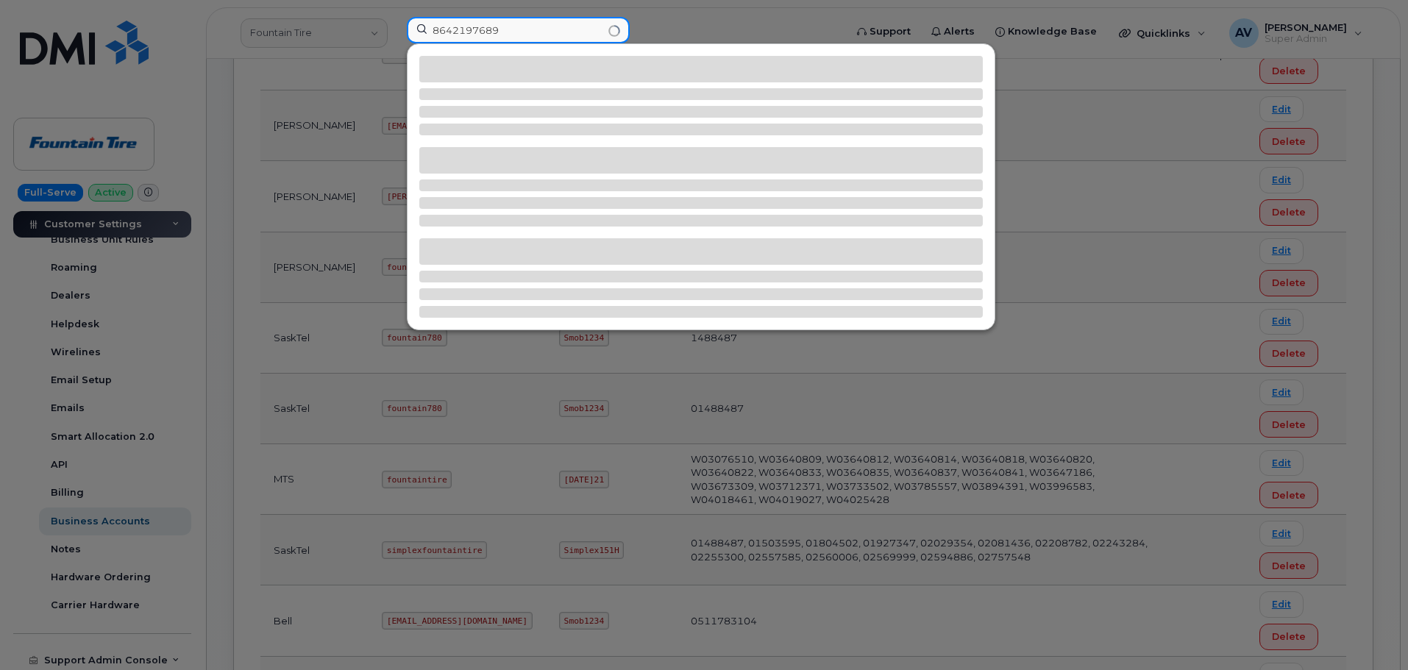
type input "8642197689"
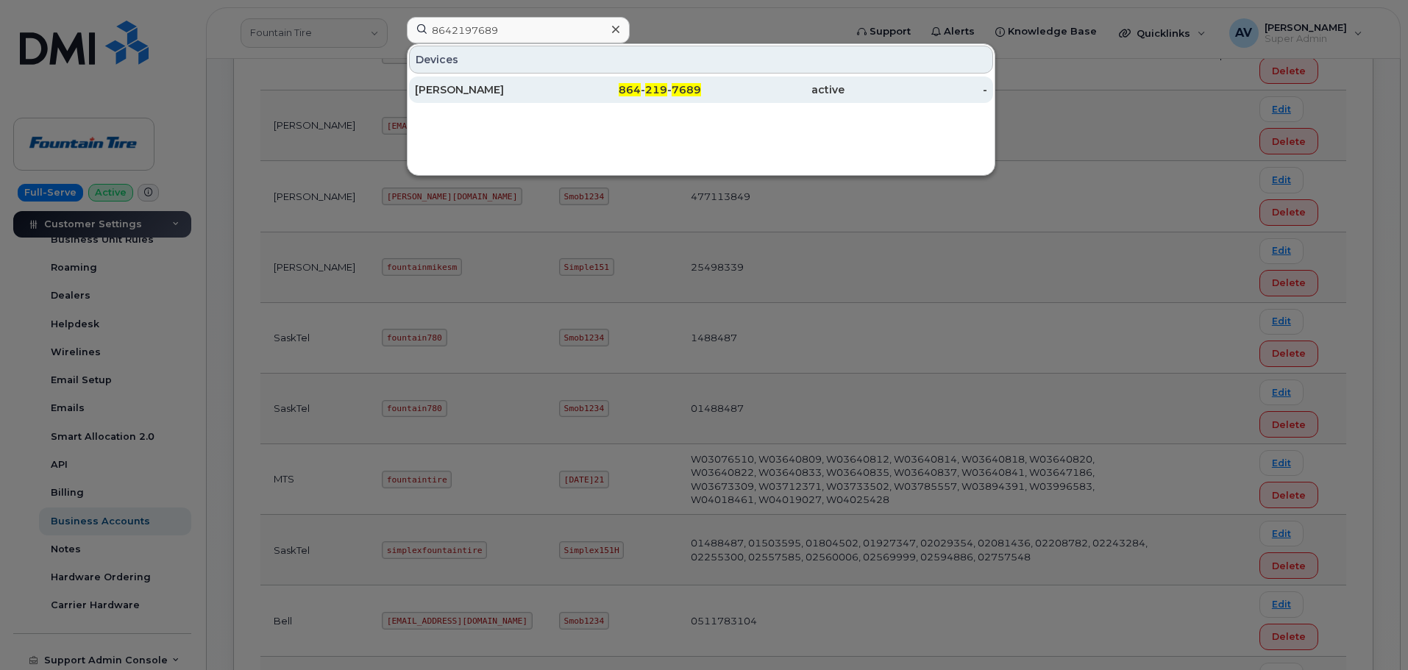
click at [517, 89] on div "[PERSON_NAME]" at bounding box center [486, 89] width 143 height 15
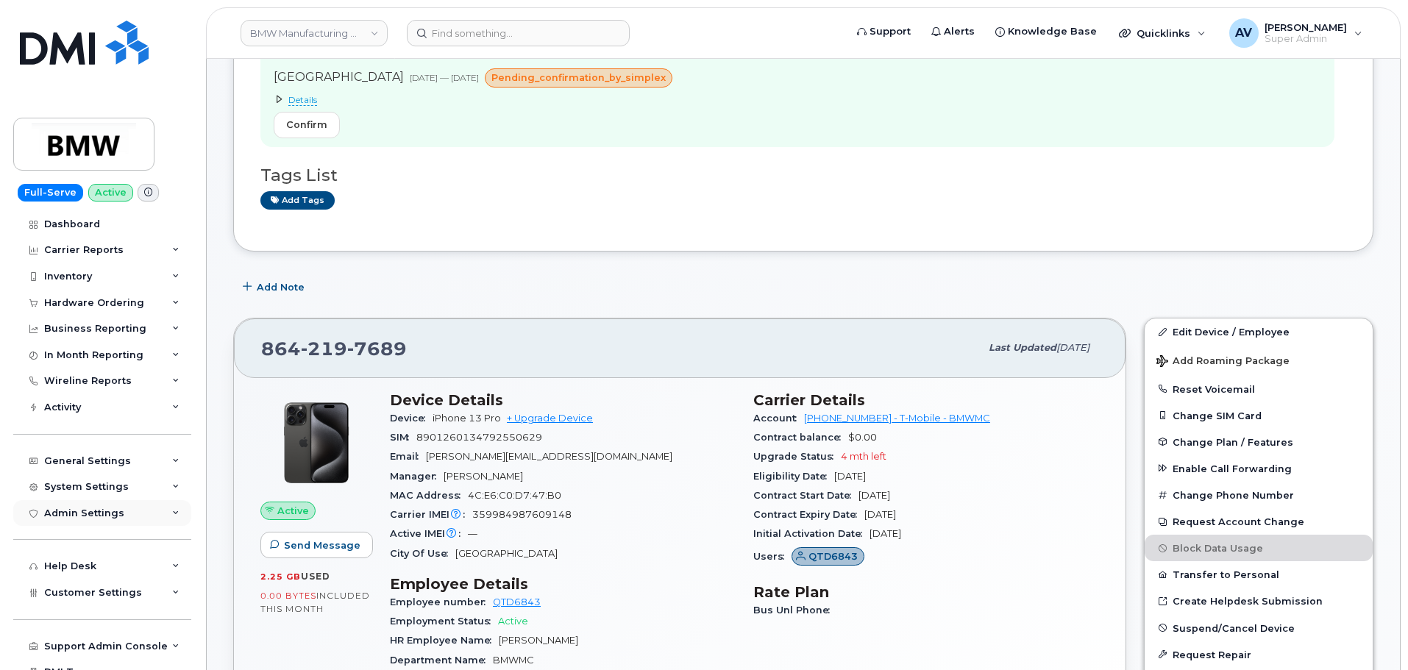
scroll to position [40, 0]
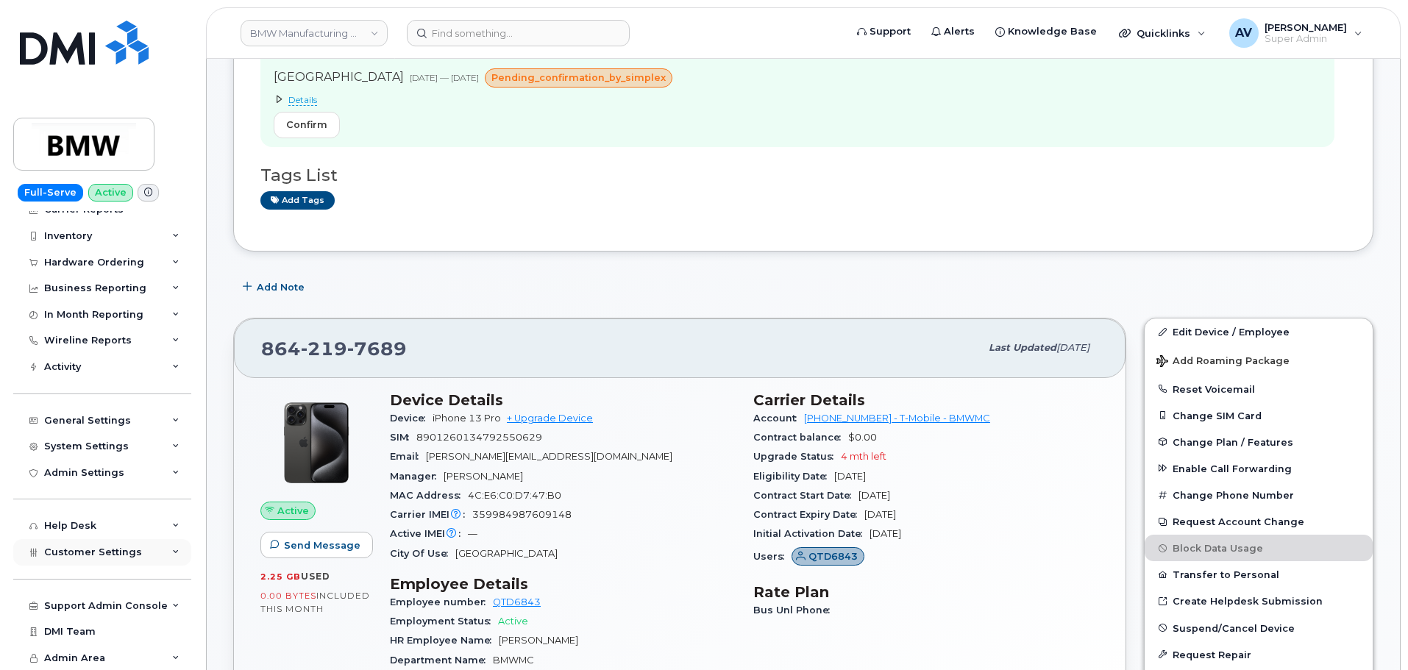
click at [134, 550] on span "Customer Settings" at bounding box center [93, 552] width 98 height 11
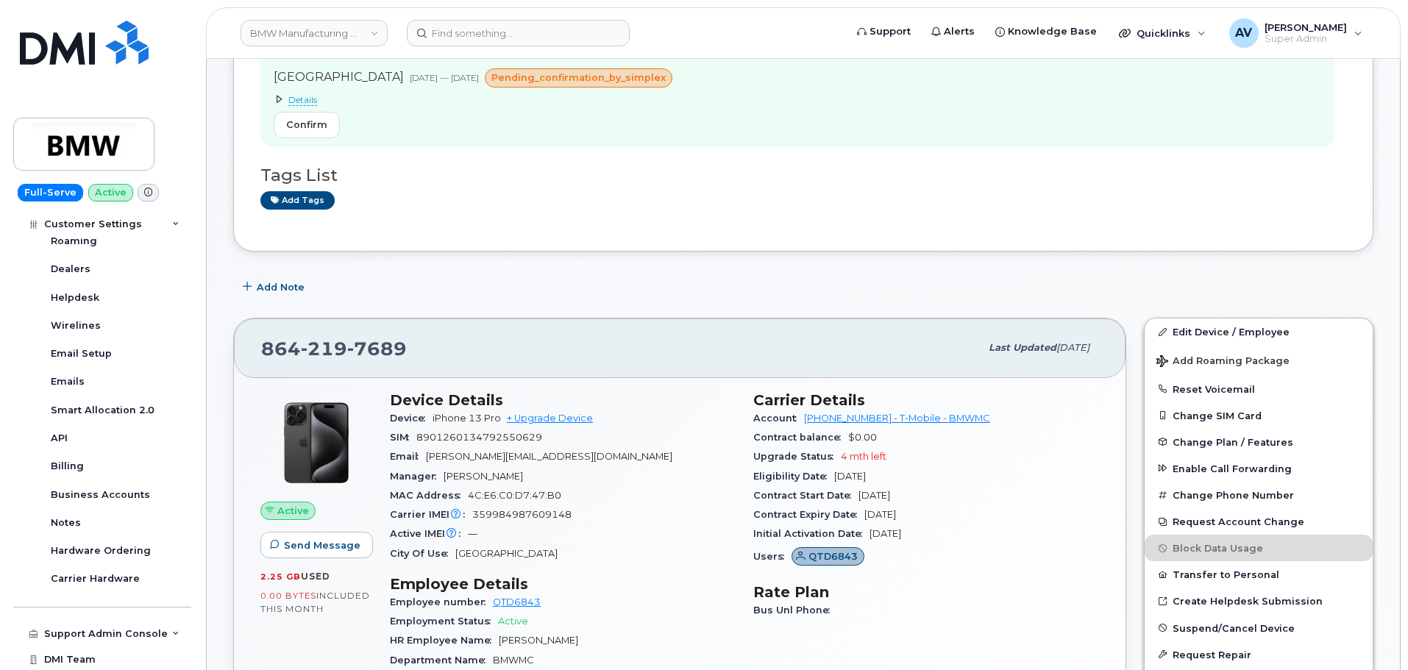
scroll to position [464, 0]
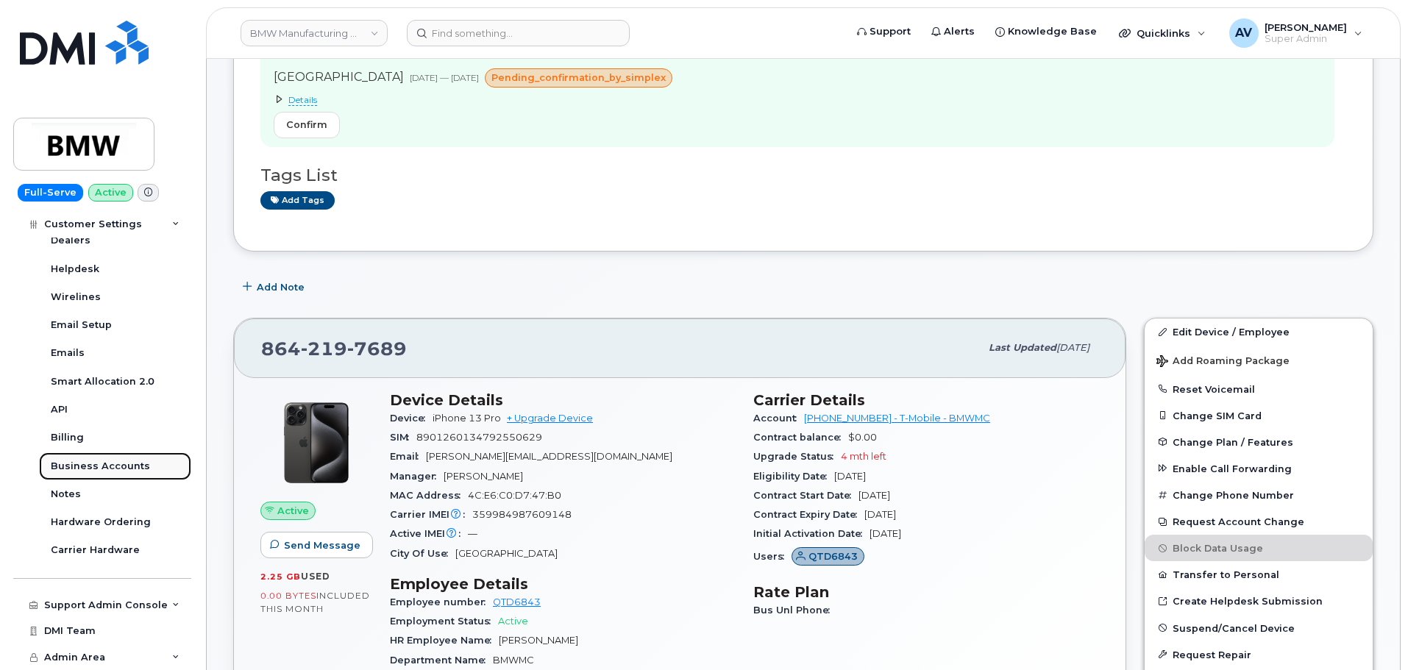
click at [127, 465] on div "Business Accounts" at bounding box center [100, 466] width 99 height 13
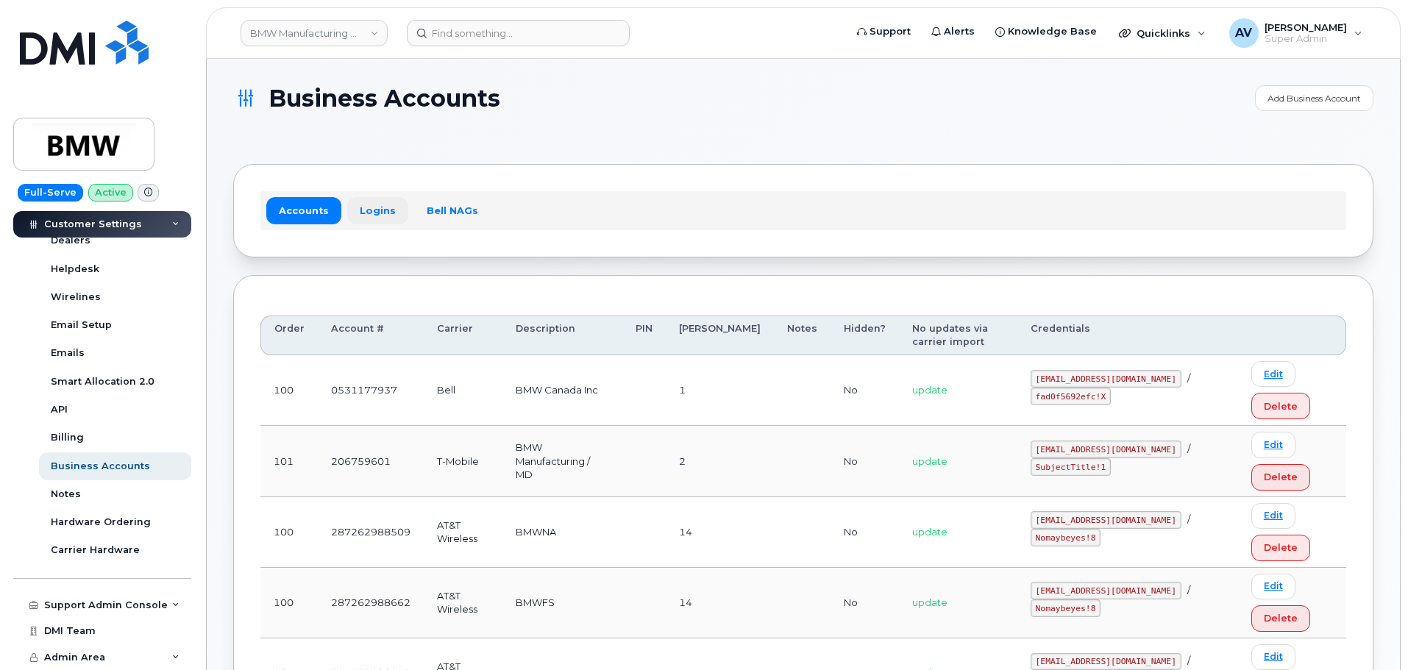
click at [389, 216] on link "Logins" at bounding box center [377, 210] width 61 height 26
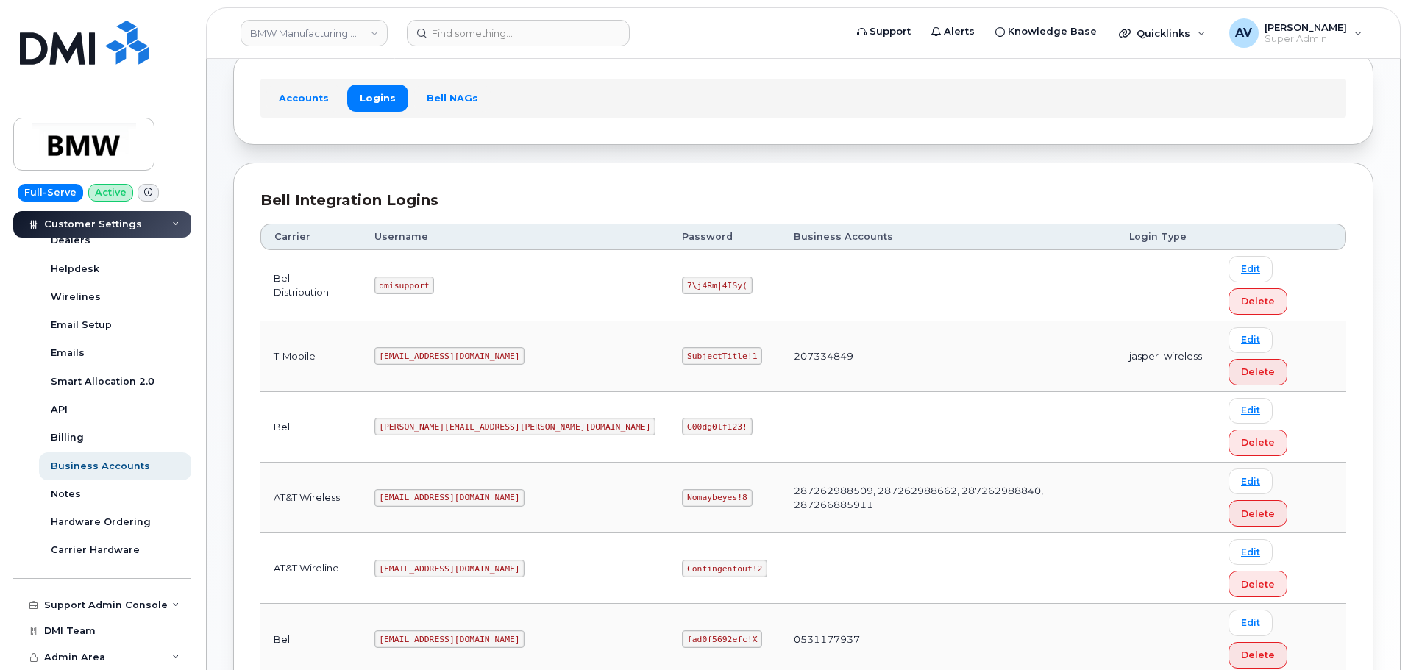
scroll to position [130, 0]
